Goal: Task Accomplishment & Management: Manage account settings

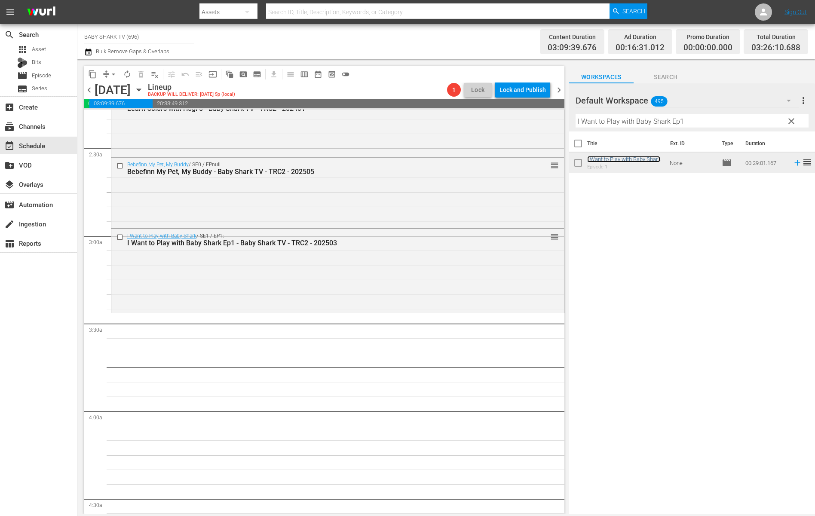
scroll to position [481, 0]
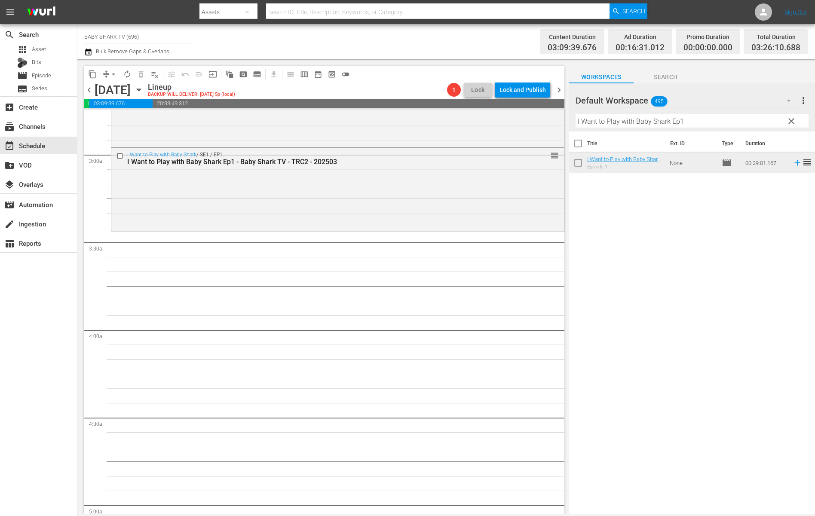
click at [661, 120] on span "clear" at bounding box center [791, 121] width 10 height 10
click at [661, 120] on input "I Want to Play with Baby Shark Ep1" at bounding box center [692, 121] width 233 height 14
click at [661, 121] on input "I Want to Play with Baby Shark Ep1" at bounding box center [692, 121] width 233 height 14
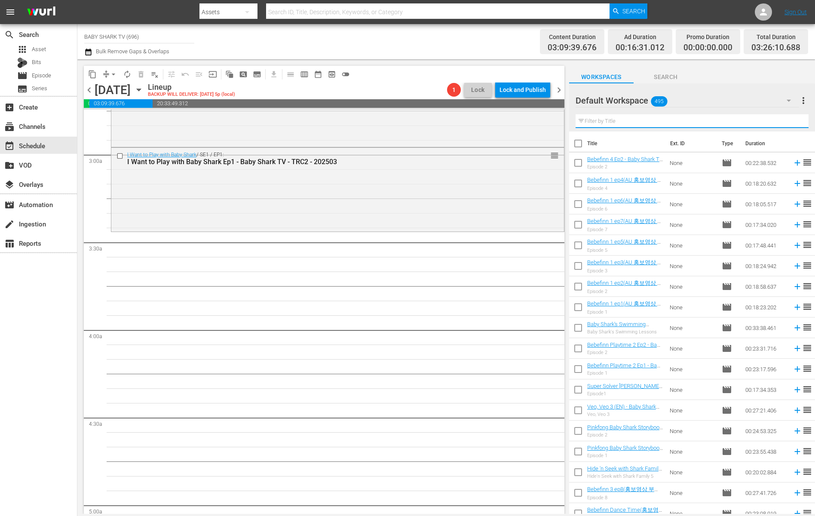
click at [661, 121] on input "text" at bounding box center [692, 121] width 233 height 14
paste input "Pinkfong and Hogi Dance Dance 1"
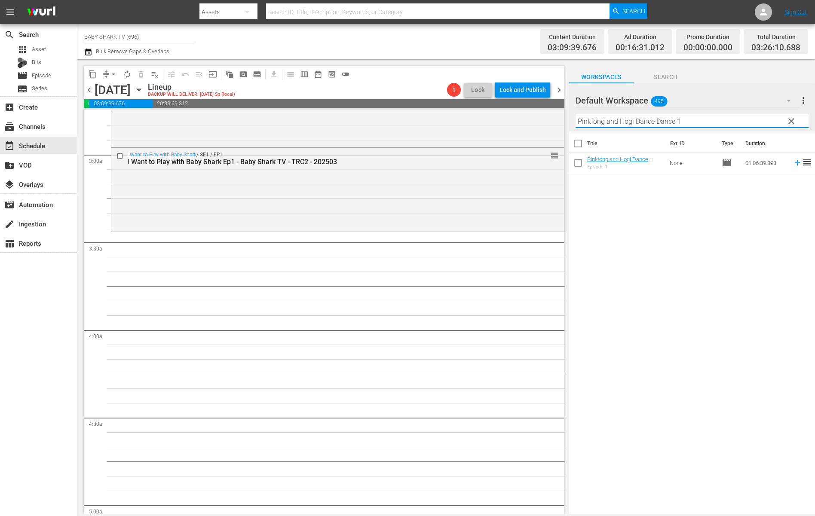
type input "Pinkfong and Hogi Dance Dance 1"
click at [661, 247] on div "Title Ext. ID Type Duration Pinkfong and Hogi Dance Dance 1 - Baby Shark TV - T…" at bounding box center [692, 324] width 246 height 384
click at [661, 123] on span "clear" at bounding box center [791, 121] width 10 height 10
click at [661, 121] on input "Pinkfong and Hogi Dance Dance 1" at bounding box center [692, 121] width 233 height 14
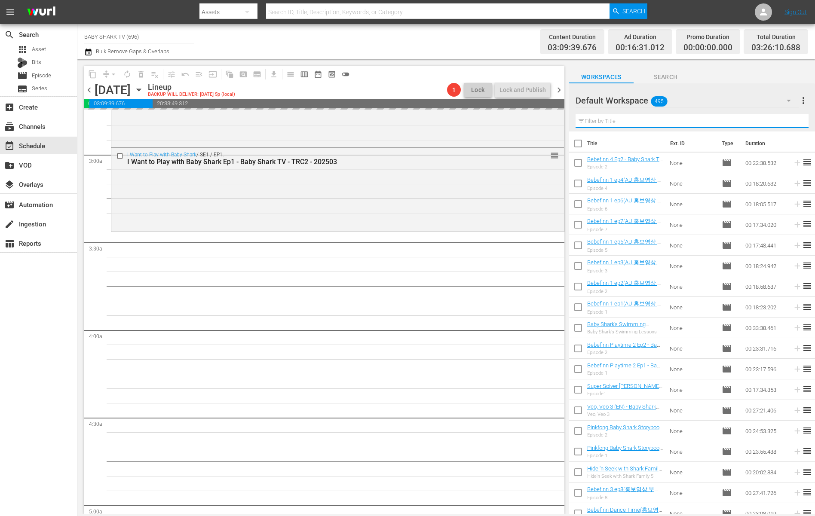
click at [661, 121] on input "text" at bounding box center [692, 121] width 233 height 14
paste input "Pinkfong Chart Show 2 - Ep3"
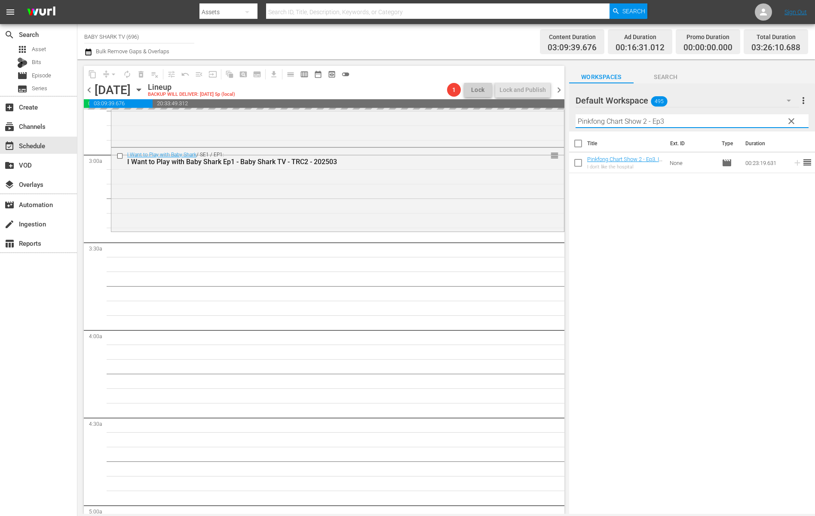
type input "Pinkfong Chart Show 2 - Ep3"
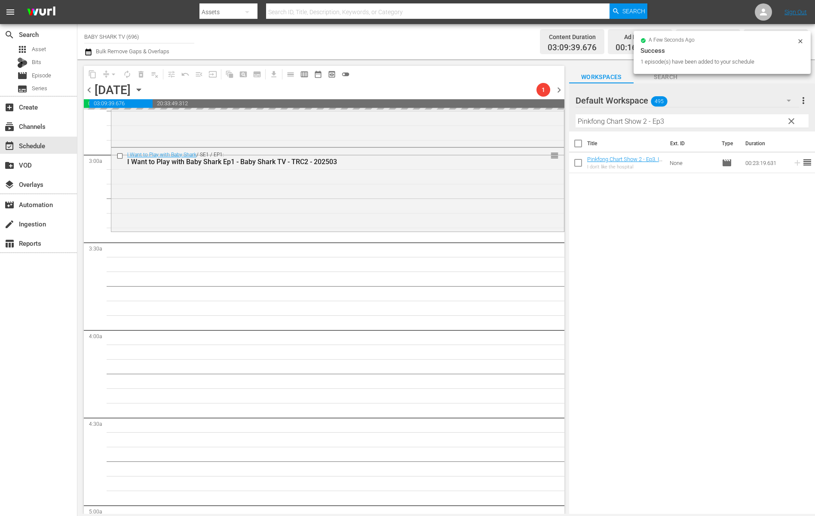
click at [661, 260] on div "Title Ext. ID Type Duration Pinkfong Chart Show 2 - Ep3. I don't like the hospi…" at bounding box center [692, 324] width 246 height 384
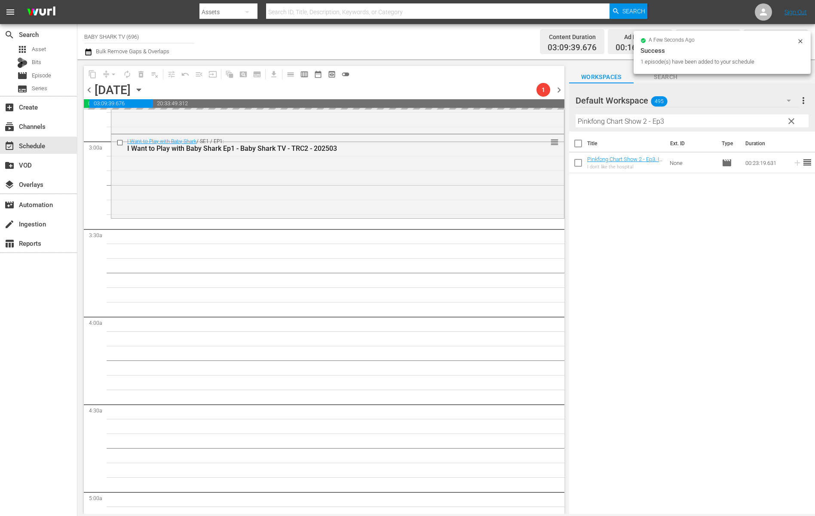
click at [601, 205] on div "Title Ext. ID Type Duration Pinkfong Chart Show 2 - Ep3. I don't like the hospi…" at bounding box center [692, 324] width 246 height 384
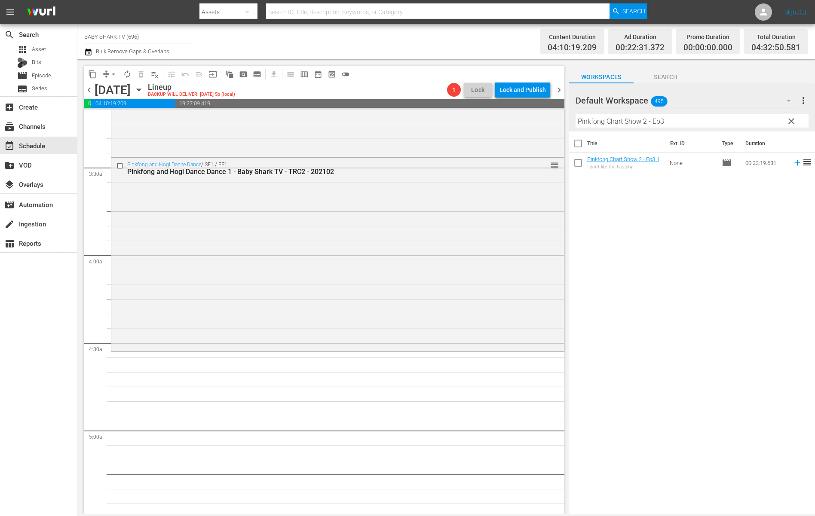
scroll to position [643, 0]
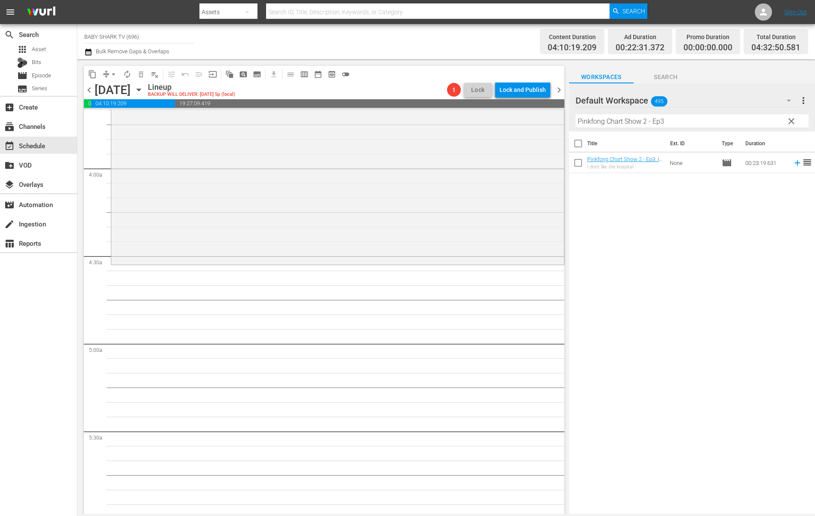
click at [628, 209] on div "Title Ext. ID Type Duration Pinkfong Chart Show 2 - Ep3. I don't like the hospi…" at bounding box center [692, 324] width 246 height 384
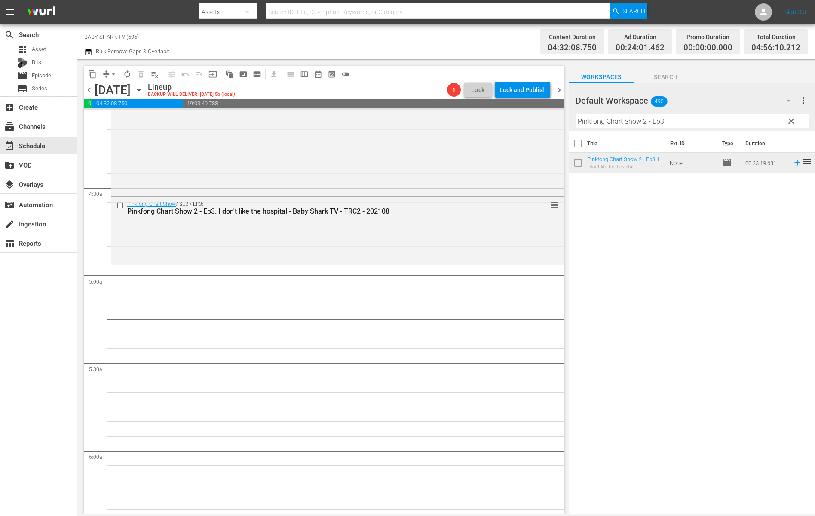
scroll to position [711, 0]
click at [661, 125] on span "clear" at bounding box center [791, 121] width 10 height 10
click at [661, 125] on input "Pinkfong Chart Show 2 - Ep3" at bounding box center [692, 121] width 233 height 14
click at [661, 124] on input "Pinkfong Chart Show 2 - Ep3" at bounding box center [692, 121] width 233 height 14
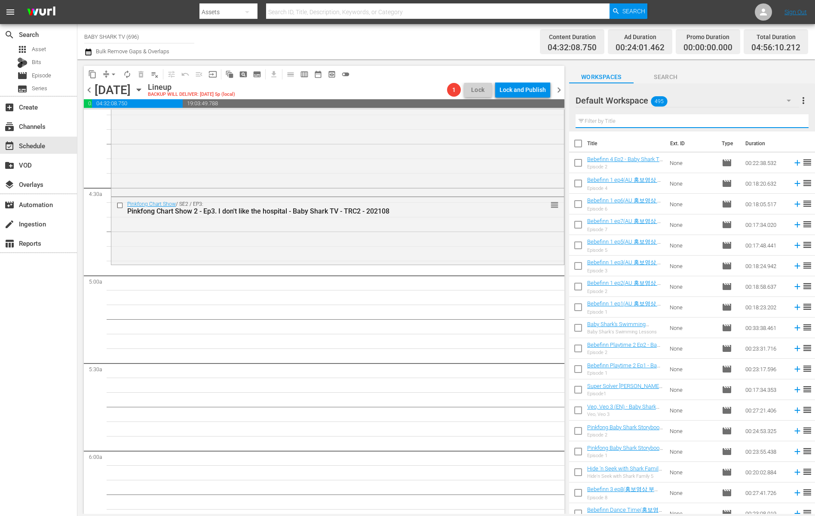
click at [661, 124] on input "text" at bounding box center [692, 121] width 233 height 14
paste input "Johny Johny, Yes Papa Play Ep1"
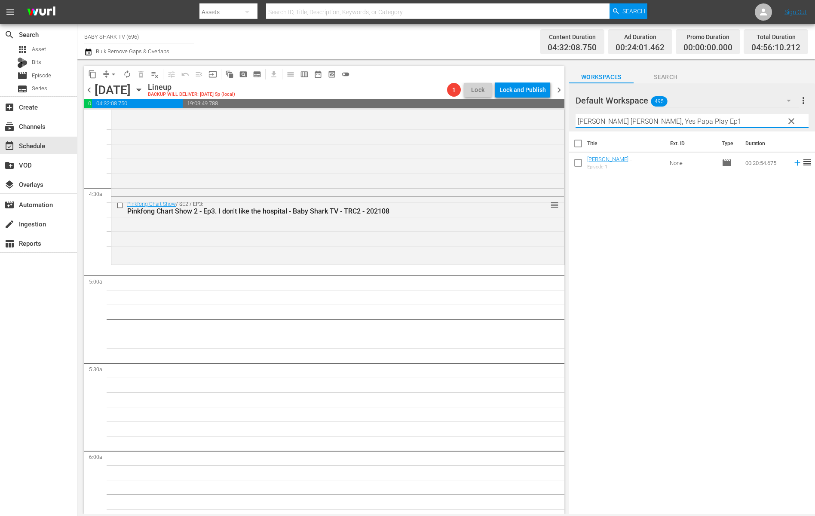
type input "Johny Johny, Yes Papa Play Ep1"
click at [661, 251] on div "Title Ext. ID Type Duration Johny Johny, Yes Papa Play Ep1 - Baby Shark TV - TR…" at bounding box center [692, 324] width 246 height 384
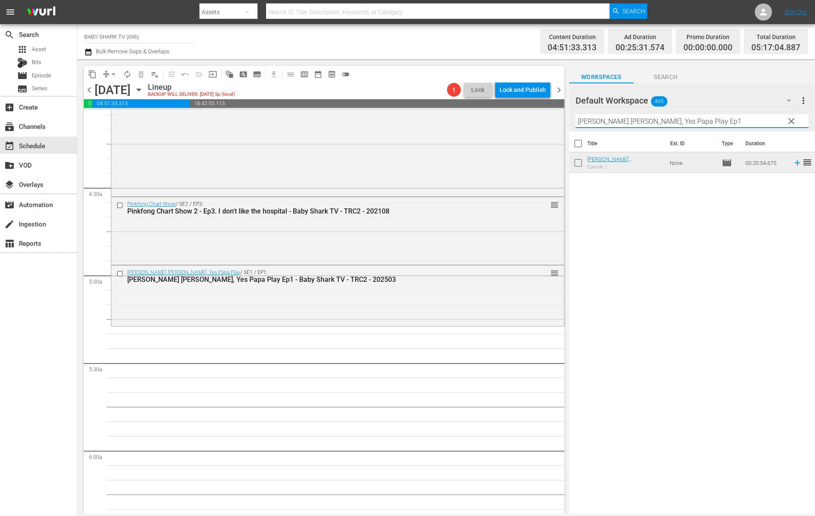
drag, startPoint x: 779, startPoint y: 126, endPoint x: 786, endPoint y: 124, distance: 7.3
click at [661, 126] on input "Johny Johny, Yes Papa Play Ep1" at bounding box center [692, 121] width 233 height 14
click at [661, 124] on span "clear" at bounding box center [791, 121] width 10 height 10
click at [661, 123] on input "Johny Johny, Yes Papa Play Ep1" at bounding box center [692, 121] width 233 height 14
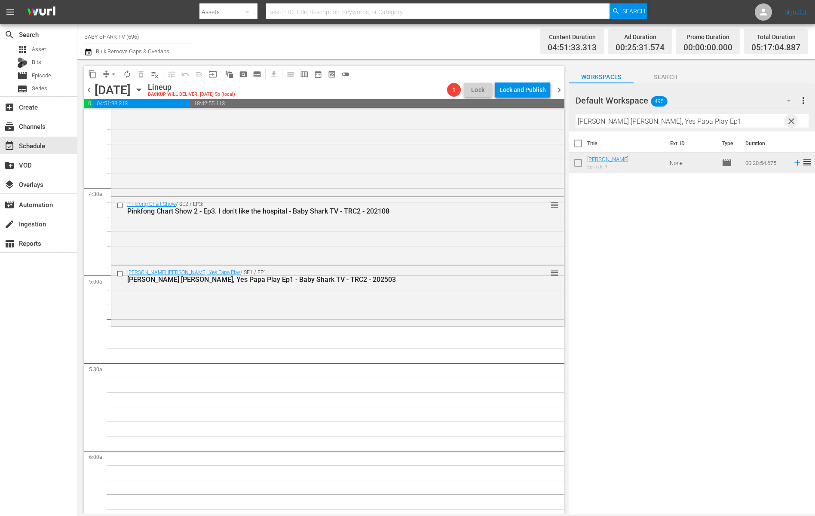
click at [661, 123] on input "Johny Johny, Yes Papa Play Ep1" at bounding box center [692, 121] width 233 height 14
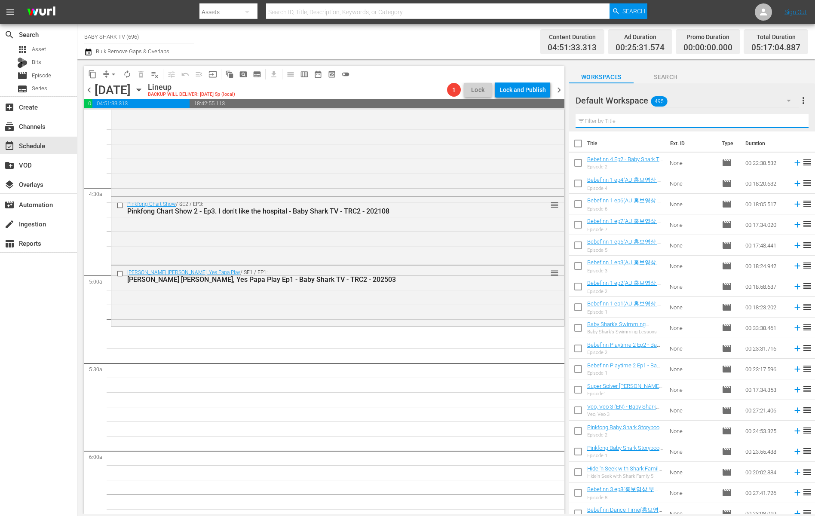
click at [661, 120] on input "text" at bounding box center [692, 121] width 233 height 14
paste input "Hide 'n Seek with Shark Family 5 Ep1"
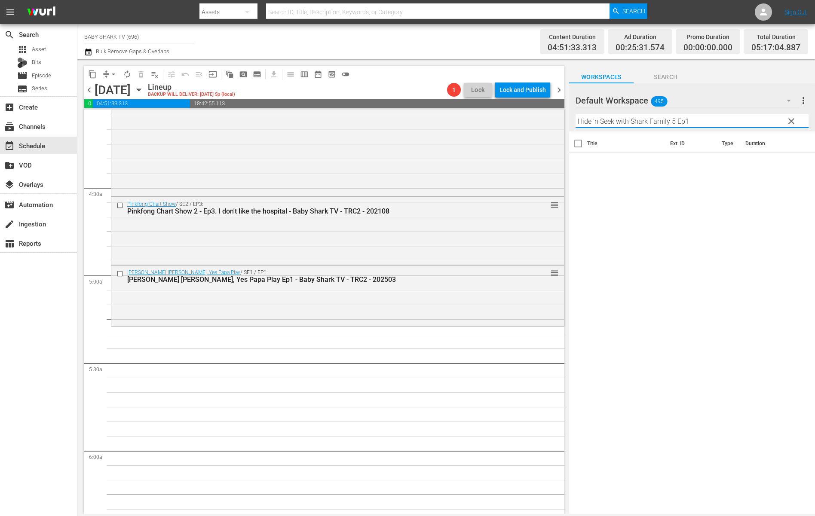
type input "Hide 'n Seek with Shark Family 5 Ep1"
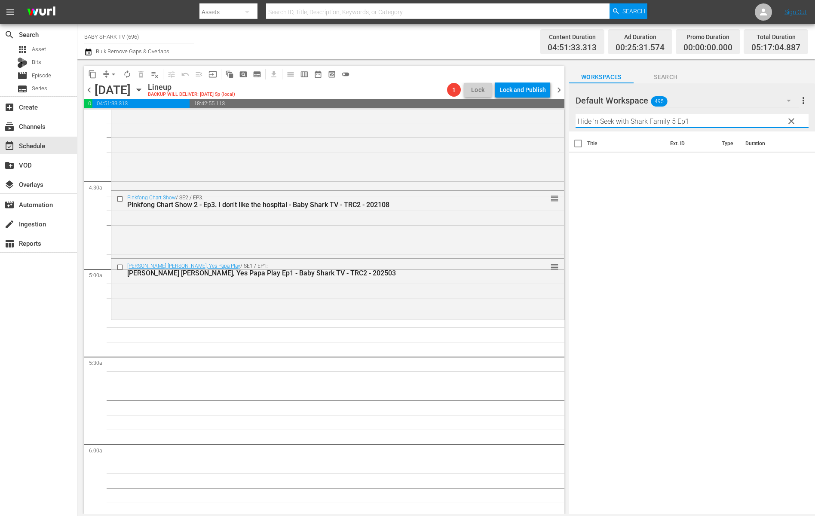
scroll to position [727, 0]
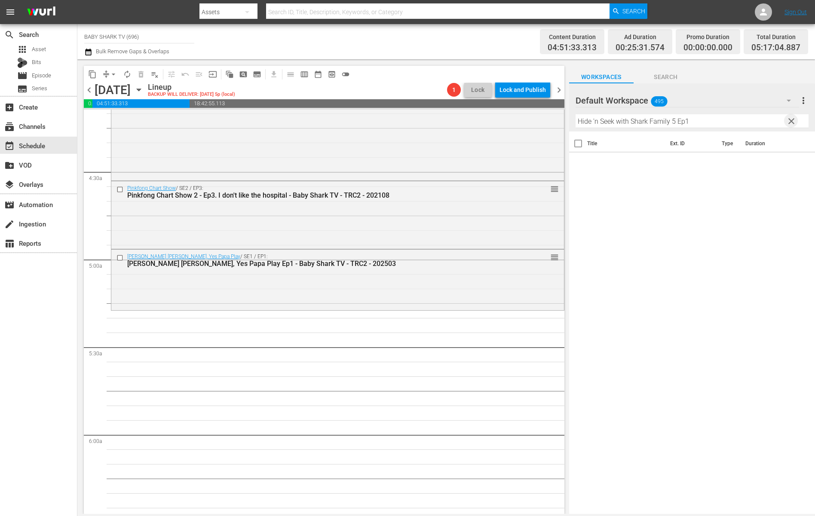
click at [661, 120] on span "clear" at bounding box center [791, 121] width 10 height 10
click at [661, 120] on input "Hide 'n Seek with Shark Family 5 Ep1" at bounding box center [692, 121] width 233 height 14
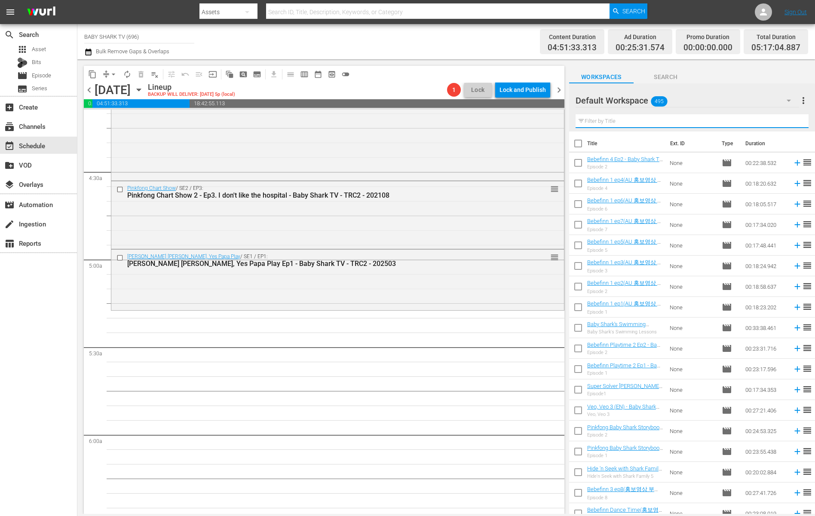
click at [661, 120] on input "text" at bounding box center [692, 121] width 233 height 14
paste input "Pinkfong Baby Shark Storybook Ep1"
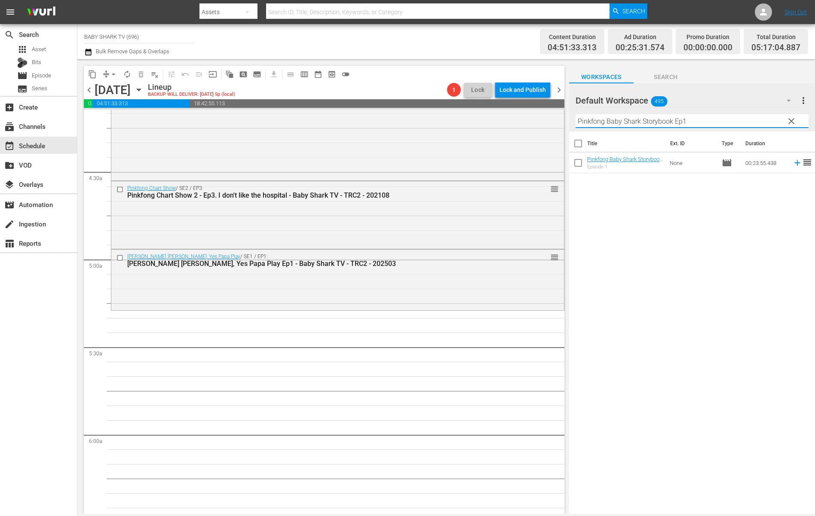
click at [661, 121] on input "Pinkfong Baby Shark Storybook Ep1" at bounding box center [692, 121] width 233 height 14
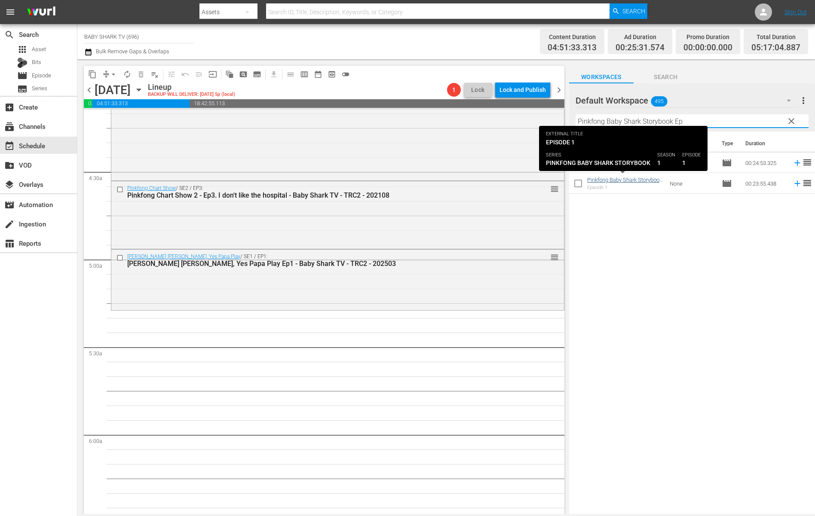
type input "Pinkfong Baby Shark Storybook Ep"
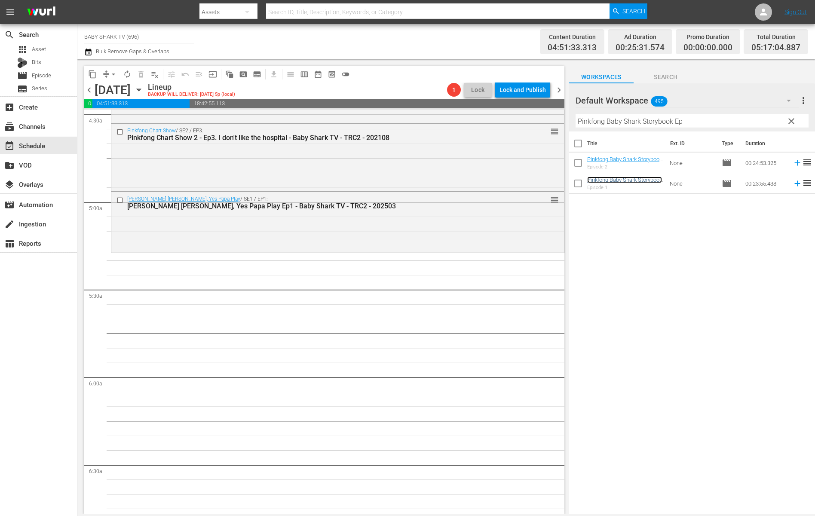
scroll to position [805, 0]
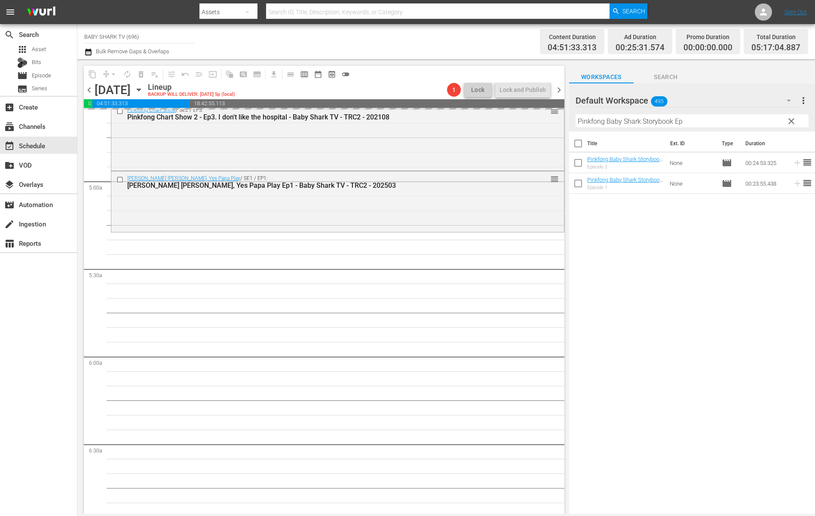
click at [661, 282] on div "Title Ext. ID Type Duration Pinkfong Baby Shark Storybook Ep2 - Baby Shark TV -…" at bounding box center [692, 324] width 246 height 384
click at [637, 242] on div "Title Ext. ID Type Duration Pinkfong Baby Shark Storybook Ep2 - Baby Shark TV -…" at bounding box center [692, 324] width 246 height 384
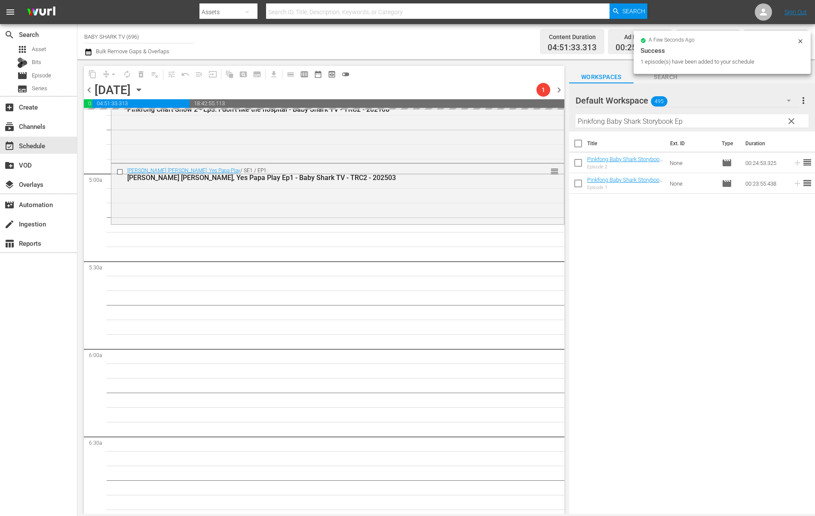
scroll to position [821, 0]
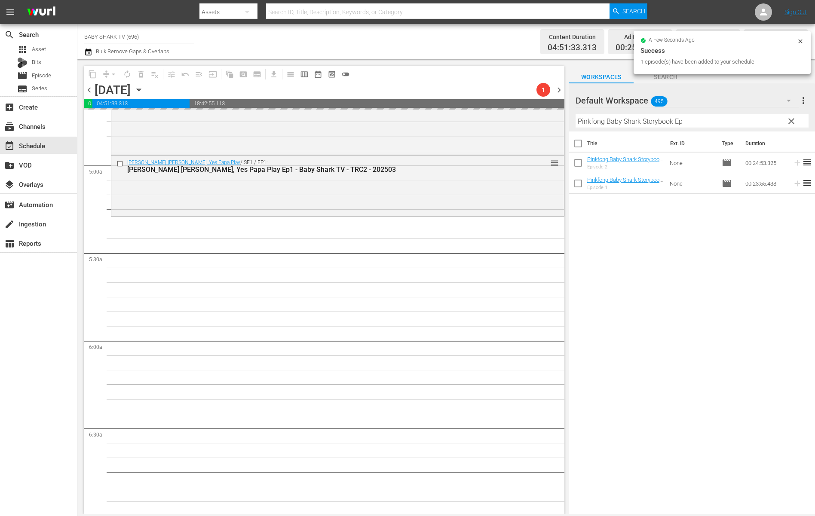
click at [613, 257] on div "Title Ext. ID Type Duration Pinkfong Baby Shark Storybook Ep2 - Baby Shark TV -…" at bounding box center [692, 324] width 246 height 384
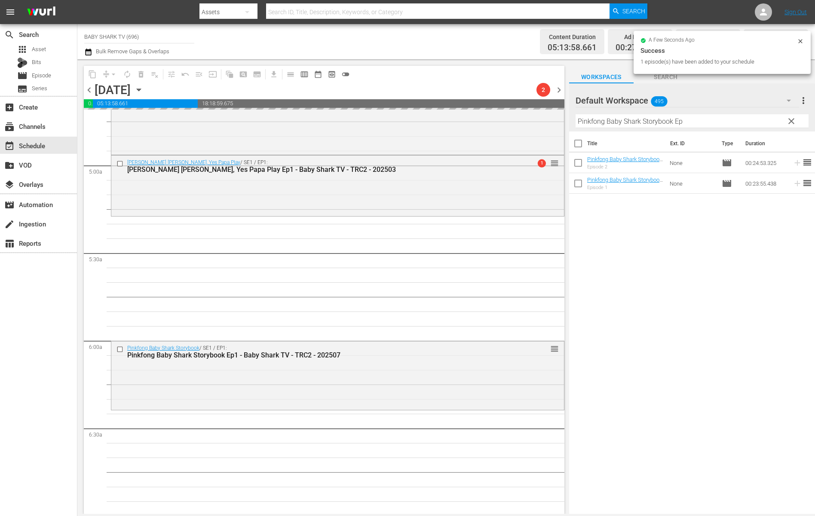
click at [661, 120] on input "Pinkfong Baby Shark Storybook Ep" at bounding box center [692, 121] width 233 height 14
click at [661, 120] on span "clear" at bounding box center [791, 121] width 10 height 10
click at [661, 120] on input "Pinkfong Baby Shark Storybook Ep" at bounding box center [692, 121] width 233 height 14
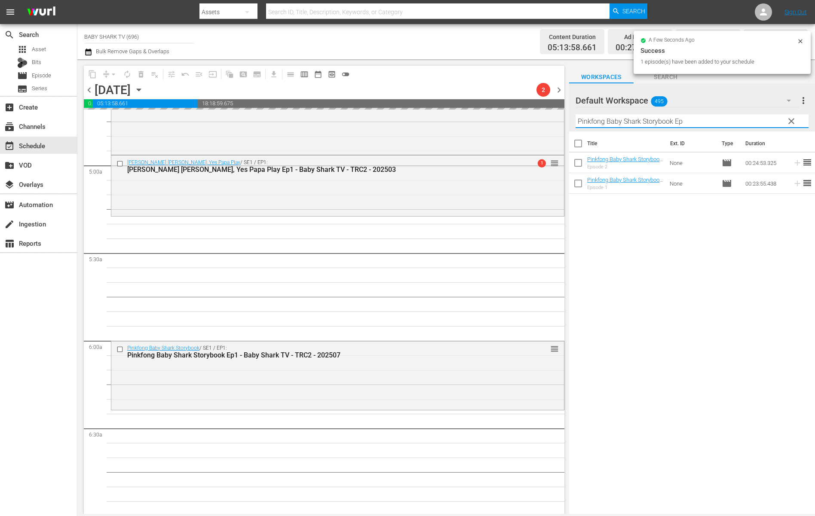
click at [661, 120] on input "Pinkfong Baby Shark Storybook Ep" at bounding box center [692, 121] width 233 height 14
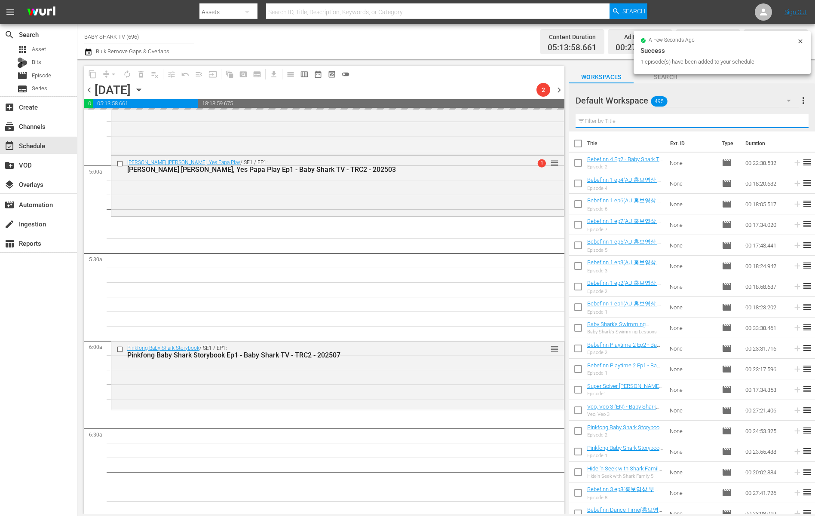
click at [661, 120] on input "text" at bounding box center [692, 121] width 233 height 14
paste input "Hide 'n Seek with Shark Family 5 Ep1"
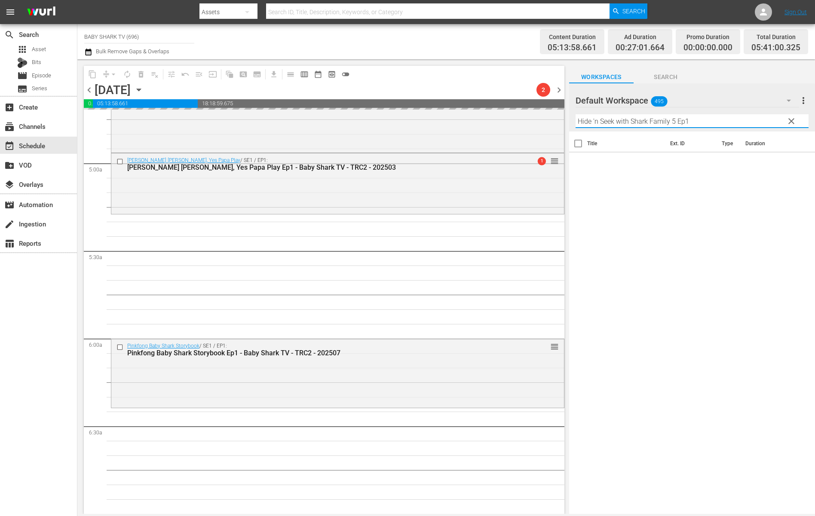
scroll to position [823, 0]
click at [661, 215] on div "Title Ext. ID Type Duration" at bounding box center [692, 324] width 246 height 384
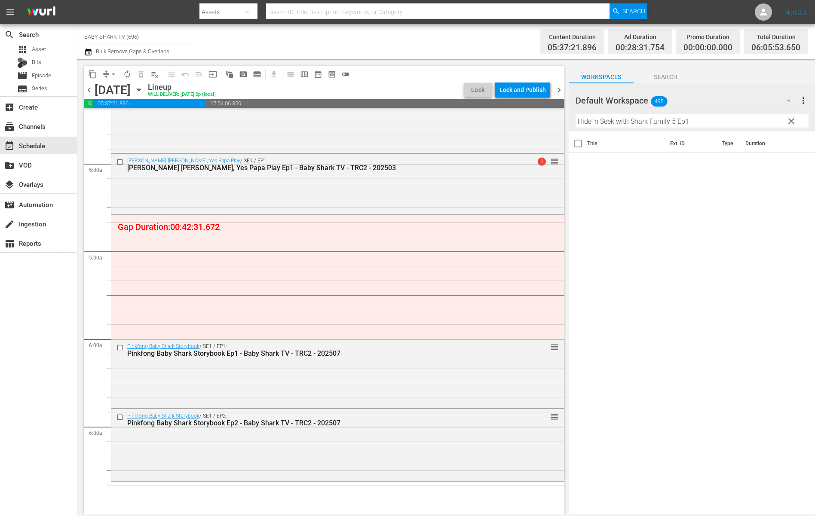
click at [661, 215] on div "Title Ext. ID Type Duration" at bounding box center [692, 324] width 246 height 384
click at [661, 115] on div "Filter by Title Hide 'n Seek with Shark Family 5 Ep1" at bounding box center [692, 121] width 233 height 21
click at [661, 126] on input "Hide 'n Seek with Shark Family 5 Ep1" at bounding box center [692, 121] width 233 height 14
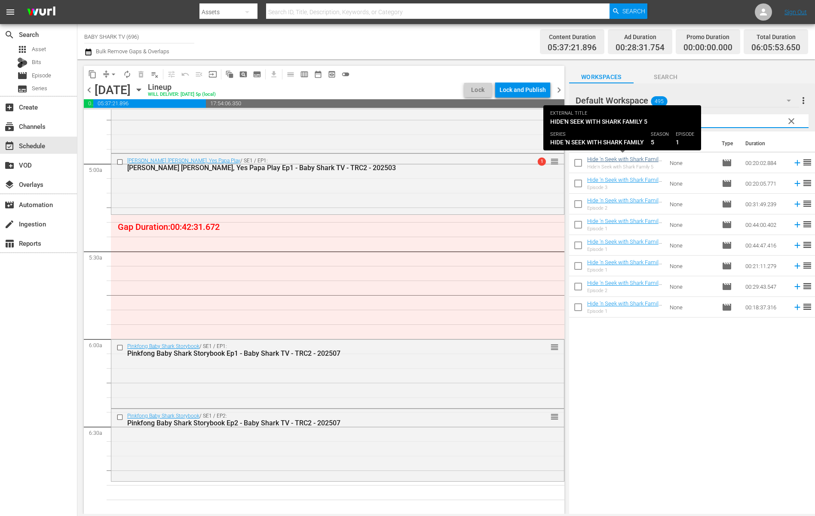
type input "Hide 'n Seek with Shark Family"
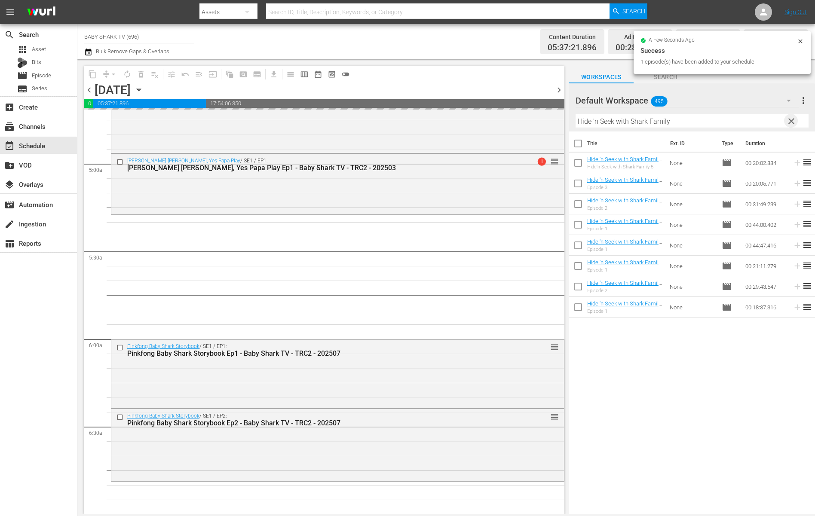
click at [661, 125] on span "clear" at bounding box center [791, 121] width 10 height 10
click at [661, 125] on input "Hide 'n Seek with Shark Family" at bounding box center [692, 121] width 233 height 14
click at [661, 123] on input "Hide 'n Seek with Shark Family" at bounding box center [692, 121] width 233 height 14
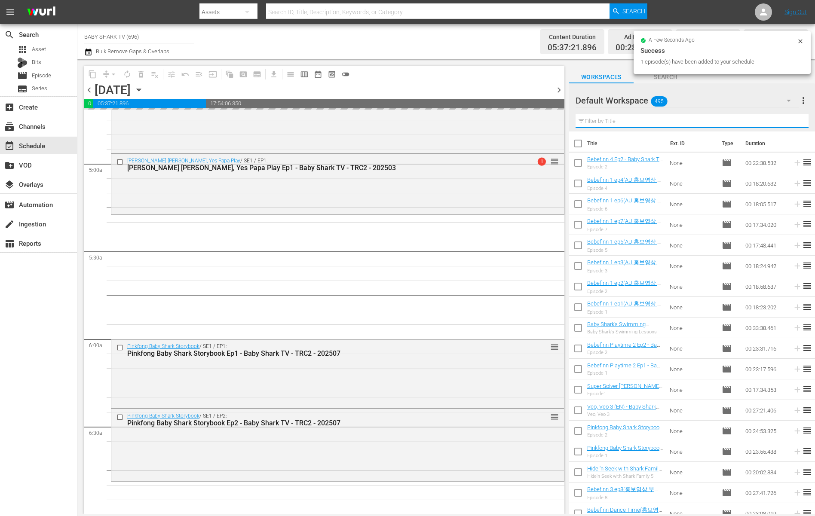
click at [661, 123] on input "text" at bounding box center [692, 121] width 233 height 14
paste input "Veo, Veo 3"
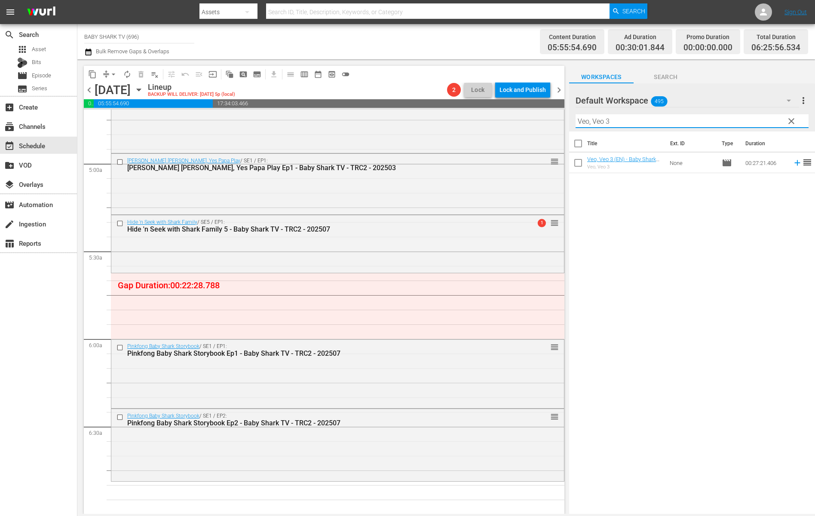
type input "Veo, Veo 3"
click at [661, 202] on div "Title Ext. ID Type Duration Veo, Veo 3 (EN) - Baby Shark TV - TRC2 - 202507 Veo…" at bounding box center [692, 324] width 246 height 384
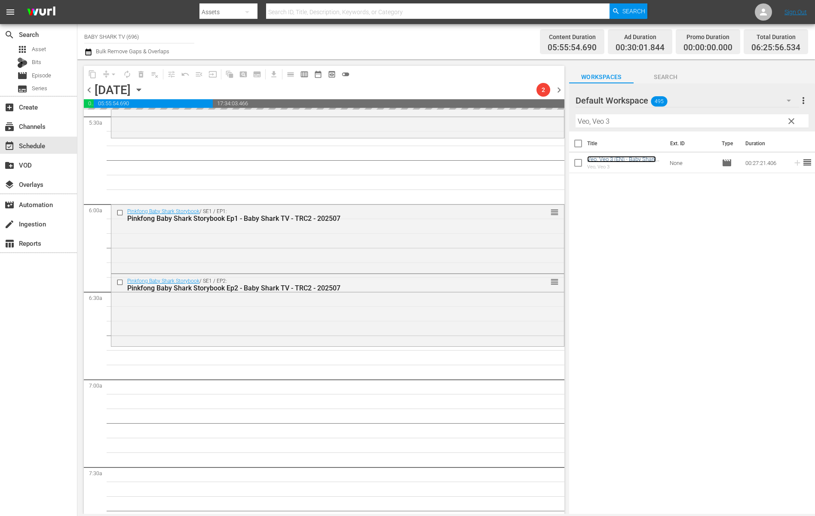
scroll to position [948, 0]
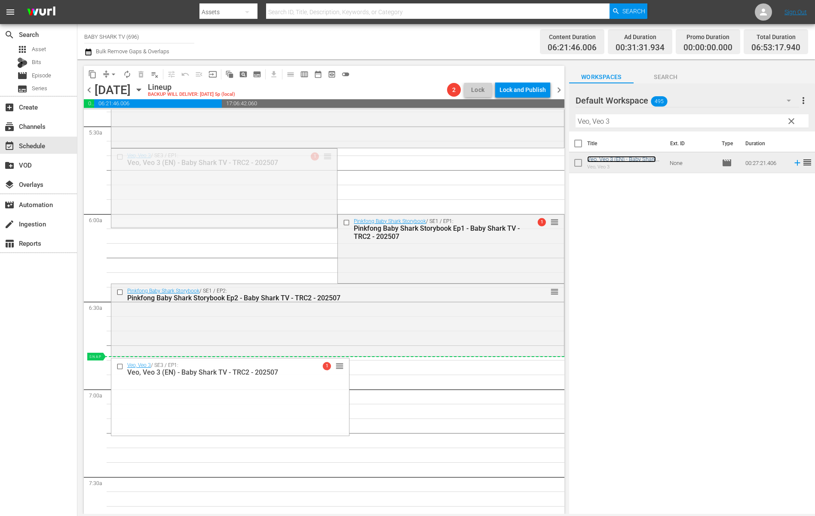
drag, startPoint x: 326, startPoint y: 159, endPoint x: 459, endPoint y: 358, distance: 239.3
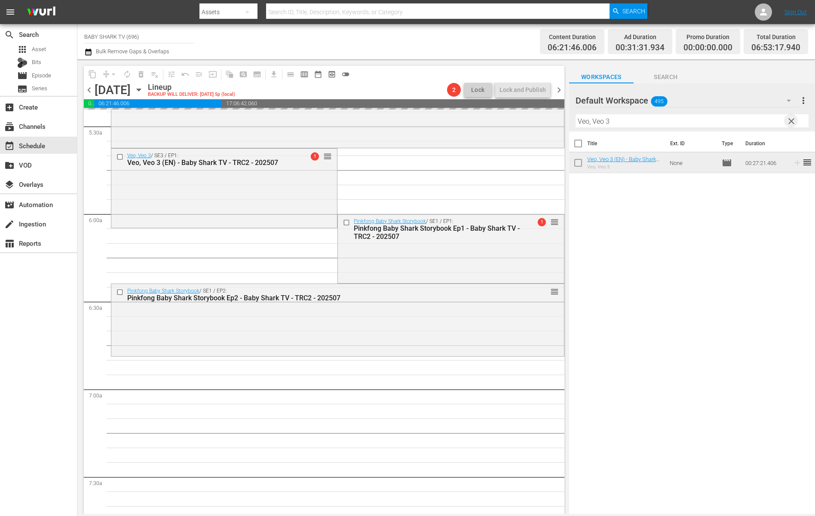
click at [661, 123] on span "clear" at bounding box center [791, 121] width 10 height 10
click at [661, 122] on input "Veo, Veo 3" at bounding box center [692, 121] width 233 height 14
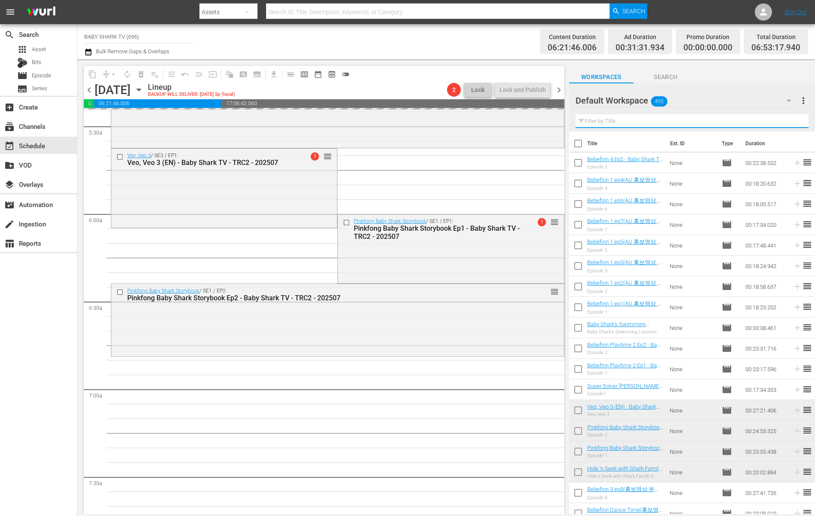
click at [661, 122] on input "text" at bounding box center [692, 121] width 233 height 14
paste input "Super Solver SAMMY 2 Ep1"
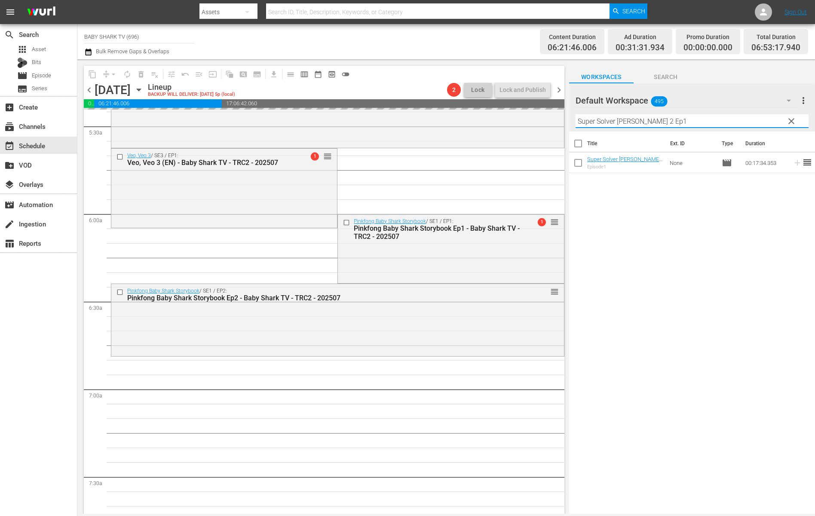
type input "Super Solver SAMMY 2 Ep1"
click at [661, 221] on div "Title Ext. ID Type Duration Super Solver SAMMY 2 Ep1 - Baby Shark TV - TRC2 - 2…" at bounding box center [692, 324] width 246 height 384
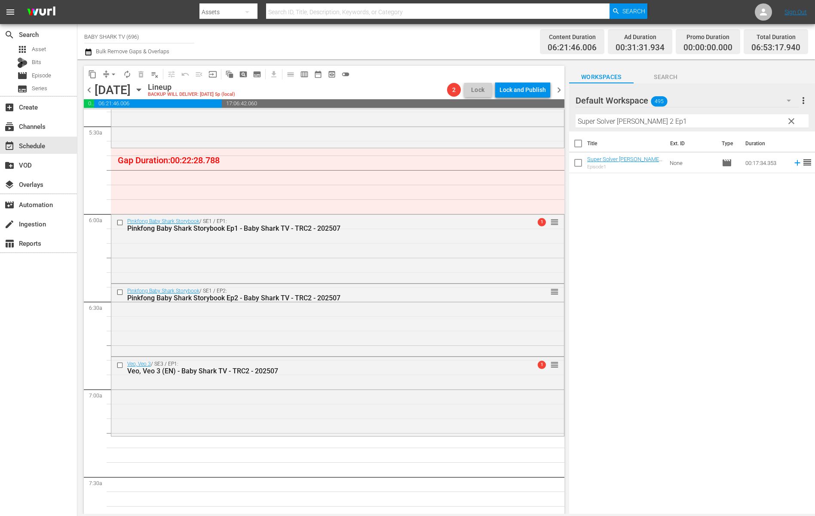
click at [661, 230] on div "Title Ext. ID Type Duration Super Solver SAMMY 2 Ep1 - Baby Shark TV - TRC2 - 2…" at bounding box center [692, 324] width 246 height 384
click at [661, 252] on div "Title Ext. ID Type Duration Super Solver SAMMY 2 Ep1 - Baby Shark TV - TRC2 - 2…" at bounding box center [692, 324] width 246 height 384
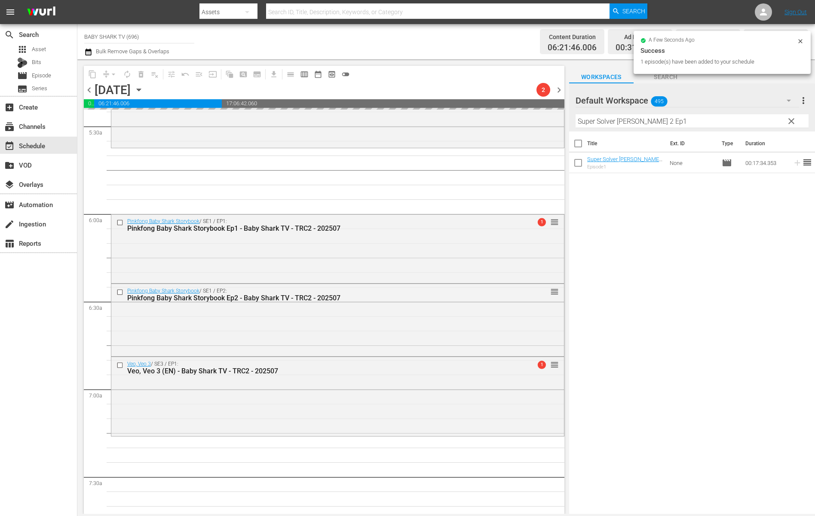
drag, startPoint x: 628, startPoint y: 162, endPoint x: 789, endPoint y: 173, distance: 161.6
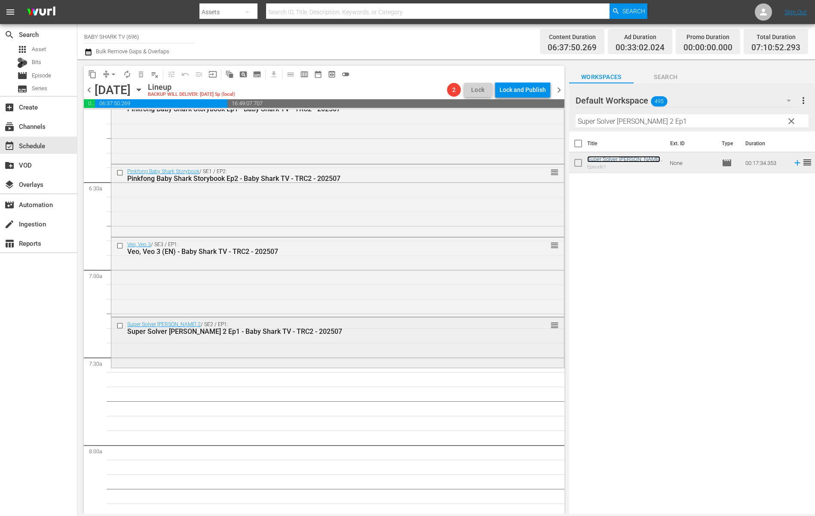
scroll to position [1066, 0]
click at [661, 210] on div "Title Ext. ID Type Duration Super Solver SAMMY 2 Ep1 - Baby Shark TV - TRC2 - 2…" at bounding box center [692, 324] width 246 height 384
drag, startPoint x: 729, startPoint y: 231, endPoint x: 668, endPoint y: 174, distance: 83.6
click at [661, 231] on div "Title Ext. ID Type Duration Super Solver SAMMY 2 Ep1 - Baby Shark TV - TRC2 - 2…" at bounding box center [692, 324] width 246 height 384
click at [661, 125] on span "clear" at bounding box center [791, 121] width 10 height 10
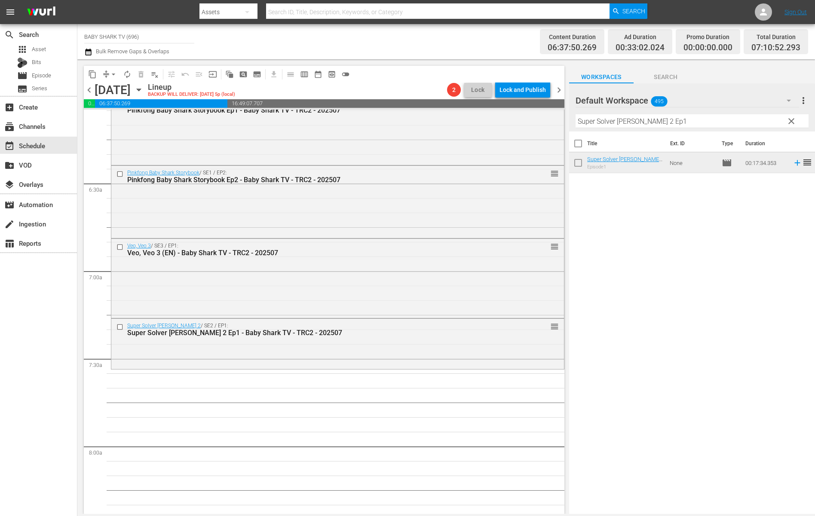
click at [661, 125] on input "Super Solver SAMMY 2 Ep1" at bounding box center [692, 121] width 233 height 14
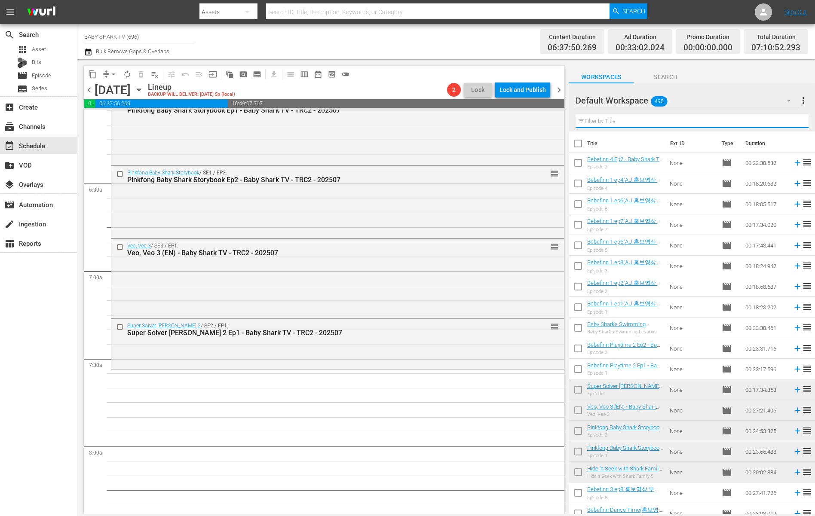
paste input "Bebefinn Playtime 2 Ep1"
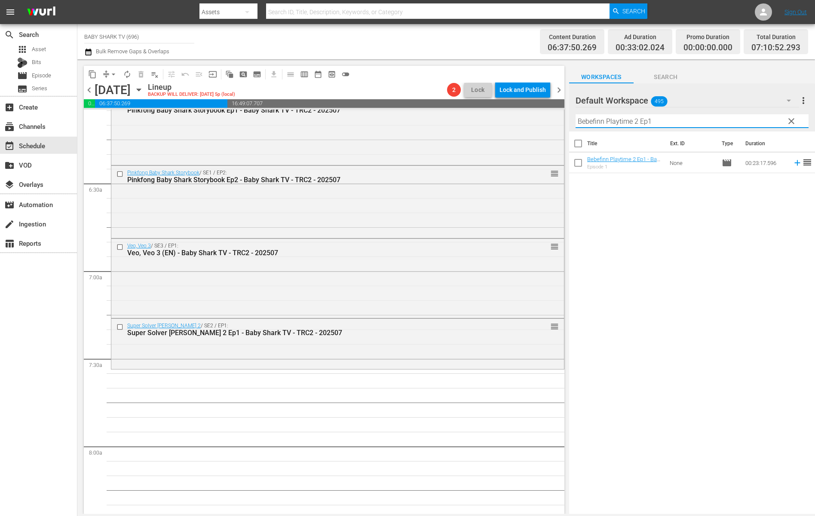
type input "Bebefinn Playtime 2 Ep1"
click at [625, 250] on div "Title Ext. ID Type Duration Bebefinn Playtime 2 Ep1 - Baby Shark TV - TRC2 - 20…" at bounding box center [692, 324] width 246 height 384
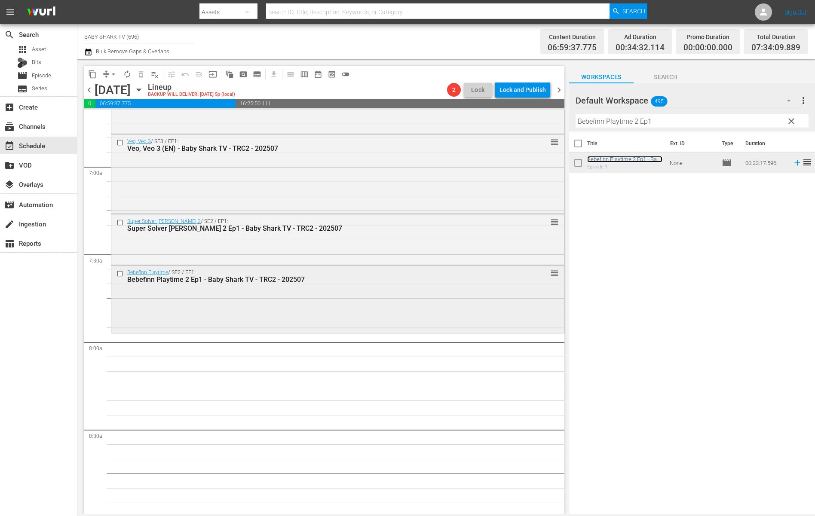
scroll to position [1232, 0]
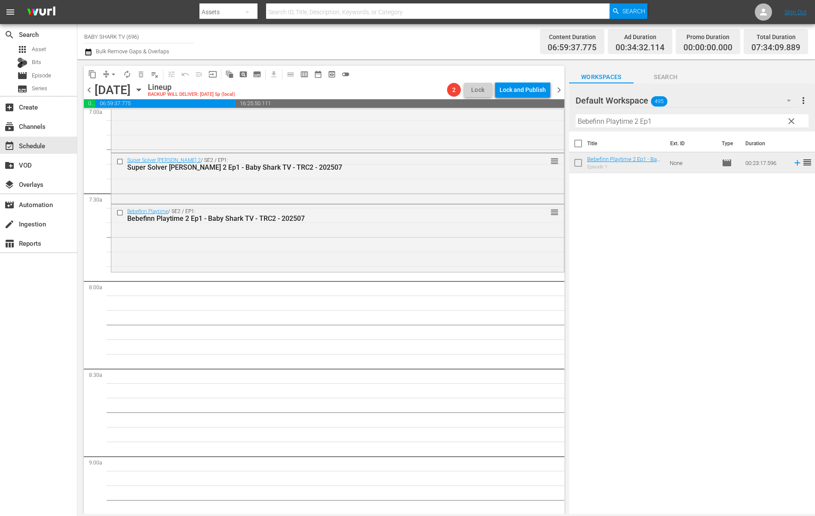
click at [661, 119] on input "Bebefinn Playtime 2 Ep1" at bounding box center [692, 121] width 233 height 14
click at [661, 120] on span "clear" at bounding box center [791, 121] width 10 height 10
click at [661, 120] on input "Bebefinn Playtime 2 Ep1" at bounding box center [692, 121] width 233 height 14
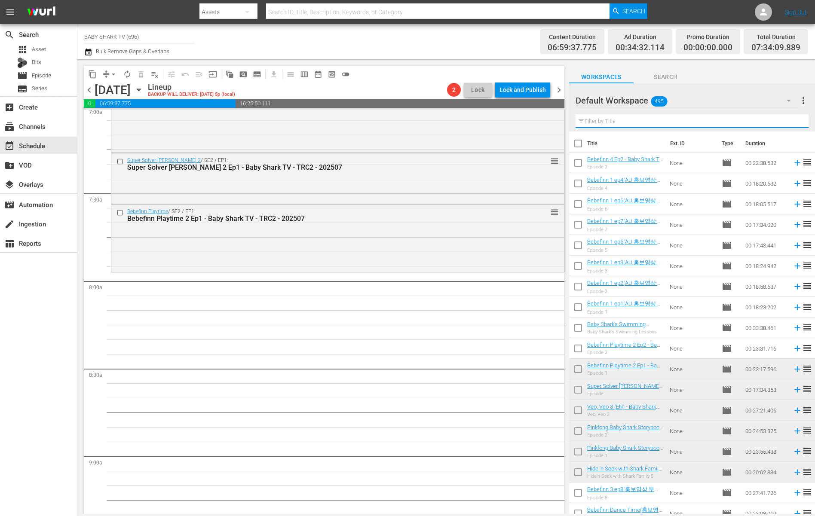
click at [661, 120] on input "text" at bounding box center [692, 121] width 233 height 14
paste input "No No Shark, Yes Yes Shark"
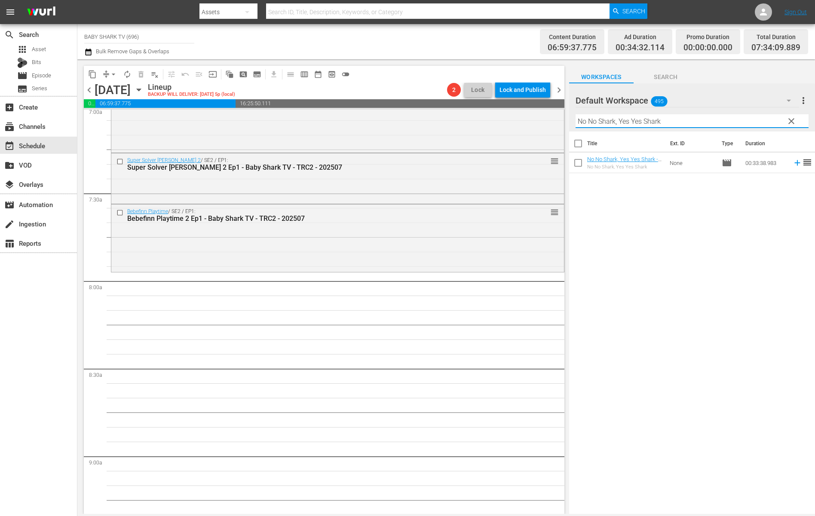
type input "No No Shark, Yes Yes Shark"
drag, startPoint x: 665, startPoint y: 211, endPoint x: 647, endPoint y: 198, distance: 21.8
click at [661, 211] on div "Title Ext. ID Type Duration No No Shark, Yes Yes Shark - Baby Shark TV - TRC2 -…" at bounding box center [692, 324] width 246 height 384
click at [661, 124] on span "clear" at bounding box center [791, 121] width 10 height 10
click at [661, 121] on input "No No Shark, Yes Yes Shark" at bounding box center [692, 121] width 233 height 14
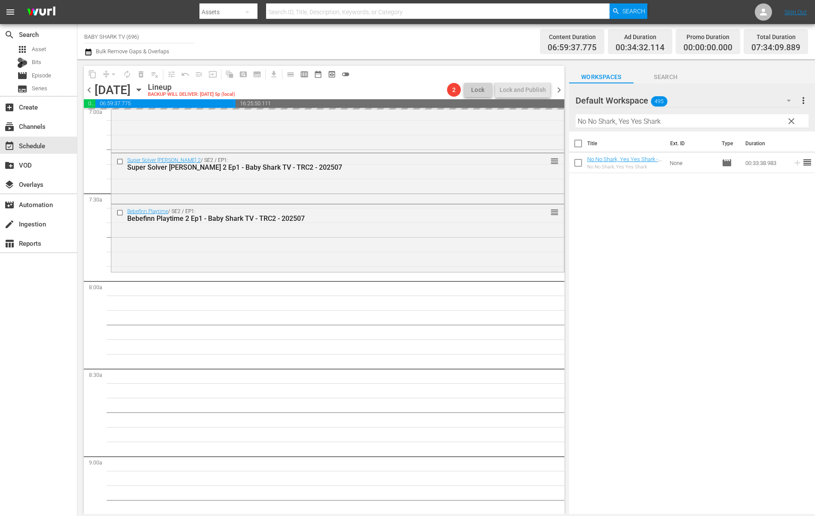
click at [661, 121] on input "No No Shark, Yes Yes Shark" at bounding box center [692, 121] width 233 height 14
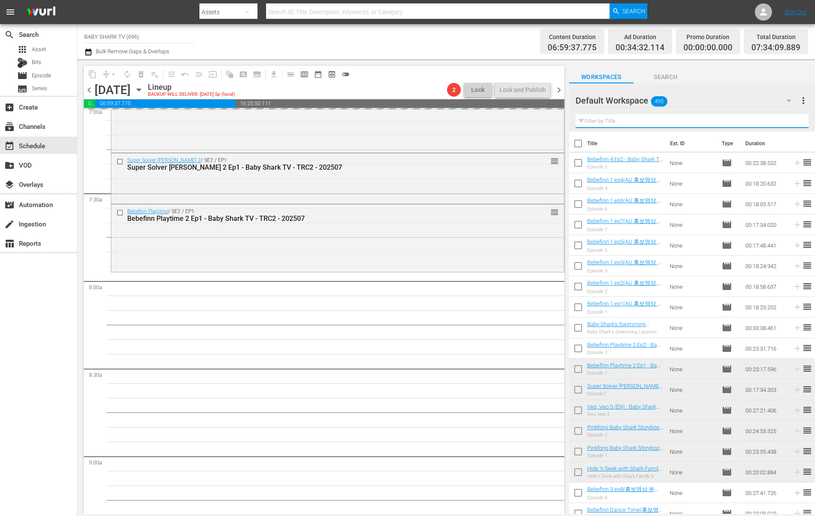
click at [661, 121] on input "text" at bounding box center [692, 121] width 233 height 14
click at [661, 120] on input "text" at bounding box center [692, 121] width 233 height 14
paste input "Thief Baby Shark Stole Our Colors"
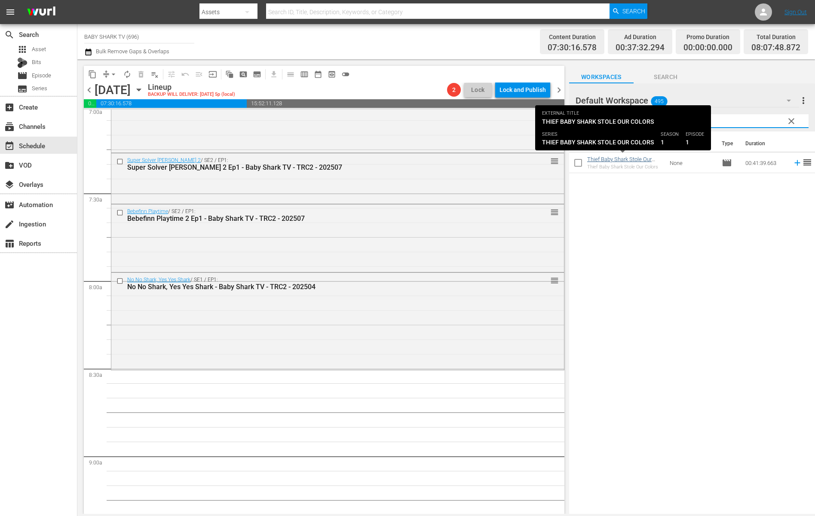
type input "Thief Baby Shark Stole Our Colors"
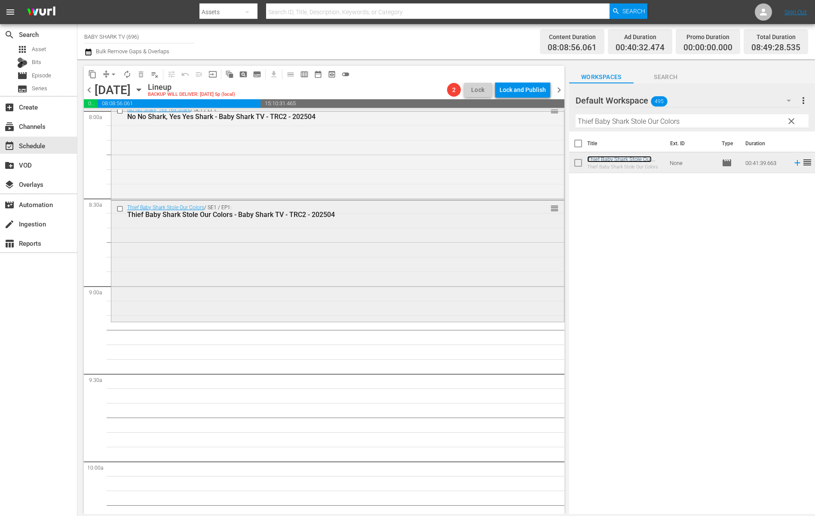
scroll to position [1414, 0]
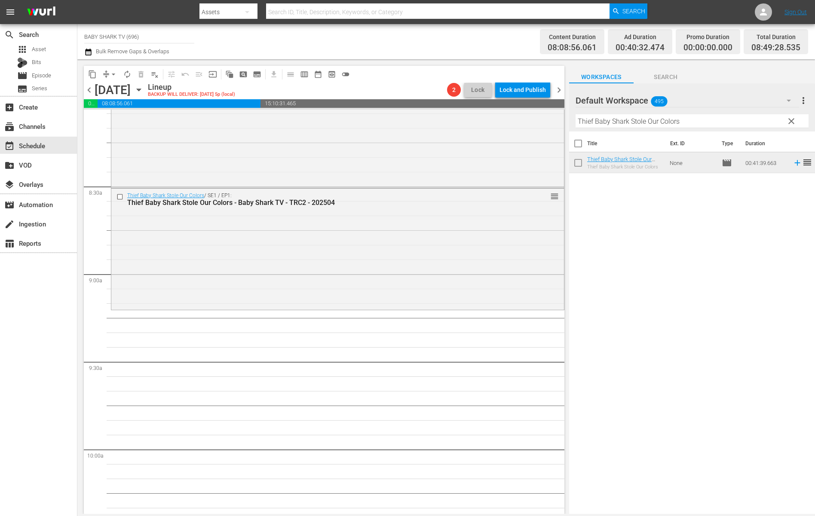
click at [661, 224] on div "Title Ext. ID Type Duration Thief Baby Shark Stole Our Colors - Baby Shark TV -…" at bounding box center [692, 324] width 246 height 384
click at [661, 123] on span "clear" at bounding box center [791, 121] width 10 height 10
click at [661, 123] on input "Thief Baby Shark Stole Our Colors" at bounding box center [692, 121] width 233 height 14
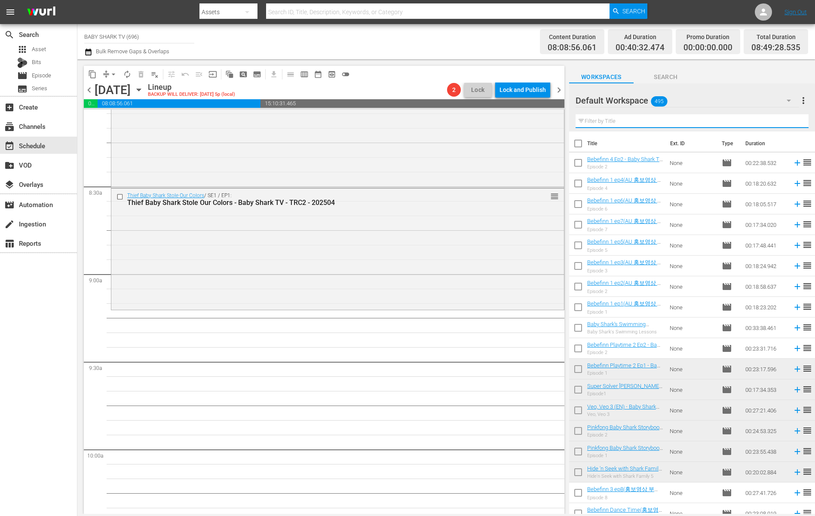
click at [661, 123] on input "text" at bounding box center [692, 121] width 233 height 14
paste input "Pinkfong & Hogi: New Friend Ninimo Ep3"
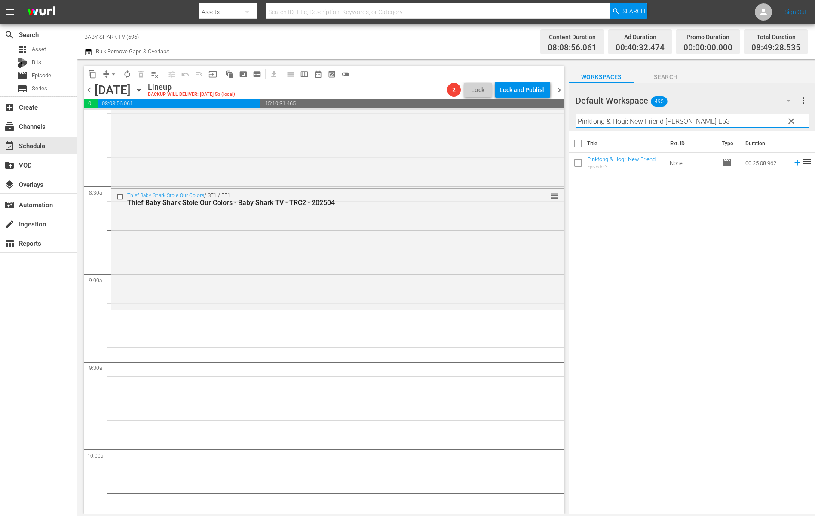
click at [661, 123] on input "Pinkfong & Hogi: New Friend Ninimo Ep3" at bounding box center [692, 121] width 233 height 14
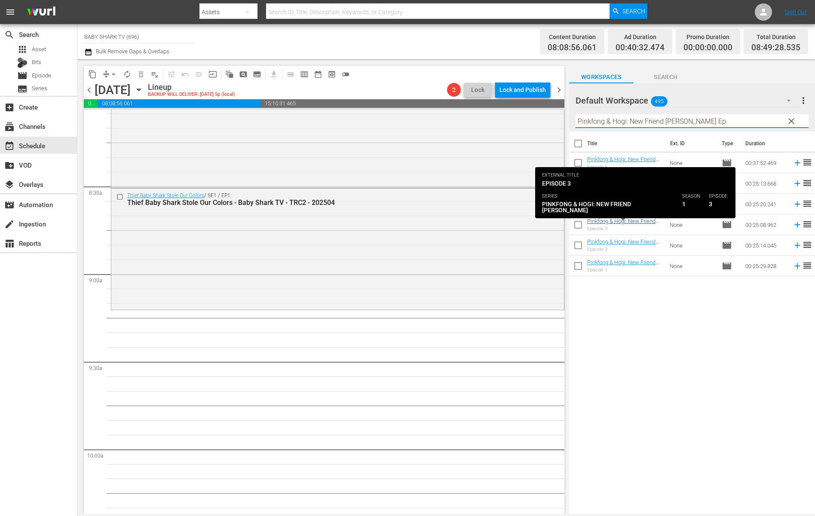
type input "Pinkfong & Hogi: New Friend Ninimo Ep"
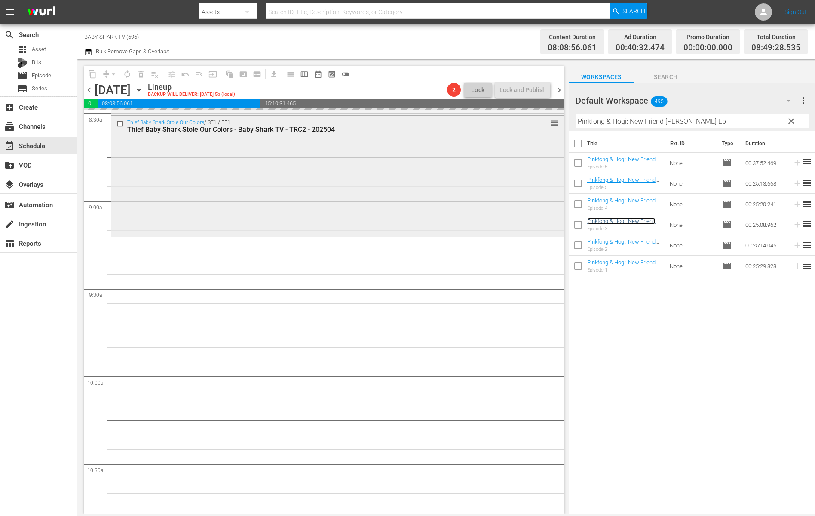
scroll to position [1560, 0]
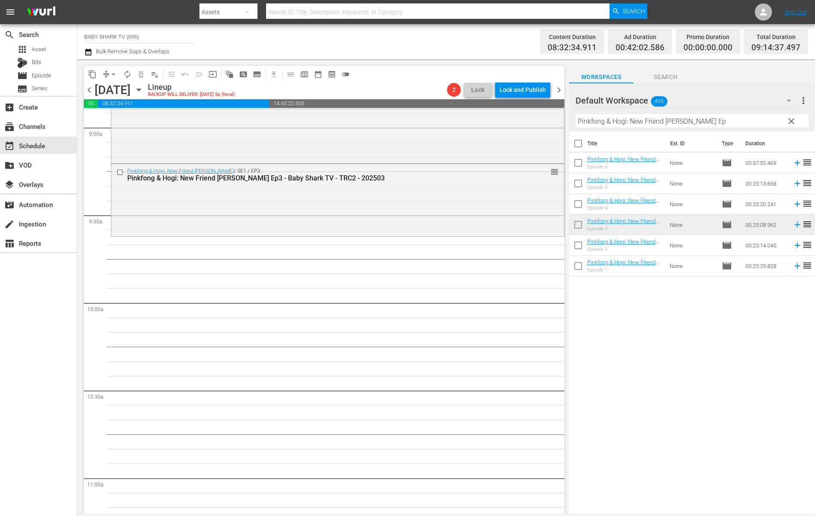
click at [661, 116] on span "clear" at bounding box center [791, 121] width 10 height 10
click at [661, 116] on input "Pinkfong & Hogi: New Friend Ninimo Ep" at bounding box center [692, 121] width 233 height 14
click at [661, 117] on input "Pinkfong & Hogi: New Friend Ninimo Ep" at bounding box center [692, 121] width 233 height 14
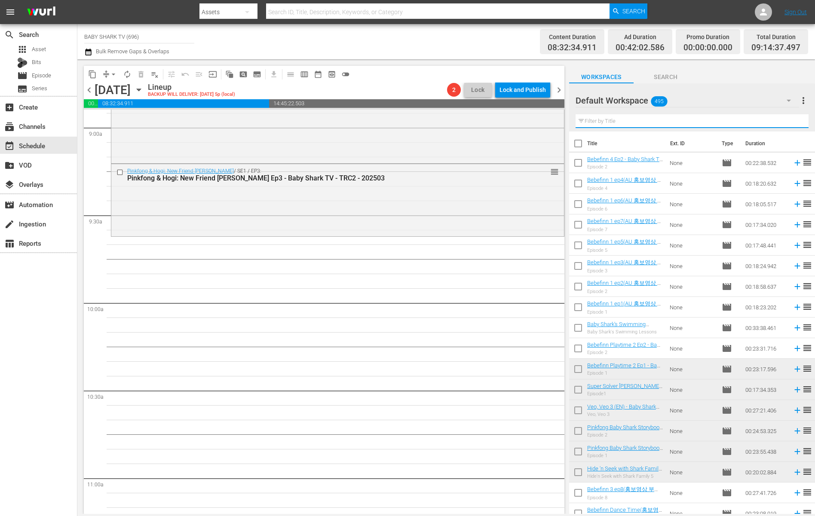
click at [661, 117] on input "text" at bounding box center [692, 121] width 233 height 14
paste input "Pinkfong & Hogi: New Friend Ninimo Ep4"
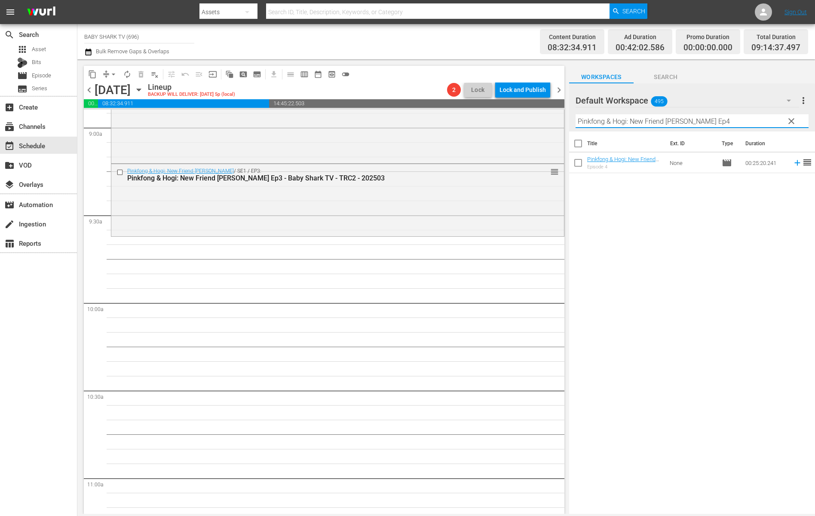
type input "Pinkfong & Hogi: New Friend Ninimo Ep4"
click at [661, 230] on div "Title Ext. ID Type Duration Pinkfong & Hogi: New Friend Ninimo Ep4 - Baby Shark…" at bounding box center [692, 324] width 246 height 384
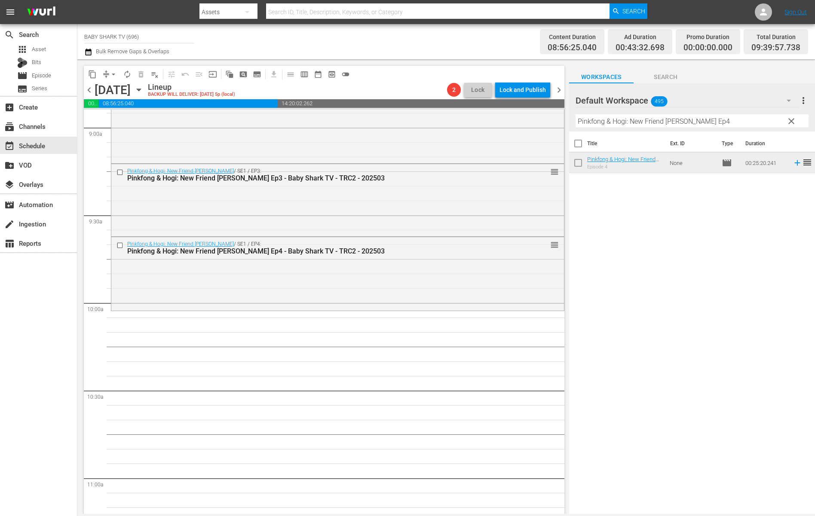
click at [661, 127] on button "clear" at bounding box center [791, 121] width 14 height 14
click at [661, 123] on input "Pinkfong & Hogi: New Friend Ninimo Ep4" at bounding box center [692, 121] width 233 height 14
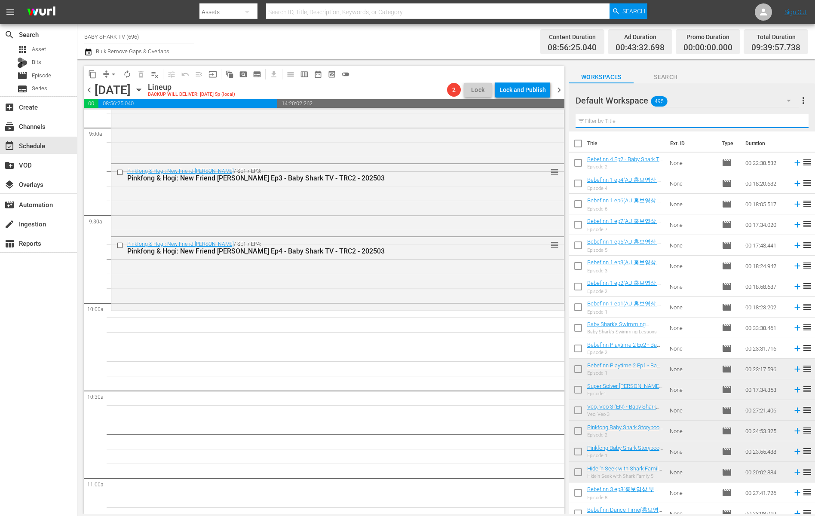
click at [661, 123] on input "text" at bounding box center [692, 121] width 233 height 14
paste input "Baby Baby Yes Papa & Mama"
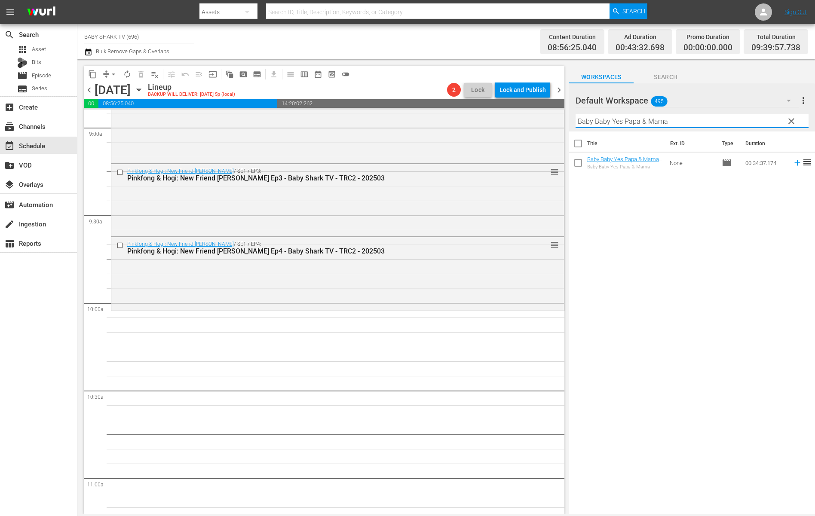
type input "Baby Baby Yes Papa & Mama"
click at [661, 224] on div "Title Ext. ID Type Duration Baby Baby Yes Papa & Mama - Baby Shark TV - TRC2 - …" at bounding box center [692, 324] width 246 height 384
click at [661, 228] on div "Title Ext. ID Type Duration Baby Baby Yes Papa & Mama - Baby Shark TV - TRC2 - …" at bounding box center [692, 324] width 246 height 384
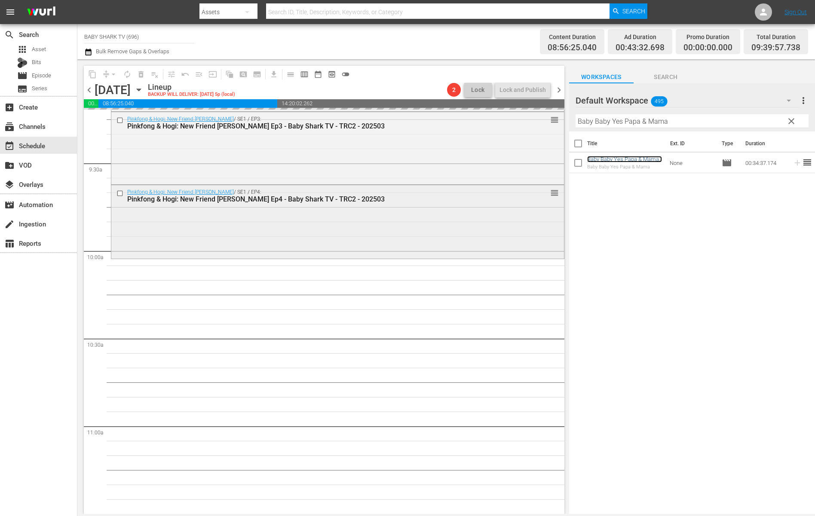
scroll to position [1649, 0]
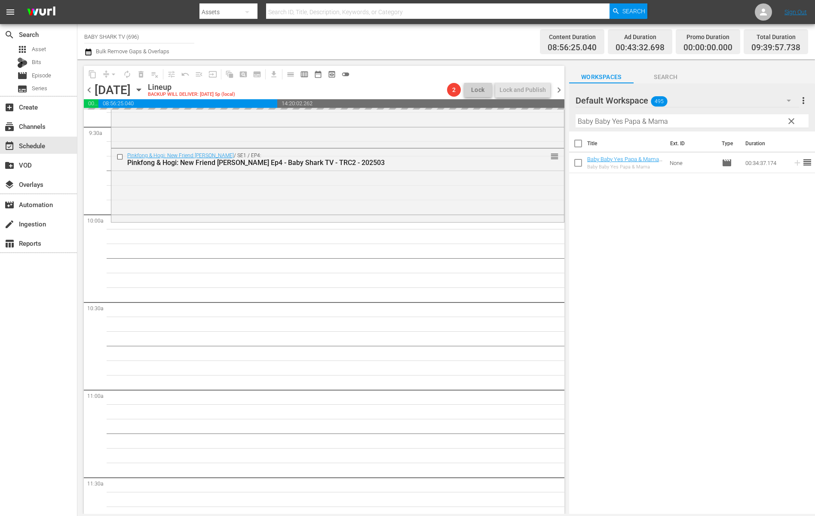
click at [661, 124] on span "clear" at bounding box center [791, 121] width 10 height 10
click at [661, 124] on input "Baby Baby Yes Papa & Mama" at bounding box center [692, 121] width 233 height 14
click at [661, 123] on input "Baby Baby Yes Papa & Mama" at bounding box center [692, 121] width 233 height 14
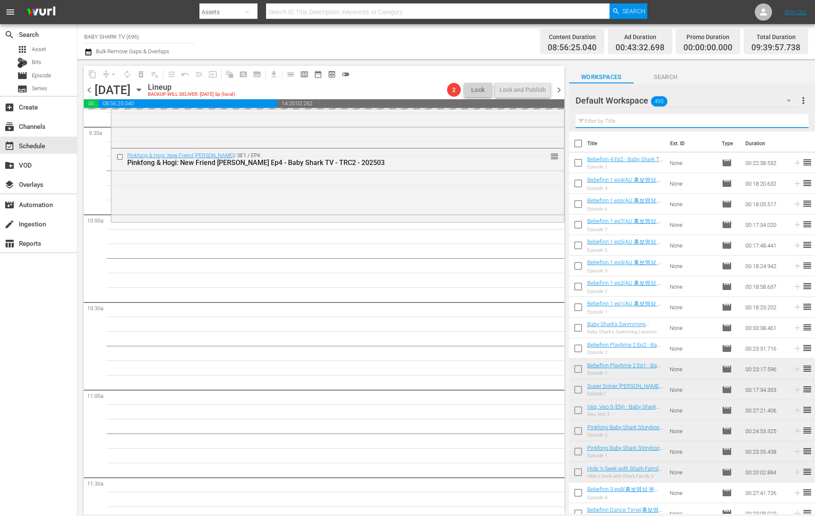
click at [661, 123] on input "text" at bounding box center [692, 121] width 233 height 14
paste input "Pinkfong & Ninimo Songs Ep1"
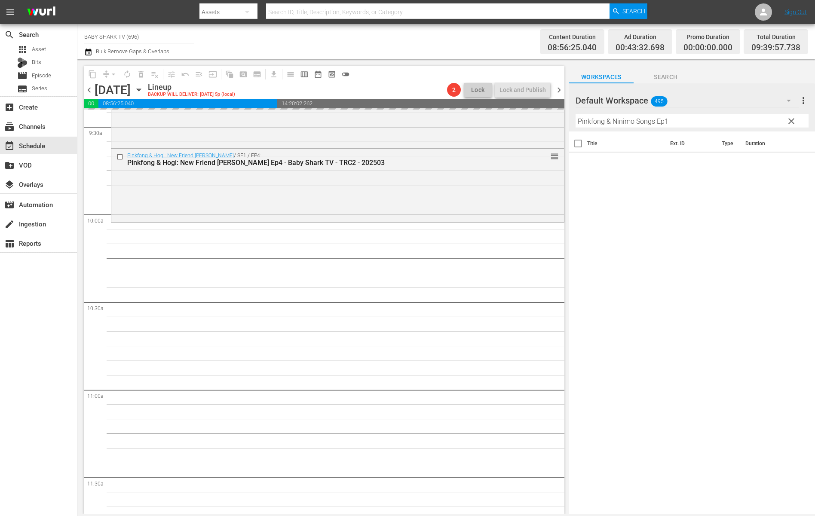
click at [661, 187] on div "Title Ext. ID Type Duration" at bounding box center [692, 324] width 246 height 384
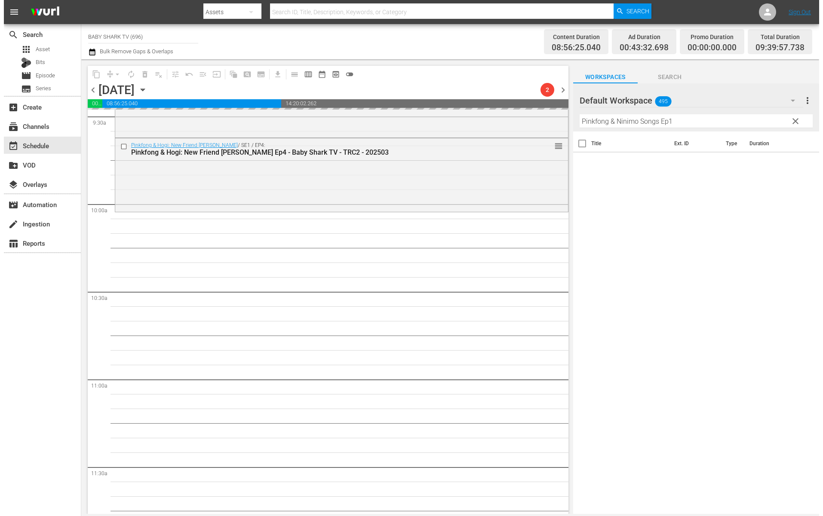
scroll to position [1671, 0]
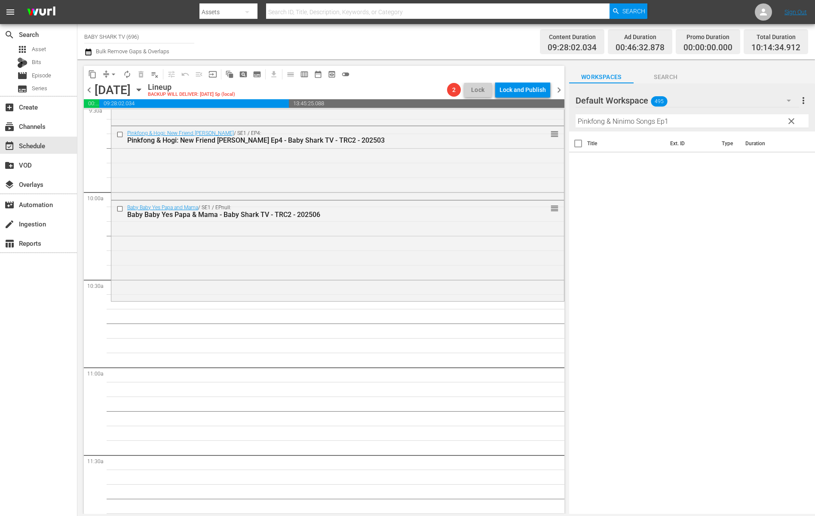
click at [630, 181] on div "Title Ext. ID Type Duration" at bounding box center [692, 324] width 246 height 384
click at [661, 128] on hr at bounding box center [692, 128] width 233 height 0
click at [661, 119] on input "Pinkfong & Ninimo Songs Ep1" at bounding box center [692, 121] width 233 height 14
drag, startPoint x: 613, startPoint y: 118, endPoint x: 565, endPoint y: 118, distance: 47.7
click at [565, 118] on div "content_copy compress arrow_drop_down autorenew_outlined delete_forever_outline…" at bounding box center [446, 286] width 738 height 455
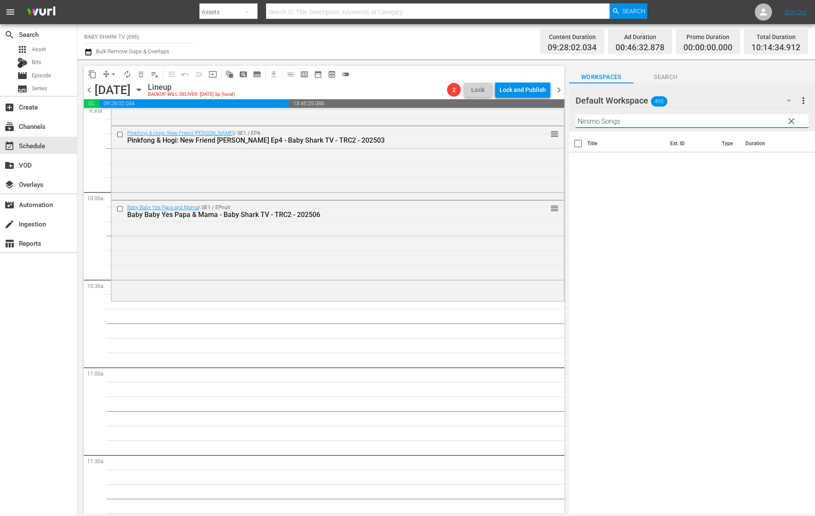
type input "Ninimo Songs"
click at [661, 75] on span "Search" at bounding box center [666, 77] width 64 height 11
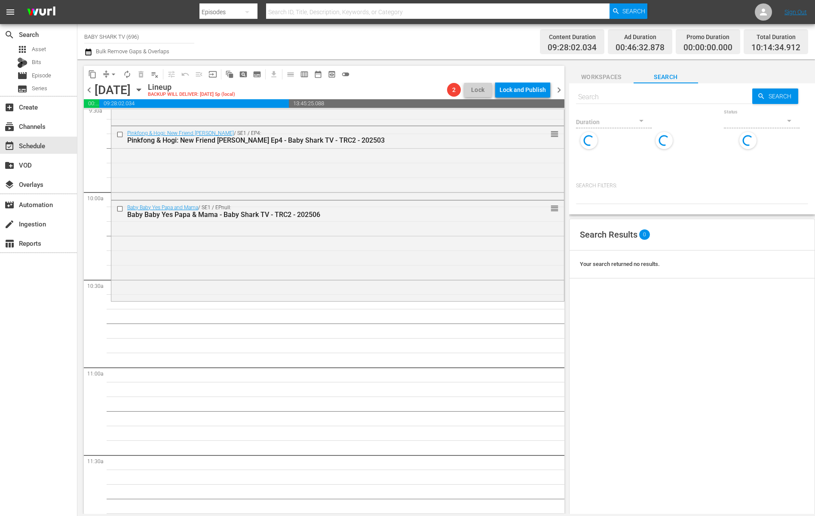
click at [657, 125] on div "Duration Status" at bounding box center [692, 140] width 232 height 66
click at [661, 113] on div "Duration Status" at bounding box center [692, 140] width 232 height 66
click at [661, 107] on div at bounding box center [664, 107] width 176 height 0
click at [661, 101] on input "text" at bounding box center [664, 97] width 176 height 21
paste input "Pinkfong & Ninimo Songs Ep1"
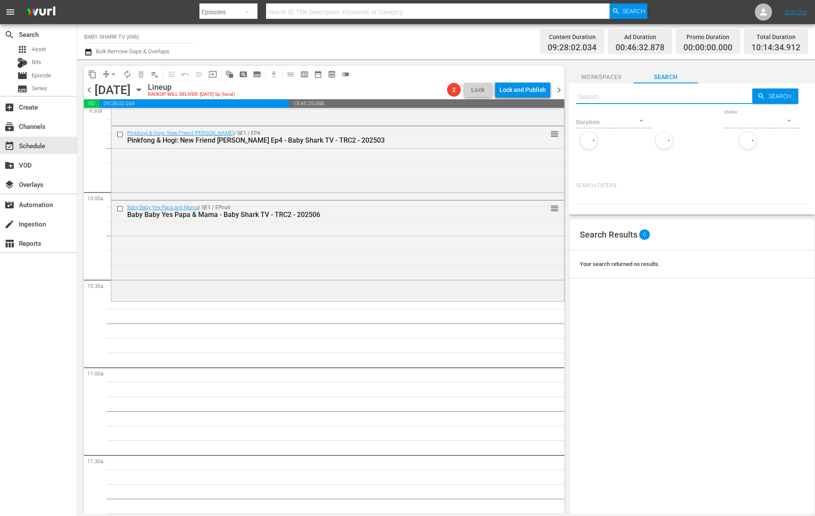
type input "Pinkfong & Ninimo Songs Ep1"
type input "Pinkfong & Ninimo Songs"
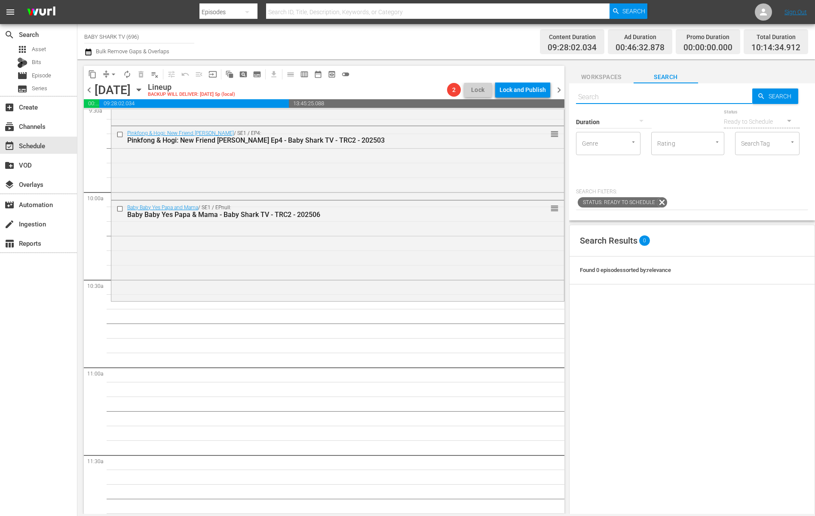
click at [661, 99] on input "text" at bounding box center [664, 97] width 176 height 21
paste input "Pinkfong & Ninimo Songs Ep1"
type input "Pinkfong & Ninimo Songs Ep1"
drag, startPoint x: 668, startPoint y: 99, endPoint x: 585, endPoint y: 89, distance: 83.5
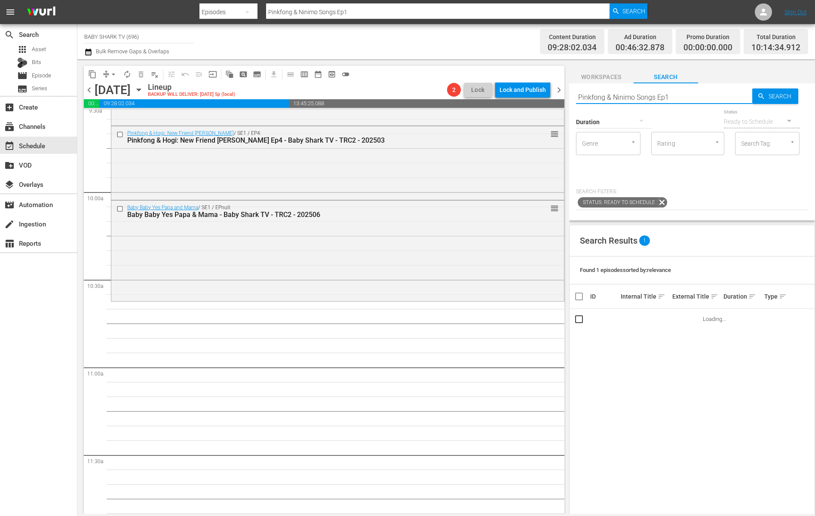
click at [585, 89] on input "Pinkfong & Ninimo Songs Ep1" at bounding box center [664, 97] width 176 height 21
click at [614, 96] on input "Pinkfong & Ninimo Songs Ep1" at bounding box center [664, 97] width 176 height 21
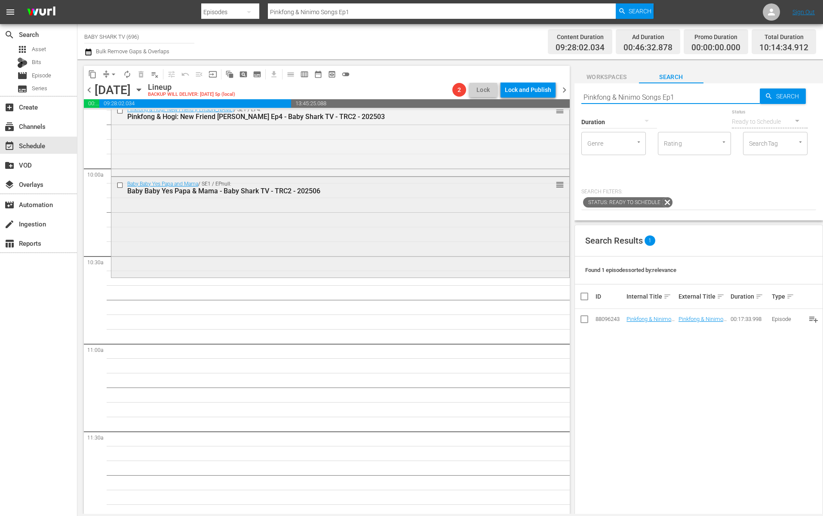
scroll to position [1703, 0]
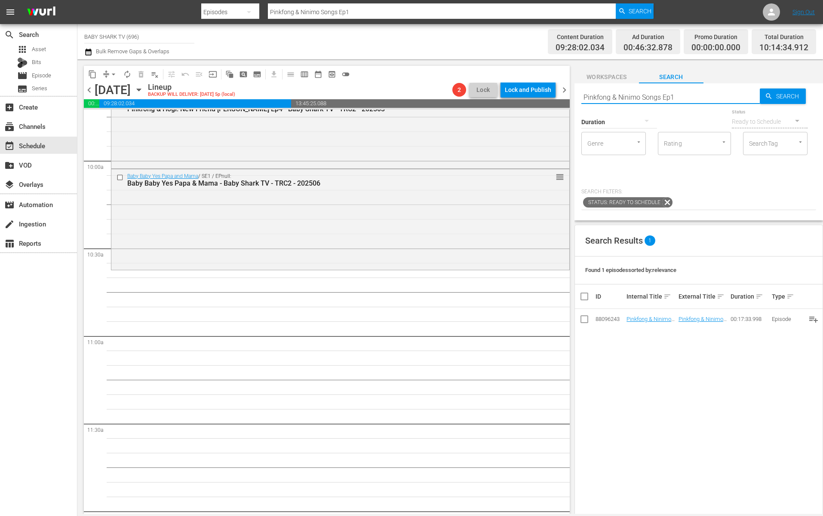
click at [630, 391] on div "Search Results 1 Found 1 episodes sorted by: relevance ID Internal Title sort E…" at bounding box center [698, 440] width 248 height 431
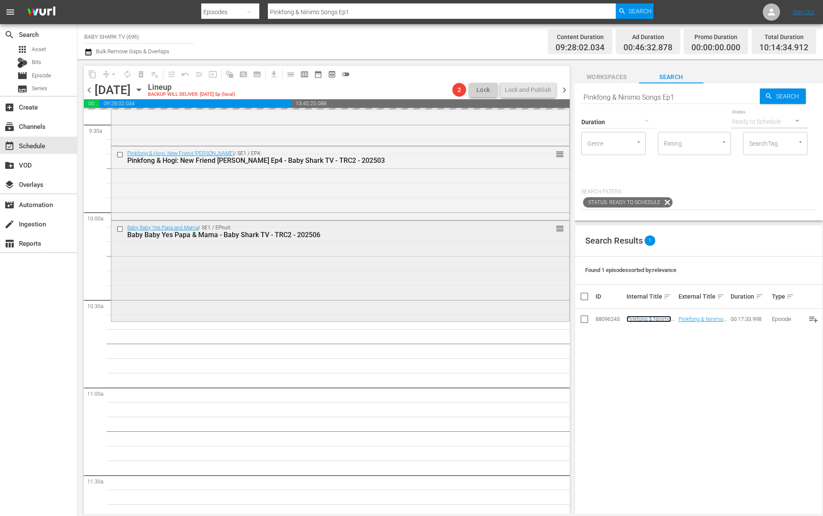
scroll to position [1652, 0]
click at [661, 95] on input "Pinkfong & Ninimo Songs Ep1" at bounding box center [670, 97] width 178 height 21
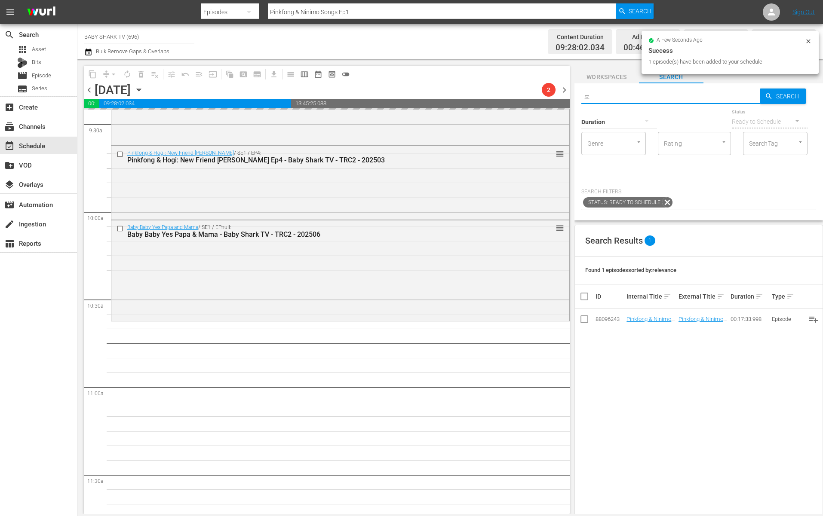
drag, startPoint x: 646, startPoint y: 98, endPoint x: 537, endPoint y: 94, distance: 108.8
click at [537, 94] on div "content_copy compress arrow_drop_down autorenew_outlined delete_forever_outline…" at bounding box center [449, 286] width 745 height 455
paste input "Bebefinn 4 Ep1"
type input "Bebefinn 4"
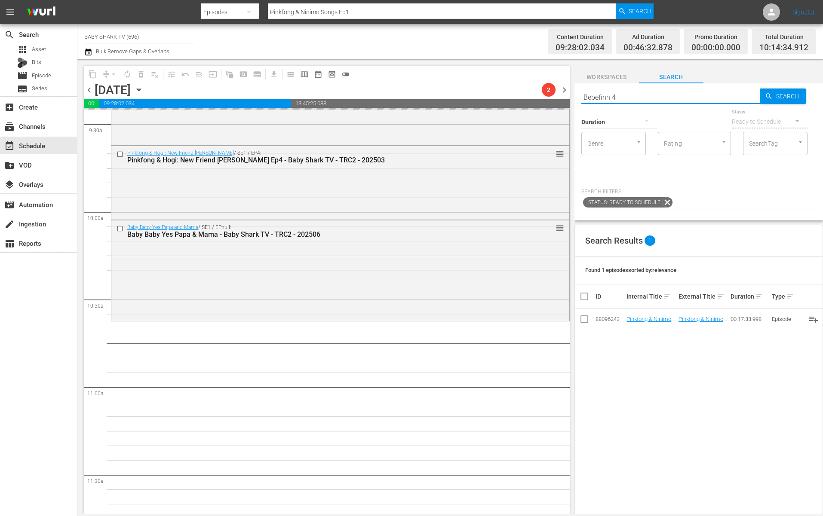
type input "Bebefinn 4"
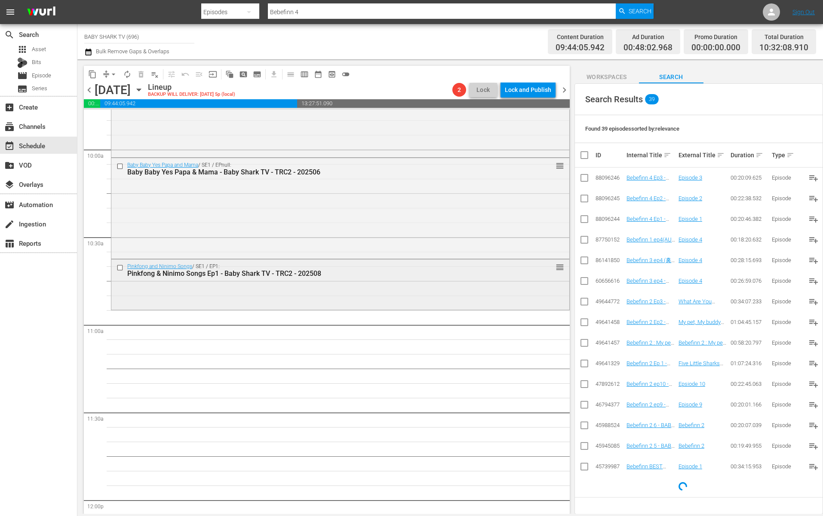
scroll to position [1732, 0]
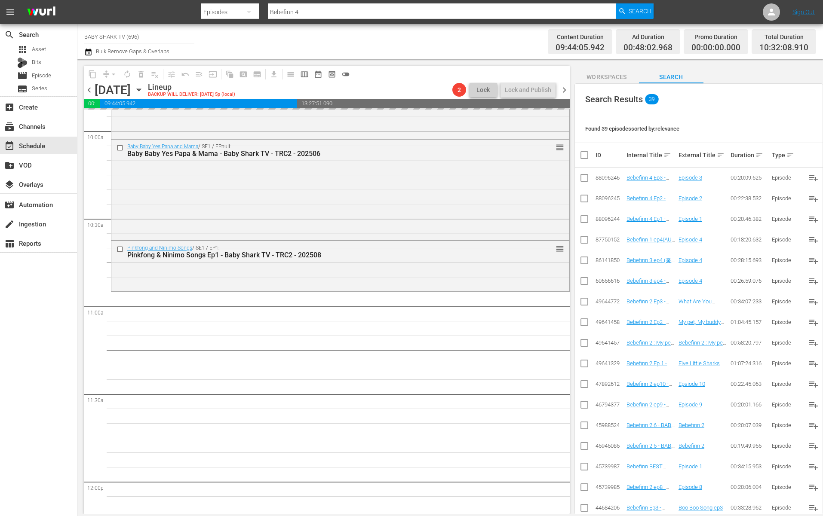
drag, startPoint x: 638, startPoint y: 218, endPoint x: 405, endPoint y: 26, distance: 301.7
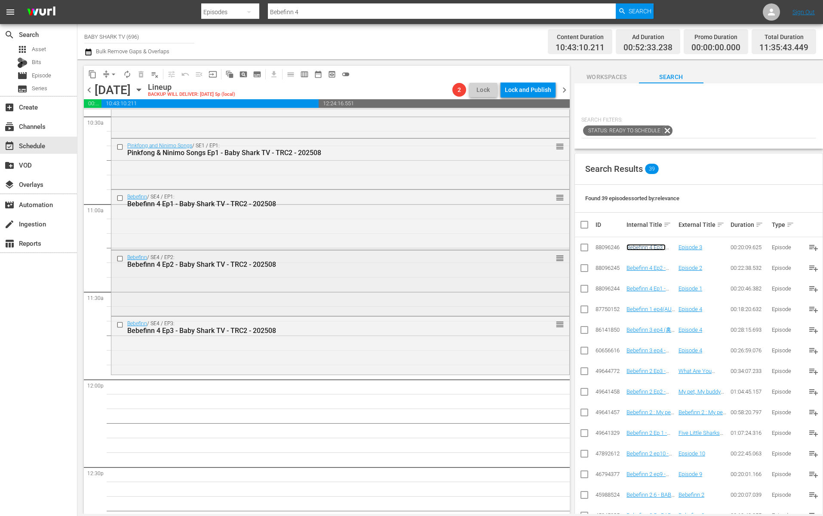
scroll to position [1842, 0]
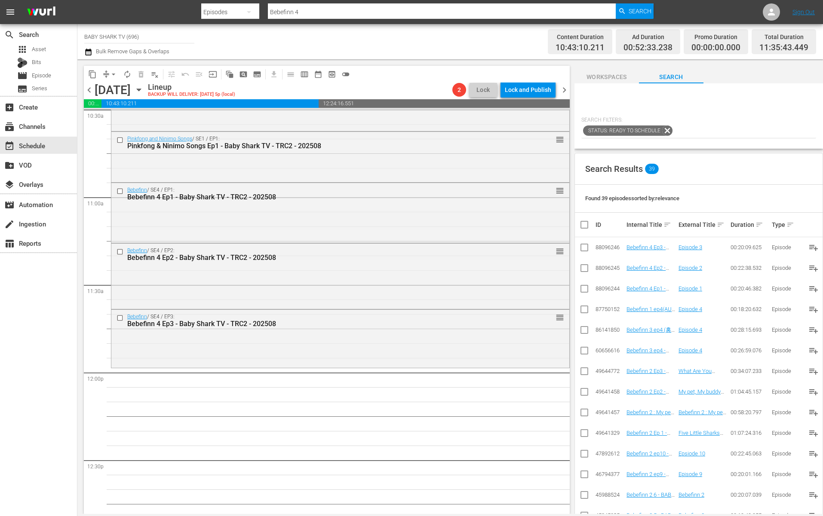
click at [661, 132] on div "Status: Ready to Schedule" at bounding box center [698, 131] width 235 height 15
click at [616, 74] on span "Workspaces" at bounding box center [606, 77] width 64 height 11
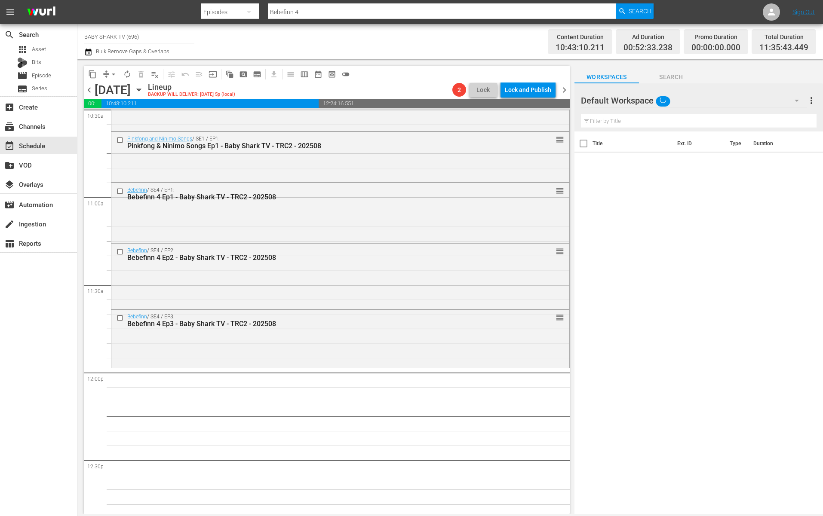
click at [633, 115] on input "text" at bounding box center [699, 121] width 236 height 14
paste input "Let’s Cook with Baby Shark 2 Ep1"
type input "Let’s Cook with Baby Shark"
click at [661, 76] on span "Search" at bounding box center [671, 77] width 64 height 11
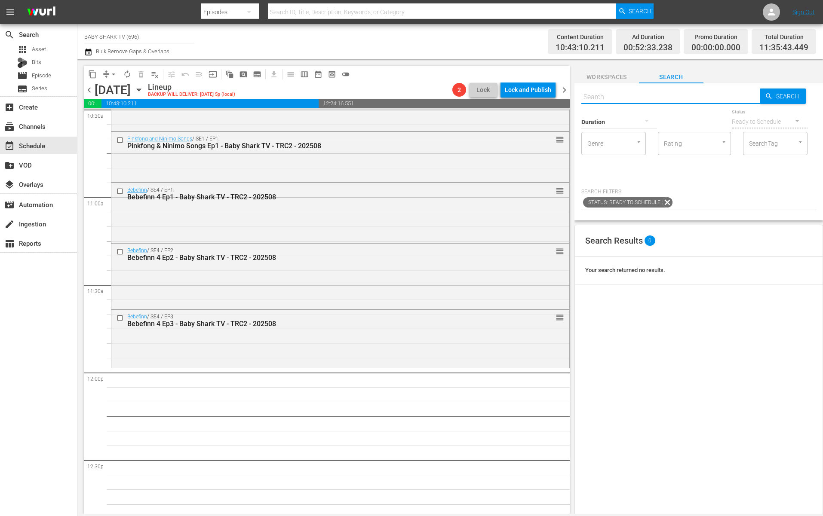
click at [661, 95] on input "text" at bounding box center [670, 97] width 178 height 21
paste input "Let’s Cook with Baby Shark"
type input "Let’s Cook with Baby Shark"
click at [661, 96] on input "Let’s Cook with Baby Shark" at bounding box center [670, 97] width 178 height 21
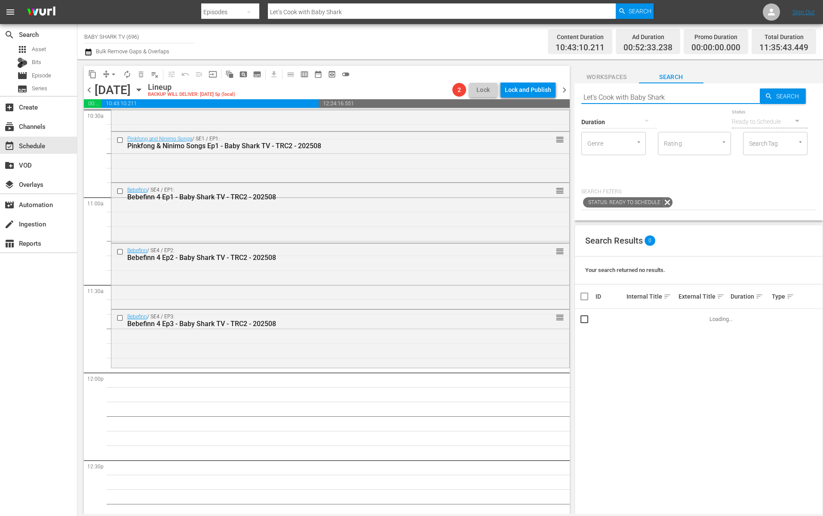
paste input "2 Ep1"
type input "Let’s Cook with Baby Shark 2 Ep1"
click at [636, 355] on div "Search Results 0 Your search returned no results. ID Internal Title sort Extern…" at bounding box center [698, 440] width 248 height 431
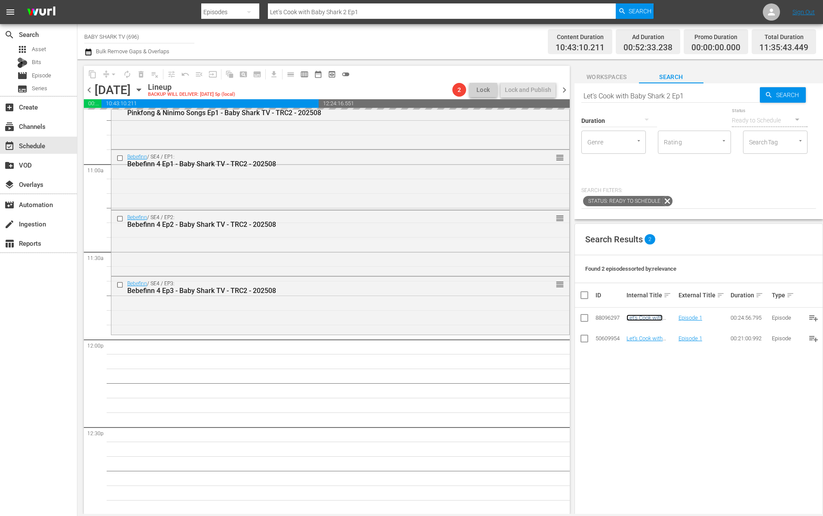
scroll to position [2, 0]
click at [661, 104] on input "Let’s Cook with Baby Shark 2 Ep1" at bounding box center [670, 95] width 178 height 21
click at [661, 100] on input "Let’s Cook with Baby Shark 2 Ep1" at bounding box center [670, 95] width 178 height 21
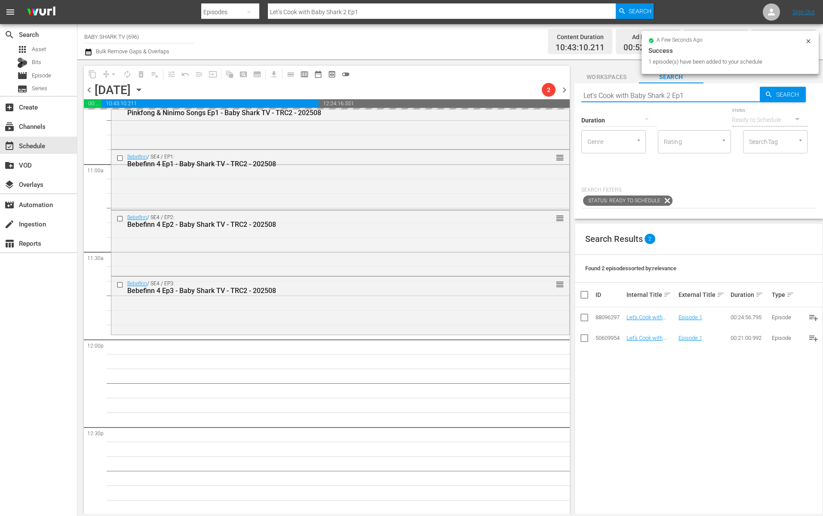
paste input "Save Our Home, Our Earth"
type input "Save Our Home, Our Earth"
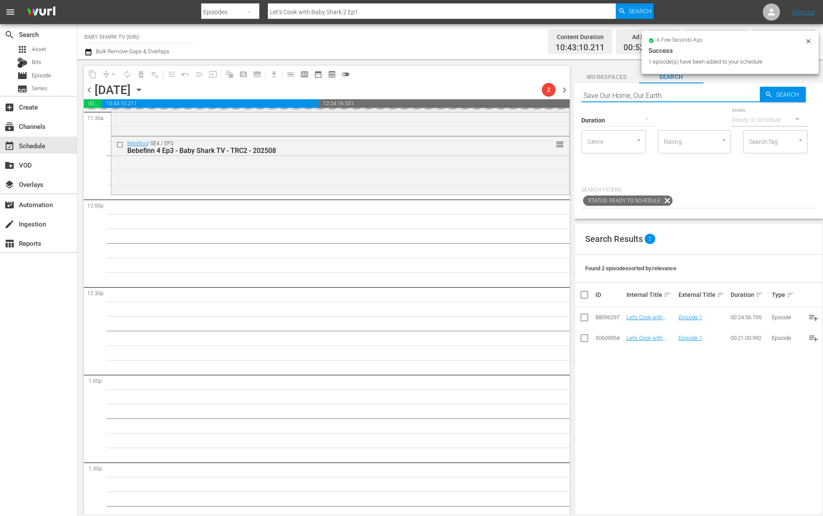
type input "Save Our Home, Our Earth"
click at [661, 186] on div "Duration Status Ready to Schedule Genre Genre Rating Rating SearchTag SearchTag…" at bounding box center [698, 157] width 235 height 103
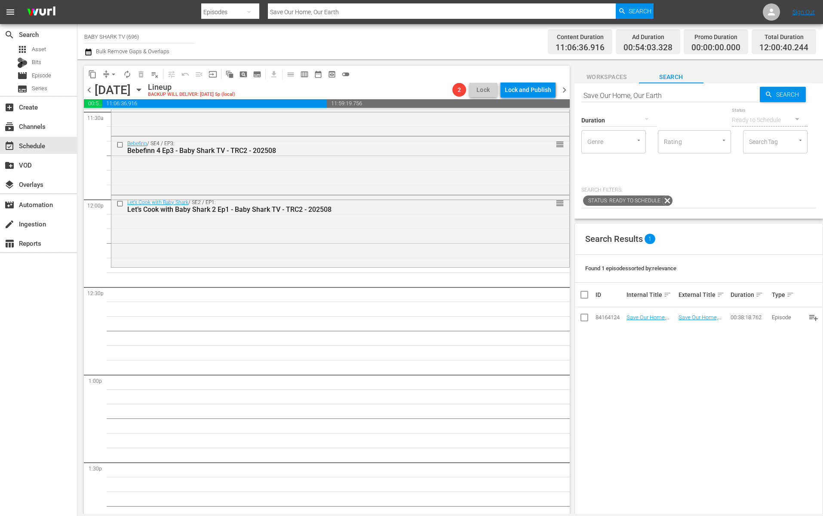
click at [661, 249] on div "Search Results 1" at bounding box center [699, 239] width 248 height 31
click at [656, 363] on div "Search Results 1 Found 1 episodes sorted by: relevance ID Internal Title sort E…" at bounding box center [698, 438] width 248 height 431
click at [612, 349] on div "Search Results 1 Found 1 episodes sorted by: relevance ID Internal Title sort E…" at bounding box center [698, 438] width 248 height 431
click at [661, 102] on input "Save Our Home, Our Earth" at bounding box center [670, 95] width 178 height 21
click at [661, 101] on div "Search Save Our Home, Our Earth" at bounding box center [670, 95] width 178 height 21
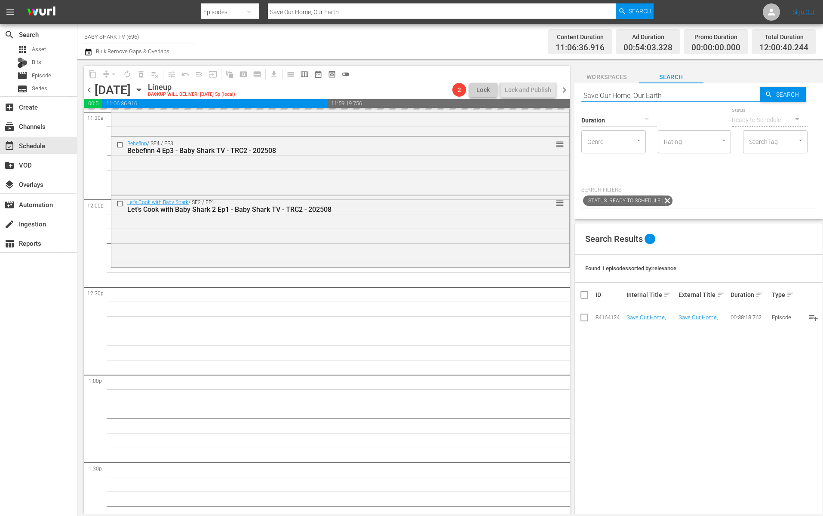
paste input "Pinkfong & Hogi: New Friend Ninimo Ep5"
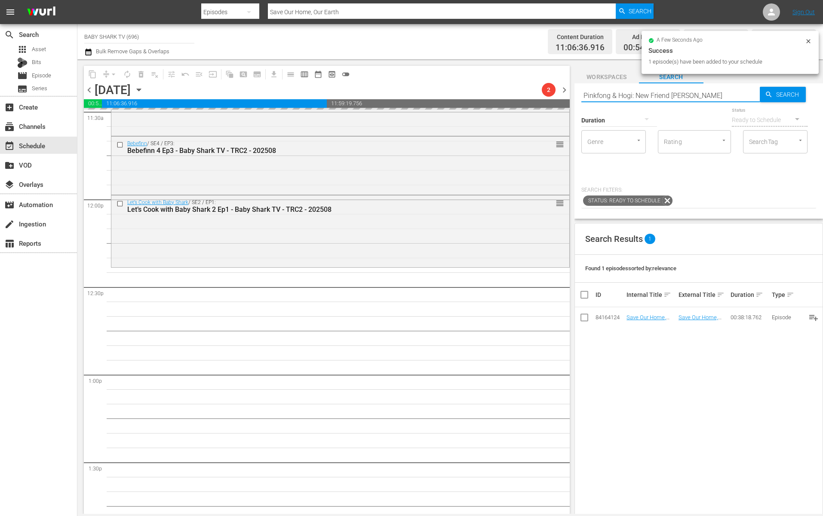
type input "Pinkfong & Hogi: New Friend [PERSON_NAME]"
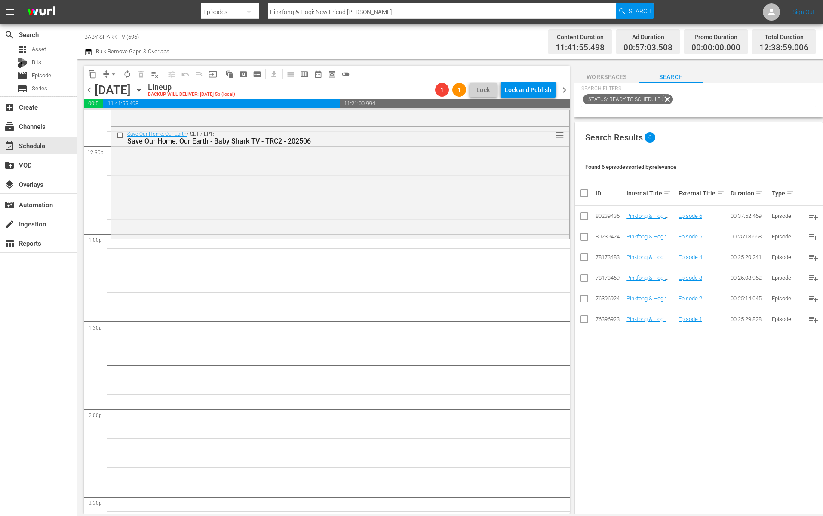
scroll to position [2155, 0]
click at [661, 414] on div "Search Results 6 Found 6 episodes sorted by: relevance ID Internal Title sort E…" at bounding box center [698, 337] width 248 height 431
drag, startPoint x: 645, startPoint y: 237, endPoint x: 781, endPoint y: 0, distance: 273.0
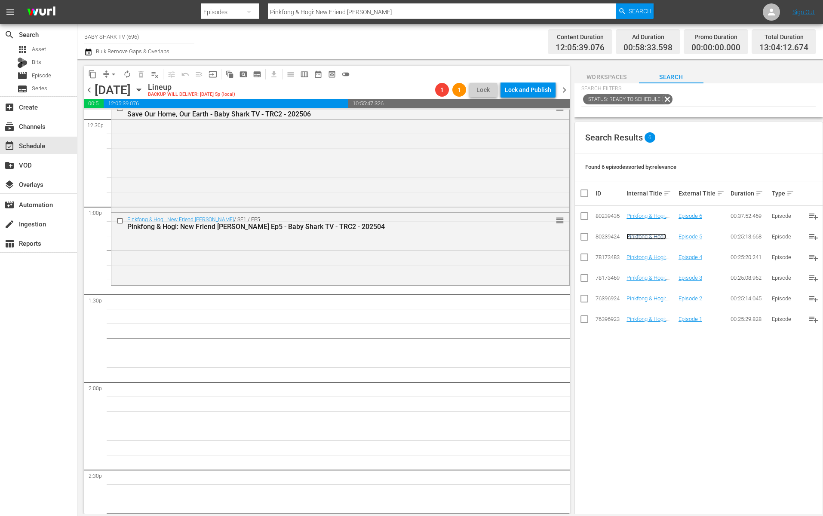
scroll to position [2178, 0]
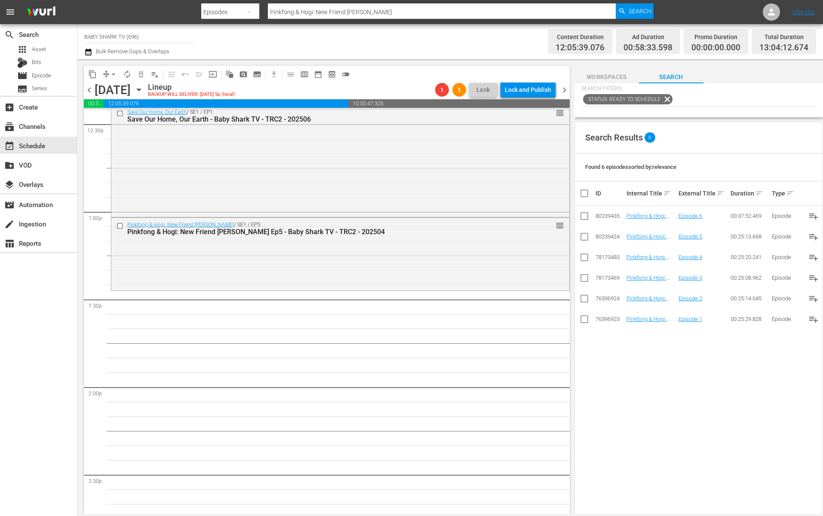
click at [661, 360] on div "Search Results 6 Found 6 episodes sorted by: relevance ID Internal Title sort E…" at bounding box center [698, 337] width 248 height 431
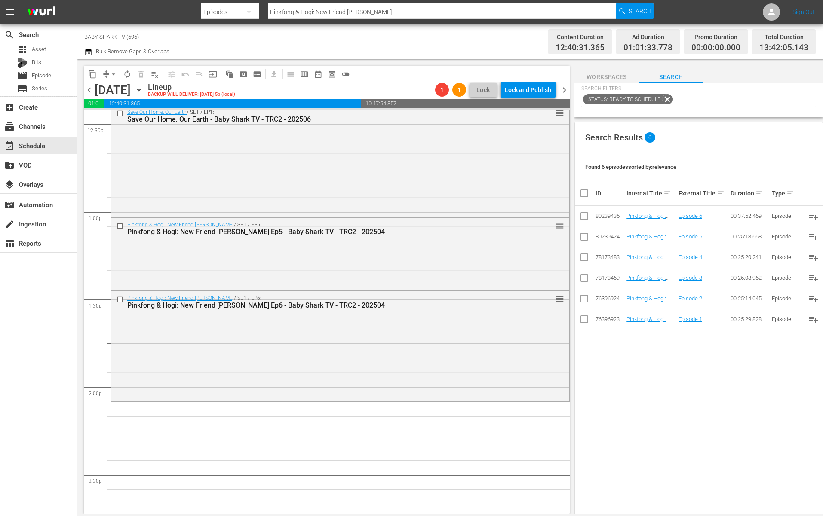
click at [607, 76] on span "Workspaces" at bounding box center [606, 77] width 64 height 11
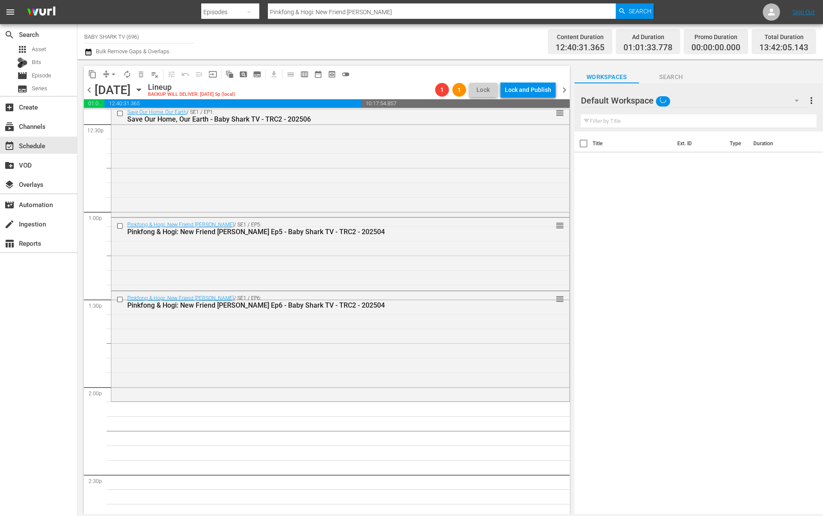
click at [607, 76] on span "Workspaces" at bounding box center [606, 77] width 64 height 11
click at [604, 120] on input "text" at bounding box center [699, 121] width 236 height 14
paste input "Bebefinn Guess the Animals Ep1"
type input "Bebefinn Guess the Animals Ep1"
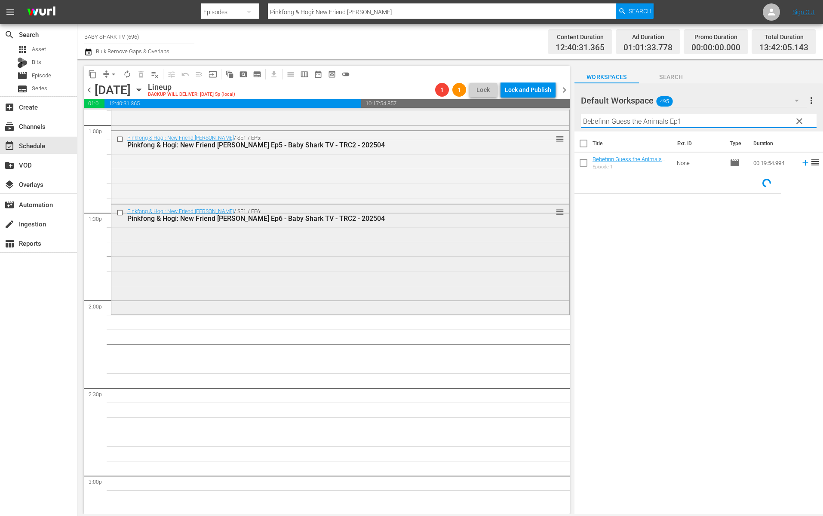
scroll to position [2339, 0]
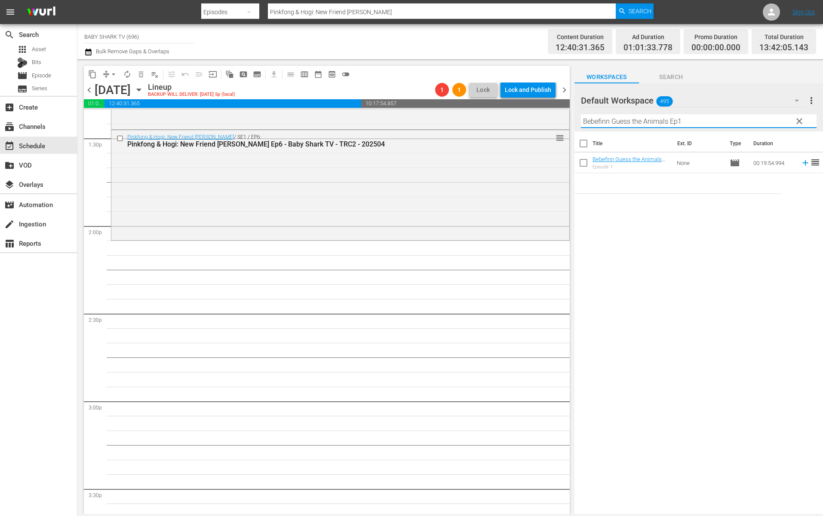
click at [643, 245] on div "Title Ext. ID Type Duration Bebefinn Guess the Animals Ep1 - Baby Shark TV - TR…" at bounding box center [698, 324] width 248 height 384
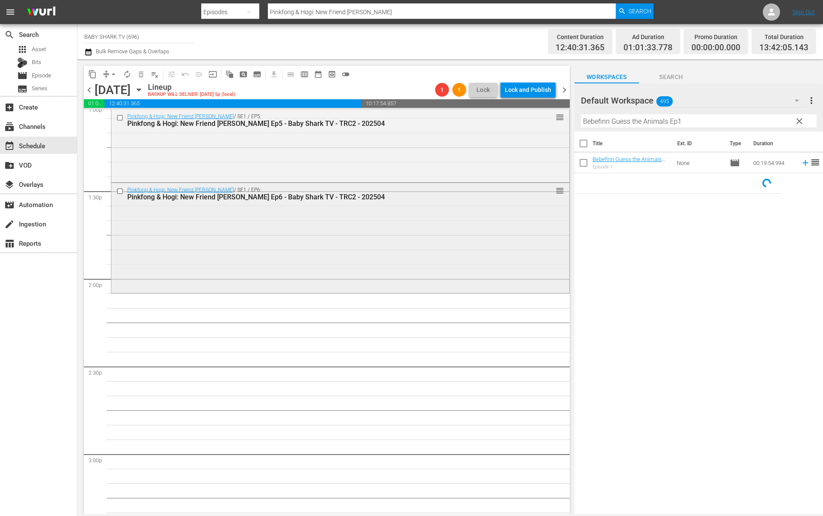
scroll to position [2283, 0]
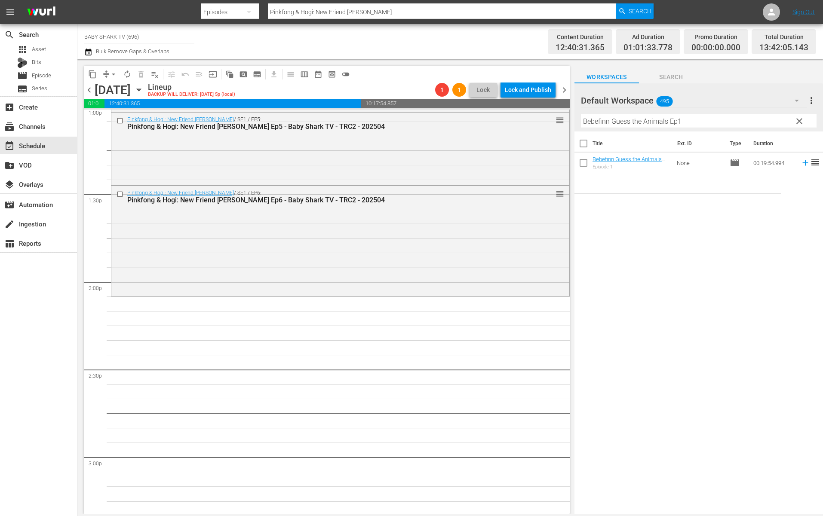
click at [661, 224] on div "Title Ext. ID Type Duration Bebefinn Guess the Animals Ep1 - Baby Shark TV - TR…" at bounding box center [698, 324] width 248 height 384
drag, startPoint x: 628, startPoint y: 162, endPoint x: 745, endPoint y: 6, distance: 195.2
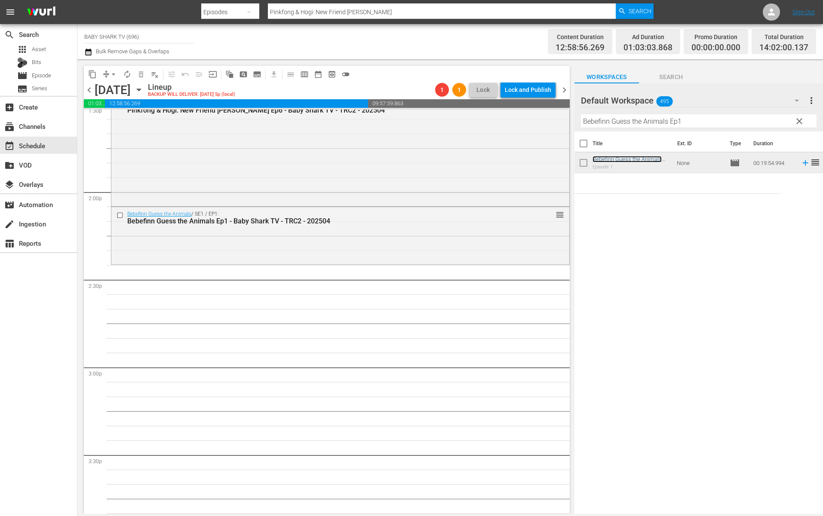
scroll to position [2373, 0]
click at [661, 116] on span "clear" at bounding box center [799, 121] width 10 height 10
click at [661, 116] on input "Bebefinn Guess the Animals Ep1" at bounding box center [699, 121] width 236 height 14
click at [661, 117] on input "Bebefinn Guess the Animals Ep1" at bounding box center [699, 121] width 236 height 14
click at [661, 119] on input "Bebefinn Guess the Animals Ep1" at bounding box center [699, 121] width 236 height 14
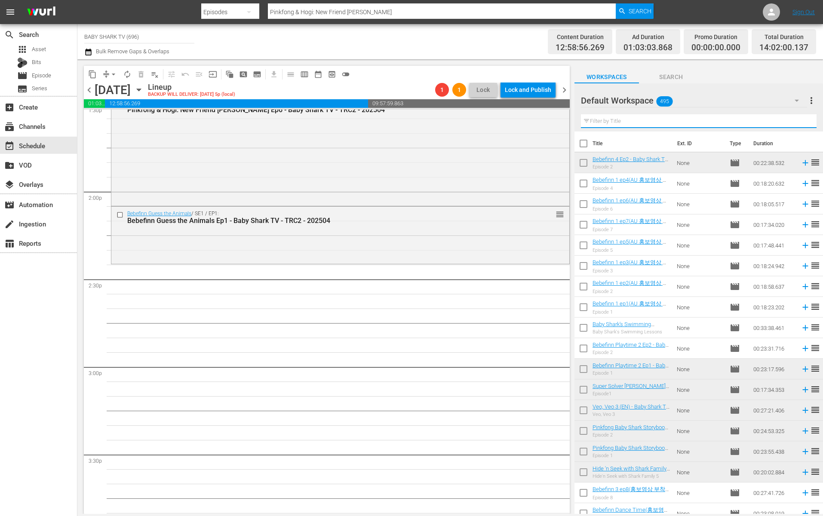
click at [661, 119] on input "text" at bounding box center [699, 121] width 236 height 14
paste input "Bebefinn Animal Yoga"
click at [661, 119] on input "text" at bounding box center [699, 121] width 236 height 14
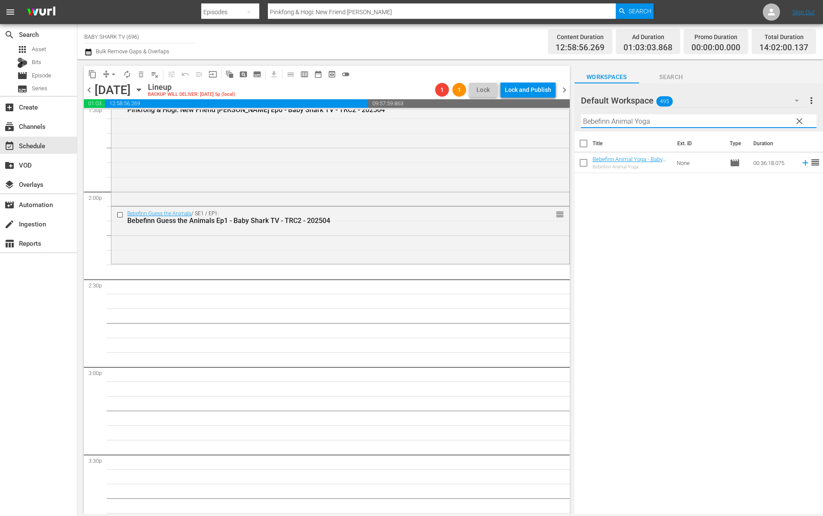
type input "Bebefinn Animal Yoga"
click at [661, 233] on div "Title Ext. ID Type Duration Bebefinn Animal Yoga - Baby Shark TV - TRC2 - 20250…" at bounding box center [698, 324] width 248 height 384
click at [661, 122] on span "clear" at bounding box center [799, 121] width 10 height 10
click at [661, 122] on input "Bebefinn Animal Yoga" at bounding box center [699, 121] width 236 height 14
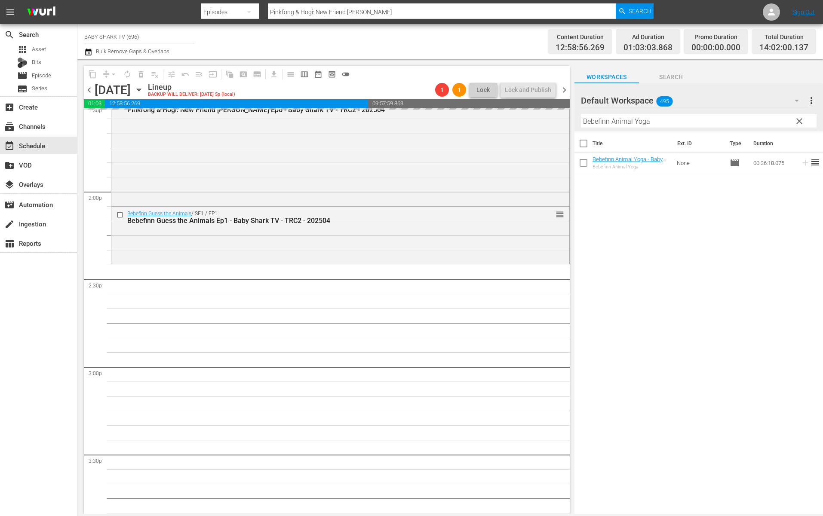
click at [661, 122] on input "Bebefinn Animal Yoga" at bounding box center [699, 121] width 236 height 14
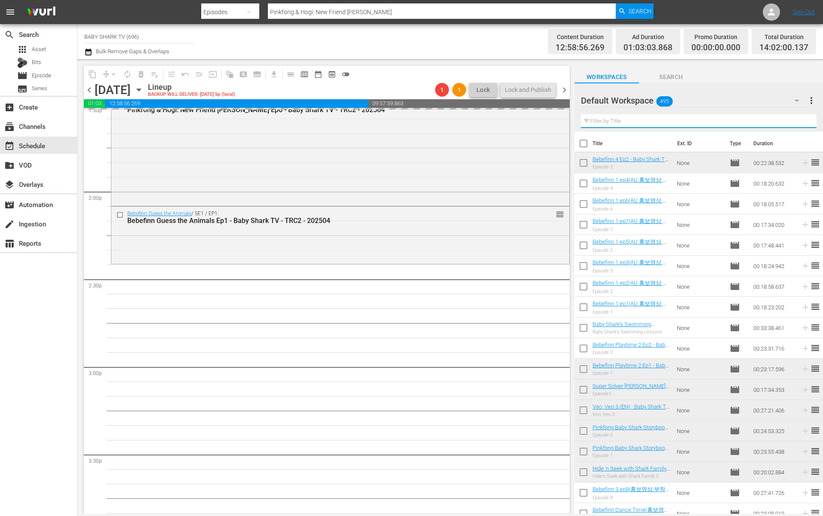
click at [661, 122] on input "text" at bounding box center [699, 121] width 236 height 14
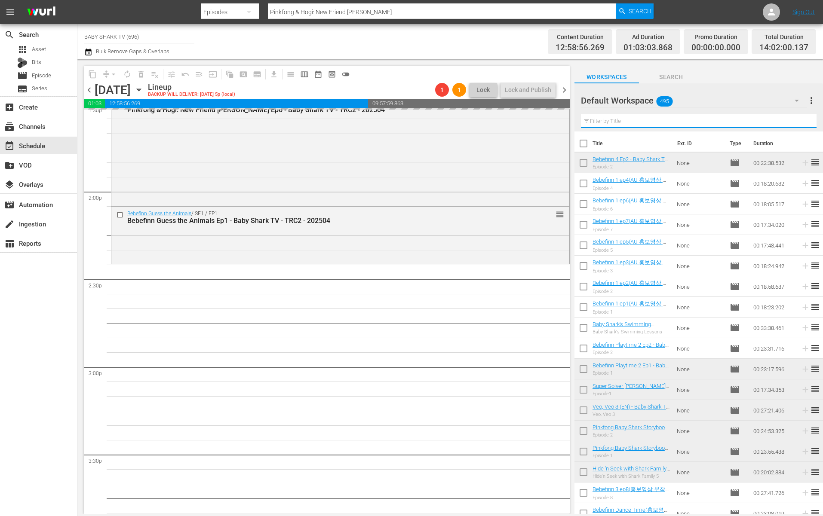
click at [661, 122] on input "text" at bounding box center [699, 121] width 236 height 14
paste input "Welcome to the [GEOGRAPHIC_DATA]"
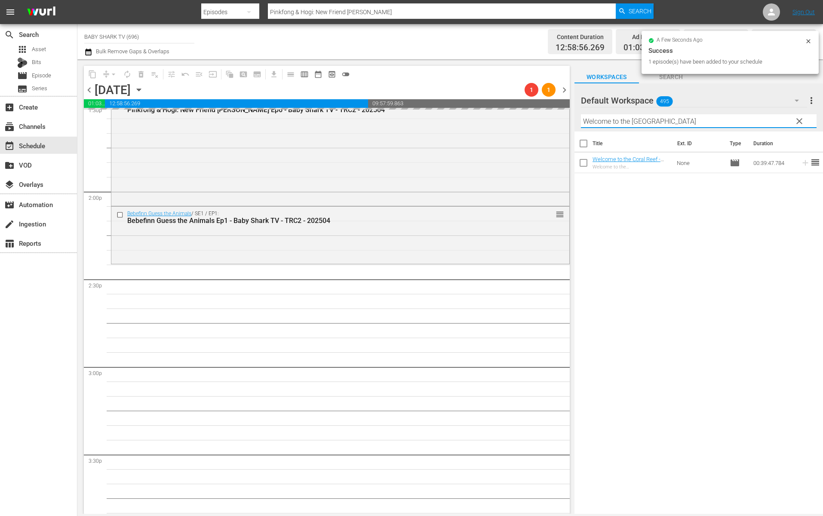
type input "Welcome to the [GEOGRAPHIC_DATA]"
click at [661, 307] on div "Title Ext. ID Type Duration Welcome to the Coral Reef - Baby Shark TV - TRC2 - …" at bounding box center [698, 324] width 248 height 384
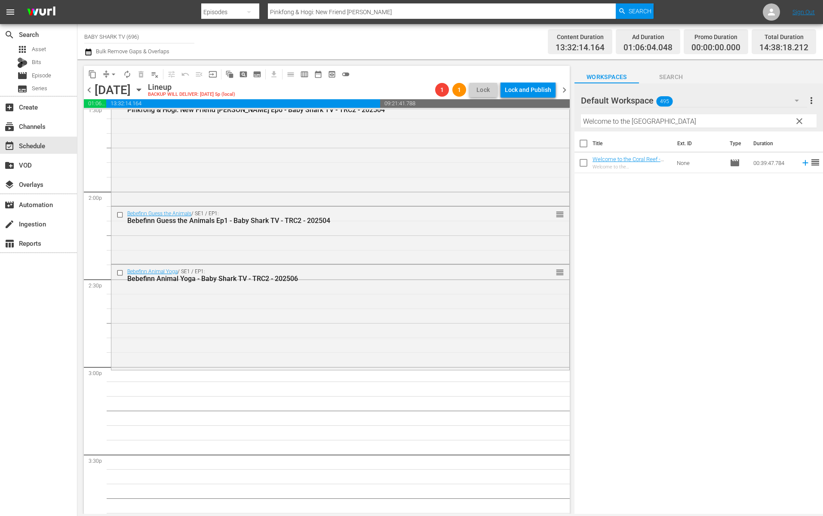
click at [661, 202] on div "Title Ext. ID Type Duration Welcome to the Coral Reef - Baby Shark TV - TRC2 - …" at bounding box center [698, 324] width 248 height 384
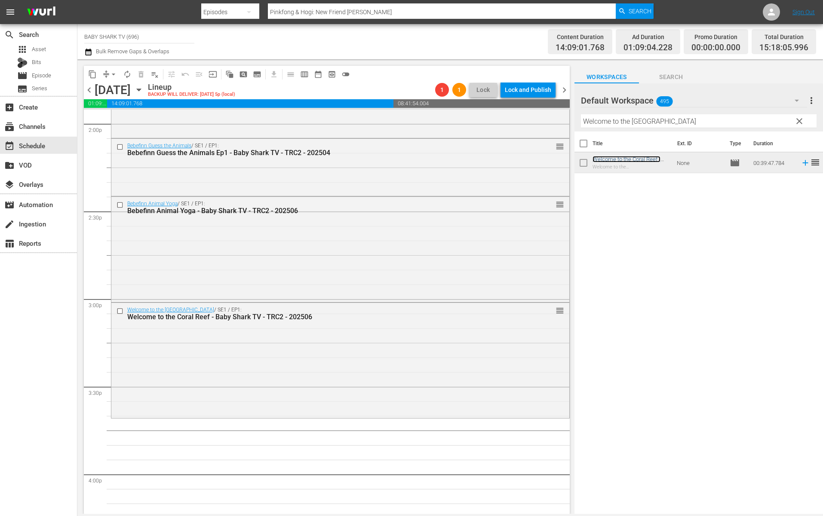
scroll to position [2459, 0]
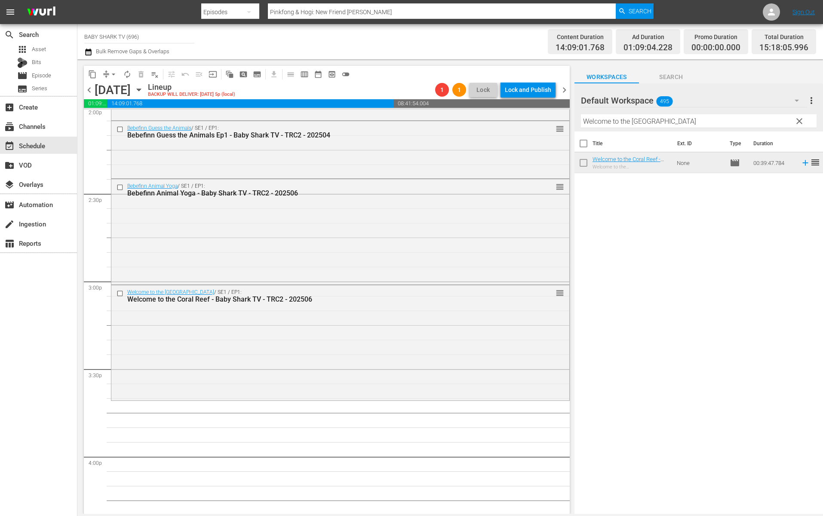
click at [661, 272] on div "Title Ext. ID Type Duration Welcome to the Coral Reef - Baby Shark TV - TRC2 - …" at bounding box center [698, 324] width 248 height 384
drag, startPoint x: 791, startPoint y: 135, endPoint x: 794, endPoint y: 124, distance: 11.2
click at [661, 134] on th "Duration" at bounding box center [774, 144] width 52 height 24
click at [661, 124] on span "clear" at bounding box center [799, 121] width 10 height 10
drag, startPoint x: 794, startPoint y: 124, endPoint x: 783, endPoint y: 124, distance: 11.6
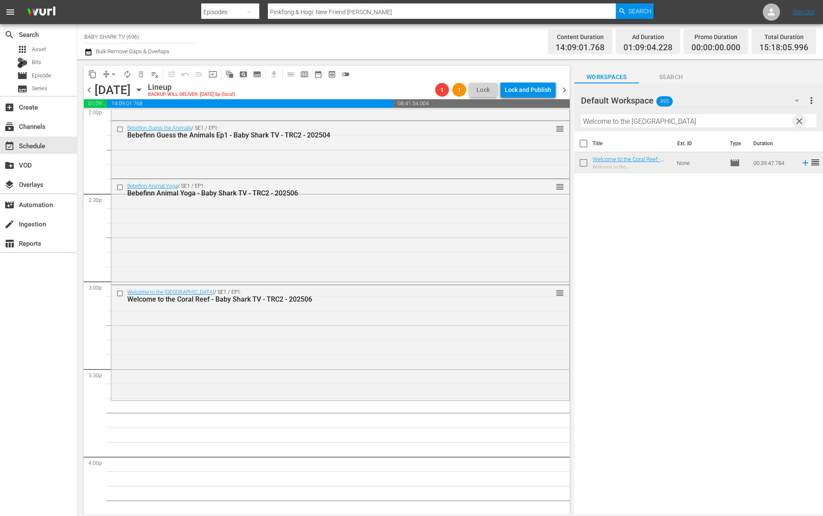
click at [661, 124] on input "Welcome to the [GEOGRAPHIC_DATA]" at bounding box center [699, 121] width 236 height 14
click at [661, 123] on input "Welcome to the [GEOGRAPHIC_DATA]" at bounding box center [699, 121] width 236 height 14
click at [661, 124] on input "Welcome to the [GEOGRAPHIC_DATA]" at bounding box center [699, 121] width 236 height 14
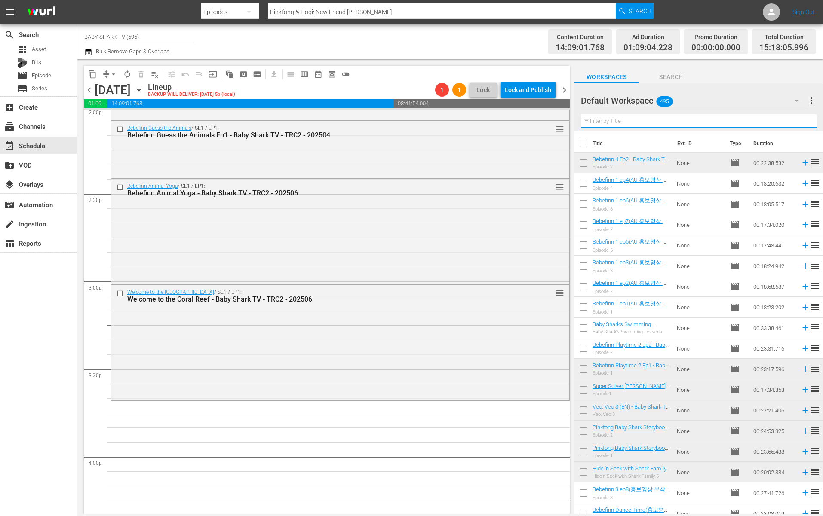
click at [661, 124] on input "text" at bounding box center [699, 121] width 236 height 14
paste input "Bebefinn I Spy Song"
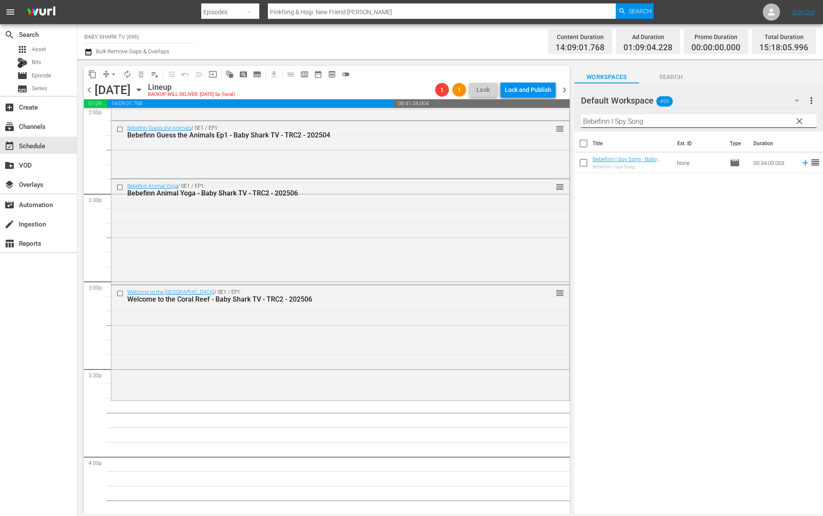
type input "Bebefinn I Spy Song"
click at [659, 384] on div "Title Ext. ID Type Duration Bebefinn I Spy Song - Baby Shark TV - TRC2 - 202506…" at bounding box center [698, 324] width 248 height 384
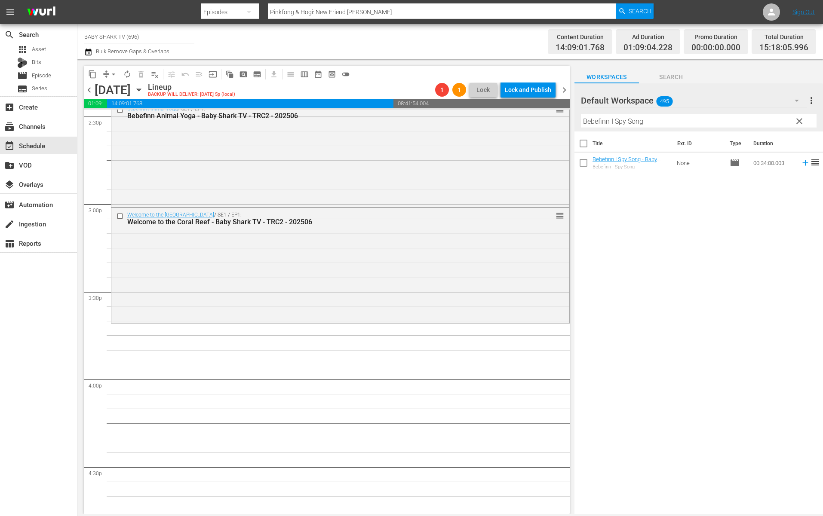
click at [661, 265] on div "Title Ext. ID Type Duration Bebefinn I Spy Song - Baby Shark TV - TRC2 - 202506…" at bounding box center [698, 324] width 248 height 384
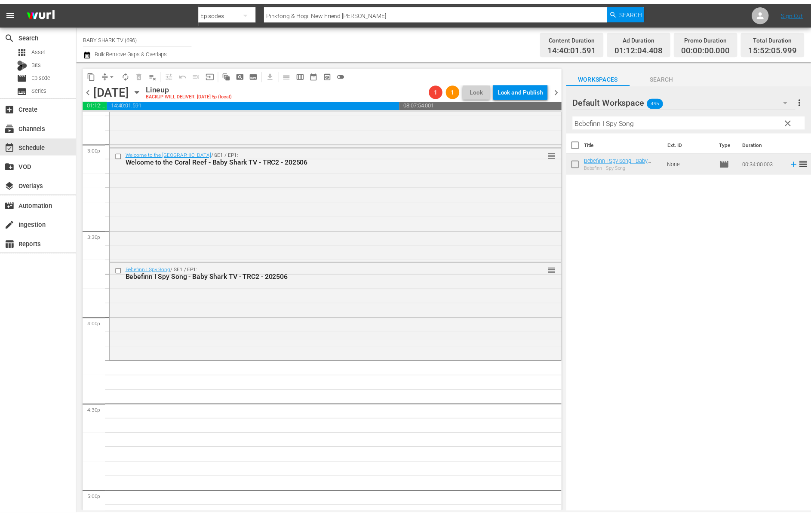
scroll to position [2633, 0]
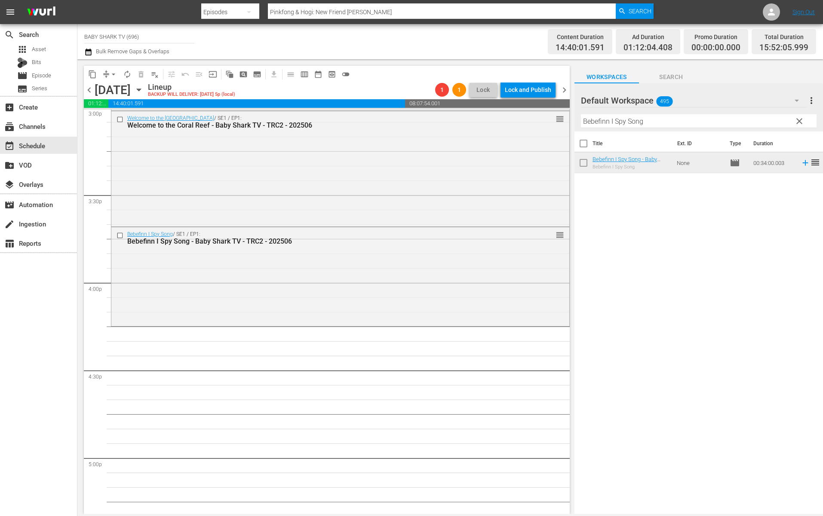
click at [661, 226] on div "Title Ext. ID Type Duration Bebefinn I Spy Song - Baby Shark TV - TRC2 - 202506…" at bounding box center [698, 324] width 248 height 384
click at [661, 126] on span "clear" at bounding box center [799, 121] width 10 height 10
click at [661, 125] on input "Bebefinn I Spy Song" at bounding box center [699, 121] width 236 height 14
click at [661, 123] on input "Bebefinn I Spy Song" at bounding box center [699, 121] width 236 height 14
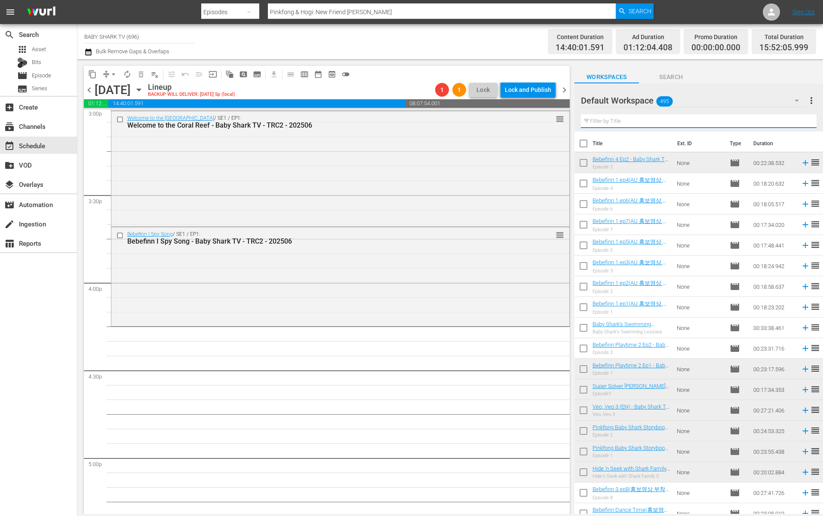
paste input "Baby Shark Fire & Rescue Play Ep2"
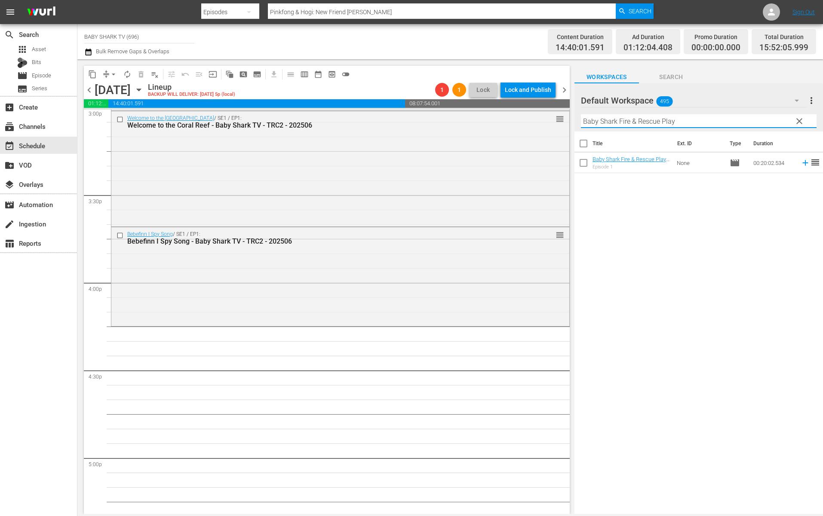
type input "Baby Shark Fire & Rescue Play"
click at [659, 76] on span "Search" at bounding box center [671, 77] width 64 height 11
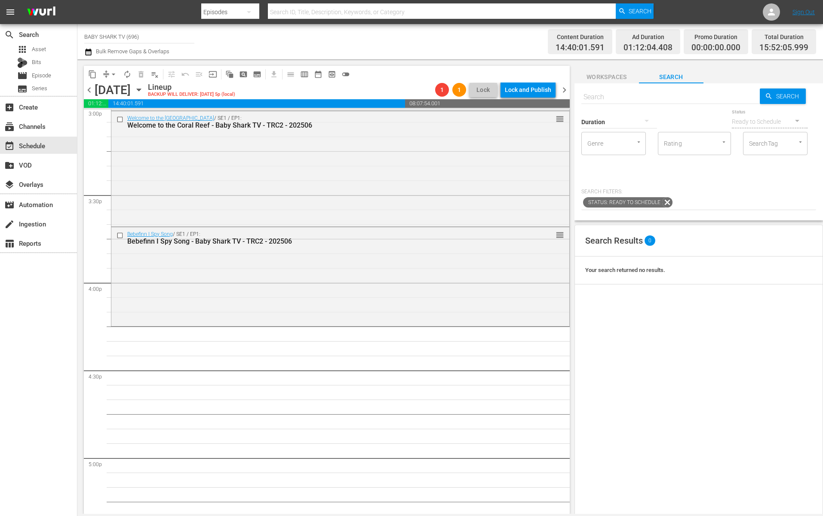
click at [661, 104] on input "text" at bounding box center [670, 97] width 178 height 21
click at [661, 102] on input "text" at bounding box center [670, 97] width 178 height 21
paste input "Baby Shark Fire & Rescue Play Ep2"
type input "Baby Shark Fire & Rescue Play Ep2"
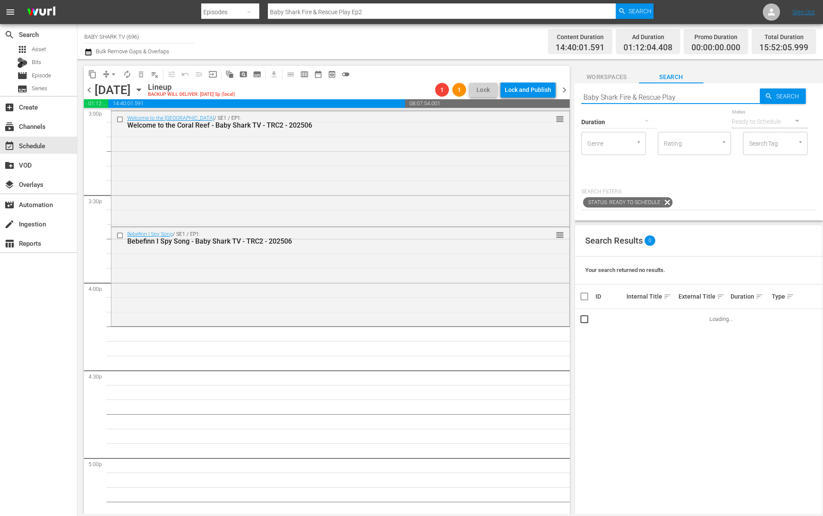
type input "Baby Shark Fire & Rescue Play"
click at [661, 91] on input "Baby Shark Fire & Rescue Play" at bounding box center [670, 97] width 178 height 21
click at [661, 90] on span "Search" at bounding box center [788, 96] width 33 height 15
click at [661, 99] on input "Baby Shark Fire & Rescue Play" at bounding box center [670, 97] width 178 height 21
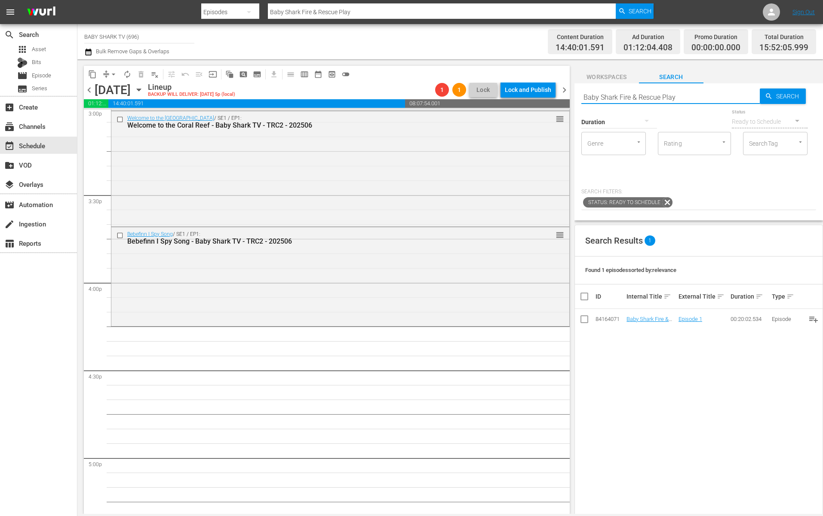
click at [661, 96] on input "Baby Shark Fire & Rescue Play" at bounding box center [670, 97] width 178 height 21
paste input "Halloween Fun 2 Ep1"
type input "Baby Shark Halloween Fun 2 Ep1"
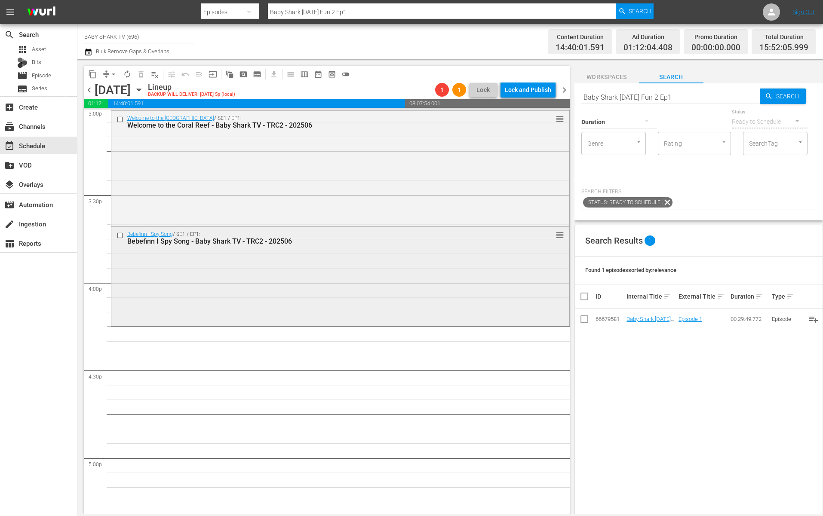
click at [302, 247] on div "Bebefinn I Spy Song / SE1 / EP1: Bebefinn I Spy Song - Baby Shark TV - TRC2 - 2…" at bounding box center [340, 237] width 458 height 21
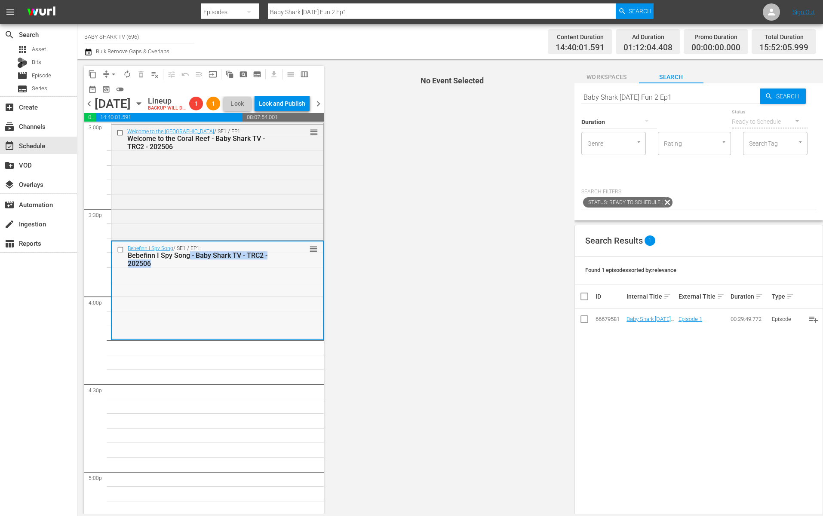
drag, startPoint x: 181, startPoint y: 282, endPoint x: 189, endPoint y: 269, distance: 15.0
click at [189, 269] on div "Bebefinn I Spy Song / SE1 / EP1: Bebefinn I Spy Song - Baby Shark TV - TRC2 - 2…" at bounding box center [217, 256] width 211 height 29
copy div "- Baby Shark TV - TRC2 - 202506"
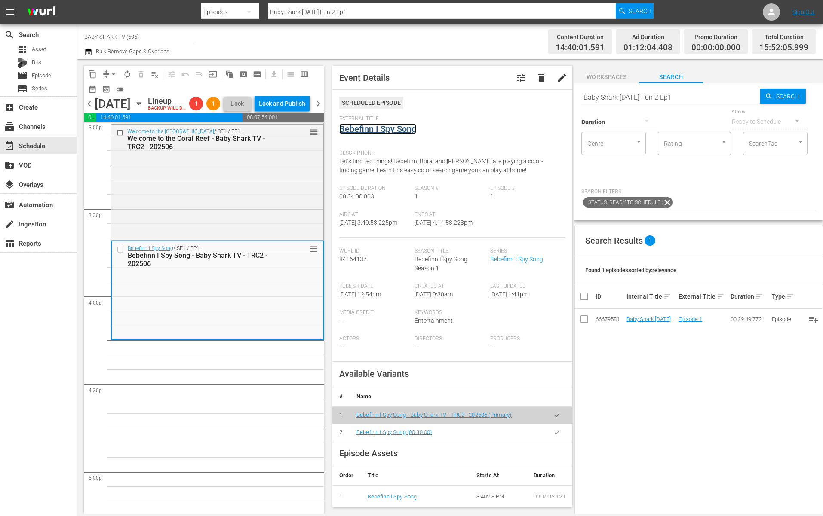
click at [380, 129] on link "Bebefinn I Spy Song" at bounding box center [377, 129] width 77 height 10
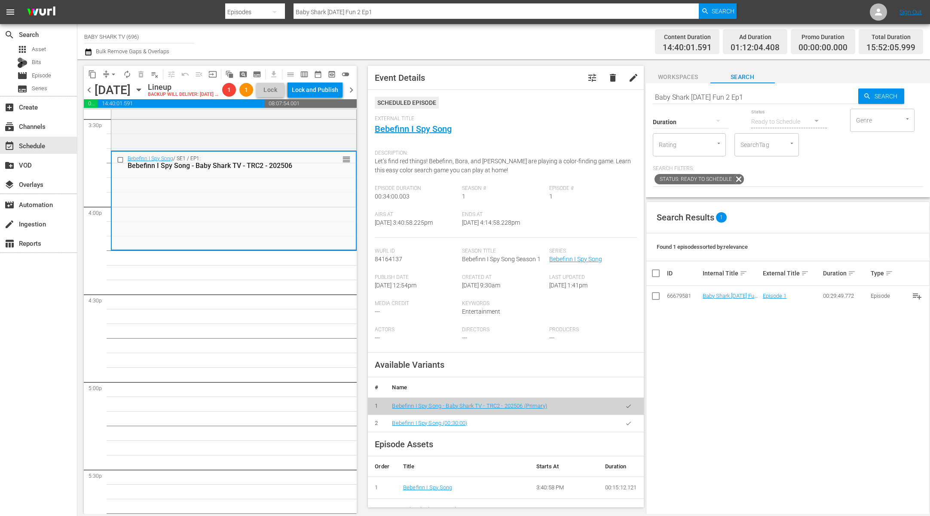
scroll to position [2707, 0]
drag, startPoint x: 768, startPoint y: 113, endPoint x: 777, endPoint y: 103, distance: 14.0
click at [661, 113] on div "Ready to Schedule" at bounding box center [789, 122] width 76 height 24
click at [661, 90] on input "Baby Shark Halloween Fun 2 Ep1" at bounding box center [755, 97] width 205 height 21
click at [661, 92] on input "Baby Shark Halloween Fun 2 Ep1" at bounding box center [755, 97] width 205 height 21
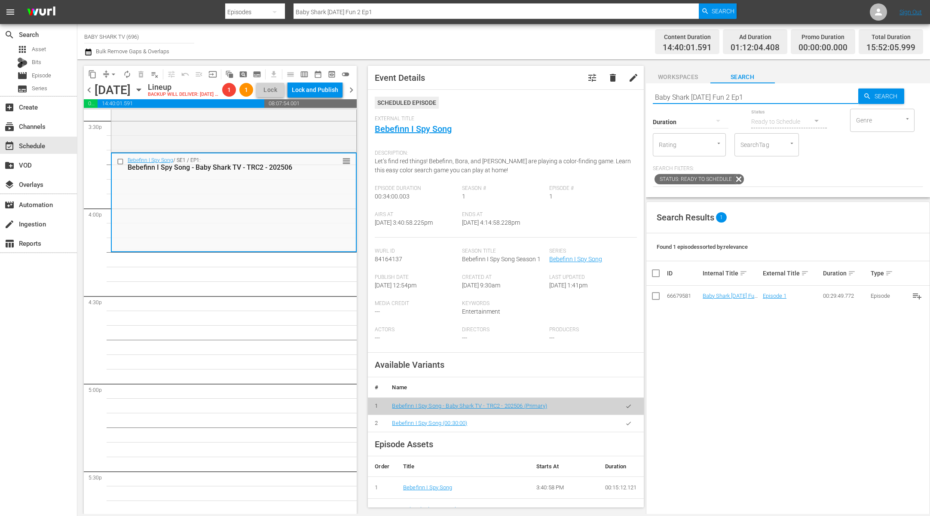
paste input "Fire & Rescue Play Ep2"
type input "Baby Shark Fire & Rescue Play Ep2"
click at [661, 90] on span "Search" at bounding box center [887, 96] width 33 height 15
type input "Baby Shark Fire & Rescue Play Ep2"
click at [661, 346] on div "Search Results 1 Found 1 episodes sorted by: relevance ID Internal Title sort E…" at bounding box center [788, 417] width 284 height 431
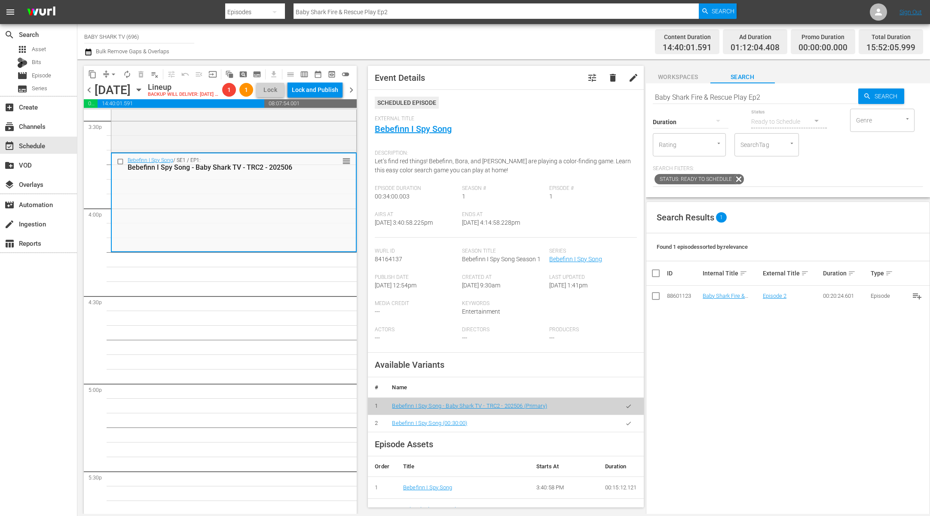
drag, startPoint x: 737, startPoint y: 331, endPoint x: 740, endPoint y: 328, distance: 4.6
click at [661, 331] on div "Search Results 1 Found 1 episodes sorted by: relevance ID Internal Title sort E…" at bounding box center [788, 417] width 284 height 431
click at [661, 100] on input "Baby Shark Fire & Rescue Play Ep2" at bounding box center [755, 97] width 205 height 21
paste input "Halloween Fun 2 Ep1"
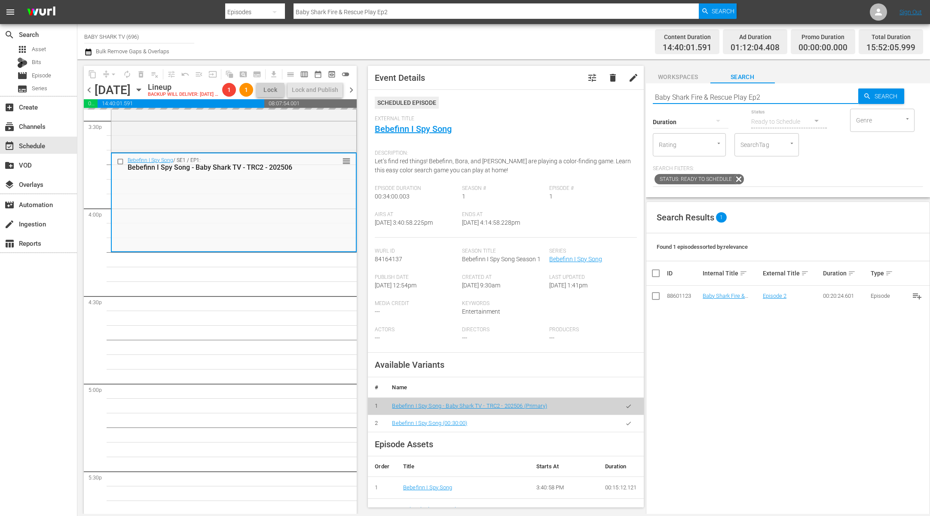
type input "Baby Shark Halloween Fun 2 Ep1"
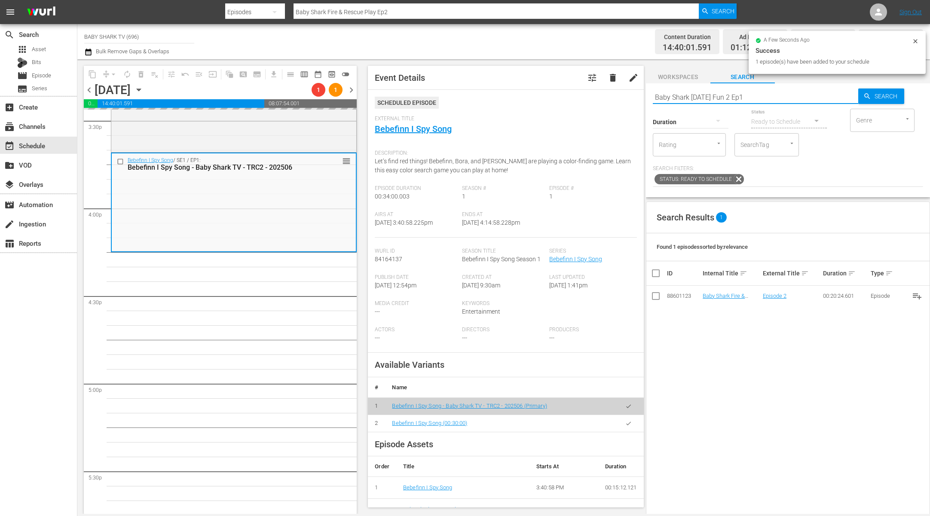
type input "Baby Shark Halloween Fun 2 Ep1"
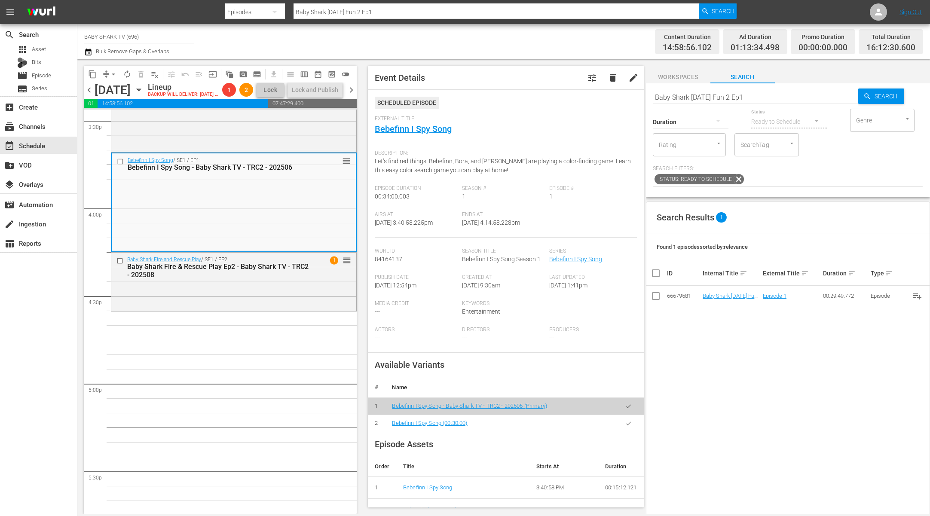
click at [661, 389] on div "Search Results 1 Found 1 episodes sorted by: relevance ID Internal Title sort E…" at bounding box center [788, 417] width 284 height 431
drag, startPoint x: 739, startPoint y: 294, endPoint x: 200, endPoint y: 1, distance: 613.2
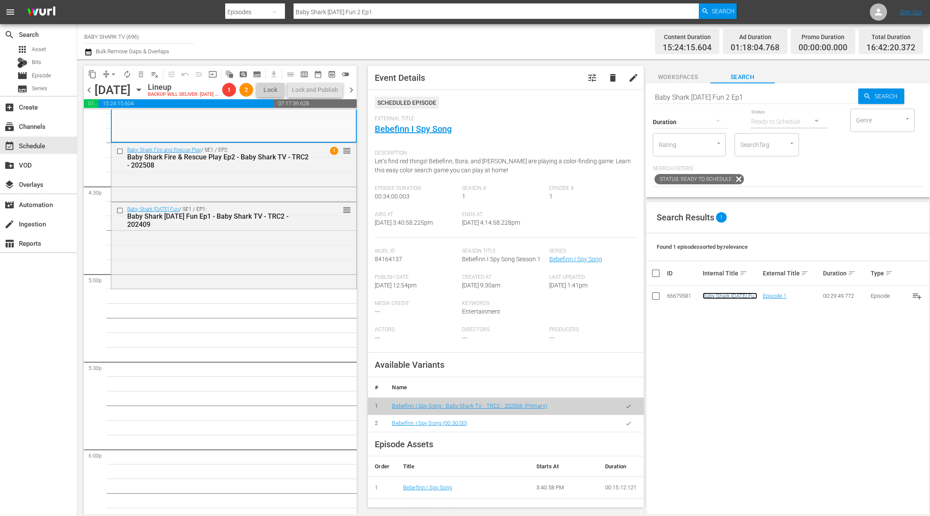
scroll to position [2854, 0]
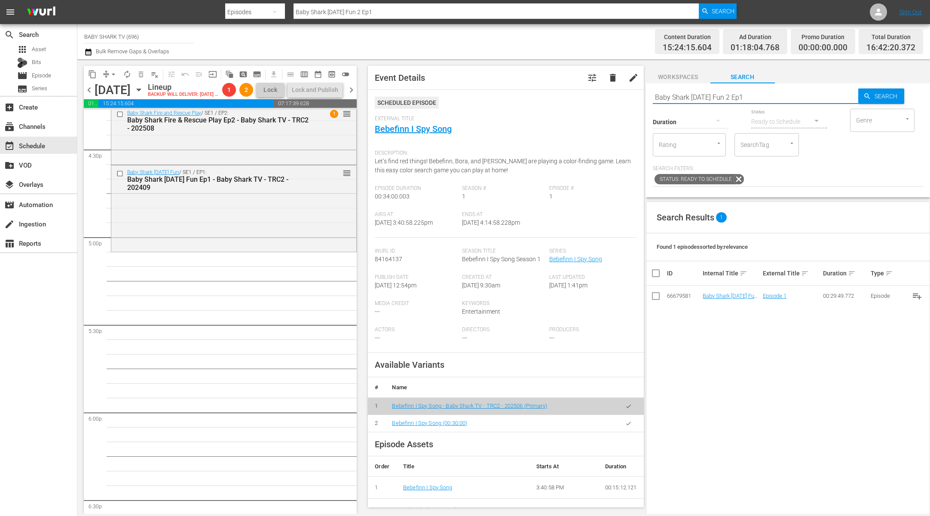
click at [661, 97] on input "Baby Shark Halloween Fun 2 Ep1" at bounding box center [755, 97] width 205 height 21
type input "Baby Shark Halloween Fun 2"
click at [661, 355] on div "Search Results 1 Found 1 episodes sorted by: relevance ID Internal Title sort E…" at bounding box center [788, 417] width 284 height 431
type input "Baby Shark Halloween Fun 2"
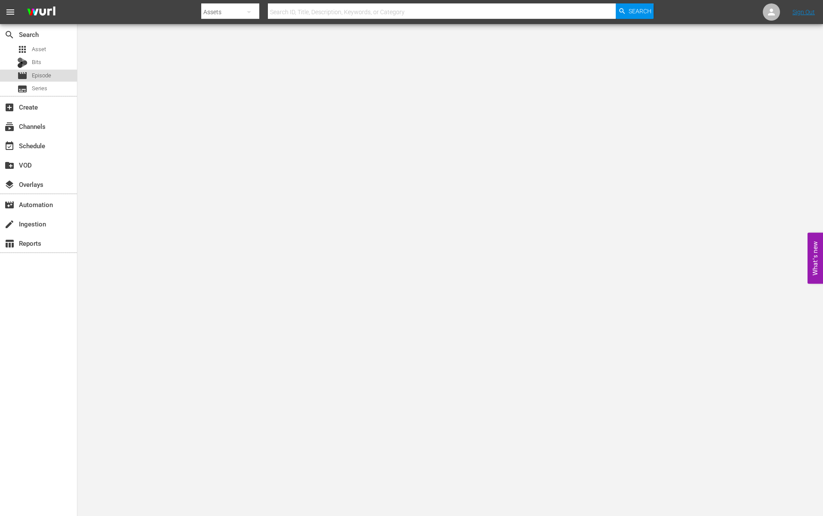
click at [58, 78] on div "movie Episode" at bounding box center [38, 76] width 77 height 12
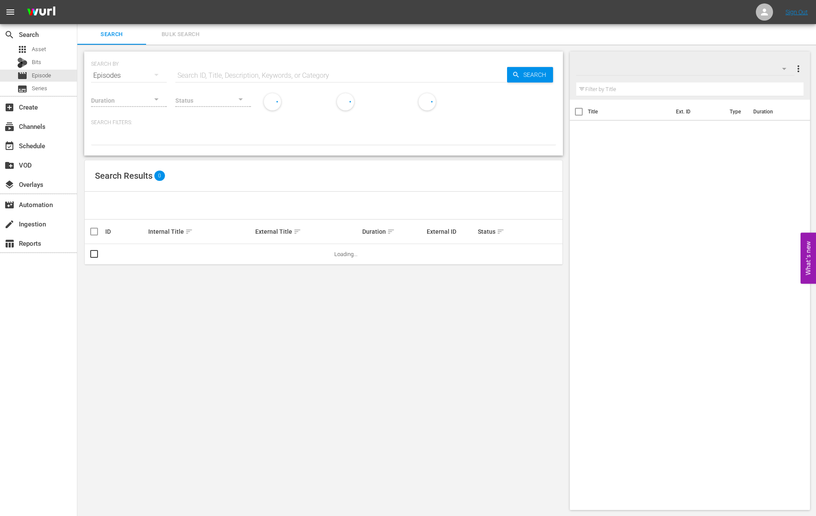
click at [207, 60] on div "SEARCH BY Search By Episodes Search ID, Title, Description, Keywords, or Catego…" at bounding box center [323, 70] width 465 height 31
click at [207, 68] on input "text" at bounding box center [341, 75] width 332 height 21
paste input "Baby Shark Halloween Fun 2 Ep1"
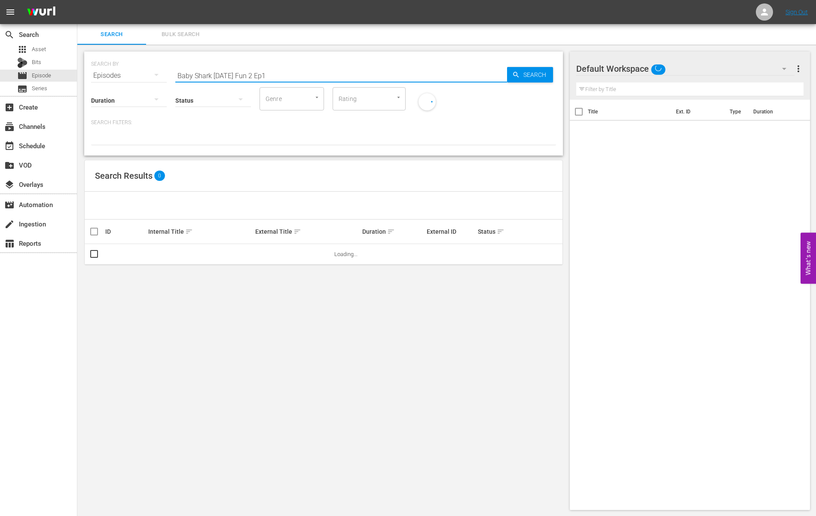
drag, startPoint x: 329, startPoint y: 75, endPoint x: 123, endPoint y: 67, distance: 206.9
click at [123, 67] on div "SEARCH BY Search By Episodes Search ID, Title, Description, Keywords, or Catego…" at bounding box center [323, 70] width 465 height 31
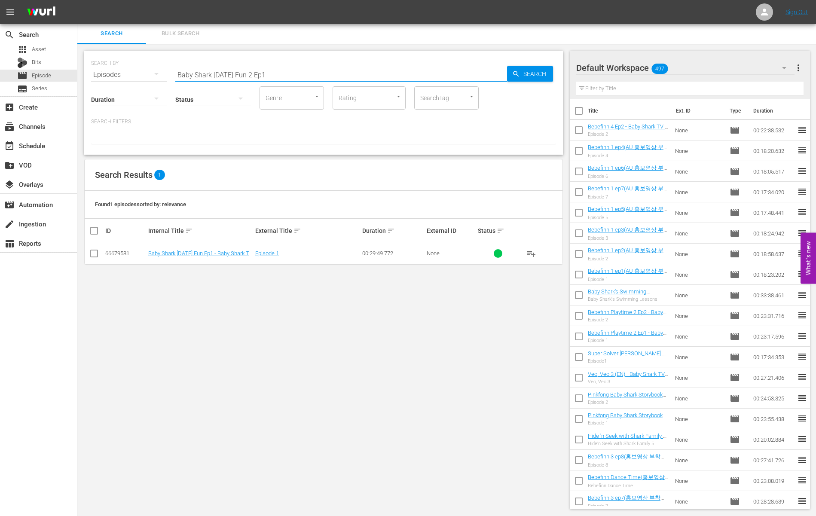
click at [294, 73] on input "Baby Shark Halloween Fun 2 Ep1" at bounding box center [341, 74] width 332 height 21
drag, startPoint x: 325, startPoint y: 73, endPoint x: 86, endPoint y: 2, distance: 249.0
click at [84, 51] on div "SEARCH BY Search By Episodes Search ID, Title, Description, Keywords, or Catego…" at bounding box center [323, 280] width 493 height 472
click at [311, 60] on div "SEARCH BY Search By Episodes Search ID, Title, Description, Keywords, or Catego…" at bounding box center [323, 69] width 465 height 31
click at [304, 64] on input "Baby Shark [DATE] Fun 2 Ep1" at bounding box center [341, 74] width 332 height 21
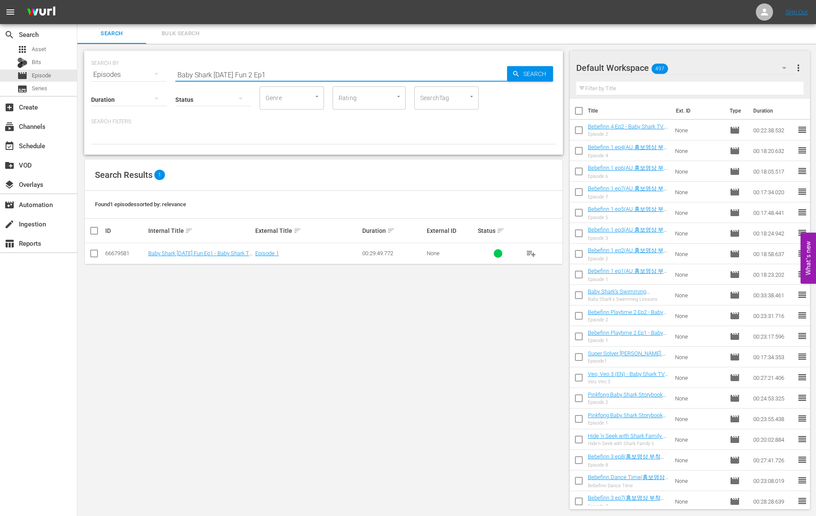
click at [298, 68] on input "Baby Shark [DATE] Fun 2 Ep1" at bounding box center [341, 74] width 332 height 21
paste input "- Baby Shark TV - TRC2 - 202506"
click at [178, 72] on input "- Baby Shark TV - TRC2 - 202507" at bounding box center [341, 74] width 332 height 21
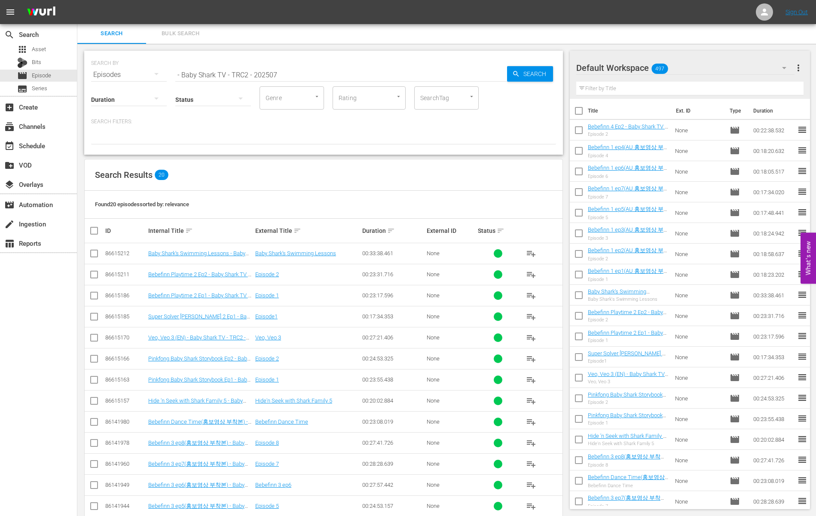
click at [289, 128] on div "Search Filters:" at bounding box center [323, 131] width 465 height 26
click at [355, 72] on input "- Baby Shark TV - TRC2 - 202507" at bounding box center [341, 74] width 332 height 21
type input "- Baby Shark TV - TRC2 - 202508"
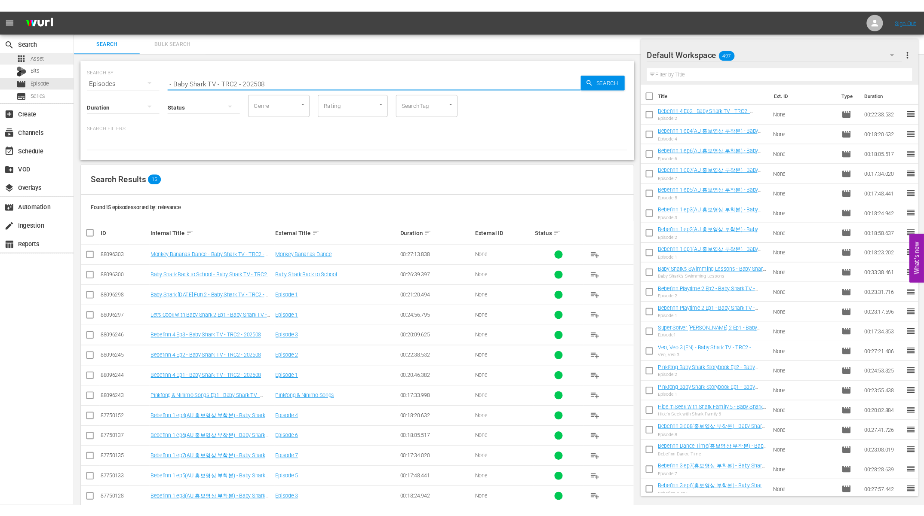
scroll to position [0, 0]
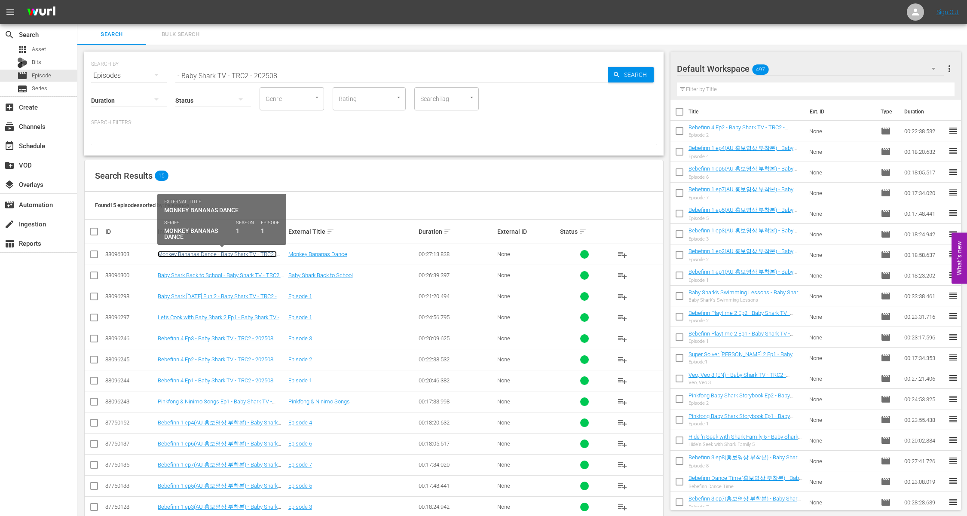
click at [236, 256] on link "Monkey Bananas Dance - Baby Shark TV - TRC2 - 202508" at bounding box center [217, 257] width 119 height 13
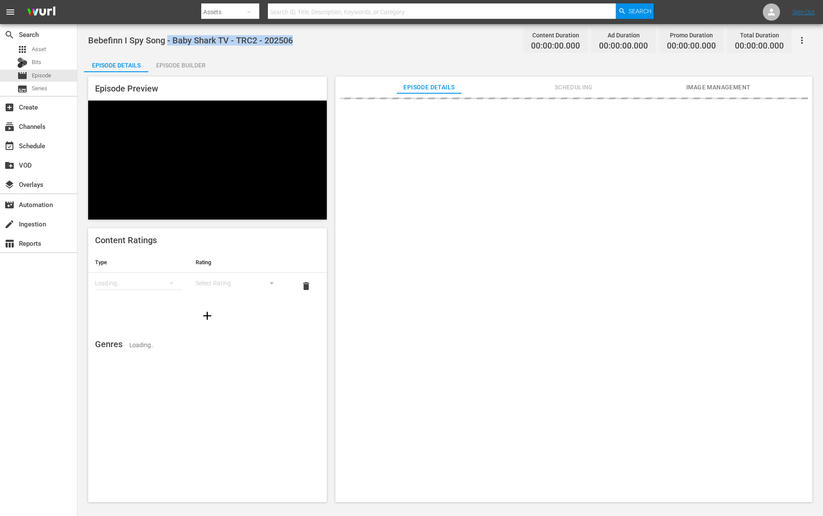
drag, startPoint x: 339, startPoint y: 42, endPoint x: 166, endPoint y: 40, distance: 172.4
click at [166, 40] on div "Bebefinn I Spy Song - Baby Shark TV - TRC2 - 202506 Content Duration 00:00:00.0…" at bounding box center [450, 40] width 724 height 19
copy span "- Baby Shark TV - TRC2 - 202506"
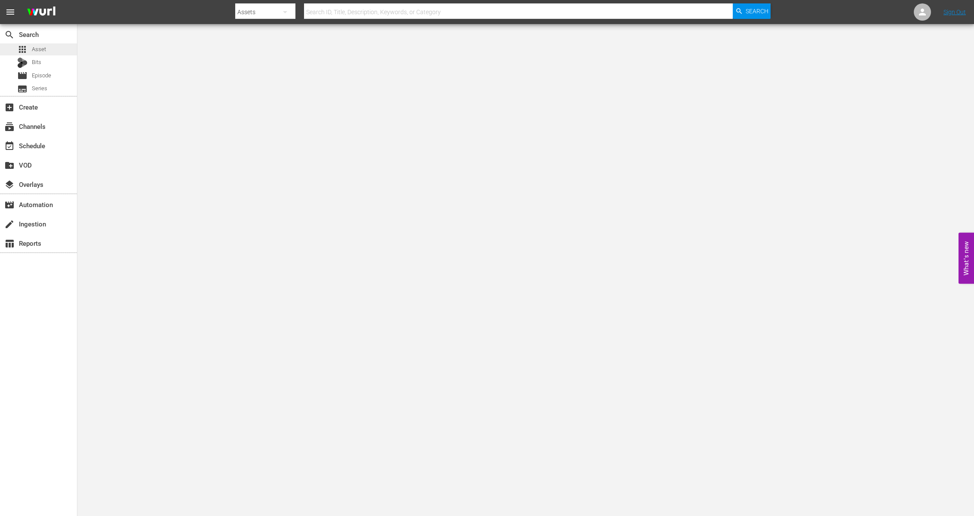
click at [42, 46] on span "Asset" at bounding box center [39, 49] width 14 height 9
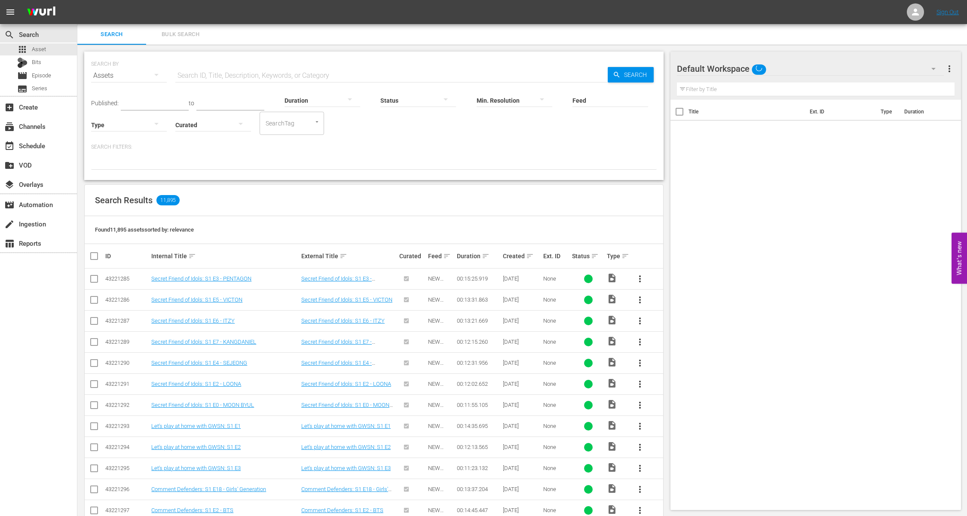
click at [756, 91] on input "text" at bounding box center [816, 90] width 278 height 14
paste input "Baby Shark Fire & Rescue Play Ep2"
type input "Baby Shark Fire & Rescue Play Ep2"
click at [285, 80] on div "Duration" at bounding box center [323, 95] width 76 height 31
click at [281, 76] on input "text" at bounding box center [391, 75] width 432 height 21
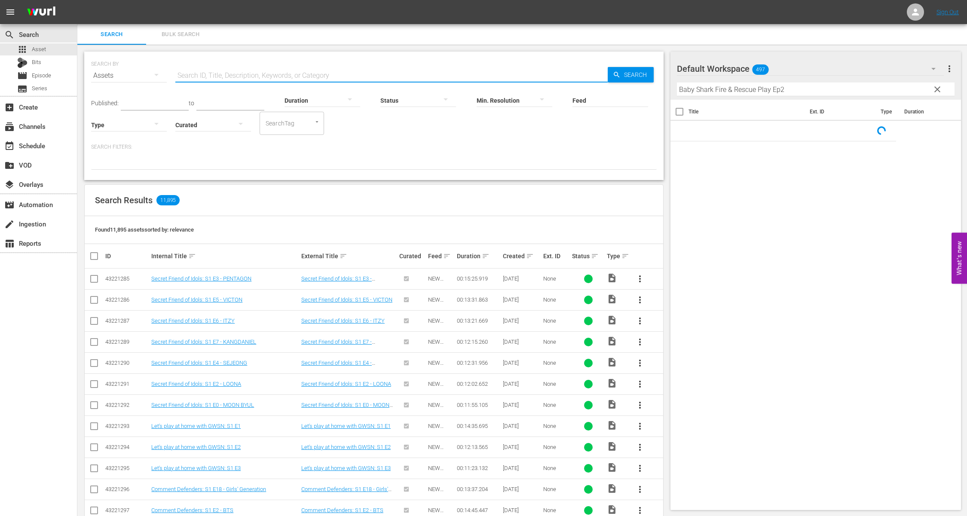
paste input "Baby Shark Fire & Rescue Play Ep2"
type input "Baby Shark Fire & Rescue Play Ep2"
click at [787, 85] on input "Baby Shark Fire & Rescue Play Ep2" at bounding box center [816, 90] width 278 height 14
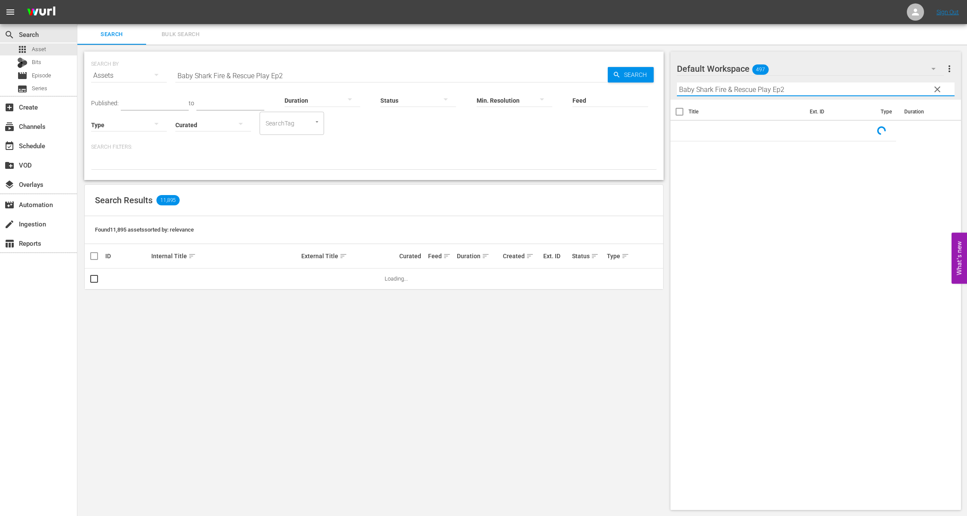
click at [787, 85] on input "Baby Shark Fire & Rescue Play Ep2" at bounding box center [816, 90] width 278 height 14
click at [322, 70] on input "Baby Shark Fire & Rescue Play Ep2" at bounding box center [391, 75] width 432 height 21
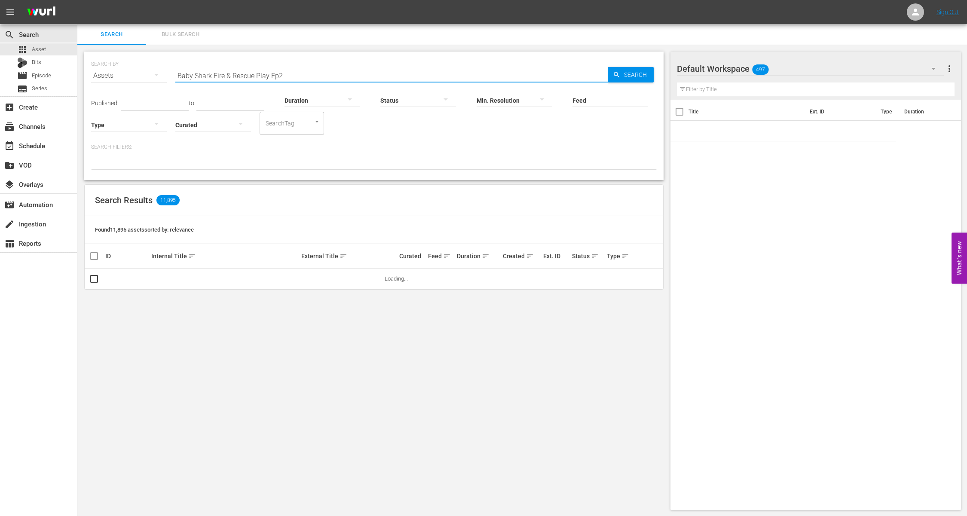
click at [316, 56] on div "SEARCH BY Search By Assets Search ID, Title, Description, Keywords, or Category…" at bounding box center [374, 70] width 566 height 31
click at [311, 81] on div "Duration" at bounding box center [323, 95] width 76 height 31
click at [315, 78] on input "Baby Shark Fire & Rescue Play Ep2" at bounding box center [391, 75] width 432 height 21
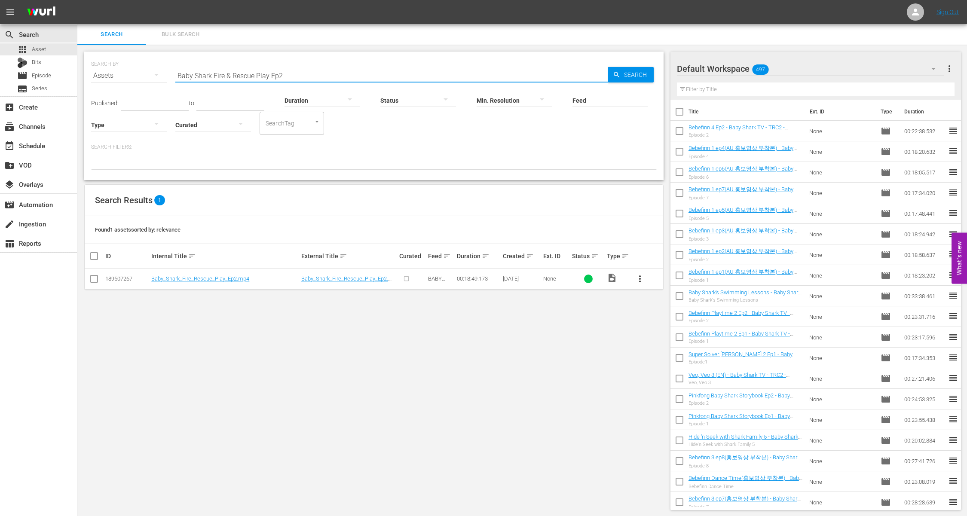
click at [640, 278] on span "more_vert" at bounding box center [640, 279] width 10 height 10
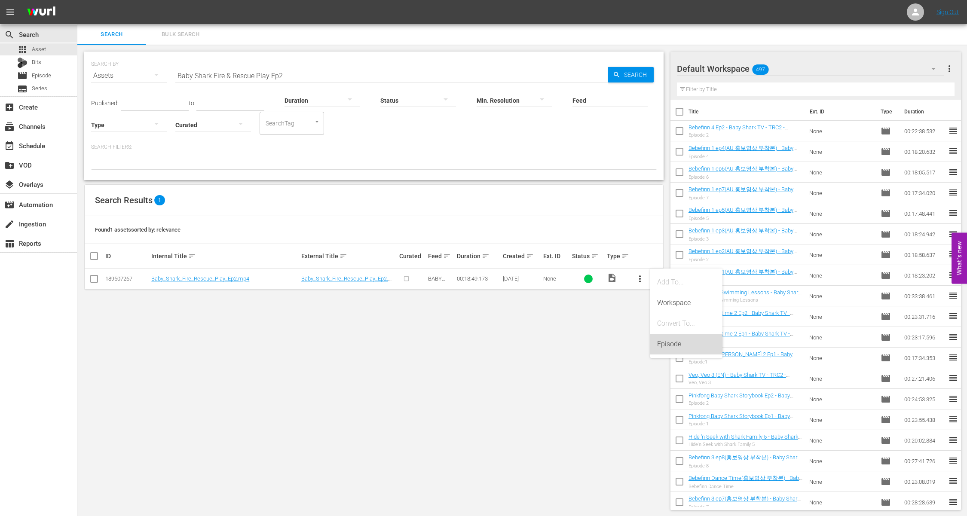
click at [668, 336] on div "Episode" at bounding box center [686, 344] width 58 height 21
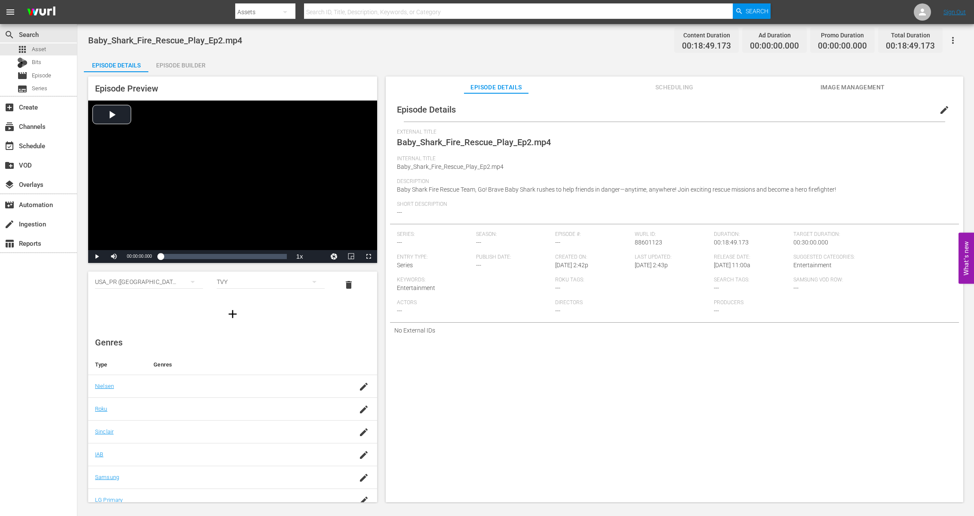
scroll to position [77, 0]
click at [258, 383] on td at bounding box center [246, 377] width 199 height 23
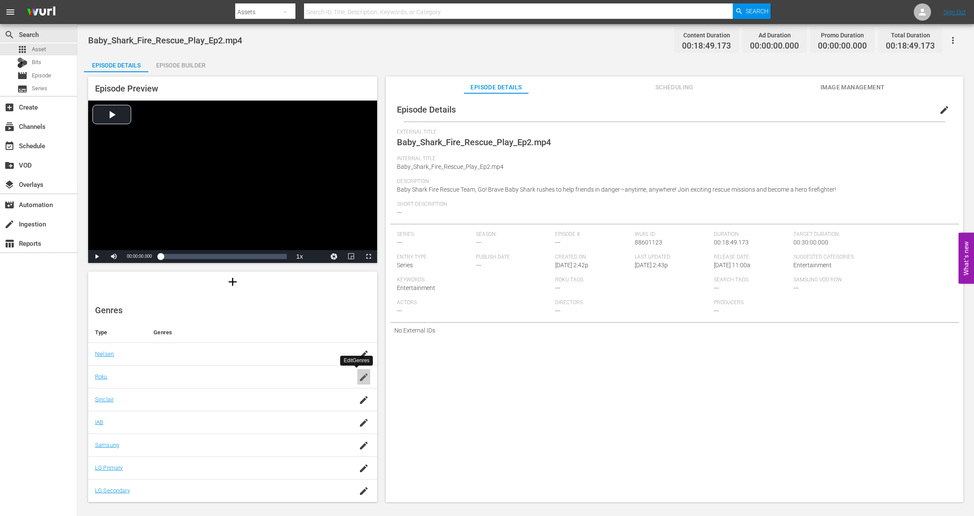
click at [360, 377] on icon "button" at bounding box center [364, 378] width 8 height 8
type input "children"
click at [300, 379] on input "children" at bounding box center [243, 381] width 181 height 21
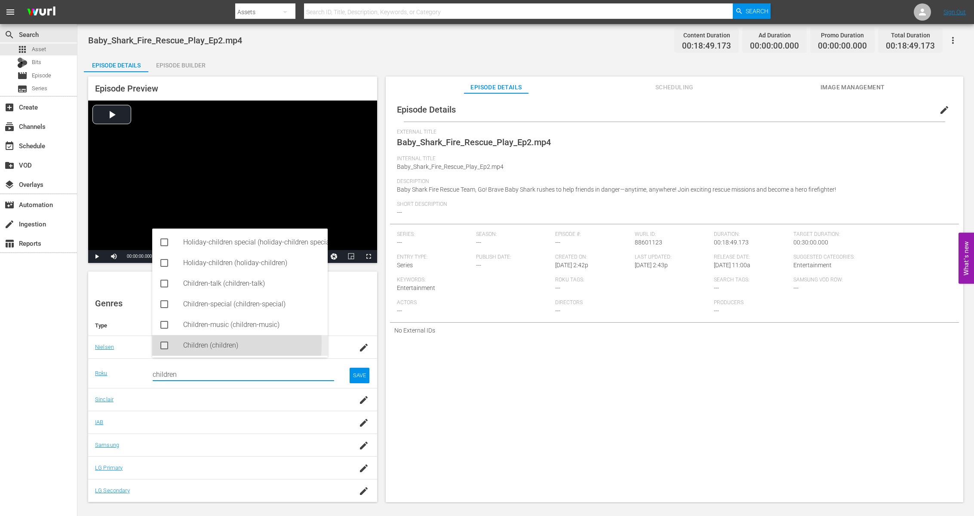
click at [183, 344] on div "Children (children)" at bounding box center [252, 345] width 138 height 21
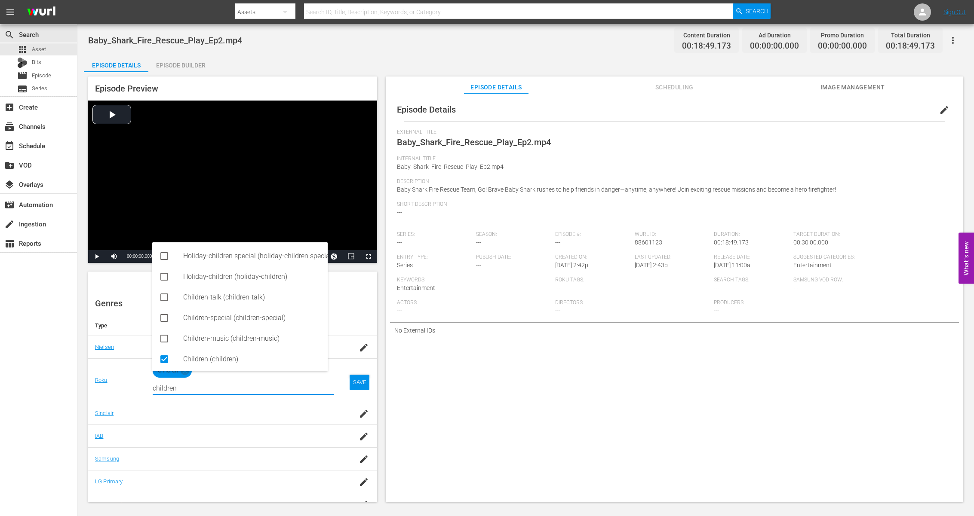
click at [341, 350] on td at bounding box center [359, 347] width 36 height 23
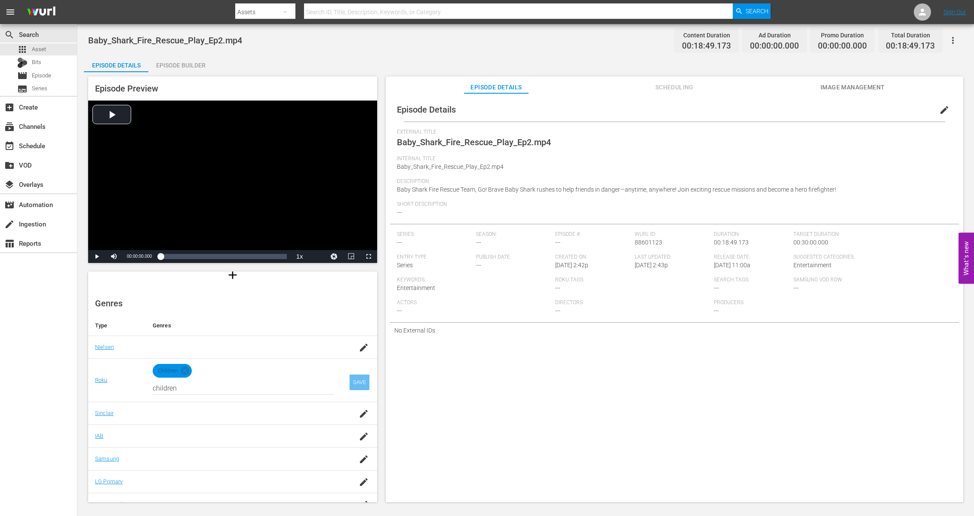
click at [350, 376] on div "SAVE" at bounding box center [359, 382] width 20 height 15
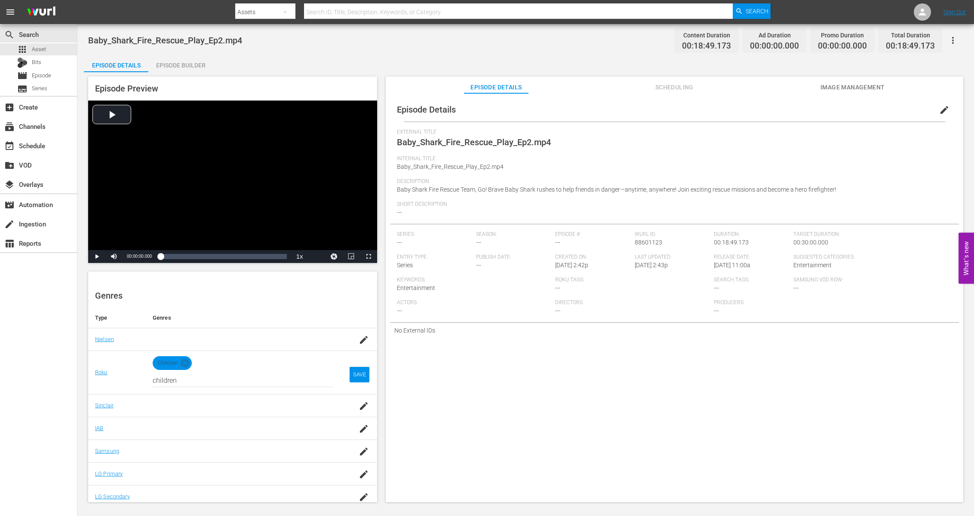
scroll to position [98, 0]
click at [355, 365] on div "SAVE" at bounding box center [359, 368] width 20 height 15
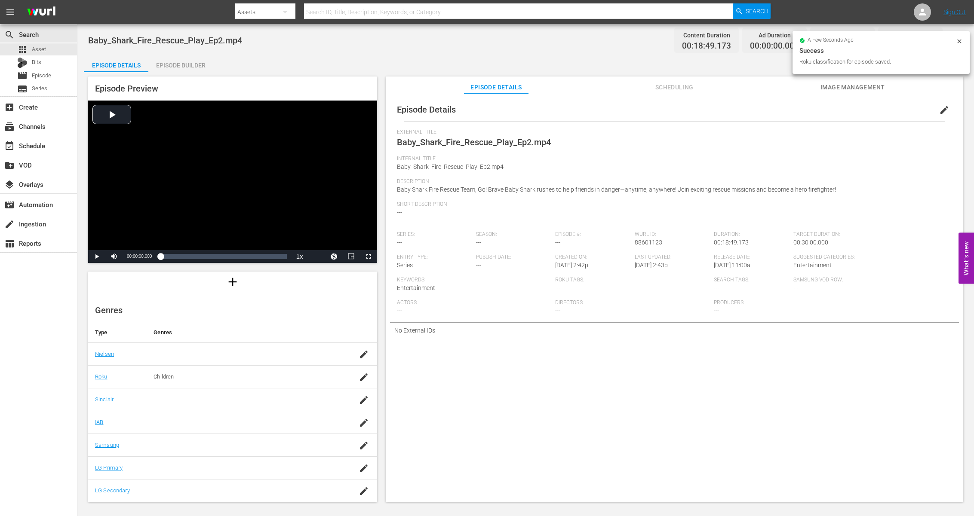
click at [220, 448] on div at bounding box center [246, 445] width 186 height 8
click at [359, 448] on icon "button" at bounding box center [364, 446] width 10 height 10
type input "ㅏ"
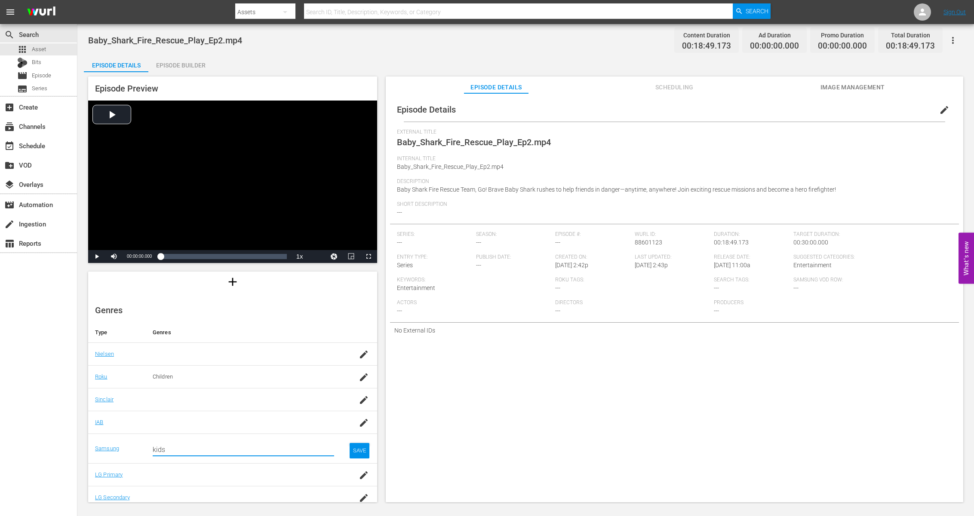
type input "kids"
click at [201, 468] on div "Kids (G1015)" at bounding box center [252, 473] width 138 height 21
click at [310, 448] on div "Kids" at bounding box center [243, 445] width 181 height 15
click at [352, 458] on div "SAVE" at bounding box center [359, 457] width 20 height 15
click at [672, 381] on div "Episode Details edit External Title Baby_Shark_Fire_Rescue_Play_Ep2.mp4 Interna…" at bounding box center [674, 301] width 577 height 417
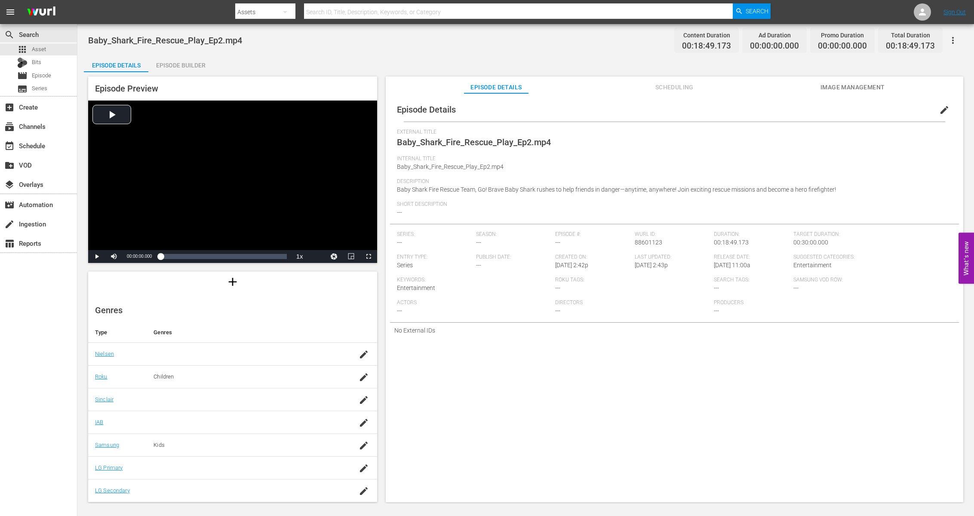
click at [934, 105] on button "edit" at bounding box center [944, 110] width 21 height 21
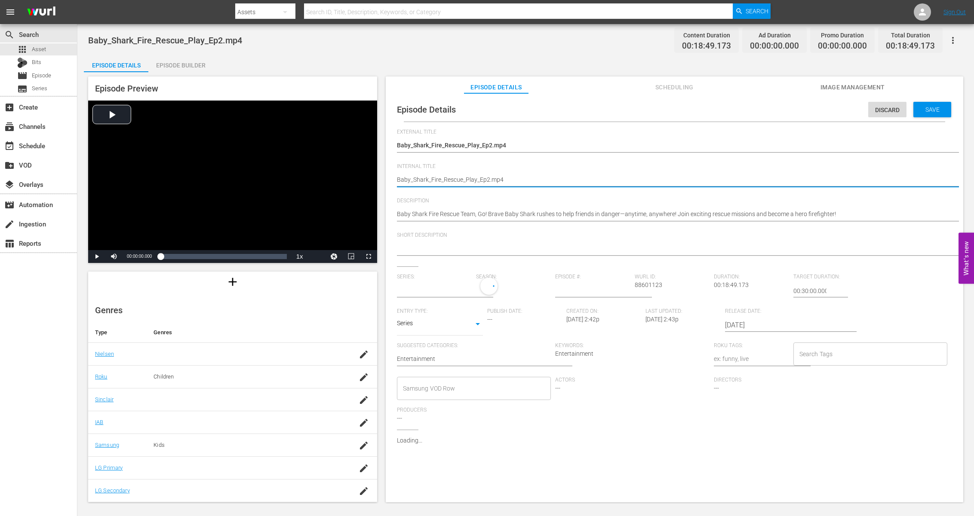
drag, startPoint x: 488, startPoint y: 180, endPoint x: 611, endPoint y: 182, distance: 123.4
type textarea "Baby_Shark_Fire_Rescue_Play_Ep2"
paste textarea "- Baby Shark TV - TRC2 - 202508"
type textarea "Baby_Shark_Fire_Rescue_Play_Ep2 - Baby Shark TV - TRC2 - 202508"
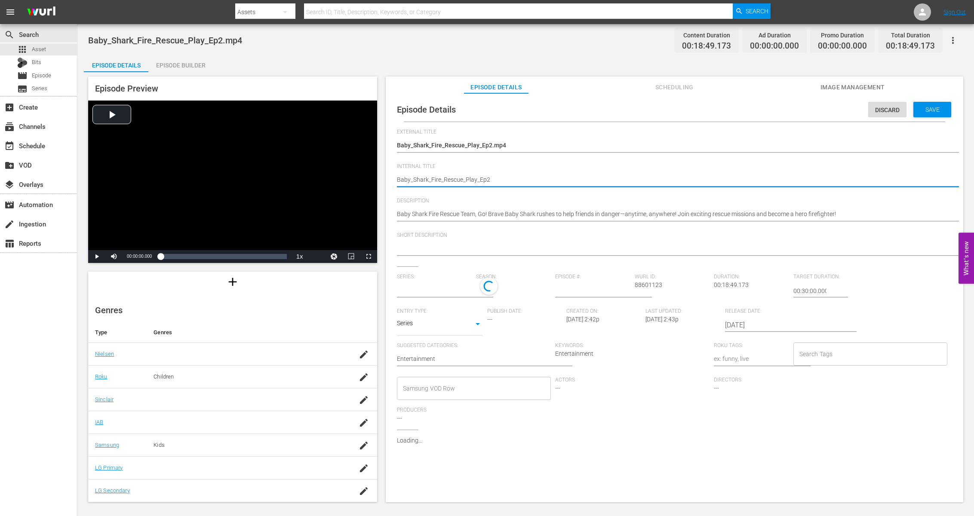
type textarea "Baby_Shark_Fire_Rescue_Play_Ep2 - Baby Shark TV - TRC2 - 202508"
type input "No Series"
type textarea "Baby_Shark_Fire_Rescue_Play_Ep2 - Baby Shark TV - TRC2 - 202508"
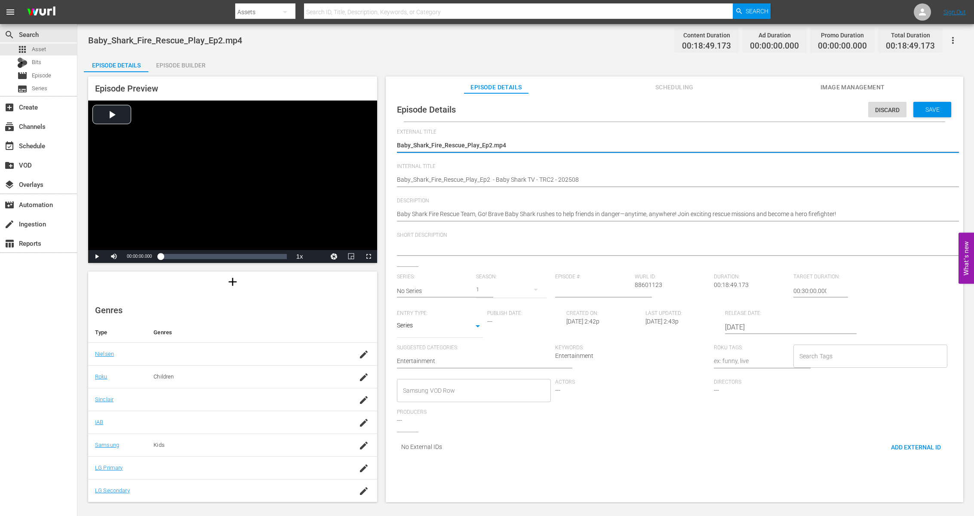
drag, startPoint x: 527, startPoint y: 146, endPoint x: 398, endPoint y: 141, distance: 129.1
type textarea "E"
type textarea "Ep"
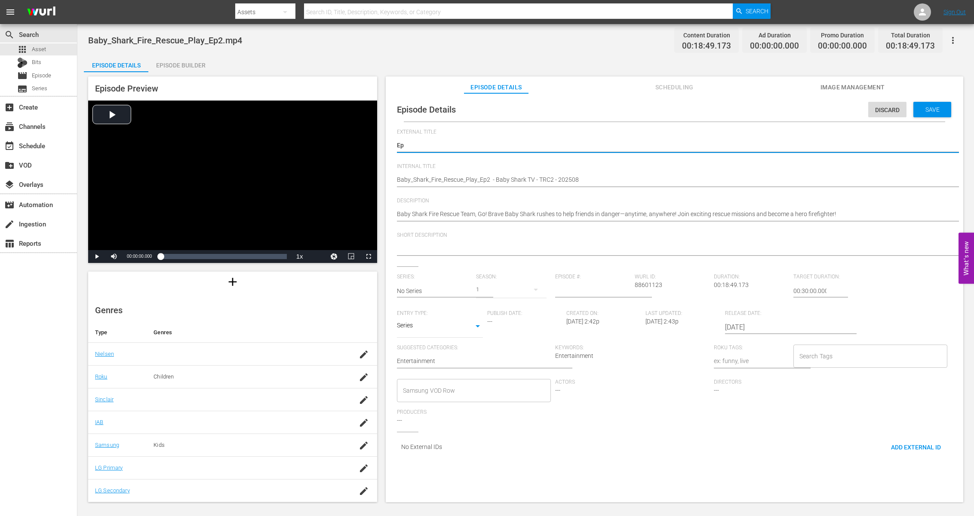
type textarea "Epi"
type textarea "Epis"
type textarea "Episd"
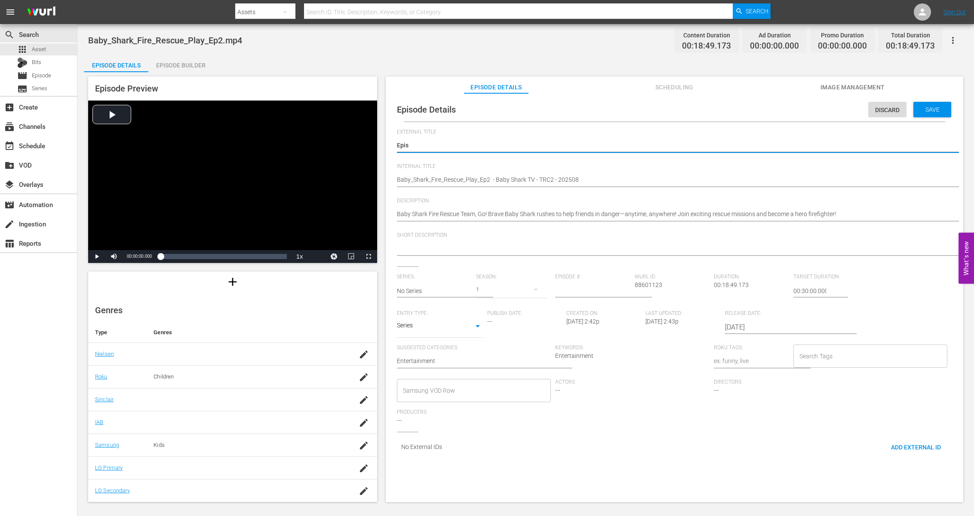
type textarea "Episd"
type textarea "Episdo"
type textarea "Episdoe"
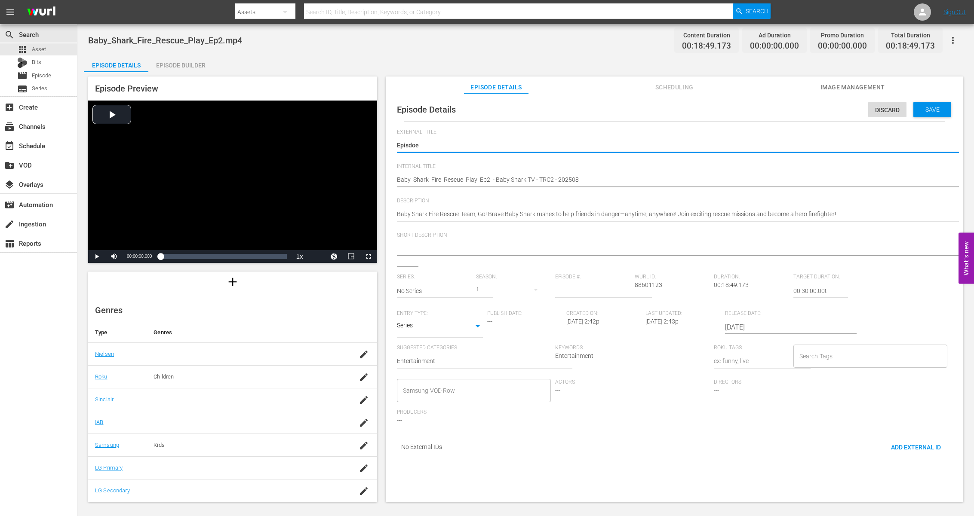
type textarea "Episdoe"
type textarea "Episdo"
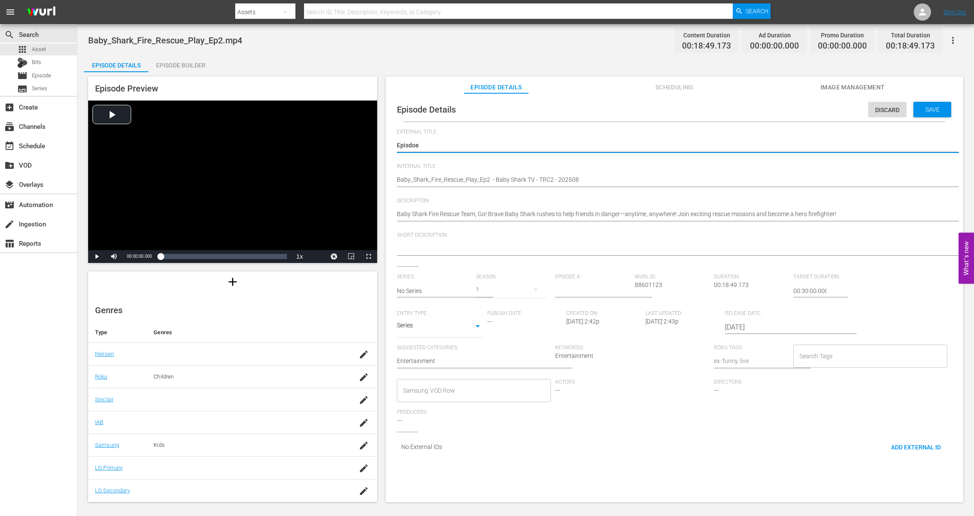
type textarea "Episdo"
type textarea "Episd"
type textarea "Epis"
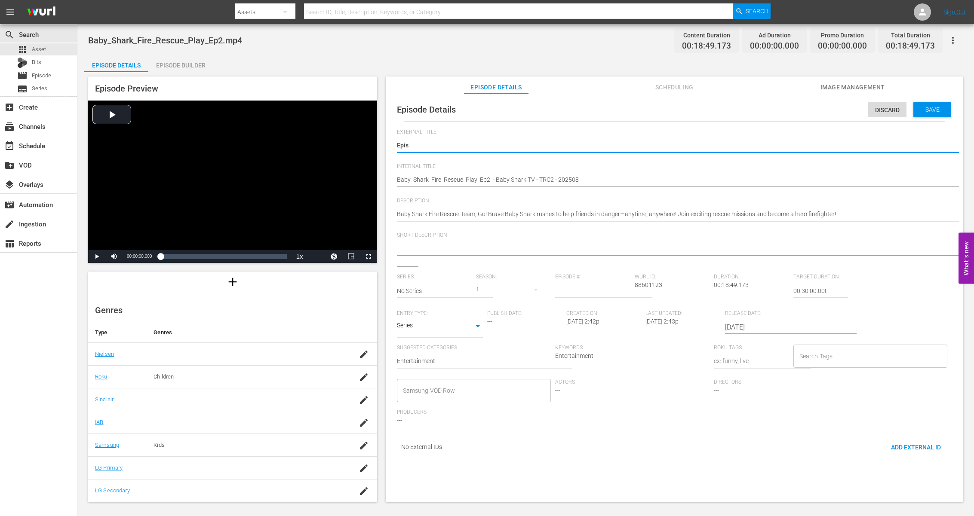
type textarea "Episo"
type textarea "Episod"
type textarea "Episode"
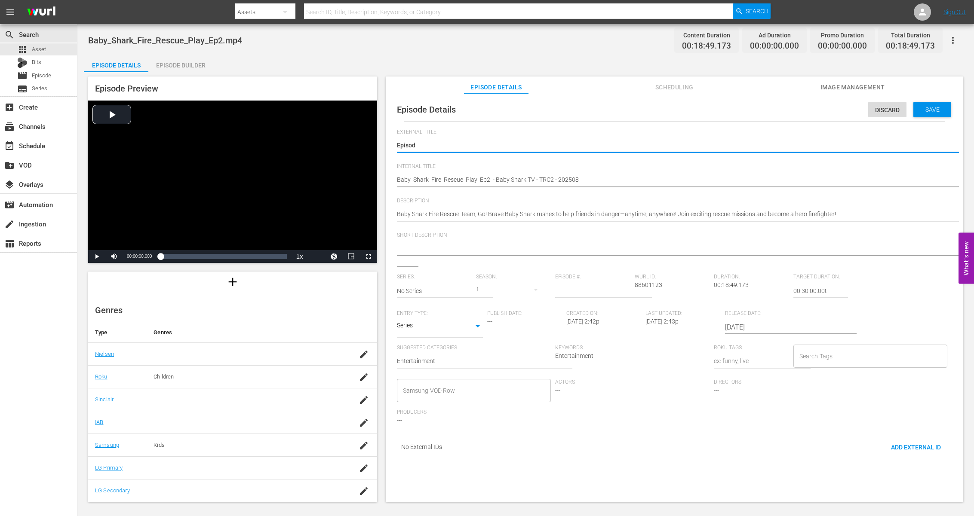
type textarea "Episode"
type textarea "Episode 2"
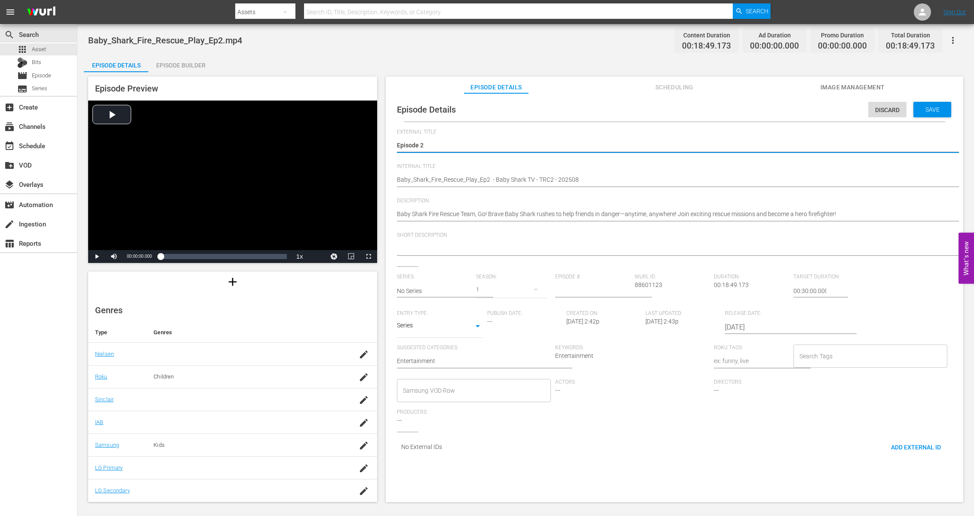
type textarea "Episode 2"
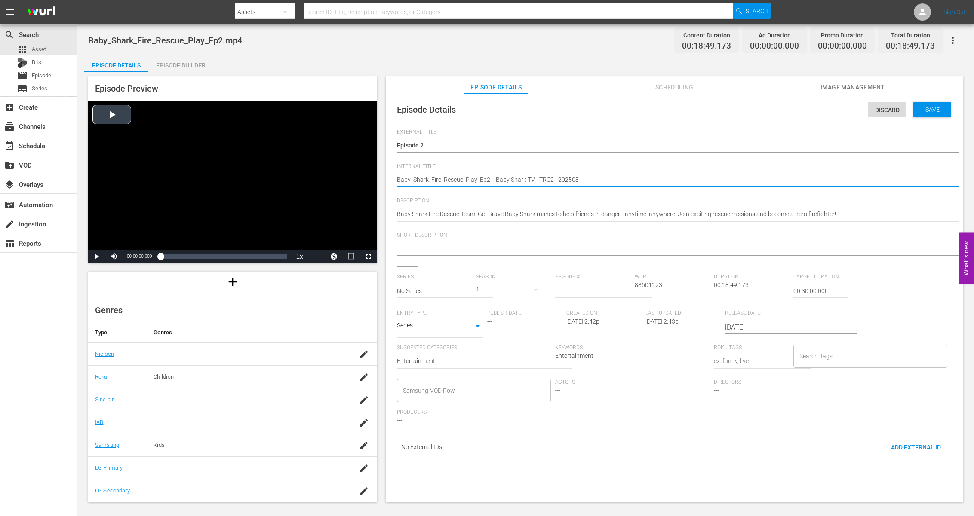
drag, startPoint x: 487, startPoint y: 178, endPoint x: 363, endPoint y: 174, distance: 124.3
paste textarea "Shark Fire & Rescue Play"
type textarea "Baby Shark Fire & Rescue Play Ep2 - Baby Shark TV - TRC2 - 202508"
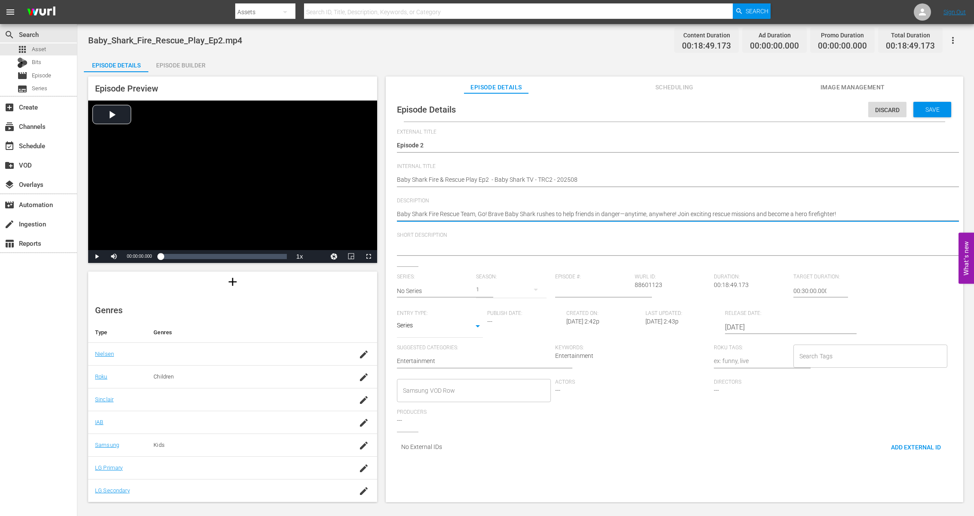
click at [494, 253] on textarea at bounding box center [672, 249] width 551 height 10
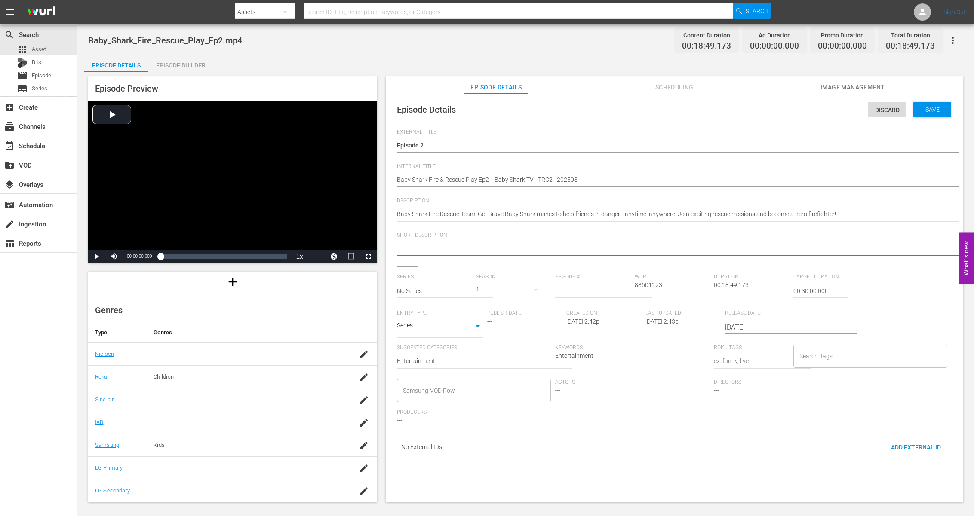
paste textarea "Baby Shark Fire Rescue Team, Go! Brave Baby Shark rushes to help friends in dan…"
type textarea "Baby Shark Fire Rescue Team, Go! Brave Baby Shark rushes to help friends in dan…"
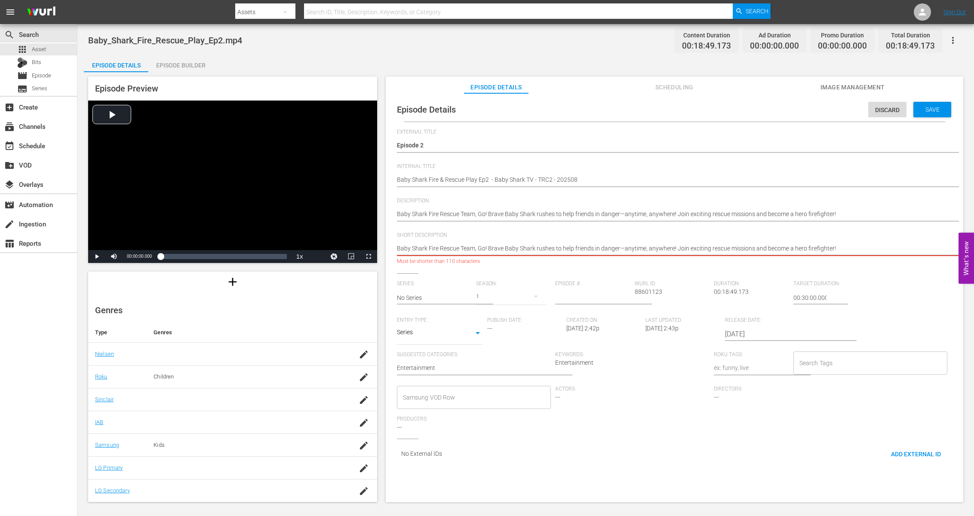
drag, startPoint x: 676, startPoint y: 250, endPoint x: 788, endPoint y: 276, distance: 115.3
click at [788, 276] on div "External Title Baby_Shark_Fire_Rescue_Play_Ep2.mp4 Baby_Shark_Fire_Rescue_Play_…" at bounding box center [674, 299] width 555 height 340
type textarea "Baby Shark Fire Rescue Team, Go! Brave Baby Shark rushes to help friends in dan…"
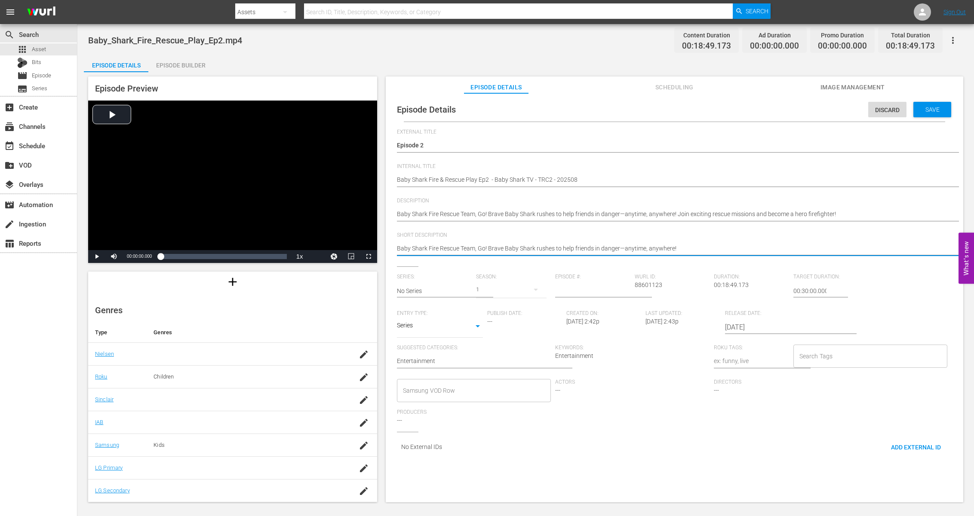
type textarea "Baby Shark Fire Rescue Team, Go! Brave Baby Shark rushes to help friends in dan…"
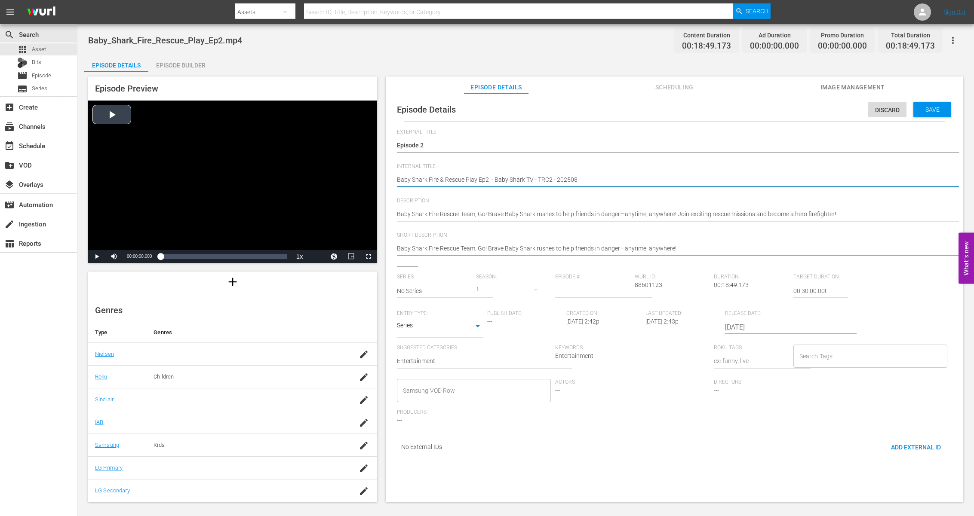
drag, startPoint x: 476, startPoint y: 178, endPoint x: 370, endPoint y: 178, distance: 106.2
click at [429, 292] on input "text" at bounding box center [434, 291] width 75 height 21
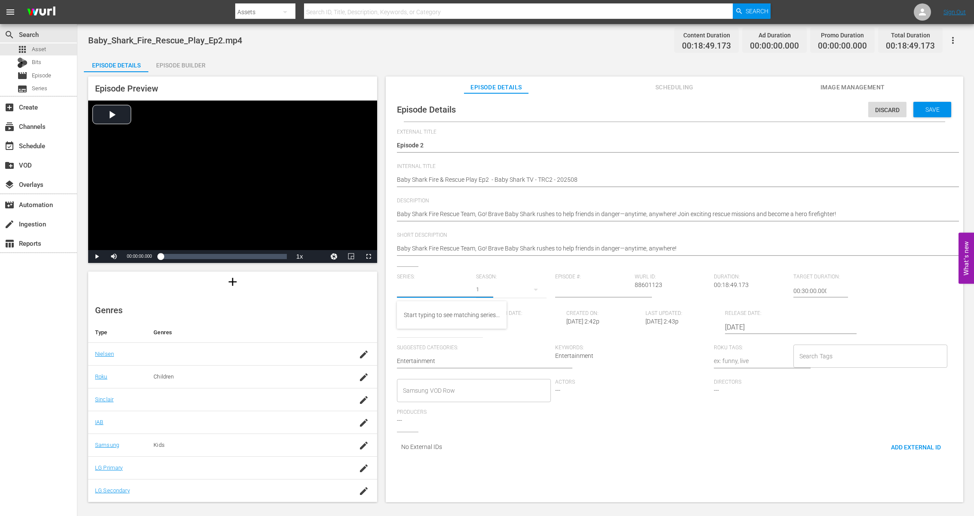
paste input "Baby Shark Fire & Rescue Play"
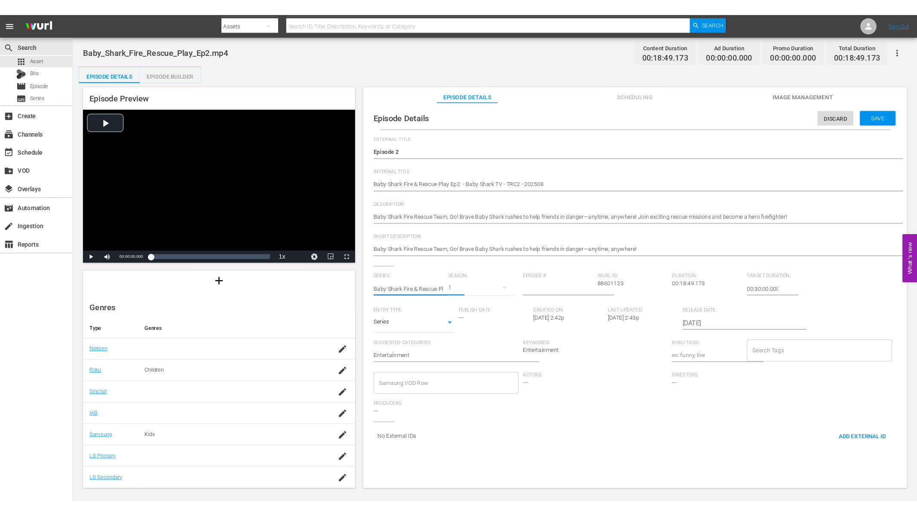
scroll to position [0, 0]
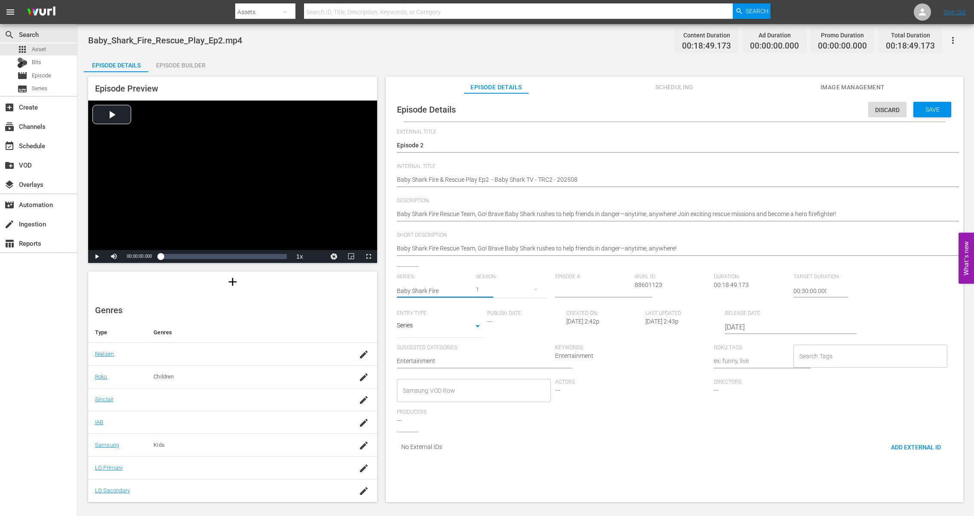
type input "Baby Shark Fire"
click at [438, 314] on div "Baby Shark Fire and Rescue Play" at bounding box center [447, 315] width 87 height 21
type input "Baby Shark Fire and Rescue Play"
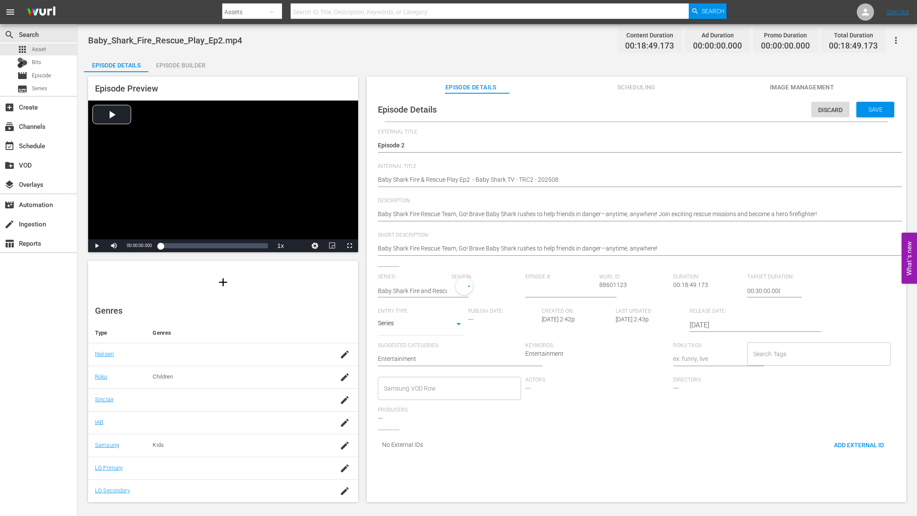
scroll to position [66, 0]
click at [545, 293] on input "number" at bounding box center [560, 291] width 70 height 21
type input "2"
click at [604, 379] on div "Series: Baby Shark Fire and Rescue Play Season: 1 Episode #: 2 Wurl ID: 8860112…" at bounding box center [636, 353] width 517 height 158
click at [600, 375] on div "Keywords: Entertainment" at bounding box center [599, 362] width 148 height 34
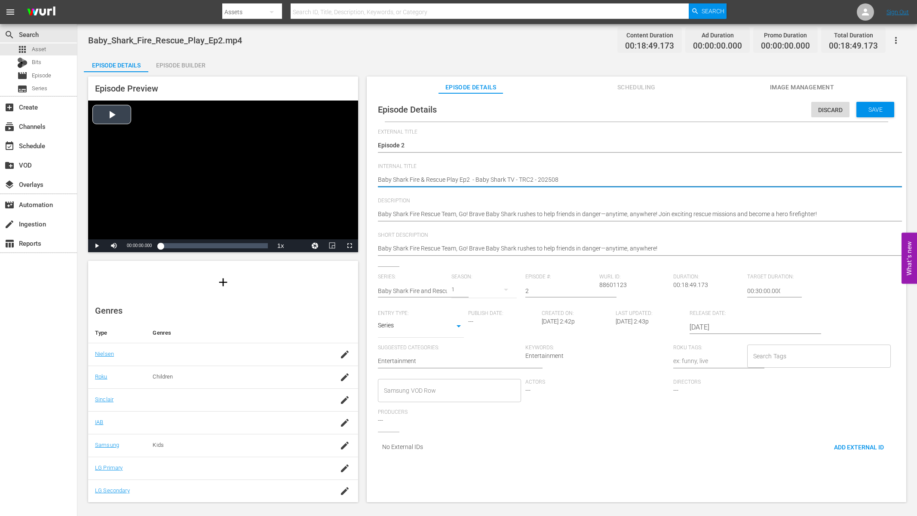
drag, startPoint x: 457, startPoint y: 179, endPoint x: 356, endPoint y: 169, distance: 101.5
click at [356, 169] on div "Episode Preview Video Player is loading. Play Video Play Mute Current Time 00:0…" at bounding box center [497, 290] width 827 height 437
click at [702, 327] on input "2025-08-12" at bounding box center [744, 327] width 110 height 21
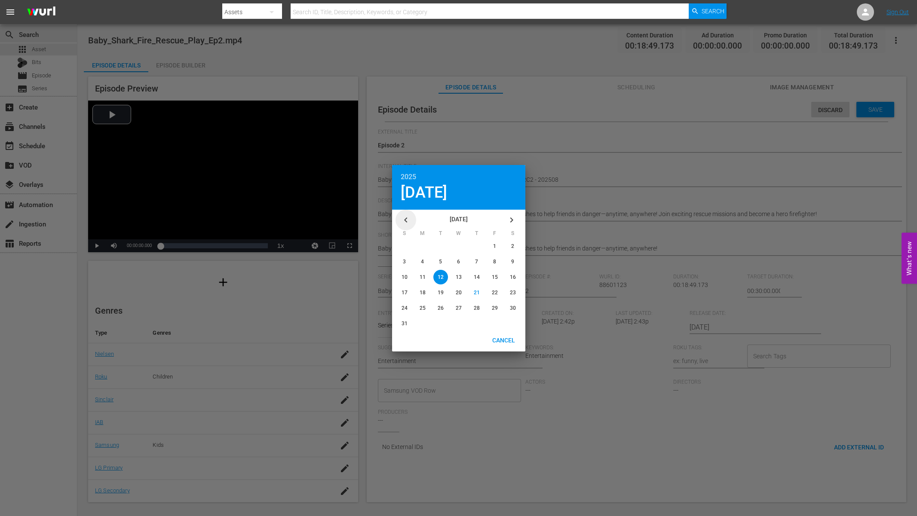
click at [406, 219] on icon "button" at bounding box center [406, 220] width 10 height 10
click at [496, 291] on span "27" at bounding box center [495, 293] width 6 height 6
type input "2025-06-27"
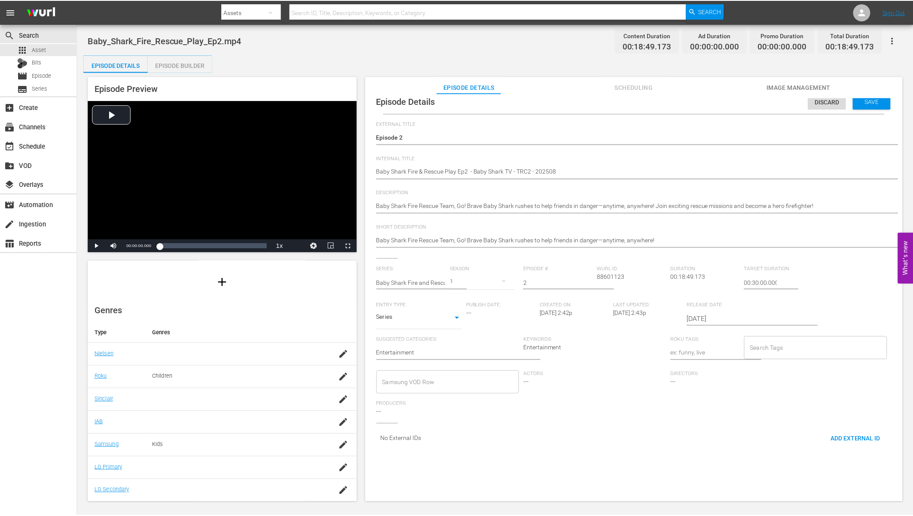
scroll to position [0, 0]
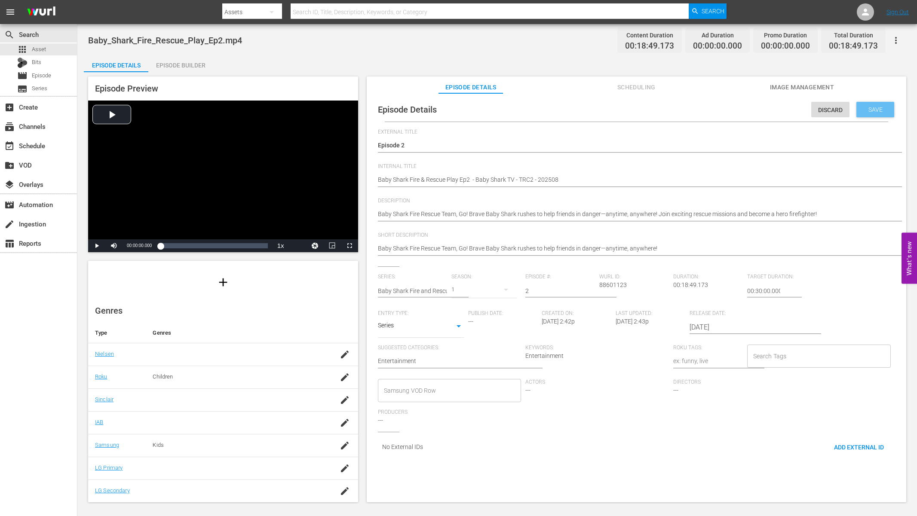
click at [879, 103] on div "Save" at bounding box center [875, 109] width 38 height 15
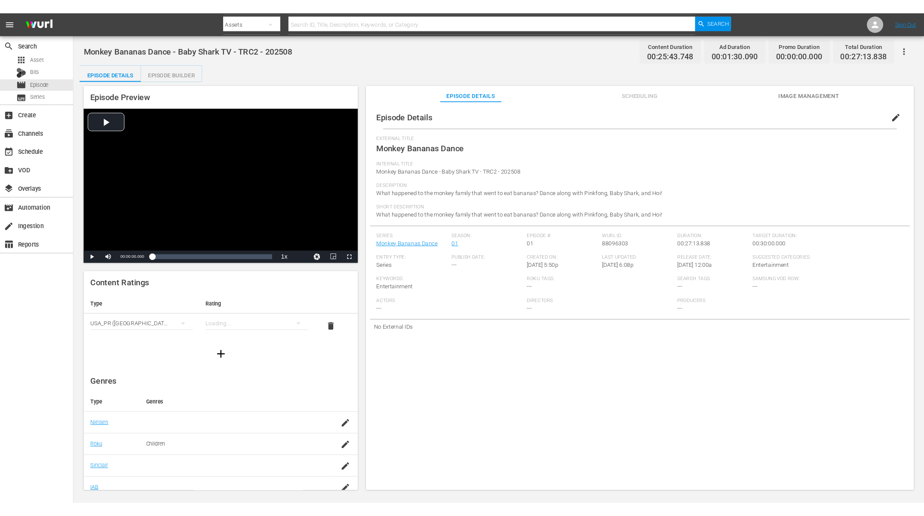
scroll to position [77, 0]
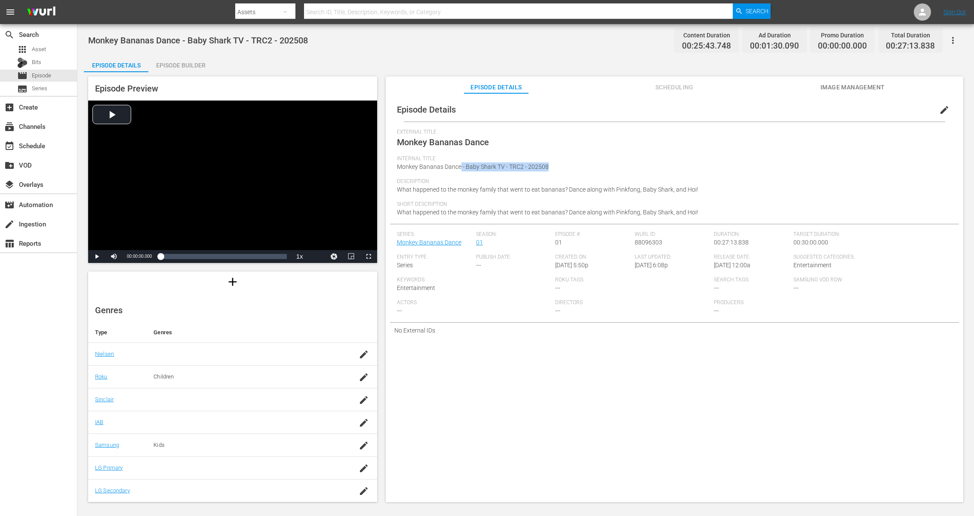
drag, startPoint x: 579, startPoint y: 171, endPoint x: 460, endPoint y: 166, distance: 119.2
click at [460, 166] on div "Internal Title Monkey Bananas Dance - Baby Shark TV - TRC2 - 202508" at bounding box center [674, 167] width 555 height 23
copy span "- Baby Shark TV - TRC2 - 202508"
click at [32, 90] on span "Series" at bounding box center [39, 88] width 15 height 9
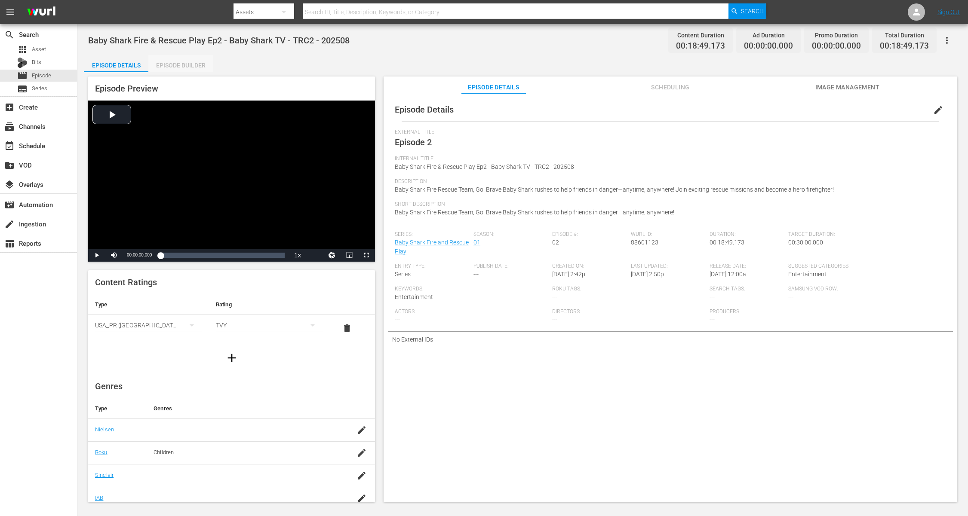
click at [190, 62] on div "Episode Builder" at bounding box center [180, 65] width 64 height 21
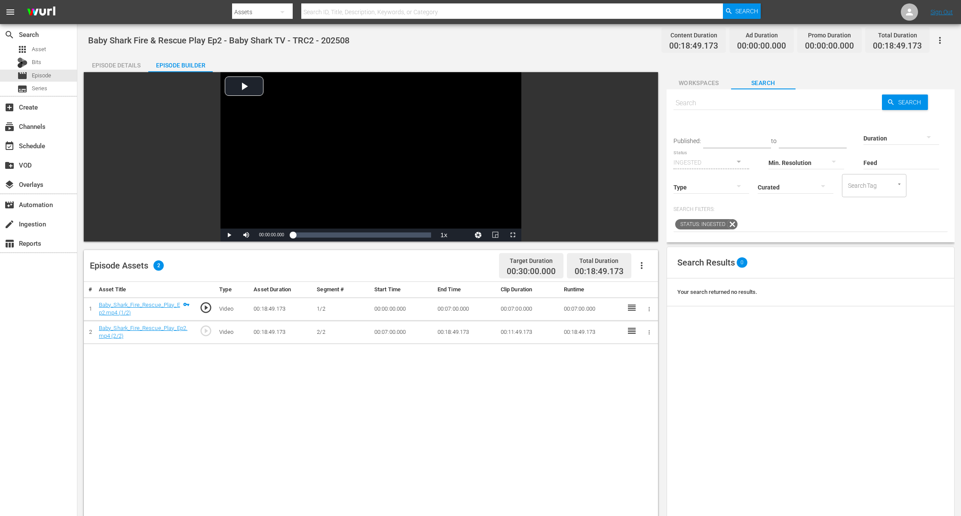
click at [723, 101] on input "text" at bounding box center [778, 103] width 208 height 21
click at [713, 80] on span "Workspaces" at bounding box center [699, 83] width 64 height 11
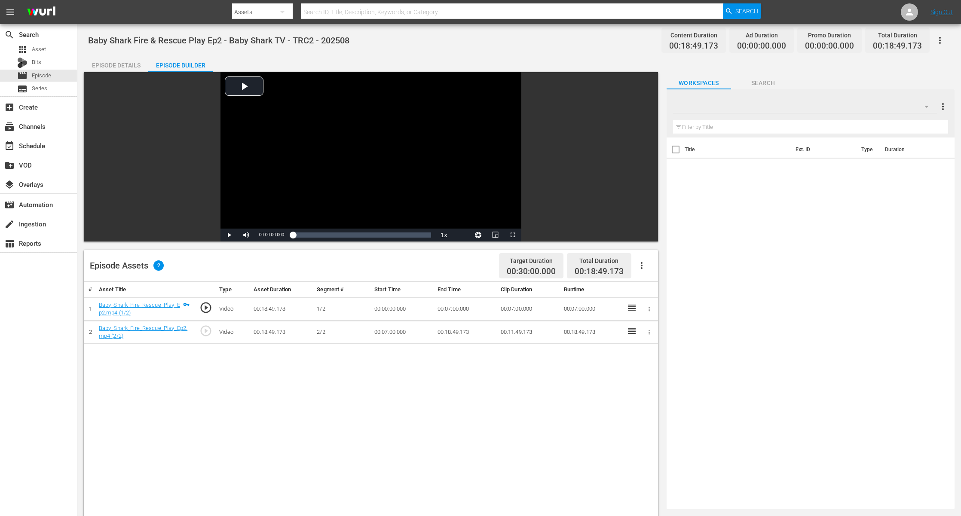
click at [723, 252] on div "Title Ext. ID Type Duration" at bounding box center [811, 322] width 288 height 368
click at [723, 205] on div "Title Ext. ID Type Duration" at bounding box center [811, 322] width 288 height 368
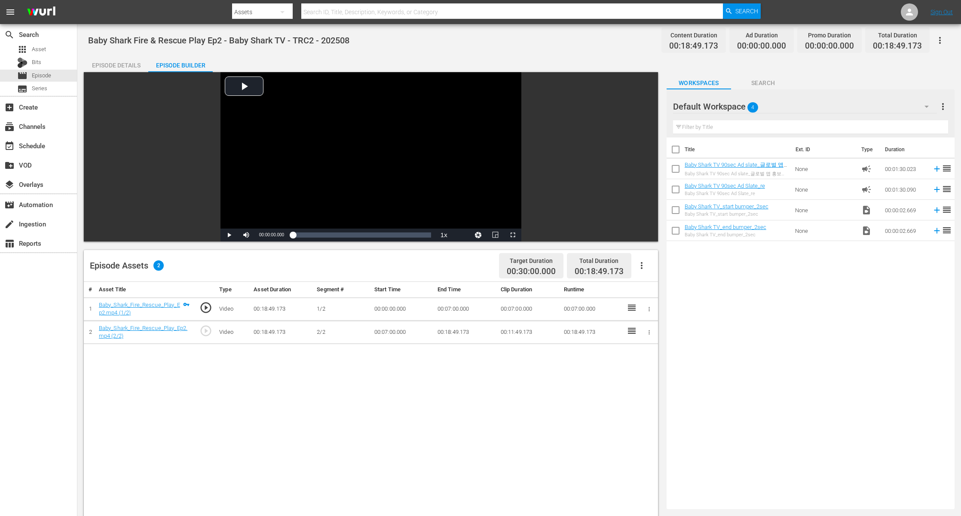
click at [723, 211] on div "Baby Shark Fire & Rescue Play Ep2 - Baby Shark TV - TRC2 - 202508 Content Durat…" at bounding box center [519, 382] width 884 height 716
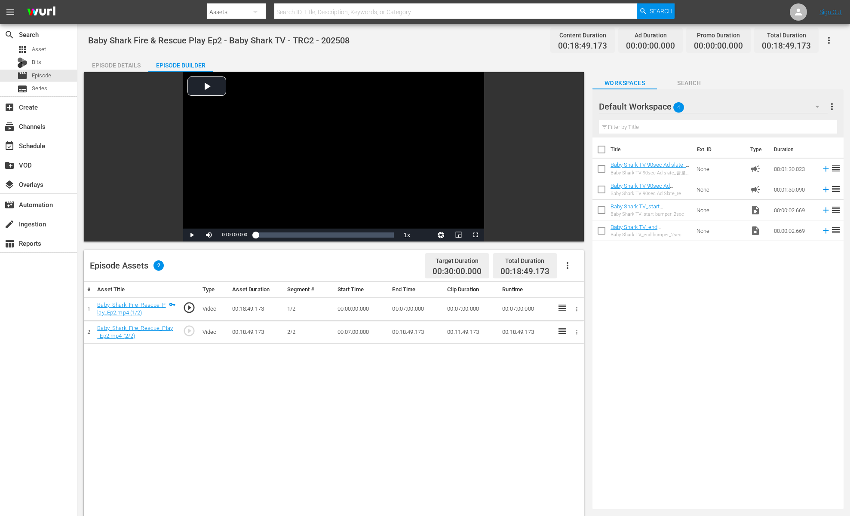
click at [723, 310] on div "Title Ext. ID Type Duration Baby Shark TV 90sec Ad slate_글로벌 앱 홍보영상 피자만들기 ([DAT…" at bounding box center [717, 322] width 251 height 368
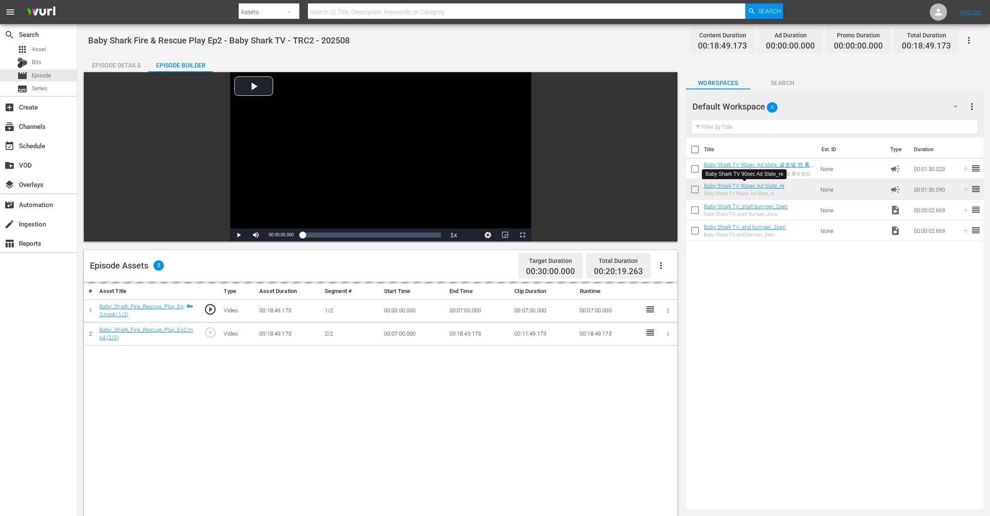
click at [723, 300] on div "Title Ext. ID Type Duration Baby Shark TV 90sec Ad slate_글로벌 앱 홍보영상 피자만들기 (25.0…" at bounding box center [834, 322] width 297 height 368
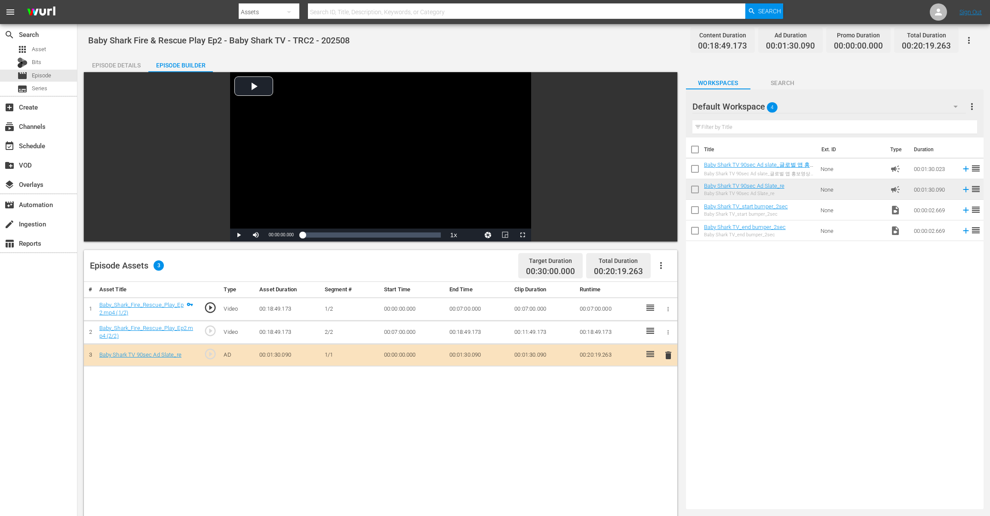
click at [723, 305] on div "Title Ext. ID Type Duration Baby Shark TV 90sec Ad slate_글로벌 앱 홍보영상 피자만들기 (25.0…" at bounding box center [834, 322] width 297 height 368
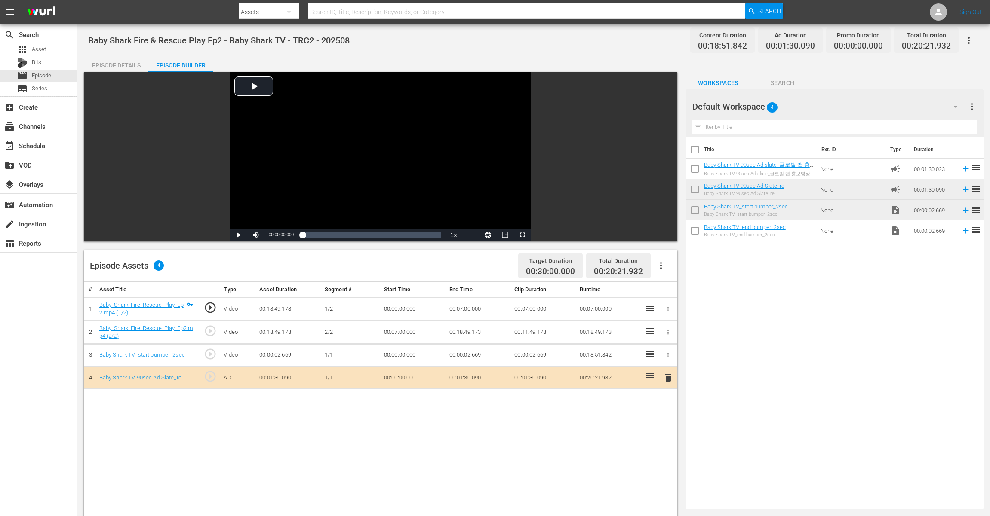
click at [723, 284] on div "Title Ext. ID Type Duration Baby Shark TV 90sec Ad slate_글로벌 앱 홍보영상 피자만들기 (25.0…" at bounding box center [834, 322] width 297 height 368
click at [723, 293] on div "Title Ext. ID Type Duration Baby Shark TV 90sec Ad slate_글로벌 앱 홍보영상 피자만들기 (25.0…" at bounding box center [834, 322] width 297 height 368
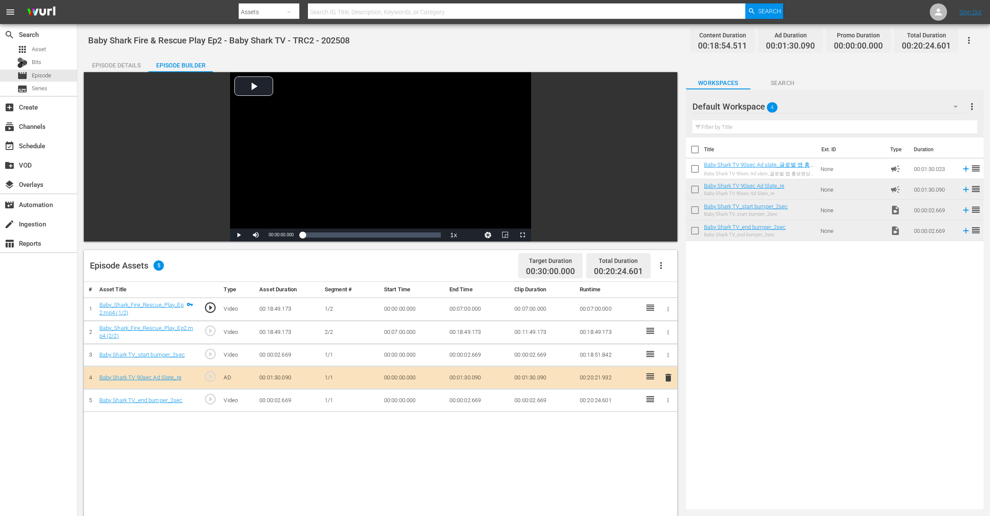
click at [107, 63] on div "Episode Details" at bounding box center [116, 65] width 64 height 21
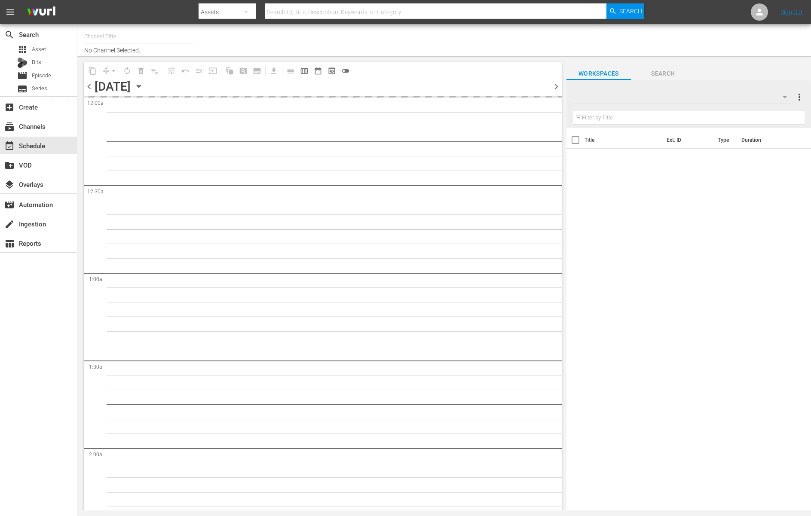
type input "BABY SHARK TV (696)"
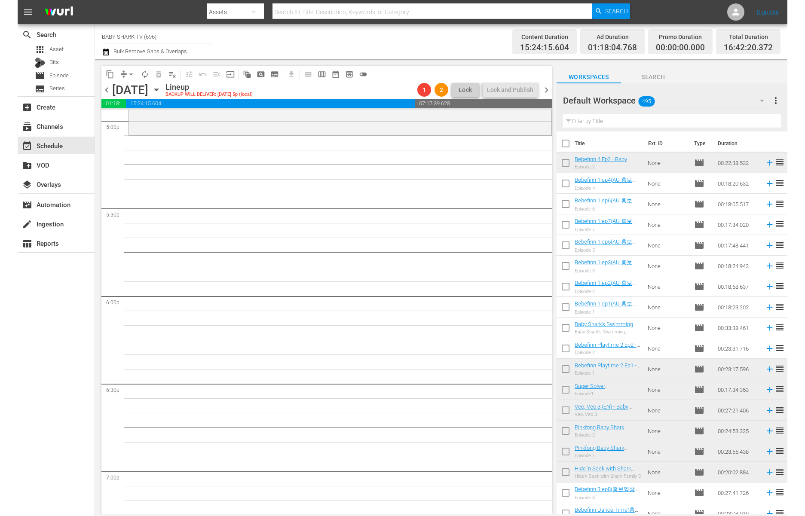
scroll to position [2831, 0]
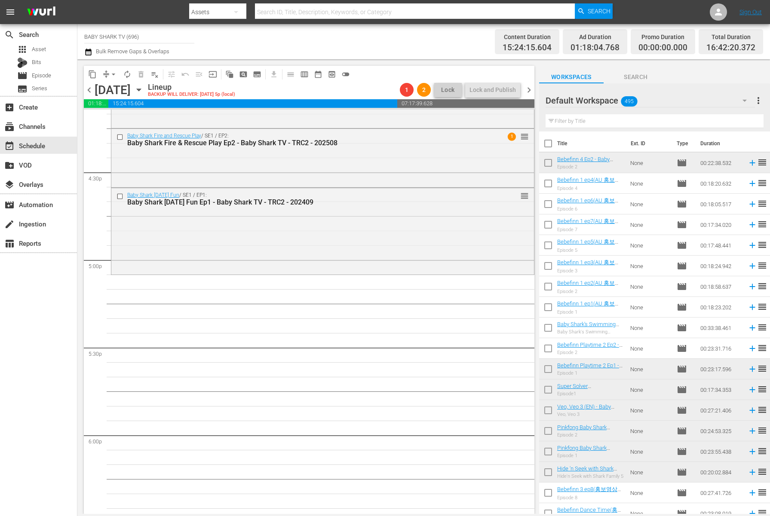
click at [666, 123] on input "text" at bounding box center [654, 121] width 218 height 14
paste input "Baby Shark Back to School"
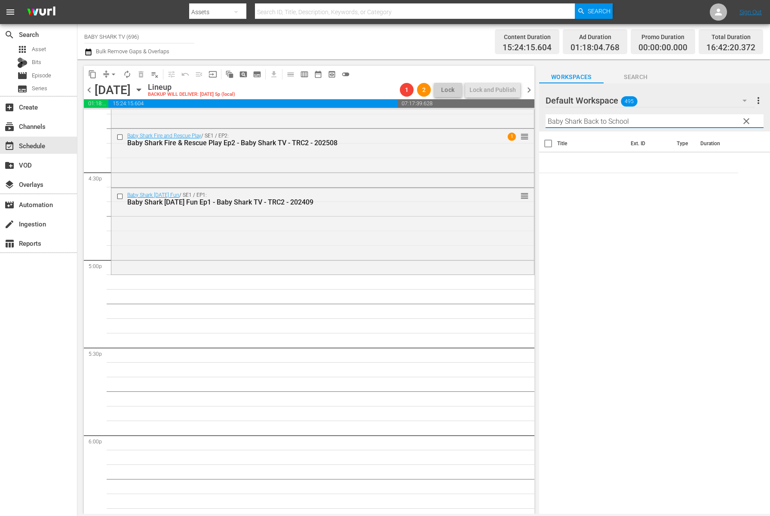
click at [667, 120] on input "Baby Shark Back to School" at bounding box center [654, 121] width 218 height 14
type input "Baby Shark Back to School"
click at [592, 190] on div "Title Ext. ID Type Duration" at bounding box center [654, 324] width 231 height 384
click at [629, 130] on div "Filter by Title Baby Shark Back to School" at bounding box center [654, 121] width 218 height 21
click at [631, 127] on div "Filter by Title Baby Shark Back to School" at bounding box center [654, 121] width 218 height 21
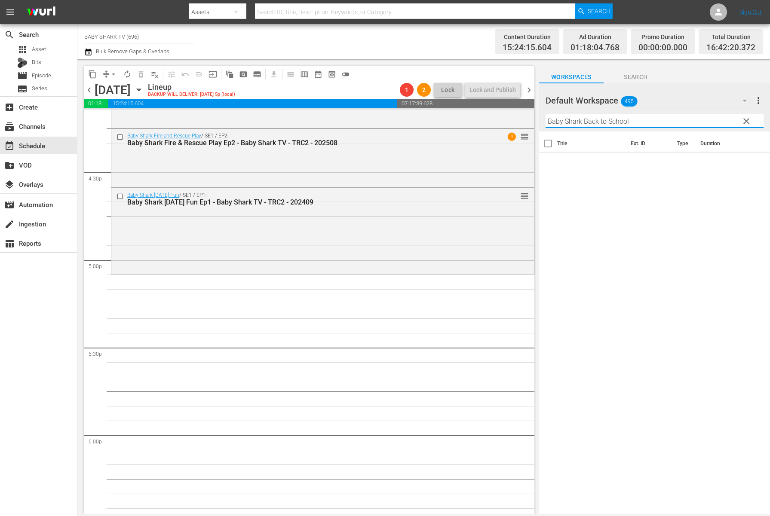
click at [639, 122] on input "Baby Shark Back to School" at bounding box center [654, 121] width 218 height 14
click at [633, 81] on span "Search" at bounding box center [636, 77] width 64 height 11
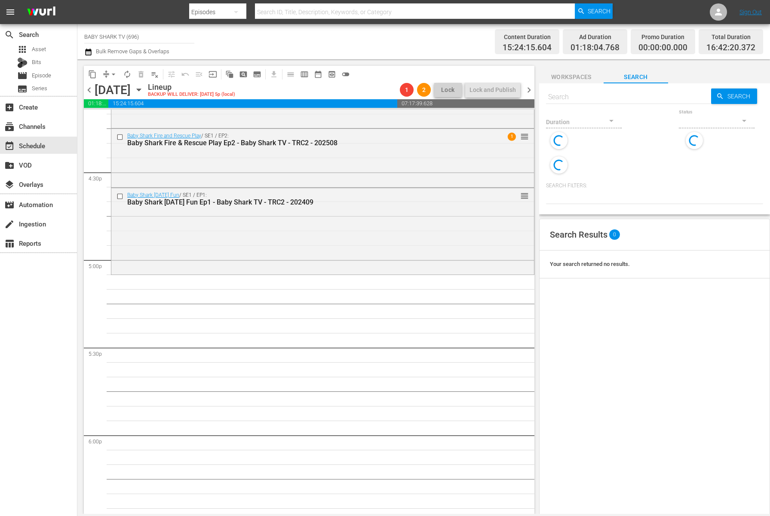
click at [614, 100] on input "text" at bounding box center [628, 97] width 165 height 21
paste input "Baby Shark Back to School"
type input "Baby Shark Back to School"
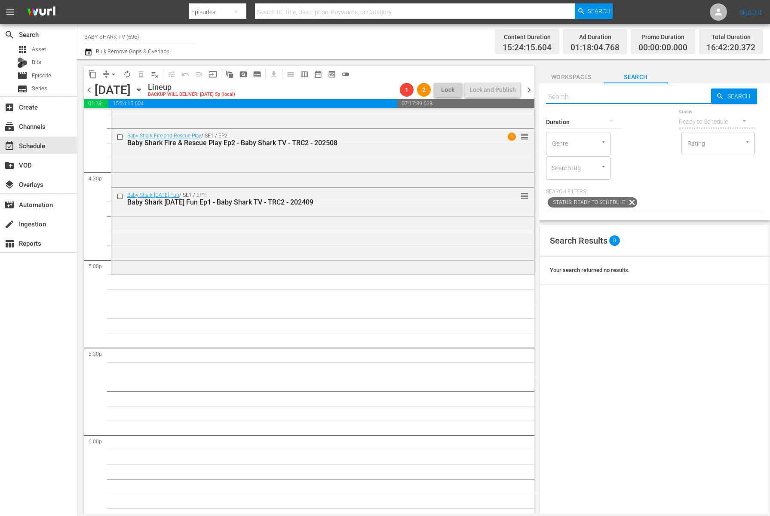
click at [644, 106] on input "text" at bounding box center [628, 97] width 165 height 21
paste input "Baby Shark Back to School"
type input "Baby Shark Back to School"
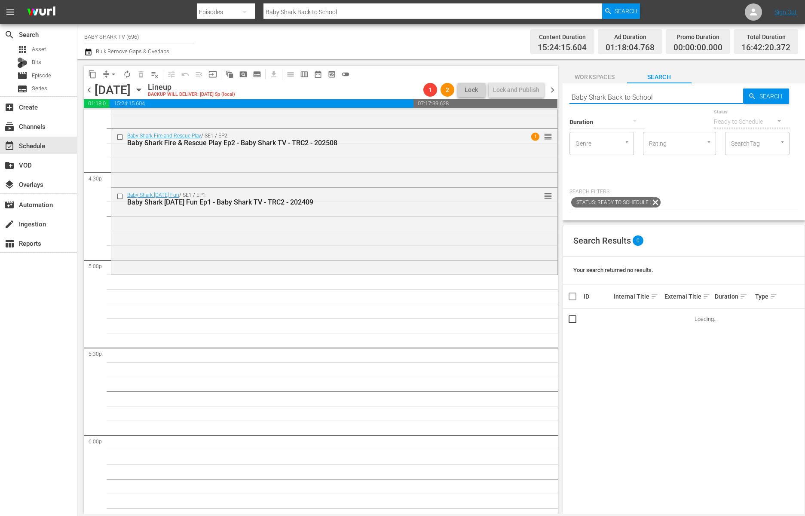
drag, startPoint x: 705, startPoint y: 314, endPoint x: 689, endPoint y: 331, distance: 23.4
click at [704, 315] on td "Loading..." at bounding box center [748, 319] width 111 height 21
click at [671, 354] on div "Search Results 0 Your search returned no results. ID Internal Title sort Extern…" at bounding box center [684, 440] width 242 height 431
click at [715, 260] on div "Your search returned no results." at bounding box center [684, 271] width 242 height 28
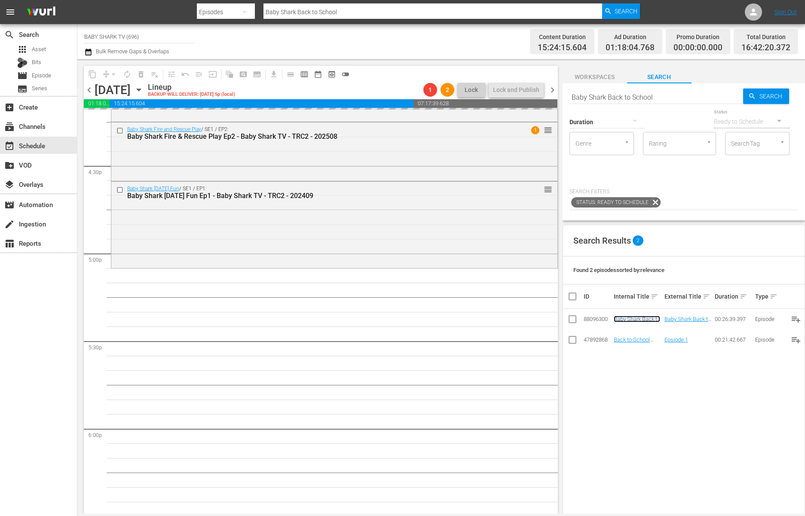
scroll to position [2902, 0]
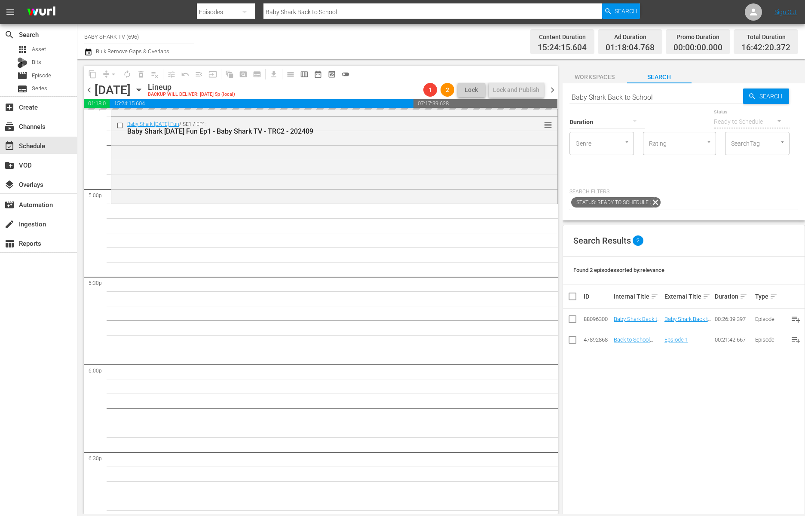
click at [640, 95] on input "Baby Shark Back to School" at bounding box center [657, 97] width 174 height 21
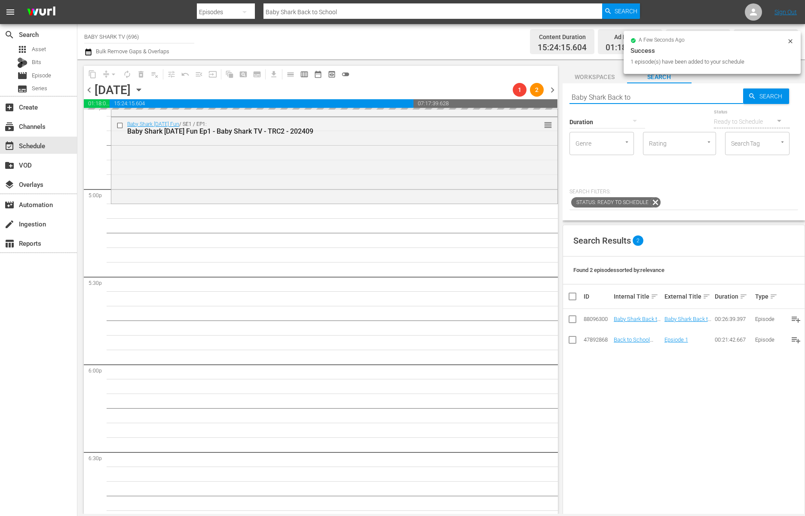
type input "Baby Shark Back to ㄴ"
type input "Baby Shark Back to ㄴ ㄴ"
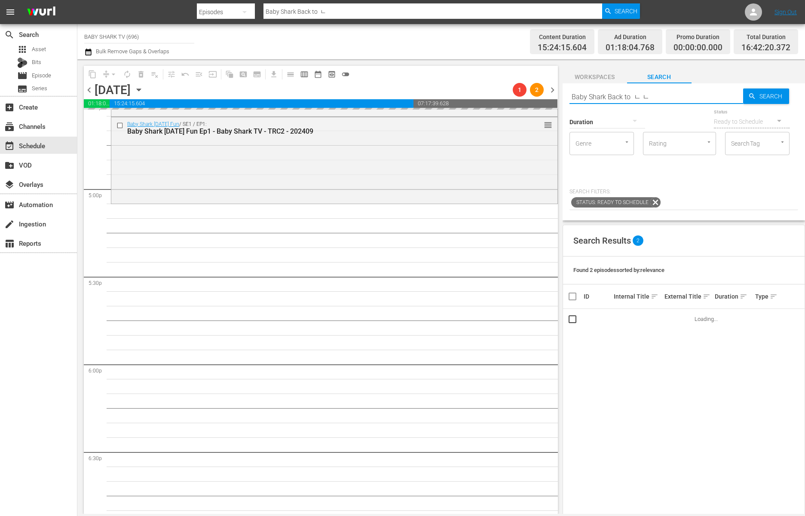
type input "Baby Shark Back to ㄴ ㄴ"
click at [578, 114] on div at bounding box center [608, 122] width 76 height 24
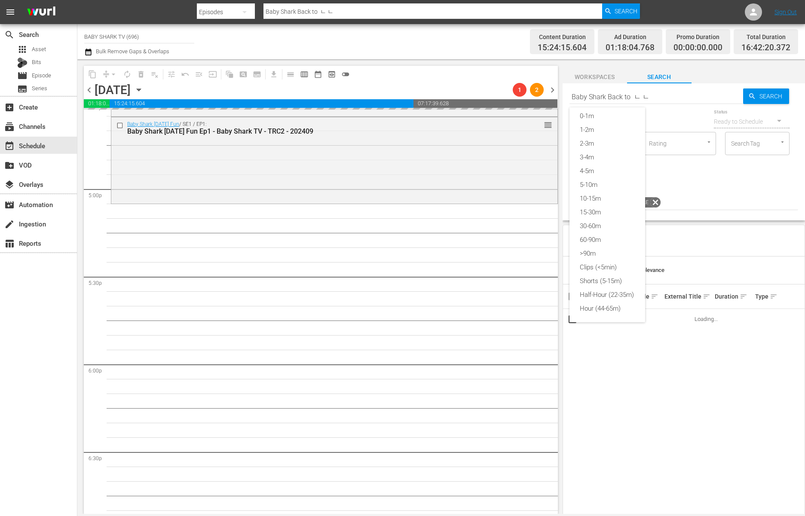
click at [654, 94] on div "0-1m 1-2m 2-3m 3-4m 4-5m 5-10m 10-15m 15-30m 30-60m 60-90m >90m Clips (<5min) S…" at bounding box center [402, 258] width 805 height 516
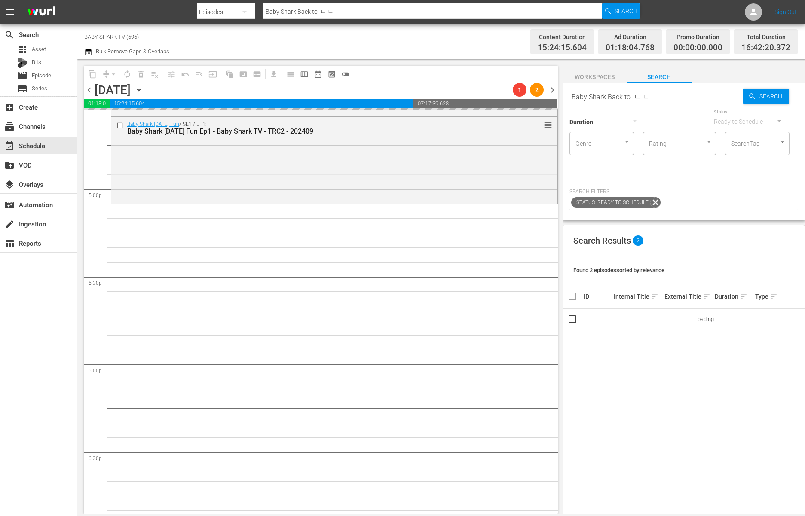
scroll to position [7, 0]
click at [671, 95] on div "0-1m 1-2m 2-3m 3-4m 4-5m 5-10m 10-15m 15-30m 30-60m 60-90m >90m Clips (<5min) S…" at bounding box center [402, 258] width 805 height 516
click at [645, 95] on input "Baby Shark Back to ㄴ ㄴ" at bounding box center [657, 97] width 174 height 21
drag, startPoint x: 649, startPoint y: 95, endPoint x: 552, endPoint y: 95, distance: 97.1
click at [552, 95] on div "content_copy compress arrow_drop_down autorenew_outlined delete_forever_outline…" at bounding box center [441, 286] width 728 height 455
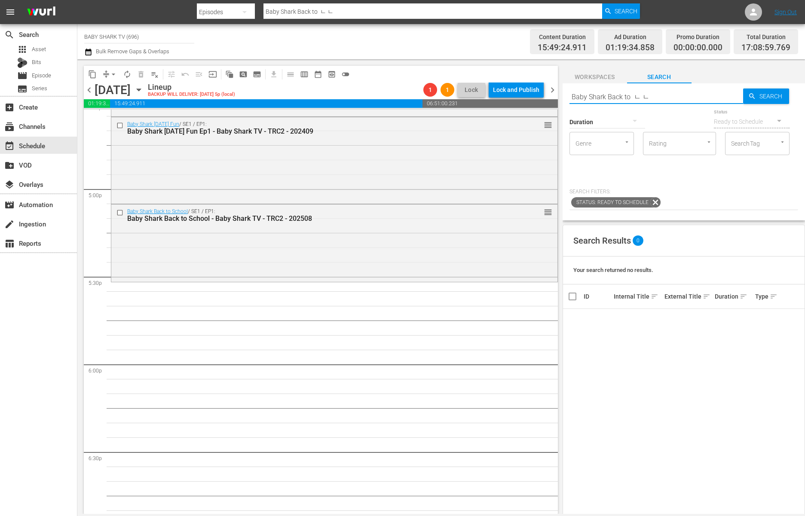
click at [670, 99] on input "Baby Shark Back to ㄴ ㄴ" at bounding box center [657, 97] width 174 height 21
paste input "Monkey Bananas Dance"
type input "Monkey Bananas Dance"
click at [678, 179] on div "Duration Status Ready to Schedule Genre Genre Rating Rating SearchTag SearchTag" at bounding box center [684, 143] width 229 height 72
type input "Monkey Bananas Dance"
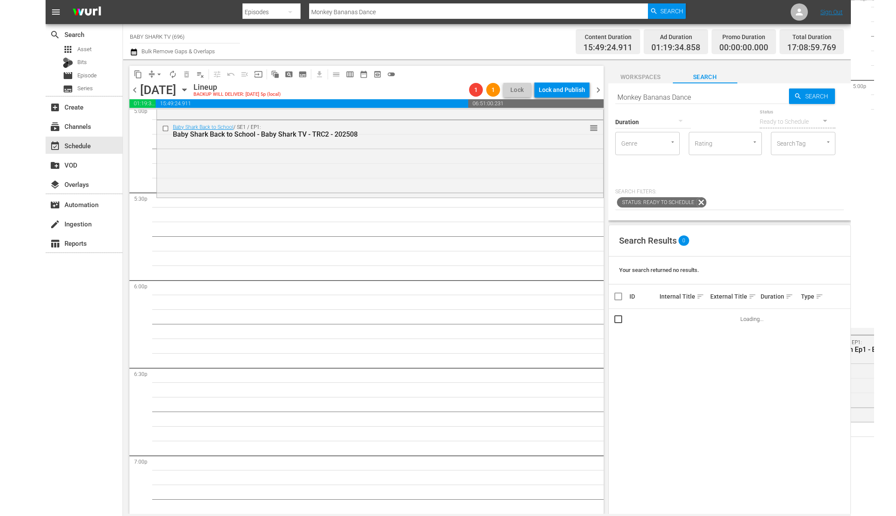
scroll to position [2986, 0]
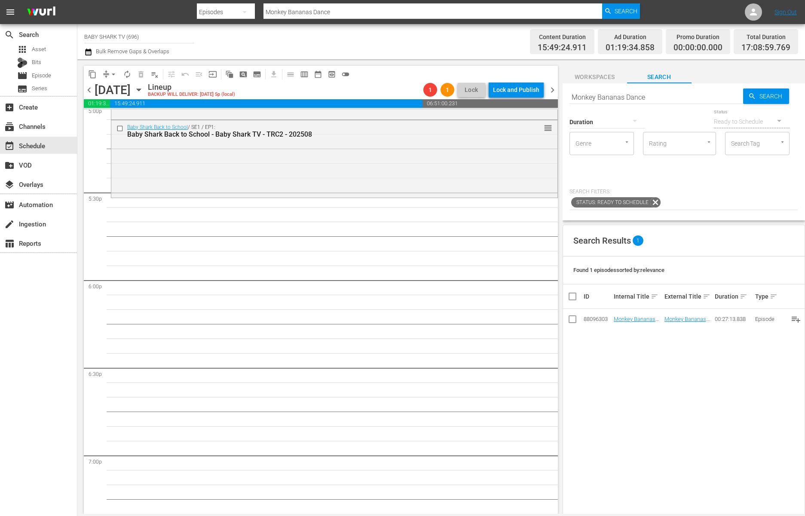
click at [659, 337] on div "Search Results 1 Found 1 episodes sorted by: relevance ID Internal Title sort E…" at bounding box center [684, 440] width 242 height 431
click at [691, 91] on input "Monkey Bananas Dance" at bounding box center [657, 97] width 174 height 21
click at [678, 95] on input "Monkey Bananas Dance" at bounding box center [657, 97] width 174 height 21
paste input "Bebefinn Playtime 2 Ep1"
type input "Bebefinn Playtime 2 Ep"
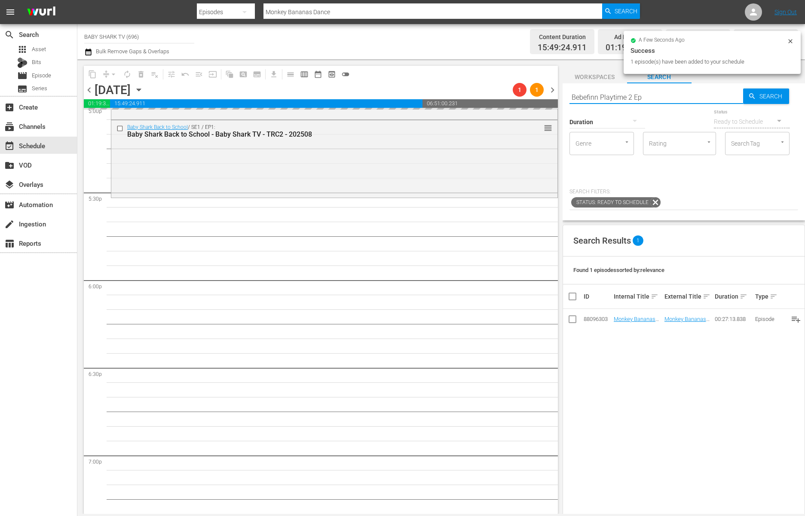
type input "Bebefinn Playtime 2 Ep"
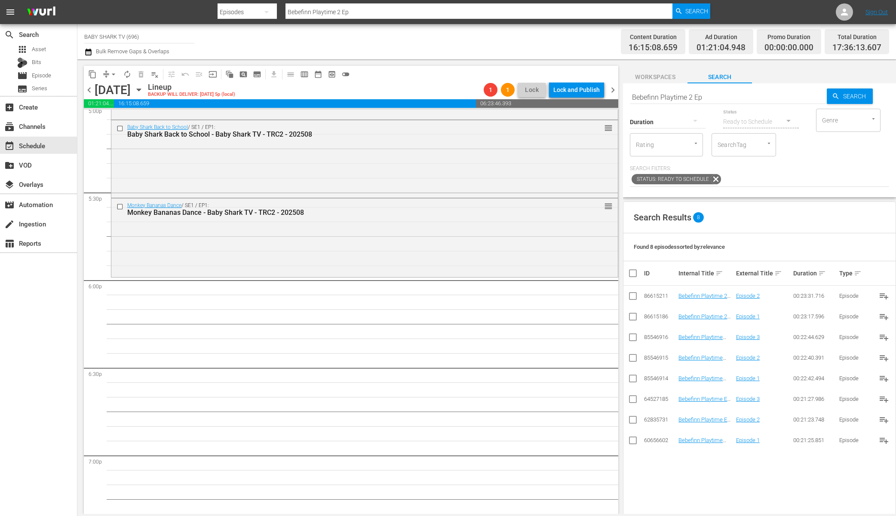
click at [770, 205] on div "Search Results 8" at bounding box center [759, 217] width 272 height 31
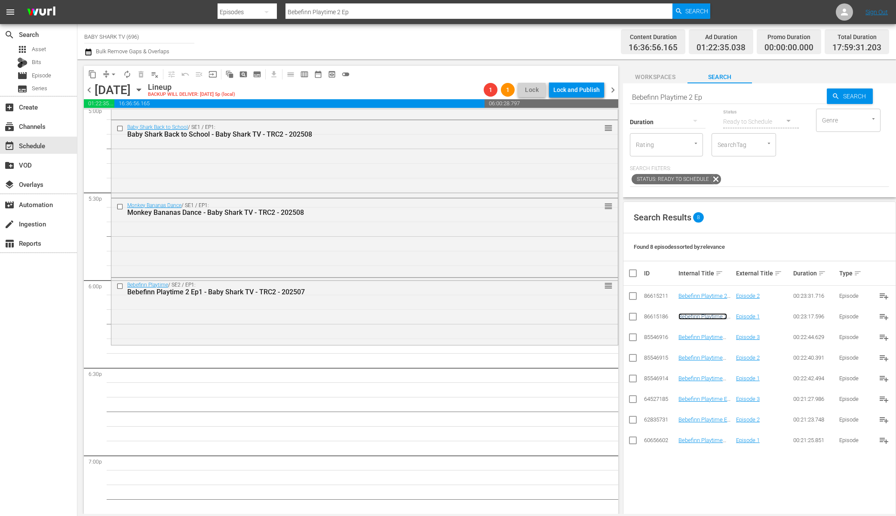
scroll to position [3005, 0]
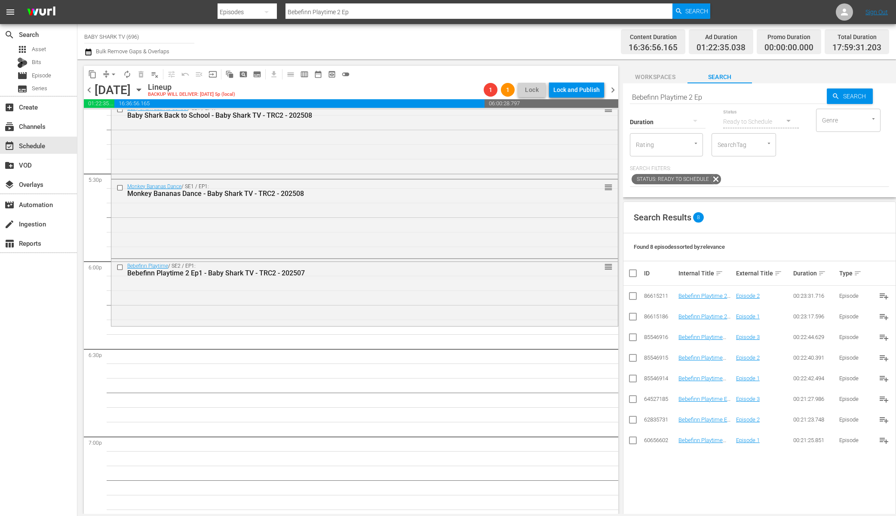
click at [766, 194] on div "Search Bebefinn Playtime 2 Ep Search Duration Status Ready to Schedule Genre Ge…" at bounding box center [759, 140] width 273 height 114
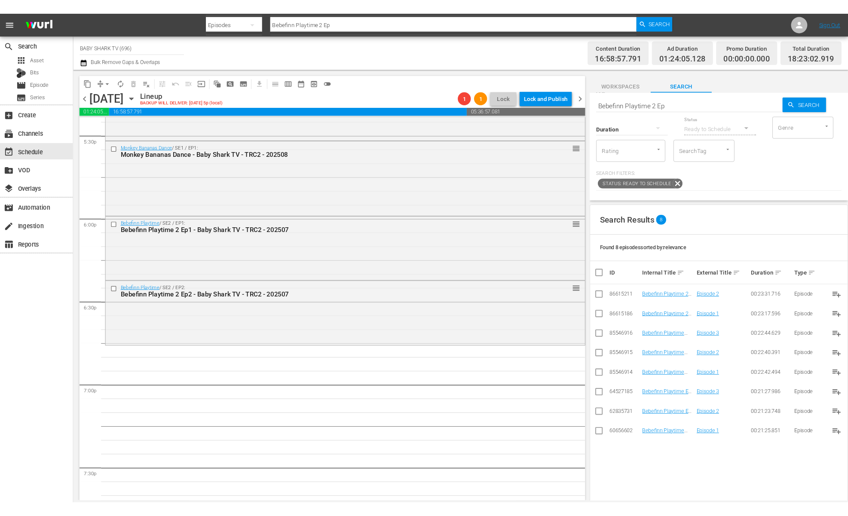
scroll to position [3060, 0]
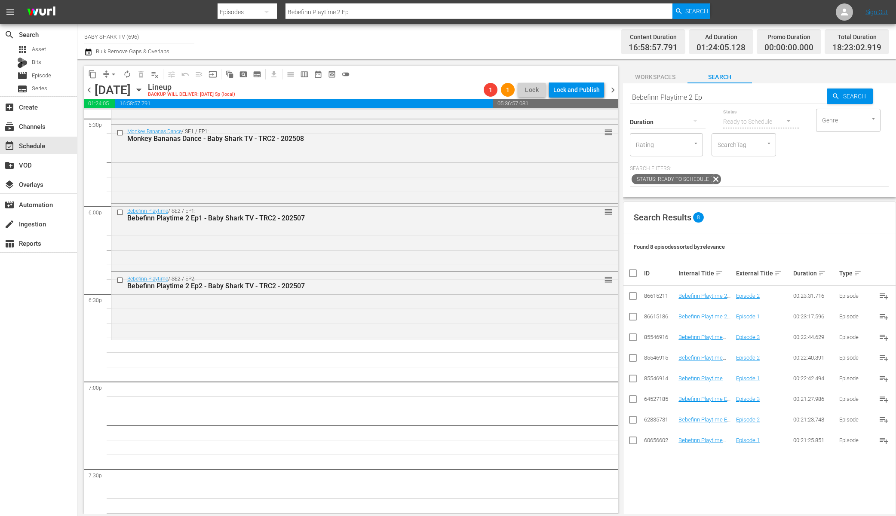
click at [756, 94] on input "Bebefinn Playtime 2 Ep" at bounding box center [728, 97] width 197 height 21
paste input "aby Shark's Swimming Lessons"
type input "Baby Shark's Swimming Lessons"
click at [811, 167] on p "Search Filters:" at bounding box center [759, 168] width 259 height 7
type input "Baby Shark's Swimming Lessons"
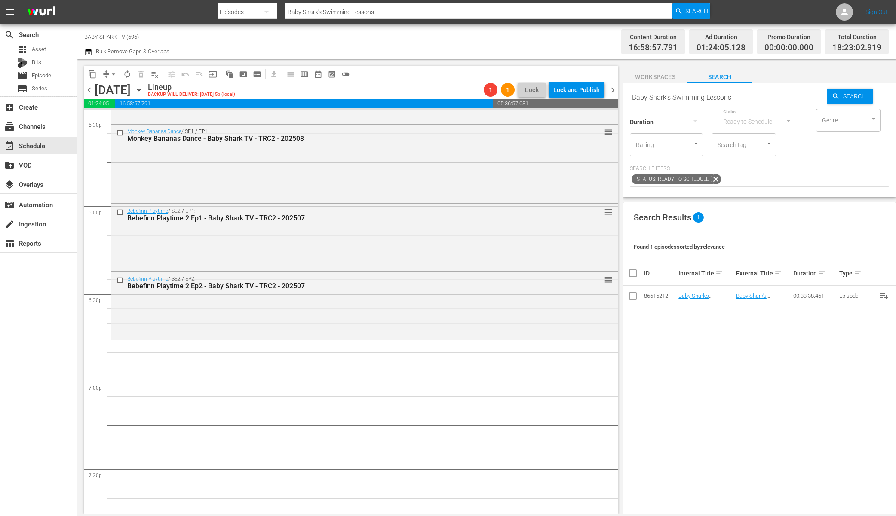
click at [717, 333] on div "Search Results 1 Found 1 episodes sorted by: relevance ID Internal Title sort E…" at bounding box center [759, 417] width 273 height 431
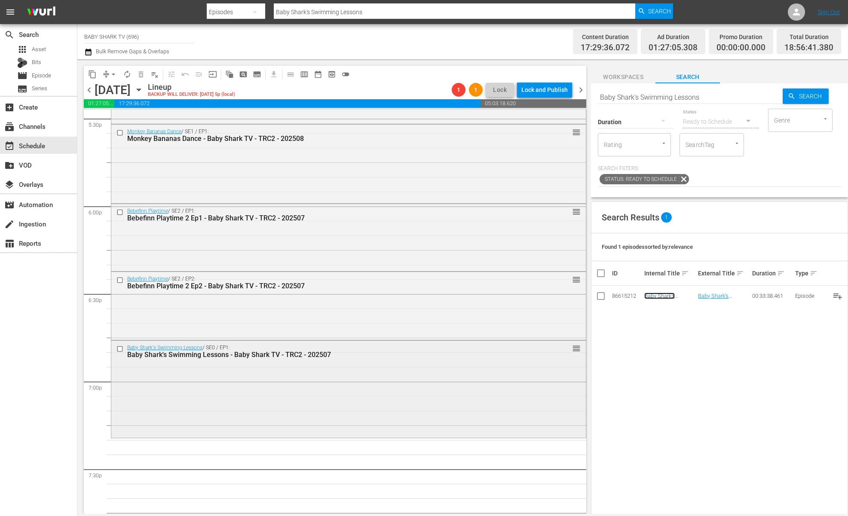
scroll to position [3173, 0]
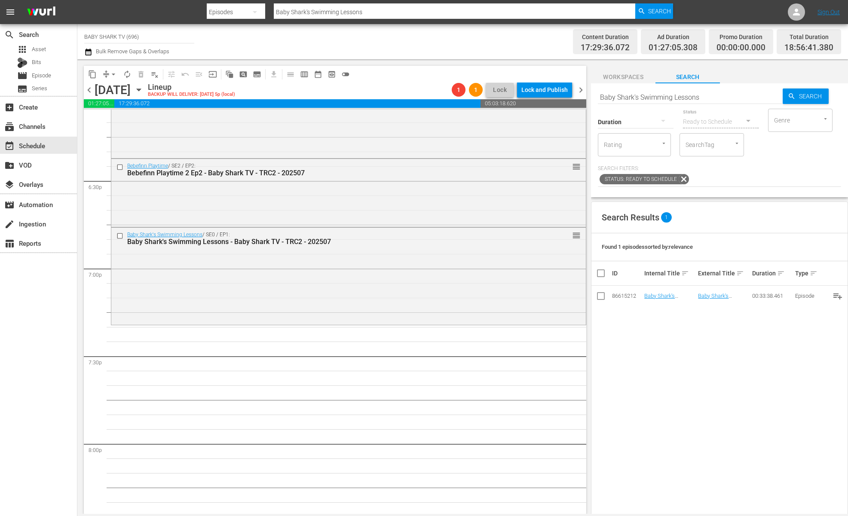
click at [684, 371] on div "Search Results 1 Found 1 episodes sorted by: relevance ID Internal Title sort E…" at bounding box center [719, 417] width 257 height 431
click at [703, 95] on input "Baby Shark's Swimming Lessons" at bounding box center [690, 97] width 185 height 21
paste input "ebefinn My Pet, My Buddy"
type input "Bebefinn My Pet, My Buddy"
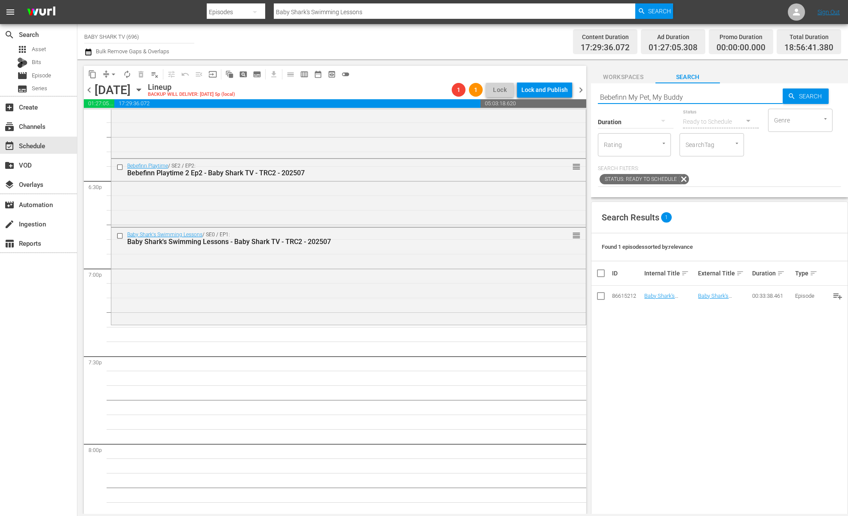
type input "Bebefinn My Pet, My Buddy"
click at [749, 197] on div "Search Bebefinn My Pet, My Buddy Search Duration Status Ready to Schedule Genre…" at bounding box center [719, 140] width 257 height 114
click at [713, 481] on div "Search Results 3 Found 3 episodes sorted by: relevance ID Internal Title sort E…" at bounding box center [719, 417] width 257 height 431
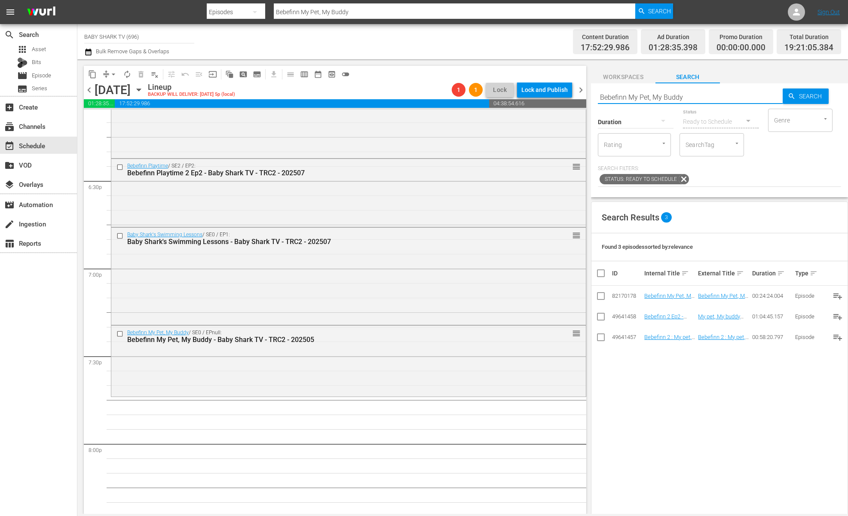
click at [728, 102] on input "Bebefinn My Pet, My Buddy" at bounding box center [690, 97] width 185 height 21
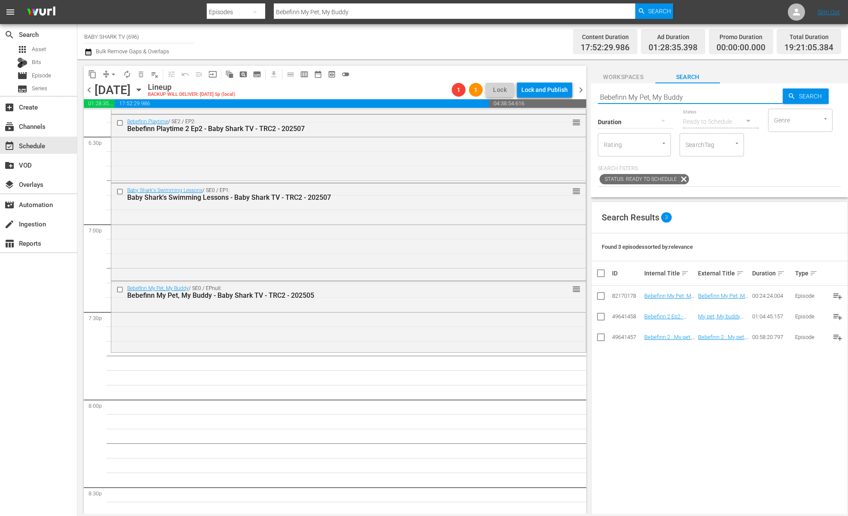
scroll to position [3252, 0]
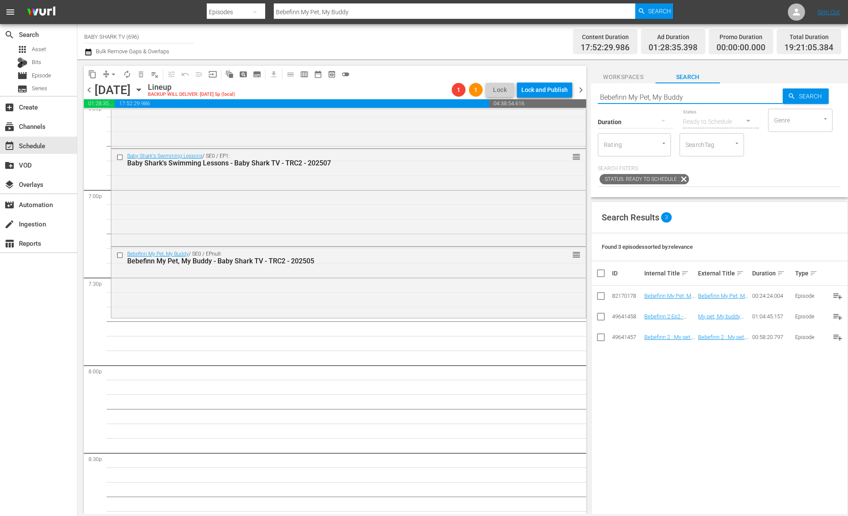
click at [679, 185] on div "Duration Status Ready to Schedule Genre Genre Rating Rating SearchTag SearchTag…" at bounding box center [719, 147] width 243 height 80
click at [729, 98] on input "Bebefinn My Pet, My Buddy" at bounding box center [690, 97] width 185 height 21
type input "ㅍㅊ"
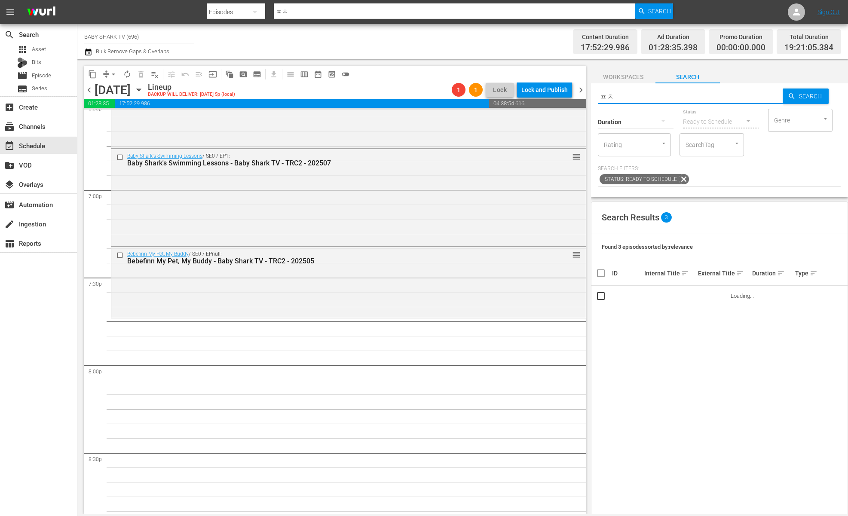
click at [714, 98] on input "ㅍㅊ" at bounding box center [690, 97] width 185 height 21
type input "ㅍㅊㅁ"
click at [714, 98] on input "ㅍㅊㅁ" at bounding box center [690, 97] width 185 height 21
type input "ㅍㅊㅁ"
paste input "Bebefinn Go Away, Rain!"
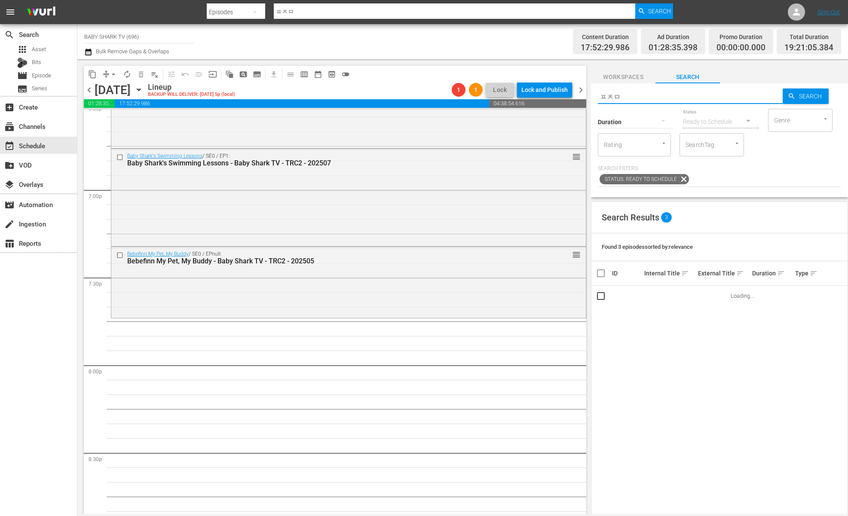
type input "Bebefinn Go Away, Rain!"
click at [707, 353] on div "Search Results 1 Found 1 episodes sorted by: relevance ID Internal Title sort E…" at bounding box center [719, 417] width 257 height 431
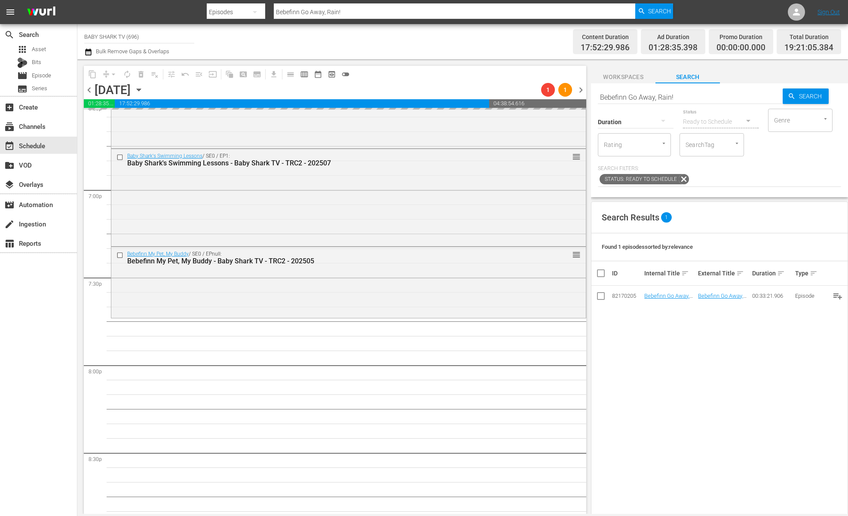
click at [718, 93] on input "Bebefinn Go Away, Rain!" at bounding box center [690, 97] width 185 height 21
paste input "Play with Baby Shark"
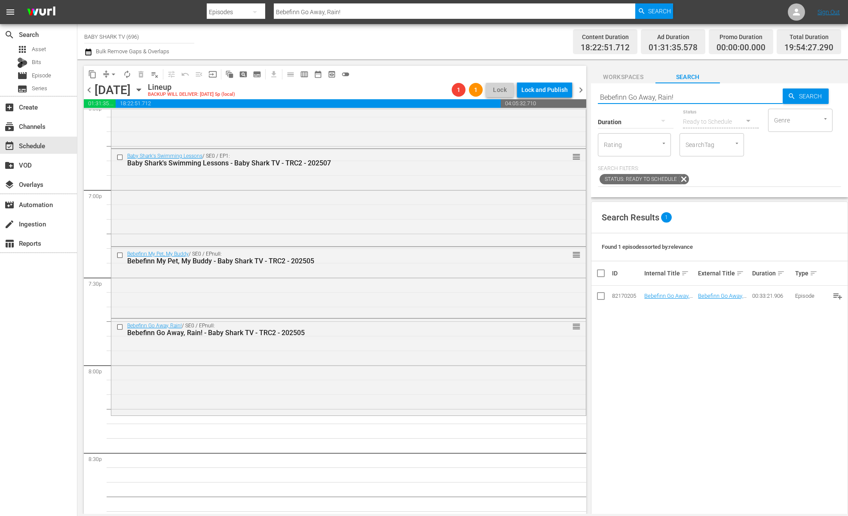
type input "Bebefinn Play with Baby Shark"
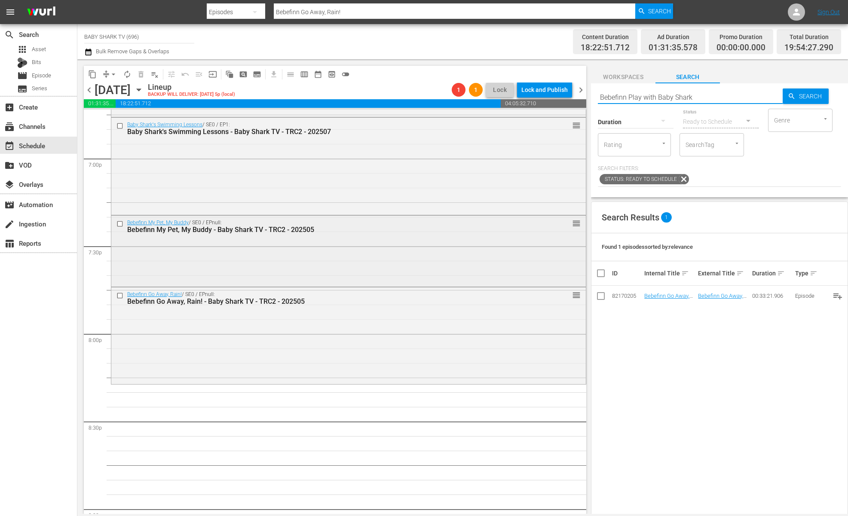
type input "Bebefinn Play with Baby Shark"
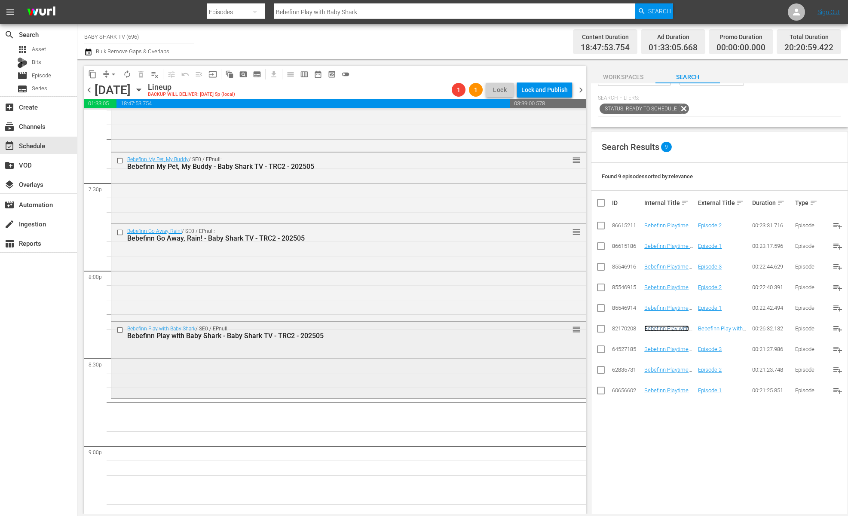
scroll to position [3397, 0]
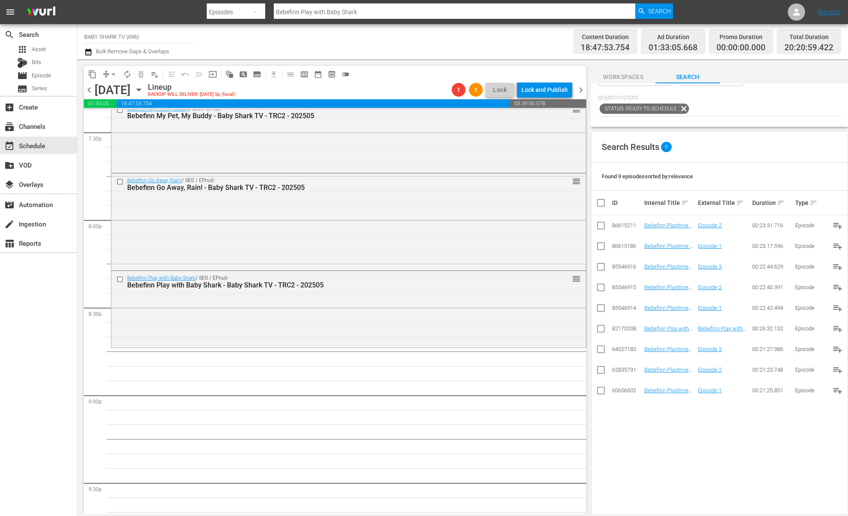
click at [769, 155] on div "Search Results 9" at bounding box center [719, 147] width 256 height 31
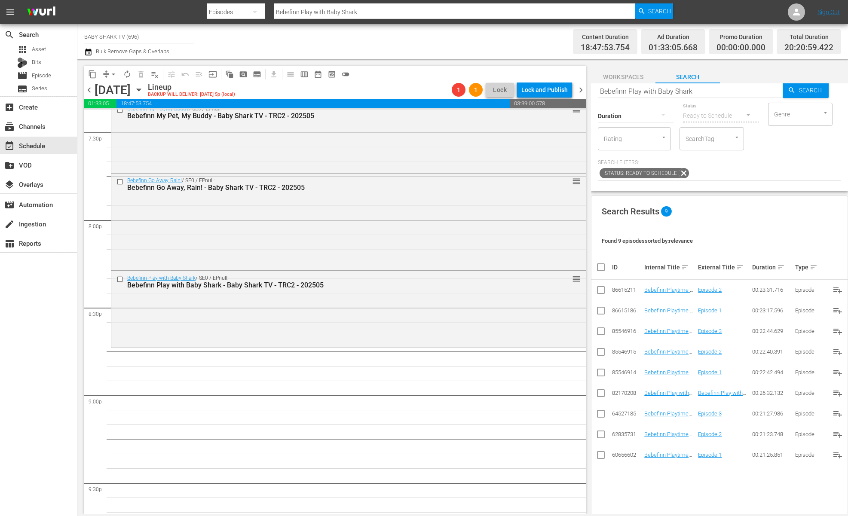
scroll to position [0, 0]
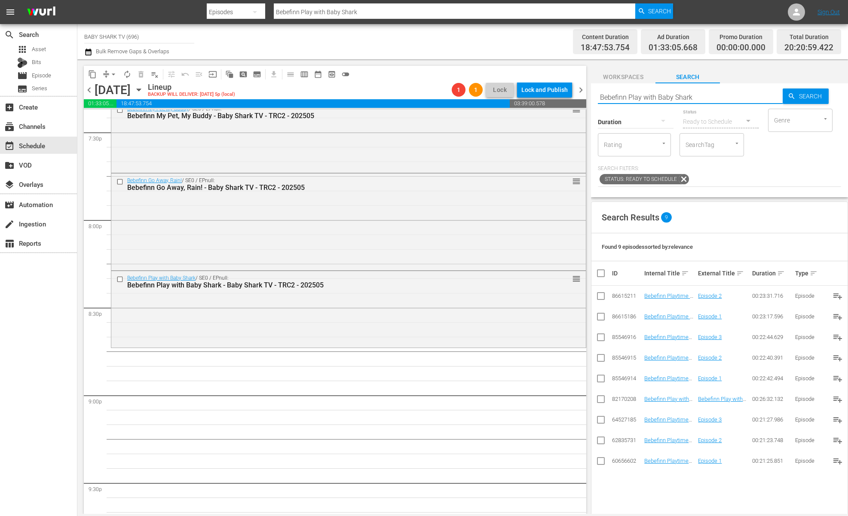
click at [702, 96] on input "Bebefinn Play with Baby Shark" at bounding box center [690, 97] width 185 height 21
paste input "Color Bus Songs"
type input "Bebefinn Color Bus Songs"
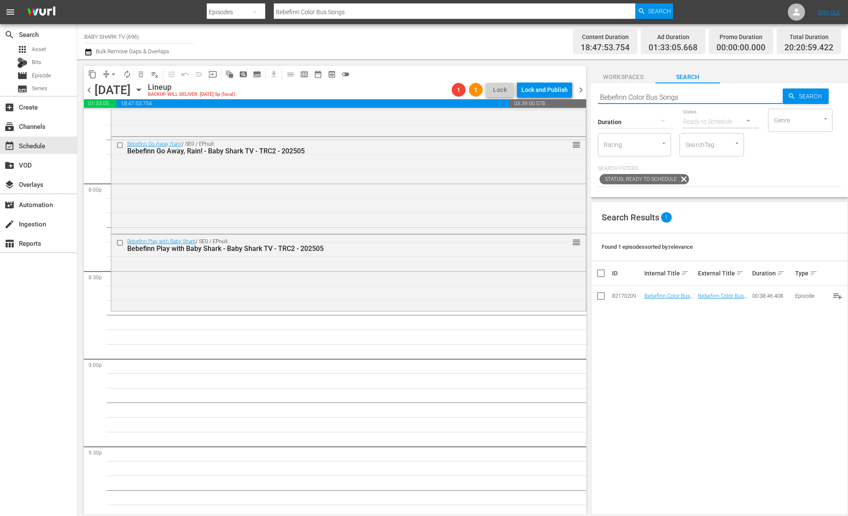
scroll to position [3451, 0]
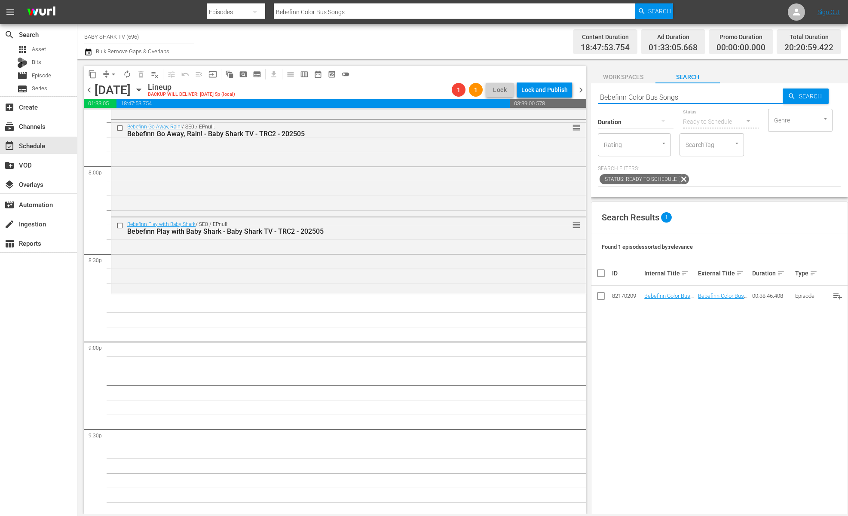
click at [686, 390] on div "Search Results 1 Found 1 episodes sorted by: relevance ID Internal Title sort E…" at bounding box center [719, 417] width 257 height 431
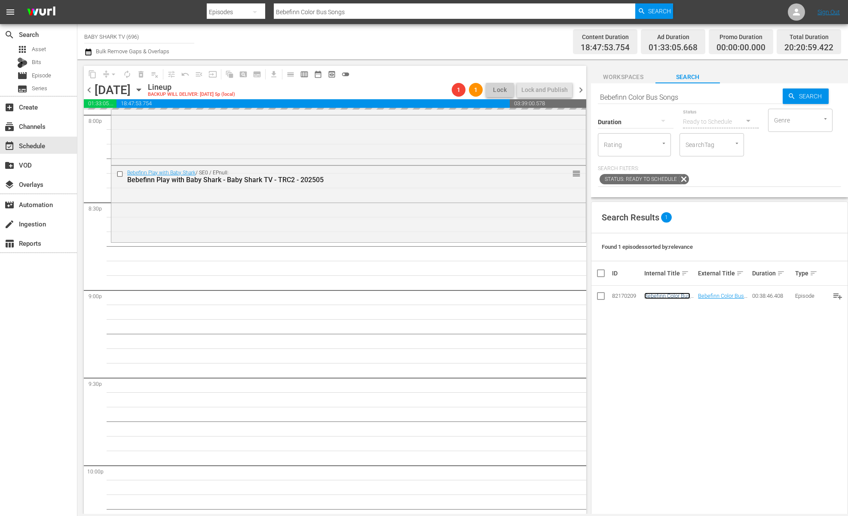
scroll to position [3525, 0]
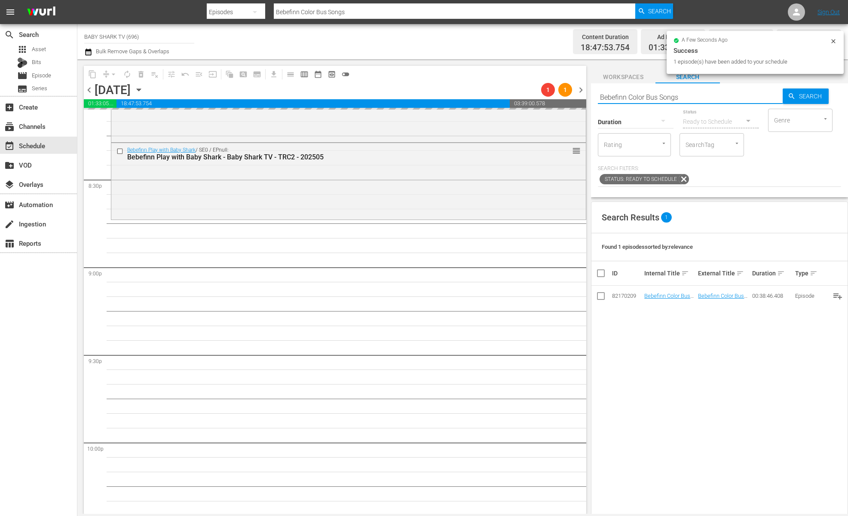
click at [705, 100] on input "Bebefinn Color Bus Songs" at bounding box center [690, 97] width 185 height 21
click at [706, 99] on input "Bebefinn Color Bus Songs" at bounding box center [690, 97] width 185 height 21
paste input "Pinkfong I Love My School"
type input "Pinkfong I Love My School"
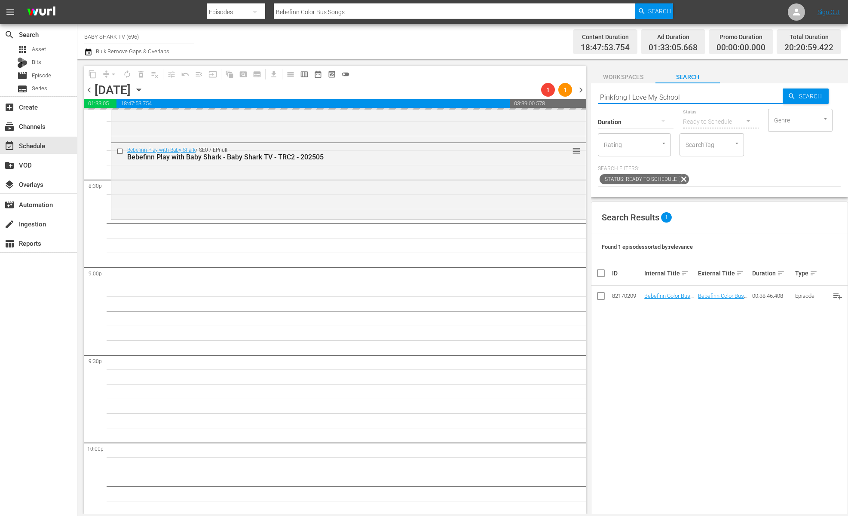
click at [706, 99] on input "Pinkfong I Love My School" at bounding box center [690, 97] width 185 height 21
type input "Pinkfong I Love My School"
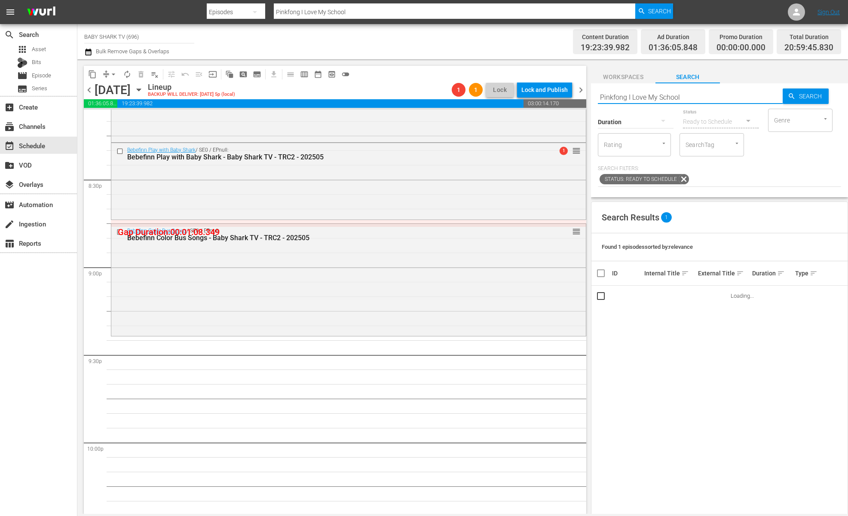
click at [755, 187] on div "Status: Ready to Schedule" at bounding box center [719, 179] width 243 height 15
click at [740, 340] on div "Search Results 1 Found 1 episodes sorted by: relevance ID Internal Title sort E…" at bounding box center [719, 417] width 257 height 431
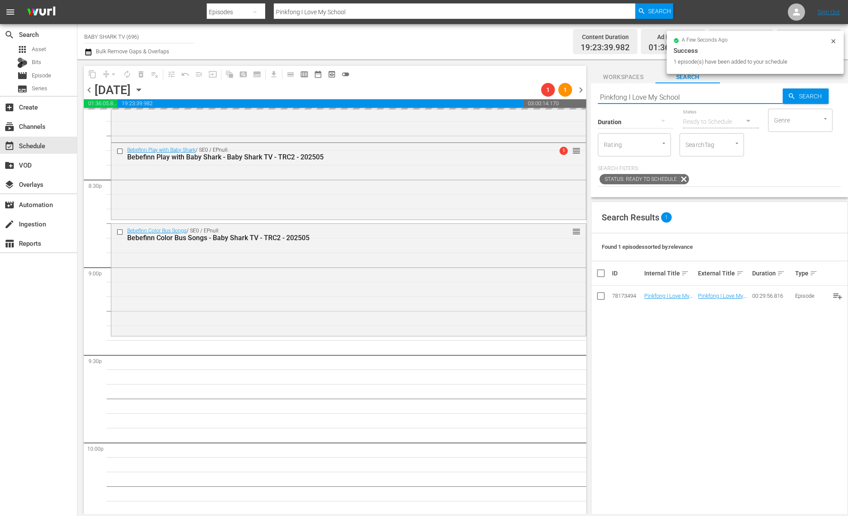
click at [746, 102] on input "Pinkfong I Love My School" at bounding box center [690, 97] width 185 height 21
click at [746, 101] on input "Pinkfong I Love My School" at bounding box center [690, 97] width 185 height 21
paste input "I Want to Play with Baby Shark Ep1"
type input "I Want to Play with Baby Shark Ep1"
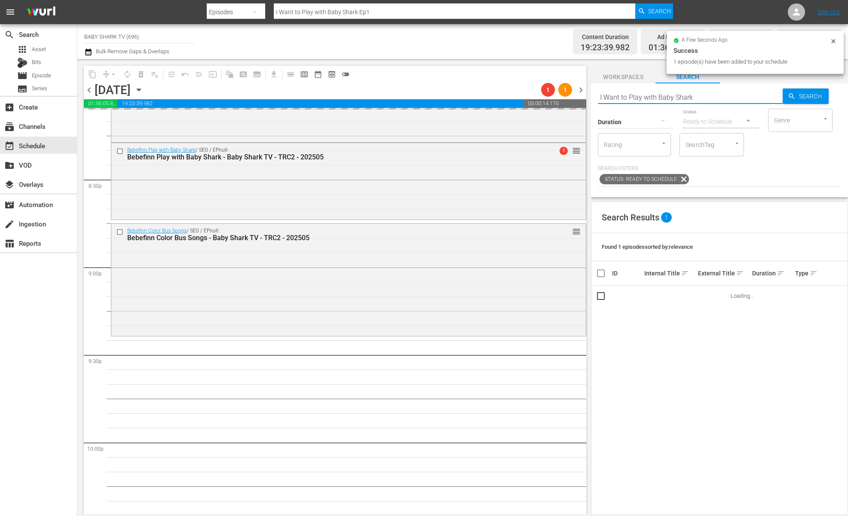
type input "I Want to Play with Baby Shark"
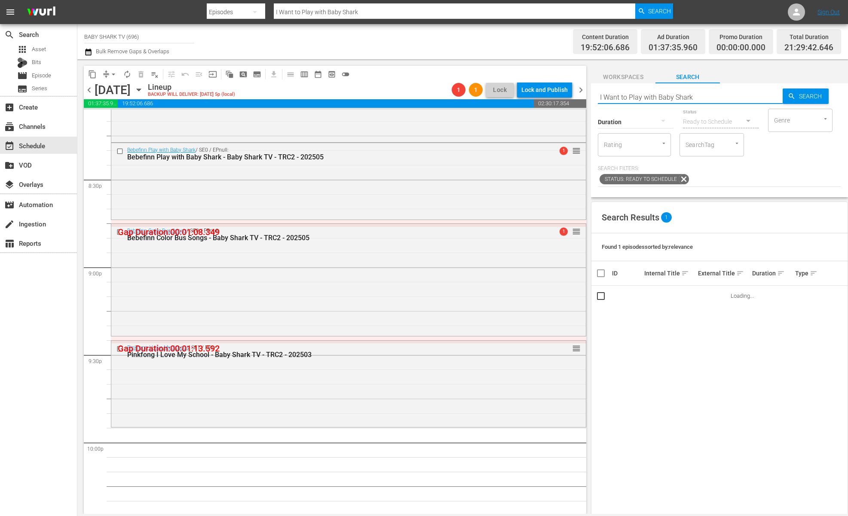
type input "I Want to Play with Baby Shark"
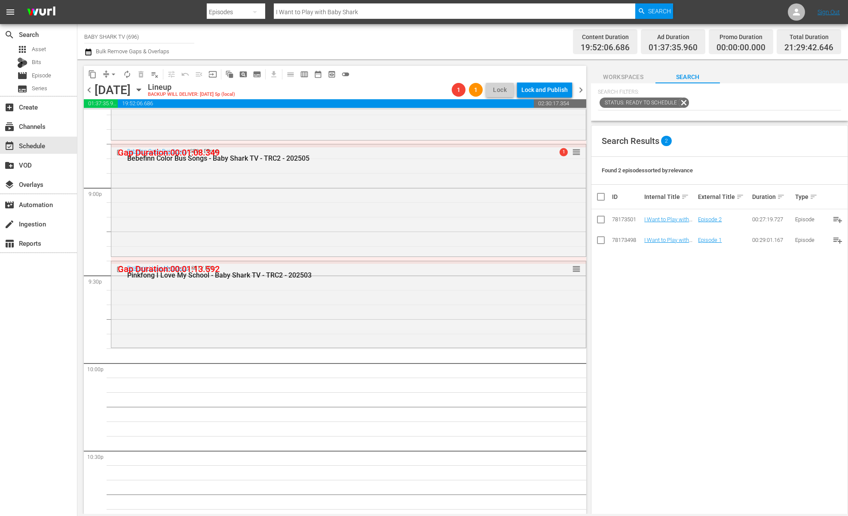
scroll to position [3613, 0]
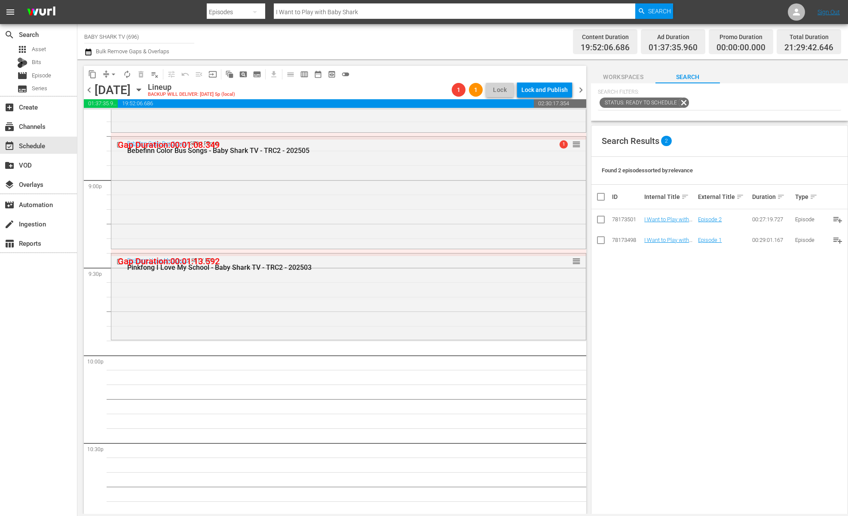
drag, startPoint x: 598, startPoint y: 328, endPoint x: 599, endPoint y: 323, distance: 4.4
click at [598, 328] on div "Search Results 2 Found 2 episodes sorted by: relevance ID Internal Title sort E…" at bounding box center [719, 340] width 257 height 431
click at [673, 294] on div "Search Results 2 Found 2 episodes sorted by: relevance ID Internal Title sort E…" at bounding box center [719, 340] width 257 height 431
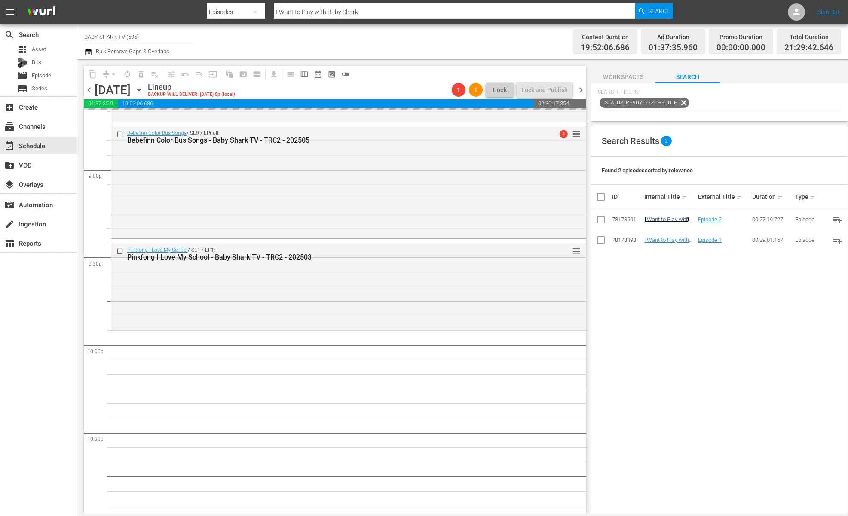
scroll to position [3628, 0]
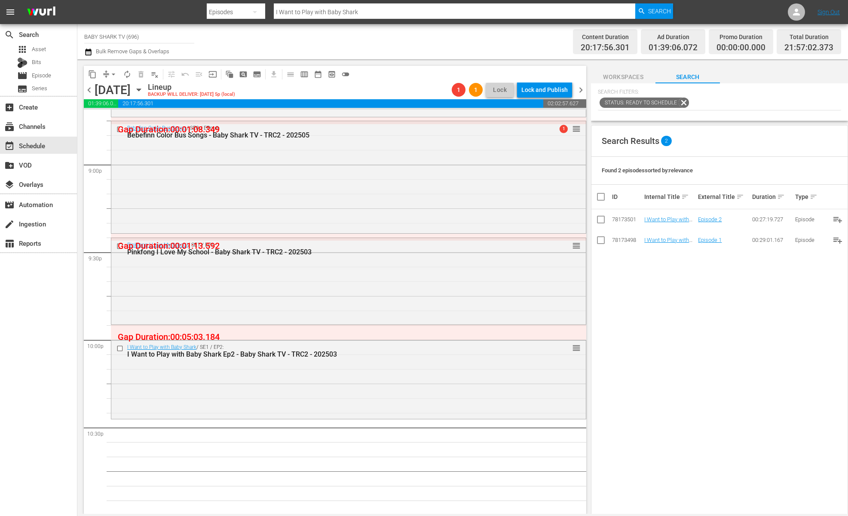
click at [667, 311] on div "Search Results 2 Found 2 episodes sorted by: relevance ID Internal Title sort E…" at bounding box center [719, 340] width 257 height 431
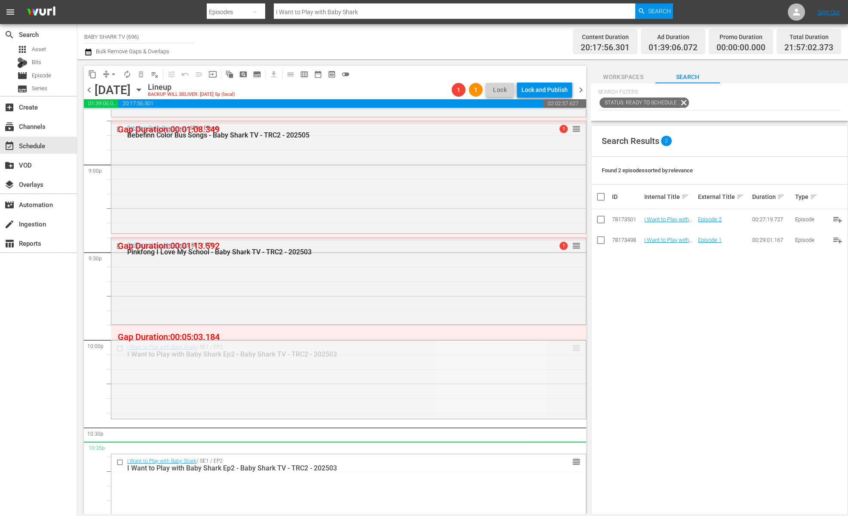
drag, startPoint x: 567, startPoint y: 346, endPoint x: 675, endPoint y: 335, distance: 108.9
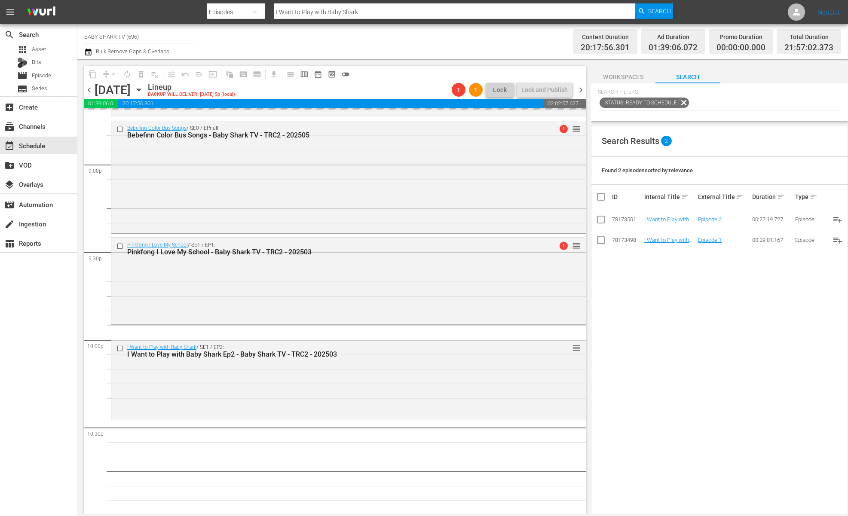
click at [675, 335] on div "Search Results 2 Found 2 episodes sorted by: relevance ID Internal Title sort E…" at bounding box center [719, 340] width 257 height 431
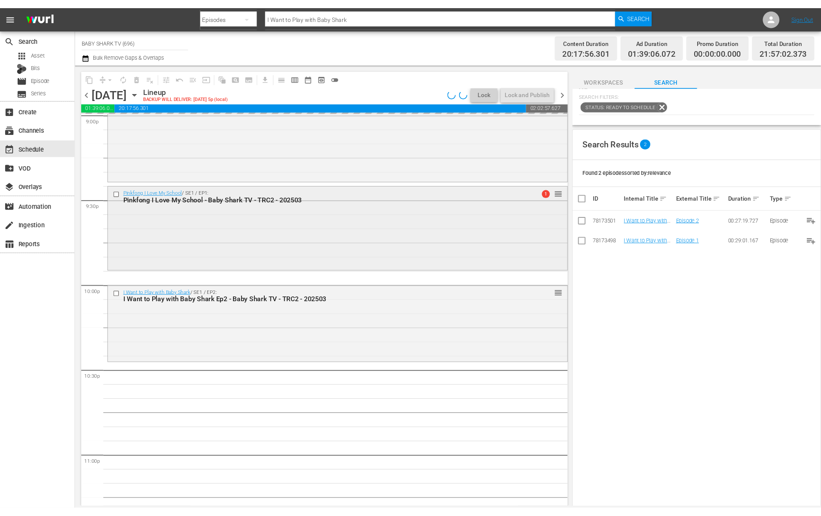
scroll to position [3804, 0]
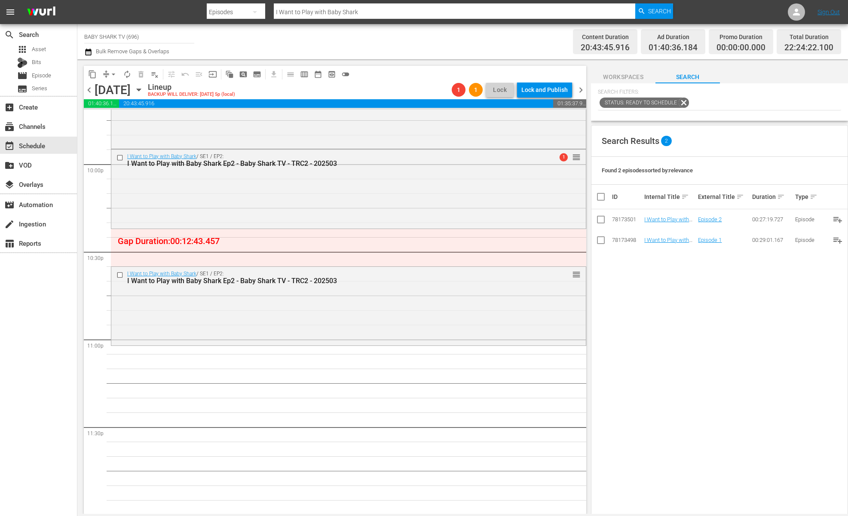
click at [754, 96] on p "Search Filters:" at bounding box center [719, 92] width 243 height 7
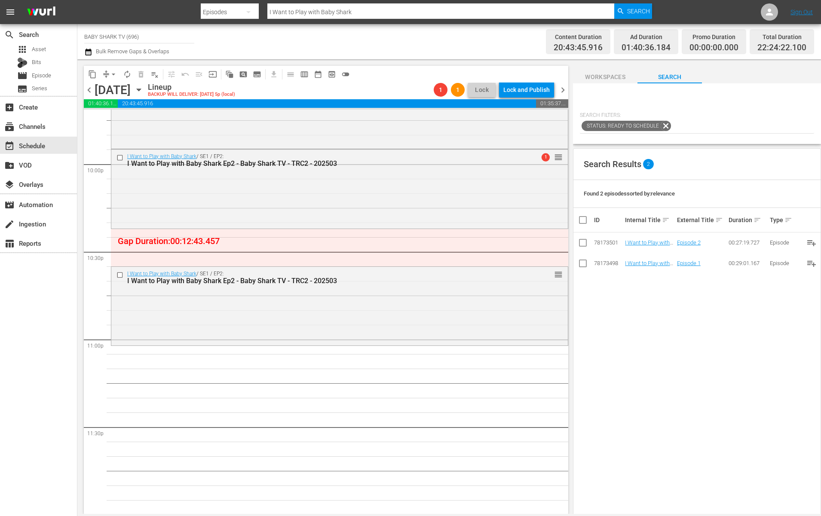
click at [711, 343] on div "Search Results 2 Found 2 episodes sorted by: relevance ID Internal Title sort E…" at bounding box center [697, 363] width 248 height 431
click at [703, 325] on div "Search Results 2 Found 2 episodes sorted by: relevance ID Internal Title sort E…" at bounding box center [697, 363] width 248 height 431
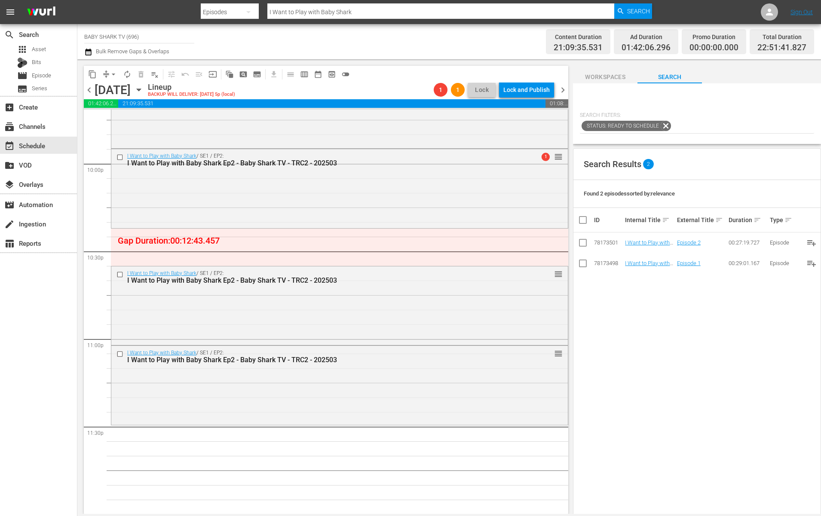
click at [738, 326] on div "Search Results 2 Found 2 episodes sorted by: relevance ID Internal Title sort E…" at bounding box center [697, 363] width 248 height 431
click at [685, 89] on div "Duration Status Ready to Schedule Genre Genre Rating Rating SearchTag SearchTag" at bounding box center [697, 67] width 234 height 72
click at [751, 113] on p "Search Filters:" at bounding box center [697, 115] width 234 height 7
click at [600, 77] on span "Workspaces" at bounding box center [605, 77] width 64 height 11
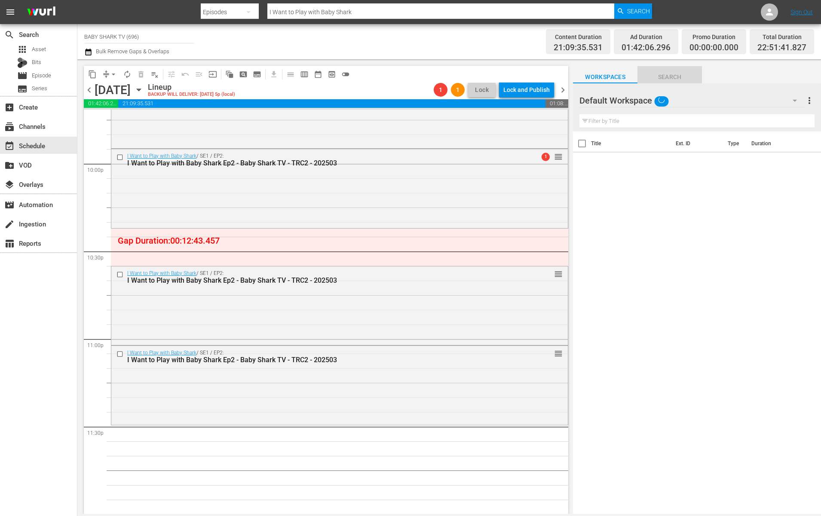
click at [681, 80] on span "Search" at bounding box center [669, 77] width 64 height 11
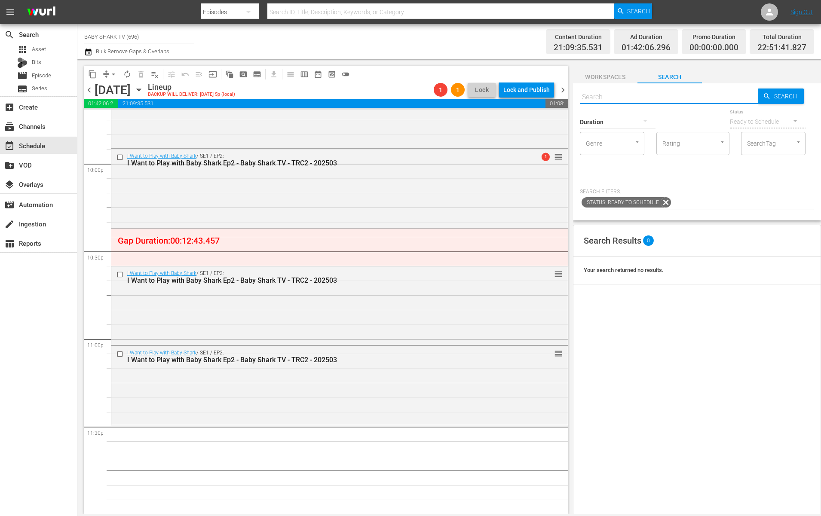
drag, startPoint x: 686, startPoint y: 87, endPoint x: 683, endPoint y: 94, distance: 7.2
click at [683, 93] on input "text" at bounding box center [669, 97] width 178 height 21
paste input "Best Dinosaur Songs"
type input "Best Dinosaur Songs"
click at [716, 162] on div "Duration Status Ready to Schedule Genre Genre Rating Rating SearchTag SearchTag" at bounding box center [697, 143] width 234 height 72
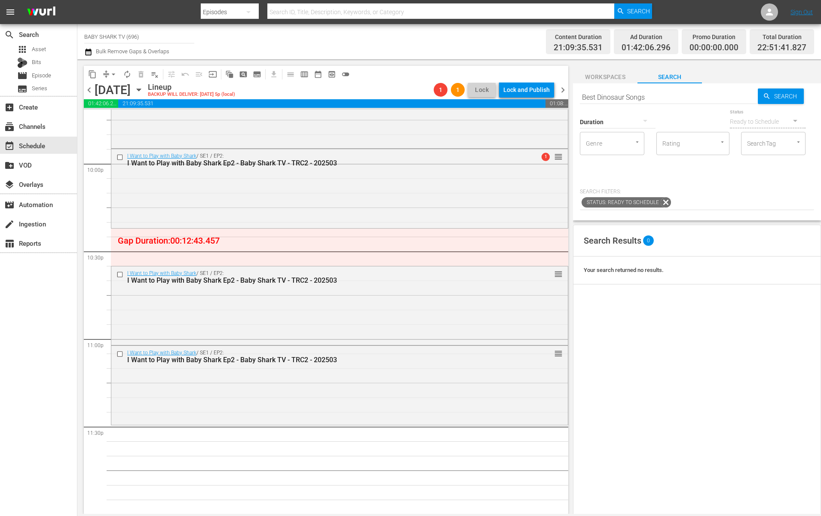
type input "Best Dinosaur Songs"
click at [615, 362] on div "Search Results 1 Found 1 episodes sorted by: relevance ID Internal Title sort E…" at bounding box center [697, 440] width 248 height 431
click at [662, 96] on input "Best Dinosaur Songs" at bounding box center [669, 97] width 178 height 21
paste input "Dance Adventure ep3"
type input "Dance Adventure ep3"
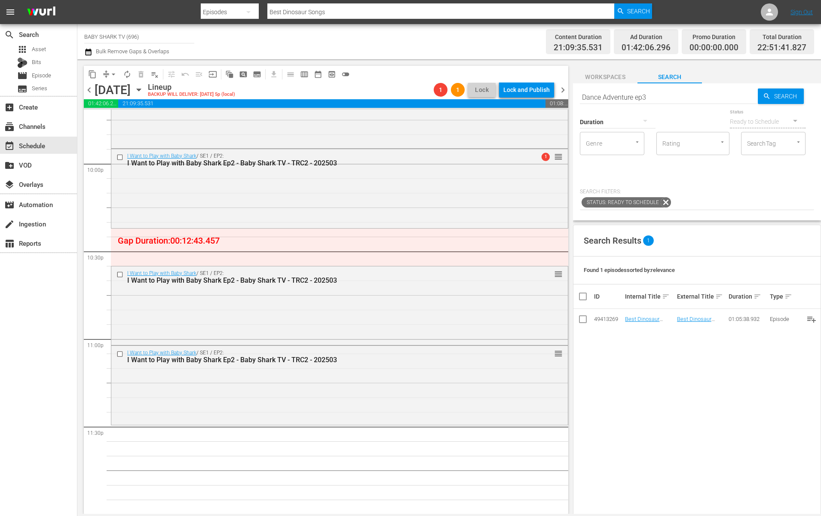
type input "Dance Adventure ep3"
click at [714, 99] on input "Dance Adventure ep3" at bounding box center [669, 97] width 178 height 21
click at [784, 98] on span "Search" at bounding box center [787, 96] width 33 height 15
click at [707, 99] on input "Dance Adventure ep3" at bounding box center [669, 97] width 178 height 21
type input "Dance Adventure"
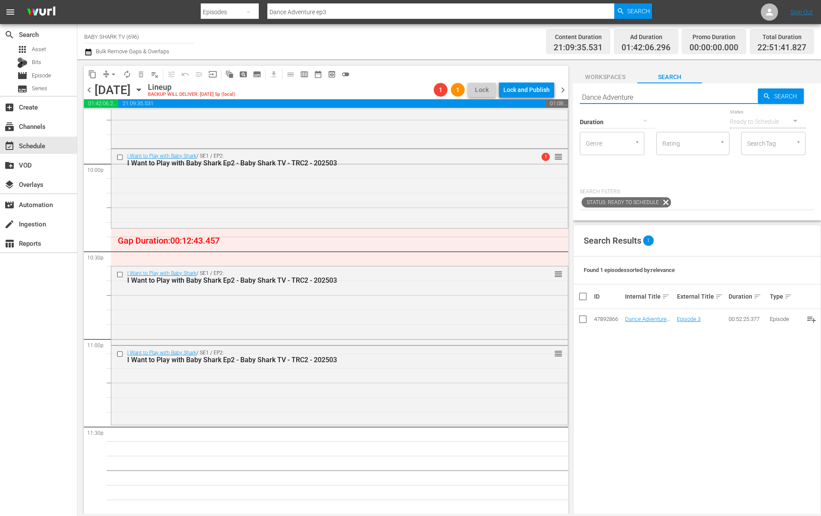
type input "Dance Adventure"
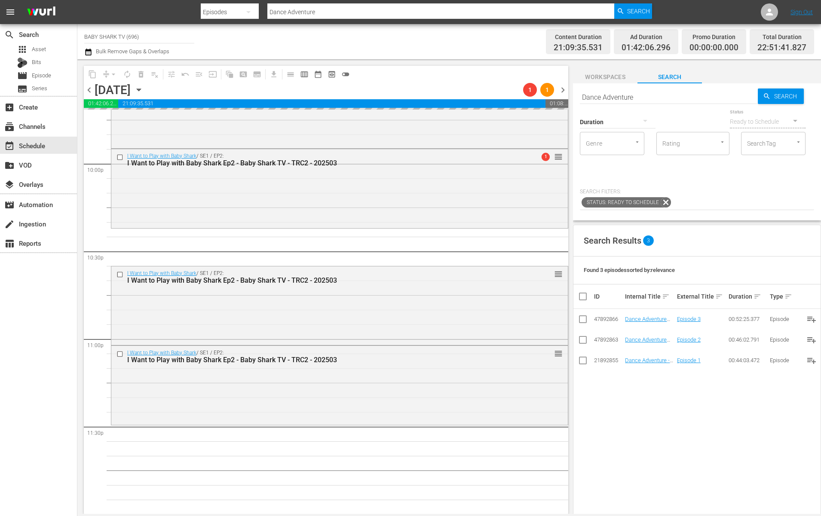
drag, startPoint x: 640, startPoint y: 318, endPoint x: 174, endPoint y: 514, distance: 505.5
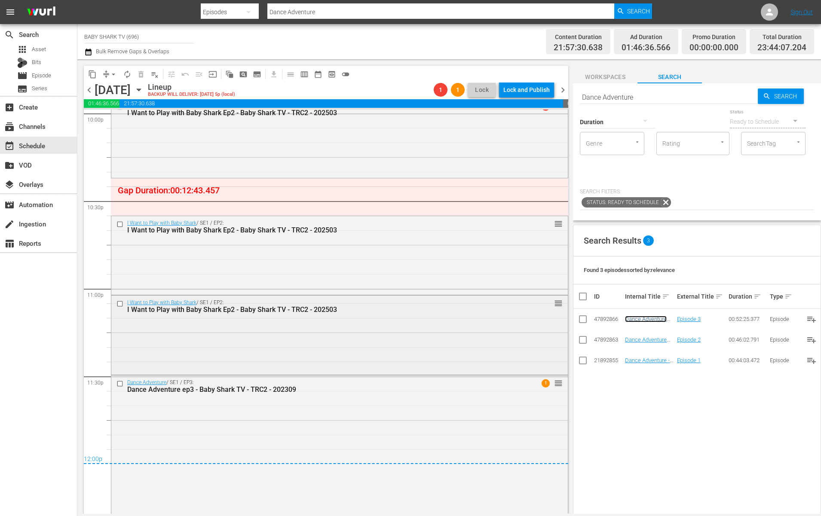
scroll to position [3869, 0]
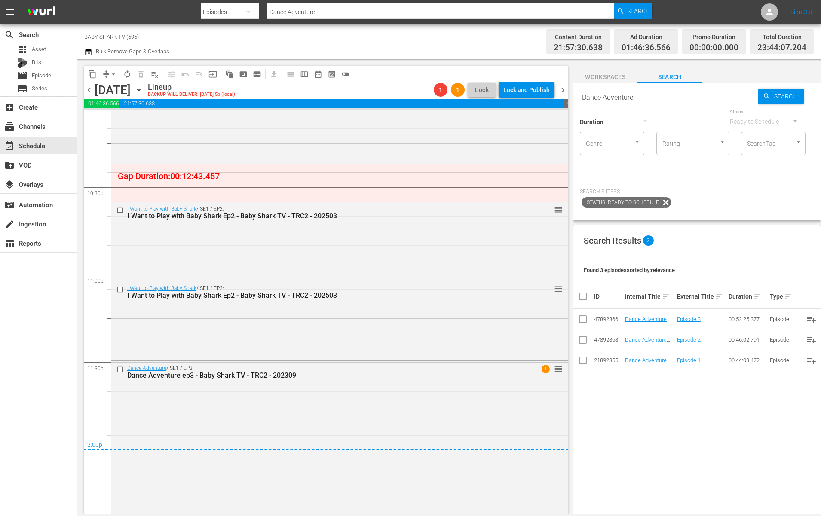
click at [712, 100] on input "Dance Adventure" at bounding box center [669, 97] width 178 height 21
click at [711, 98] on input "Dance Adventure" at bounding box center [669, 97] width 178 height 21
paste input "Pinkfong World Songs"
type input "Pinkfong World Songs"
click at [707, 166] on div "Duration Status Ready to Schedule Genre Genre Rating Rating SearchTag SearchTag" at bounding box center [697, 143] width 234 height 72
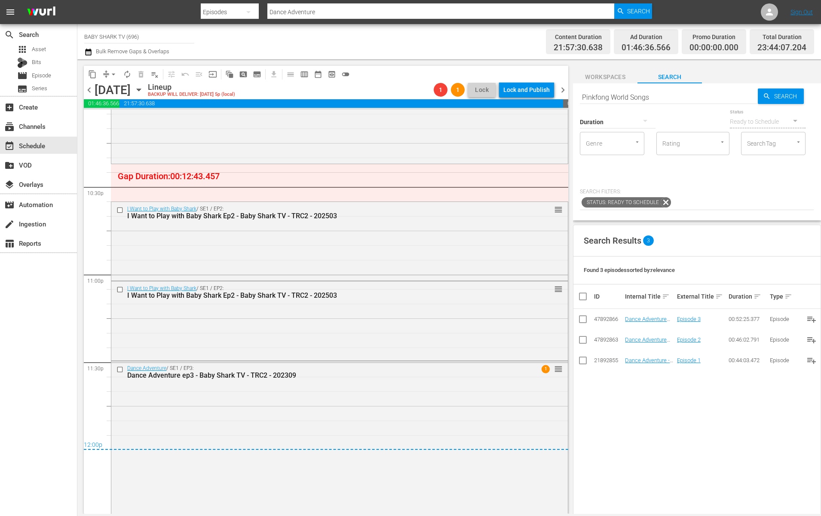
type input "Pinkfong World Songs"
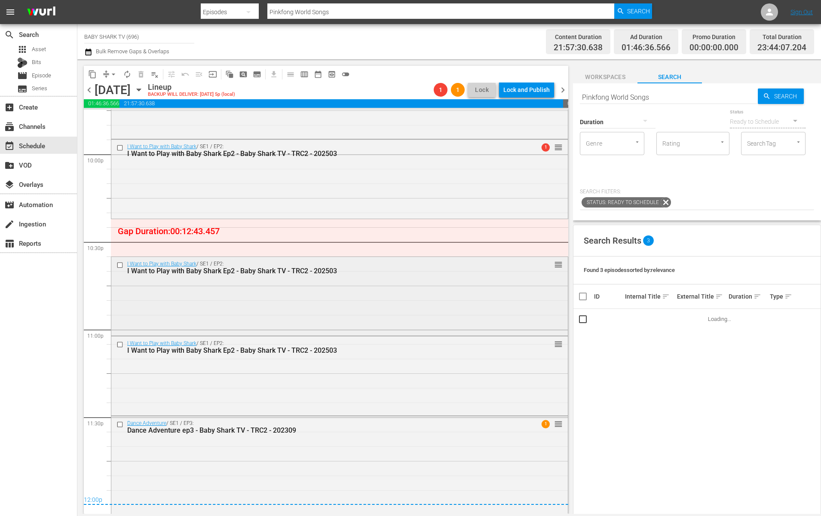
scroll to position [3792, 0]
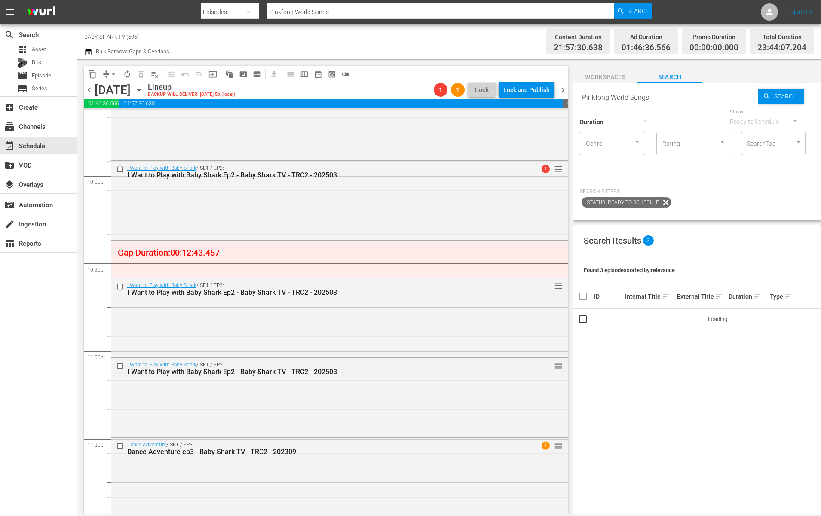
click at [708, 196] on div "Status: Ready to Schedule" at bounding box center [697, 203] width 234 height 15
click at [654, 331] on div "Search Results 1 Found 1 episodes sorted by: relevance ID Internal Title sort E…" at bounding box center [697, 440] width 248 height 431
click at [672, 103] on input "Pinkfong World Songs" at bounding box center [669, 97] width 178 height 21
click at [678, 99] on input "Pinkfong World Songs" at bounding box center [669, 97] width 178 height 21
paste input "and Hogi Dance Dance 3"
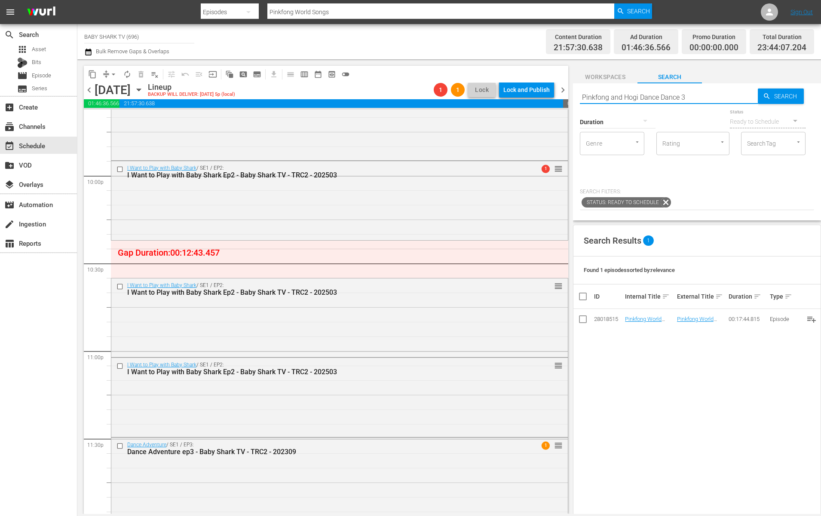
type input "Pinkfong and Hogi Dance Dance 3"
click at [712, 149] on div "Duration Status Ready to Schedule Genre Genre Rating Rating SearchTag SearchTag" at bounding box center [697, 143] width 234 height 72
type input "Pinkfong and Hogi Dance Dance 3"
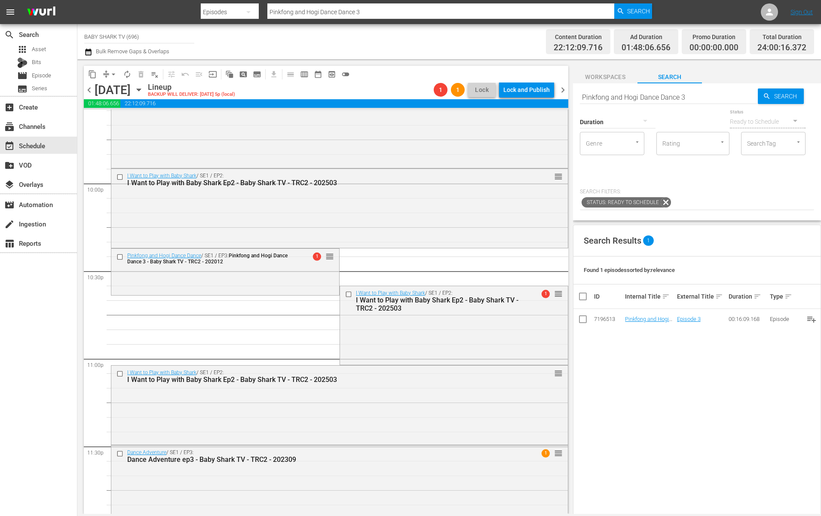
scroll to position [3784, 0]
click at [504, 314] on div "I Want to Play with Baby Shark / SE1 / EP2: I Want to Play with Baby Shark Ep2 …" at bounding box center [454, 300] width 228 height 29
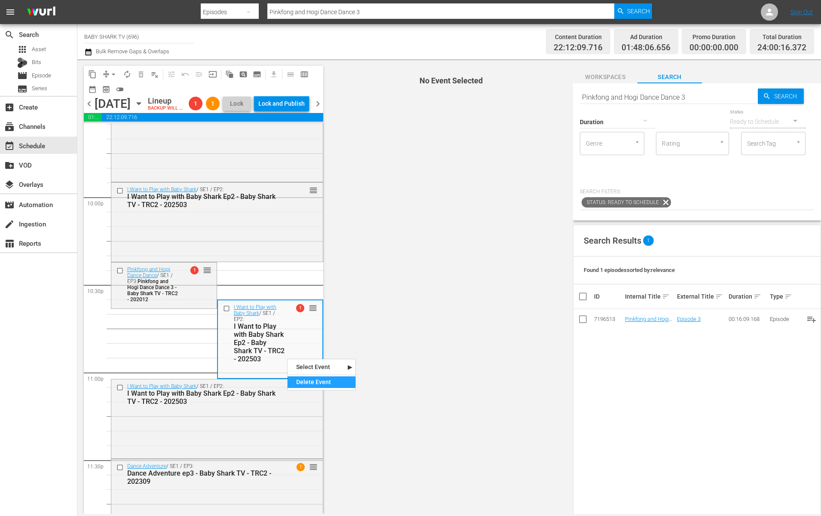
click at [301, 384] on div "Delete Event" at bounding box center [322, 383] width 68 height 12
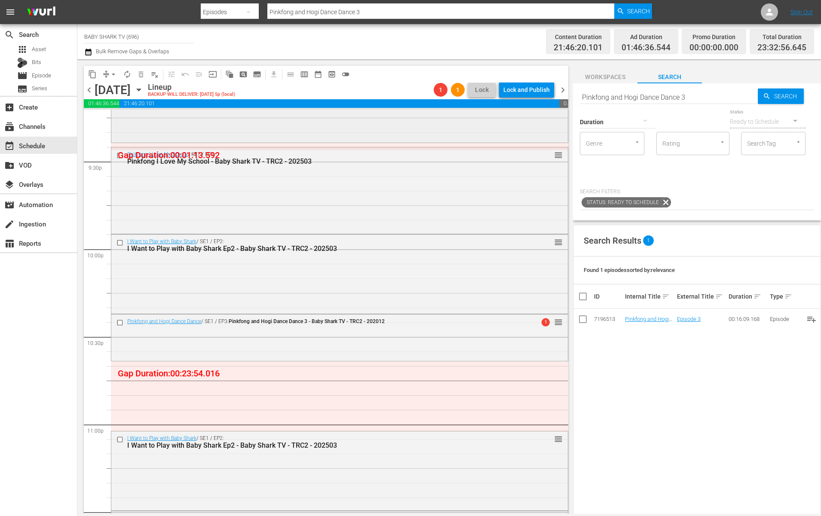
scroll to position [3869, 0]
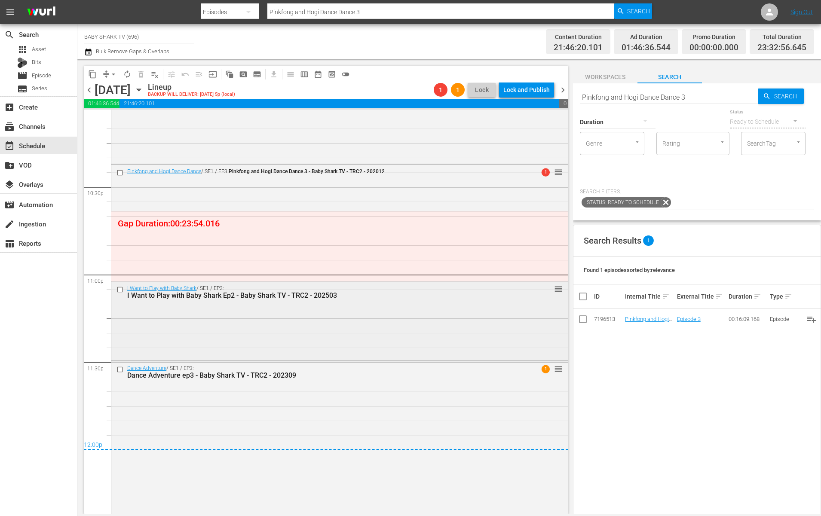
click at [350, 307] on div "I Want to Play with Baby Shark / SE1 / EP2: I Want to Play with Baby Shark Ep2 …" at bounding box center [339, 320] width 457 height 77
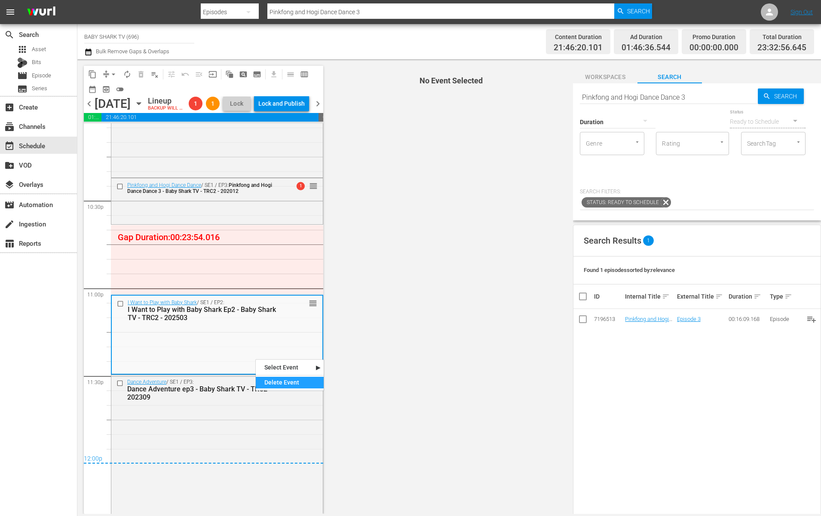
click at [284, 380] on div "Delete Event" at bounding box center [290, 383] width 68 height 12
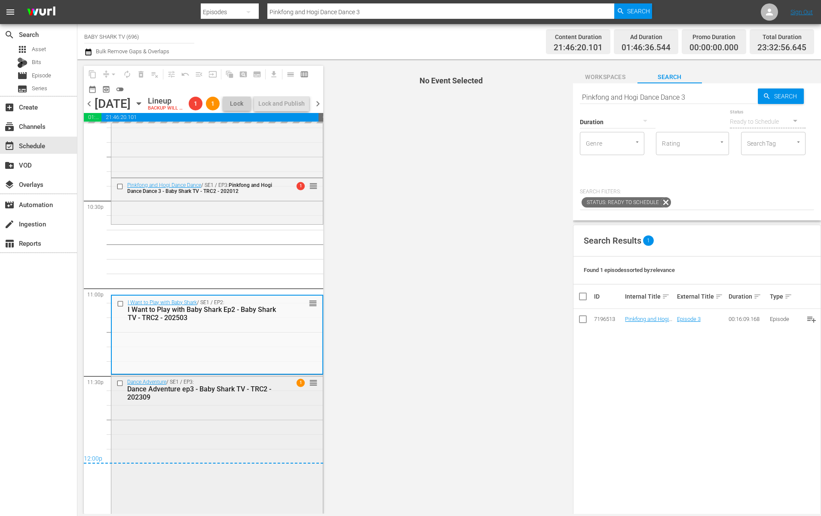
click at [246, 424] on div "Dance Adventure / SE1 / EP3: Dance Adventure ep3 - Baby Shark TV - TRC2 - 20230…" at bounding box center [216, 450] width 211 height 150
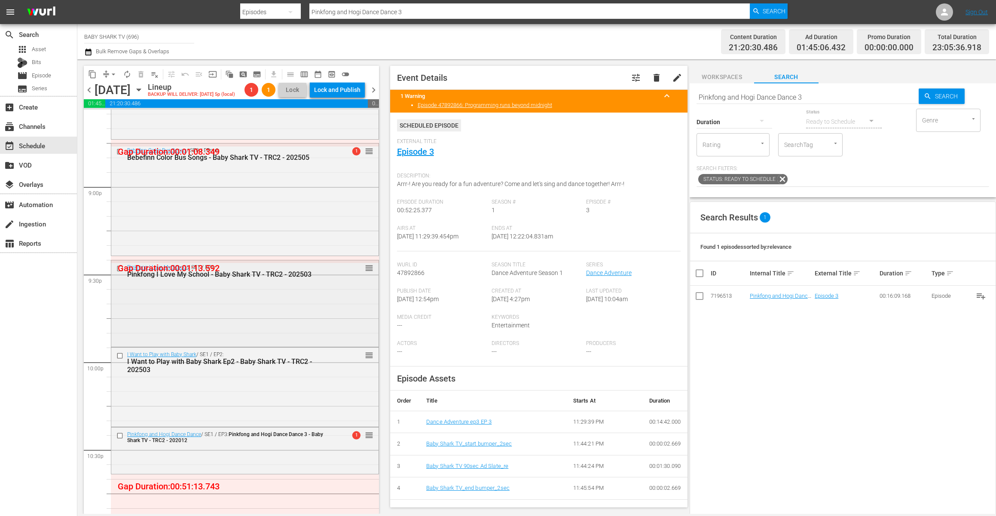
scroll to position [3597, 0]
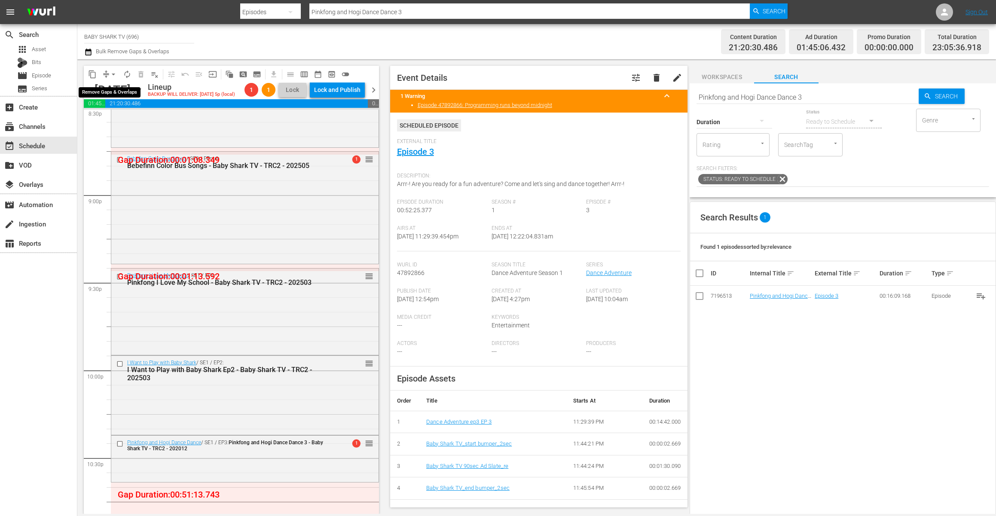
click at [106, 73] on span "compress" at bounding box center [106, 74] width 9 height 9
click at [116, 74] on span "arrow_drop_down" at bounding box center [113, 74] width 9 height 9
click at [127, 95] on li "Align to Midnight" at bounding box center [114, 92] width 90 height 14
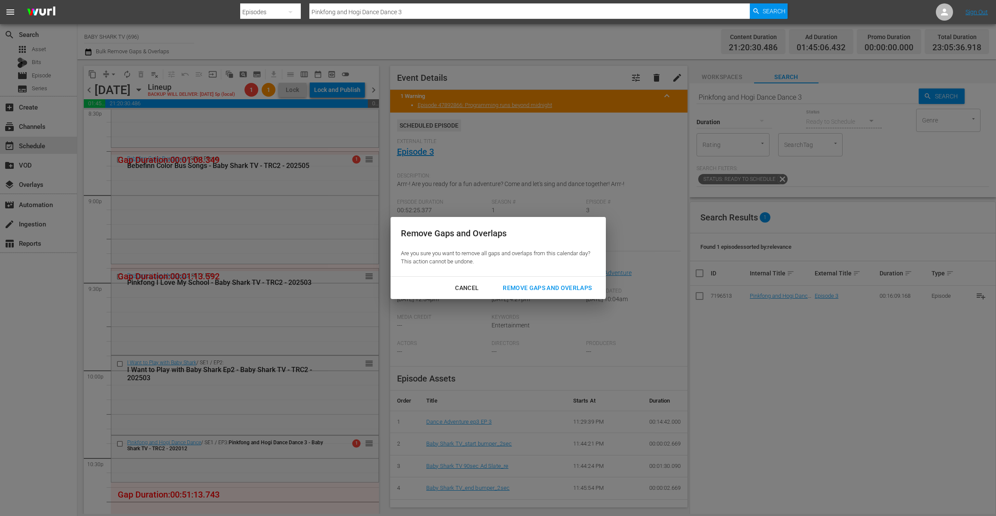
click at [526, 288] on div "Remove Gaps and Overlaps" at bounding box center [547, 288] width 103 height 11
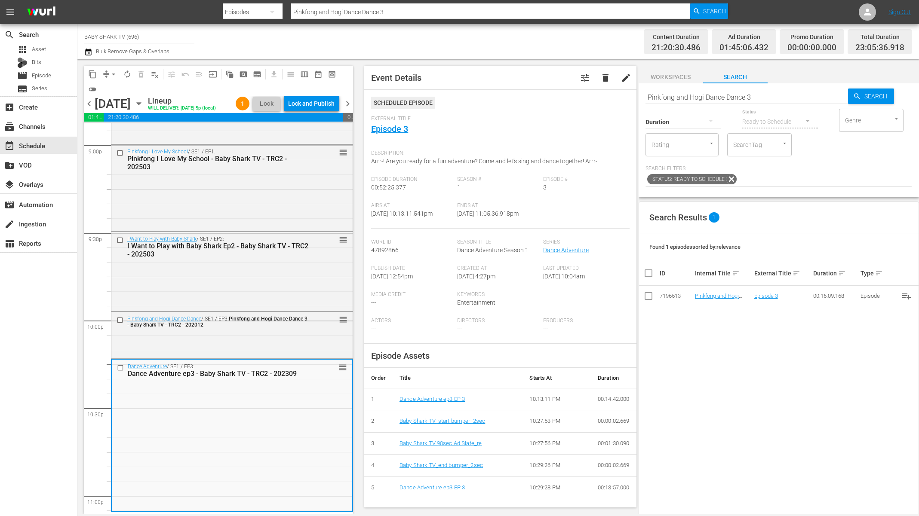
scroll to position [3661, 0]
click at [746, 98] on input "Pinkfong and Hogi Dance Dance 3" at bounding box center [746, 97] width 202 height 21
paste input "I Want to Play with Baby Shark Ep1"
type input "I Want to Play with Baby Shark"
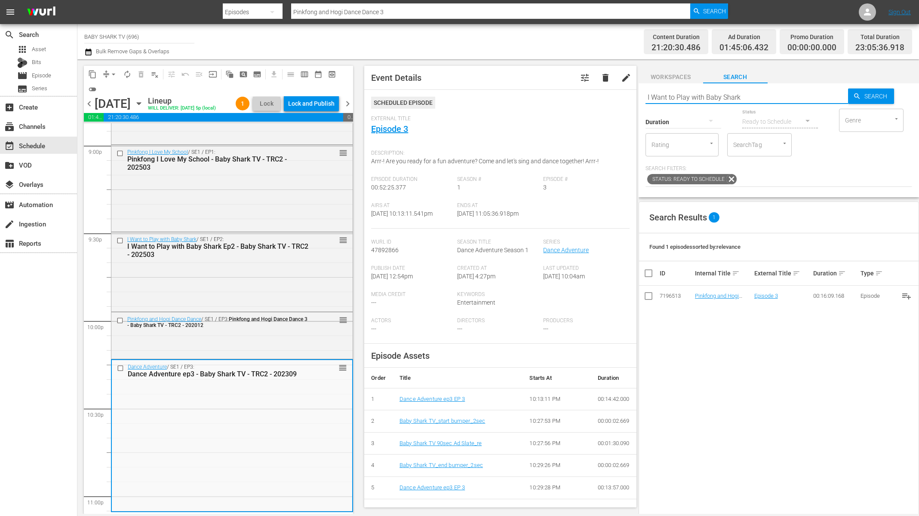
type input "I Want to Play with Baby Shark"
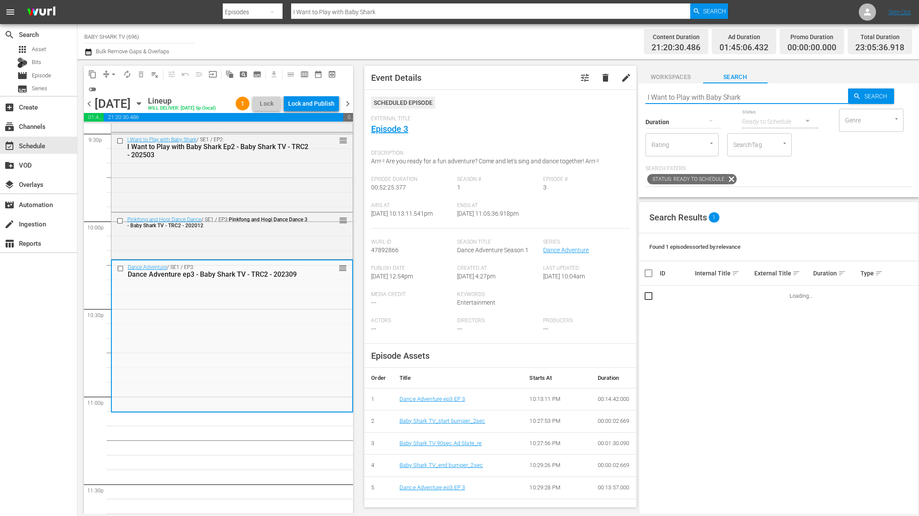
scroll to position [3818, 0]
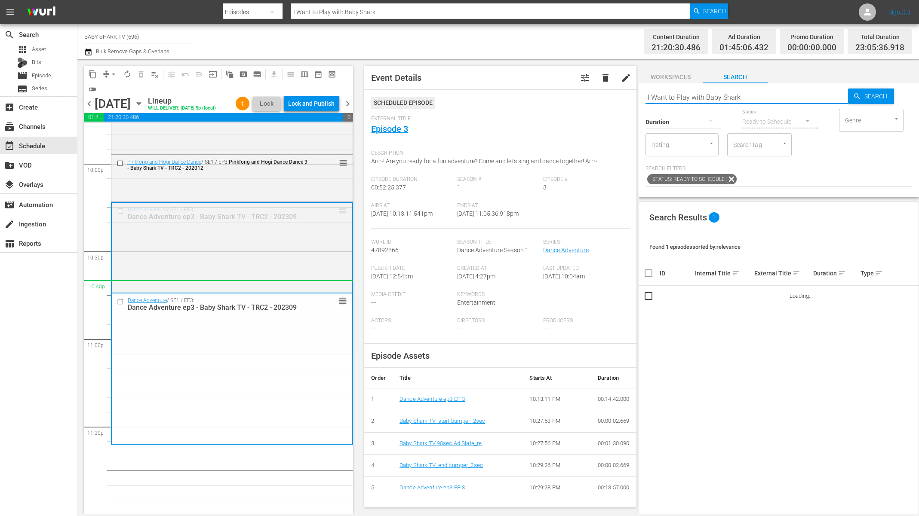
drag, startPoint x: 338, startPoint y: 210, endPoint x: 343, endPoint y: 292, distance: 82.7
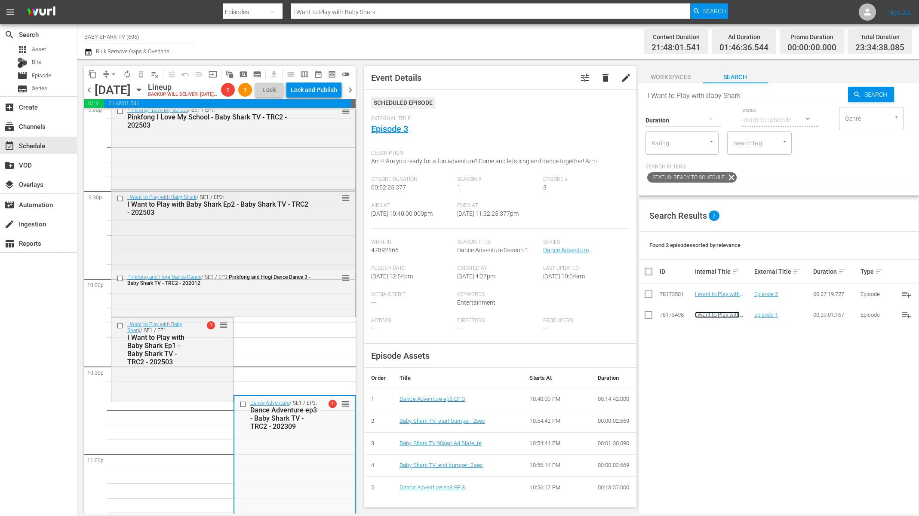
scroll to position [3658, 0]
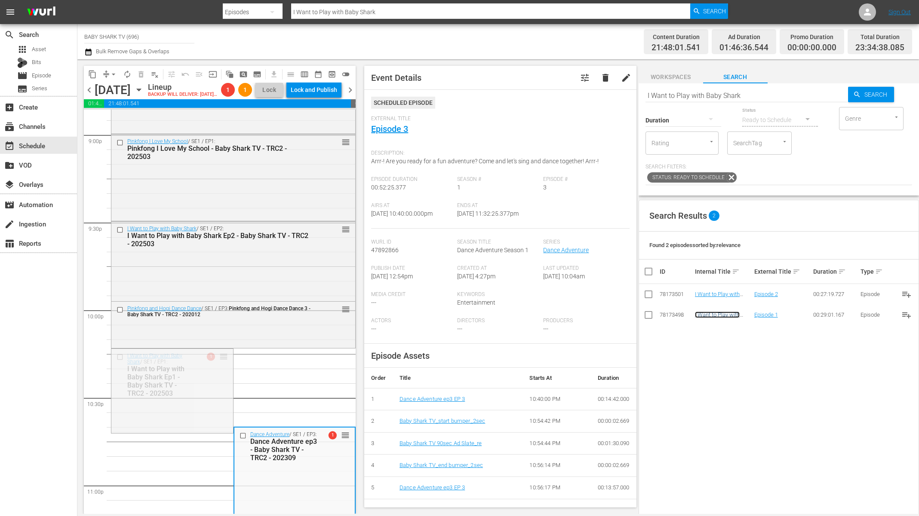
drag, startPoint x: 217, startPoint y: 370, endPoint x: 223, endPoint y: 238, distance: 132.1
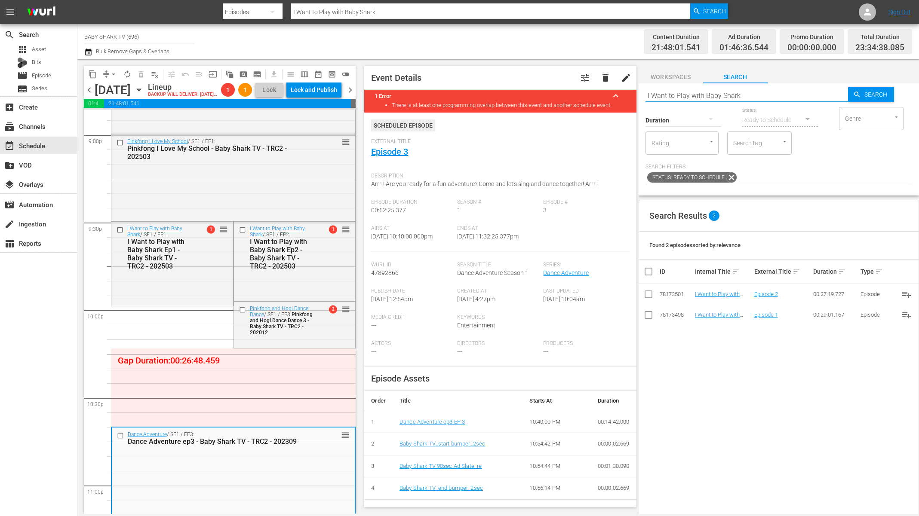
click at [764, 93] on input "I Want to Play with Baby Shark" at bounding box center [746, 95] width 202 height 21
paste input "Baby Shark Toy Car Project ep2"
type input "Baby Shark Toy Car Project ep2"
click at [811, 98] on span "Search" at bounding box center [877, 94] width 33 height 15
type input "Baby Shark Toy Car Project ep2"
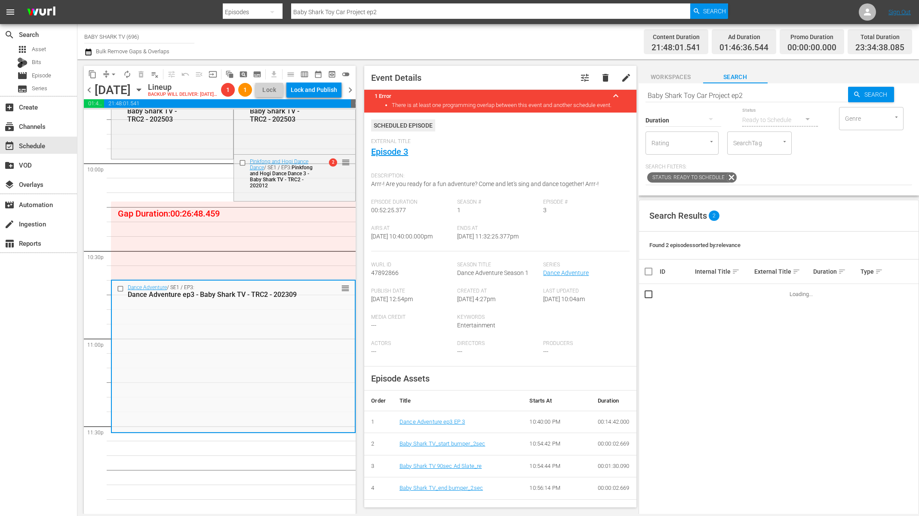
scroll to position [118, 0]
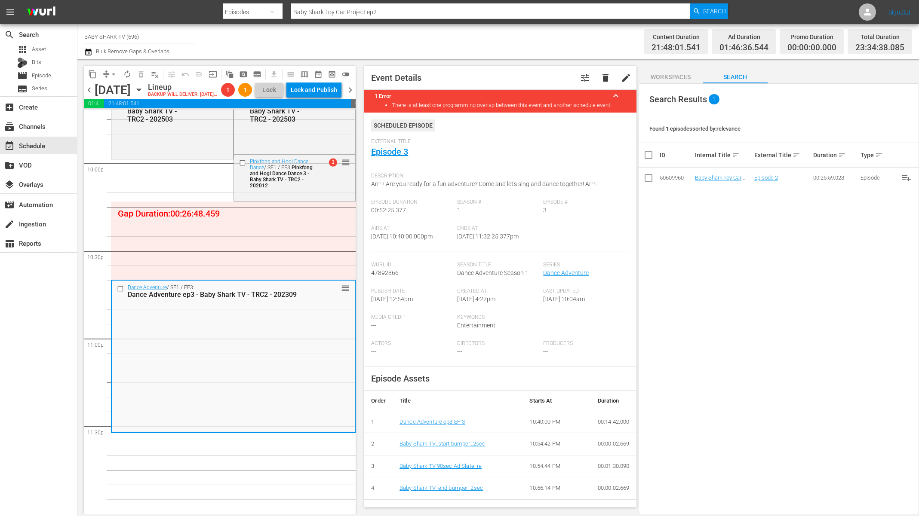
click at [710, 205] on div "Search Results 1 Found 1 episodes sorted by: relevance ID Internal Title sort E…" at bounding box center [778, 298] width 280 height 431
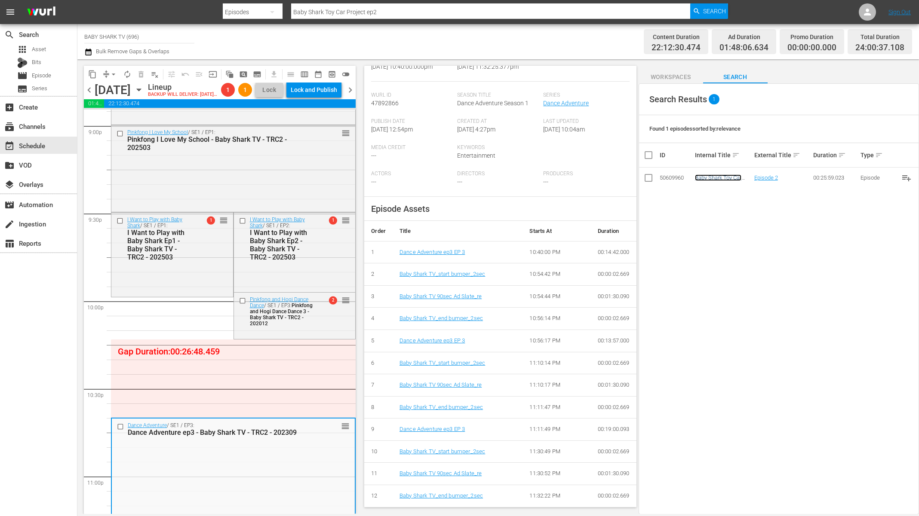
scroll to position [3631, 0]
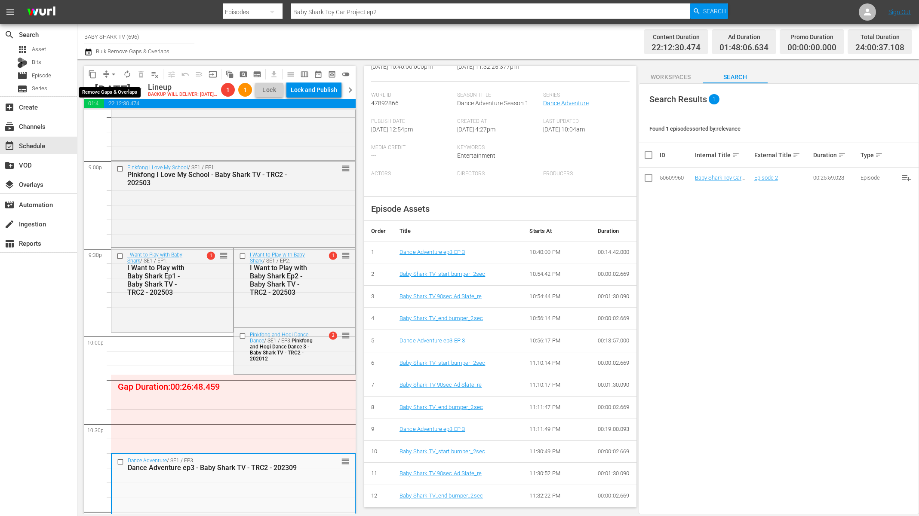
click at [114, 76] on span "arrow_drop_down" at bounding box center [113, 74] width 9 height 9
click at [132, 90] on li "Align to Midnight" at bounding box center [114, 92] width 90 height 14
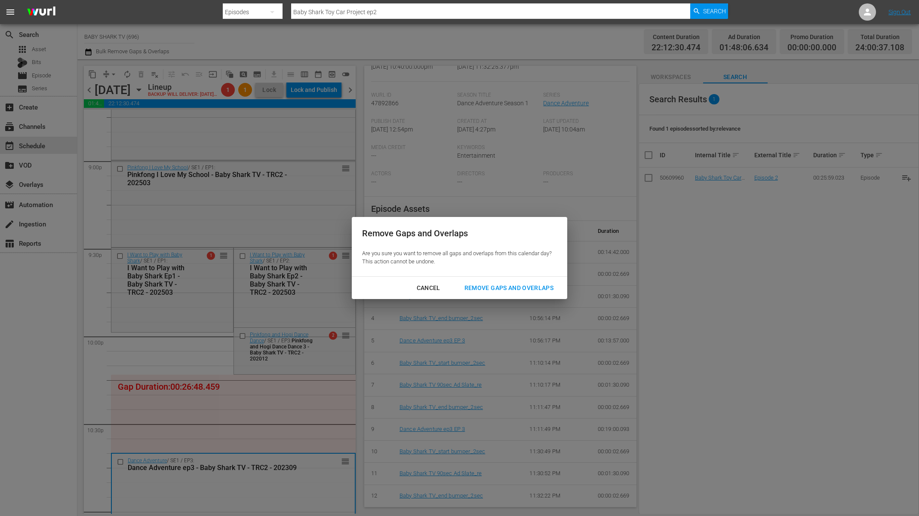
click at [520, 291] on div "Remove Gaps and Overlaps" at bounding box center [508, 288] width 103 height 11
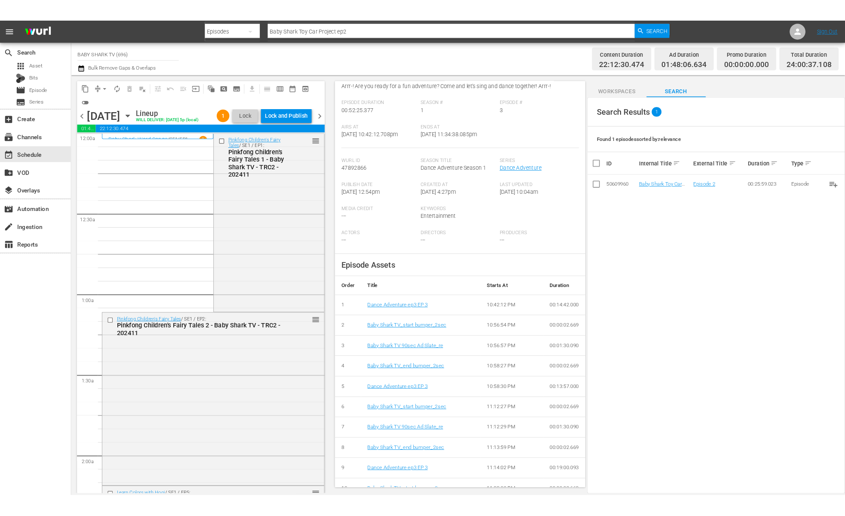
scroll to position [0, 0]
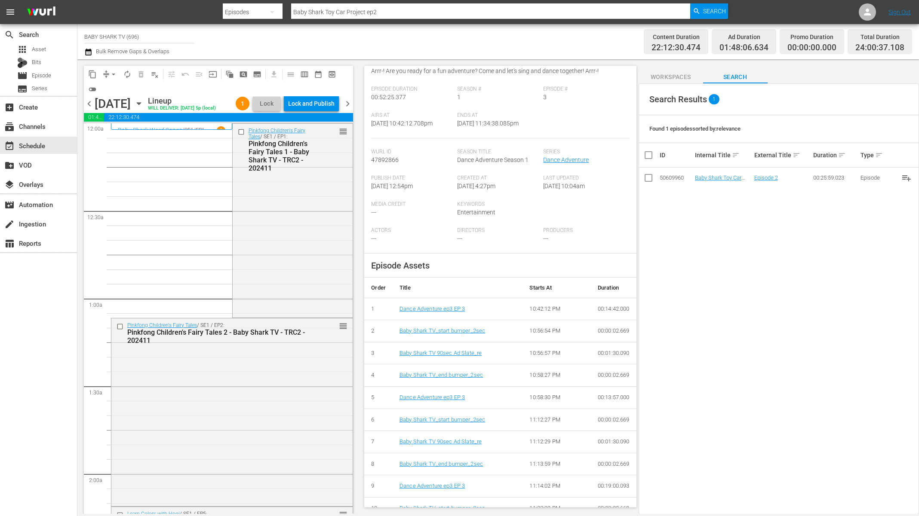
click at [300, 107] on div "Lock and Publish" at bounding box center [311, 103] width 46 height 15
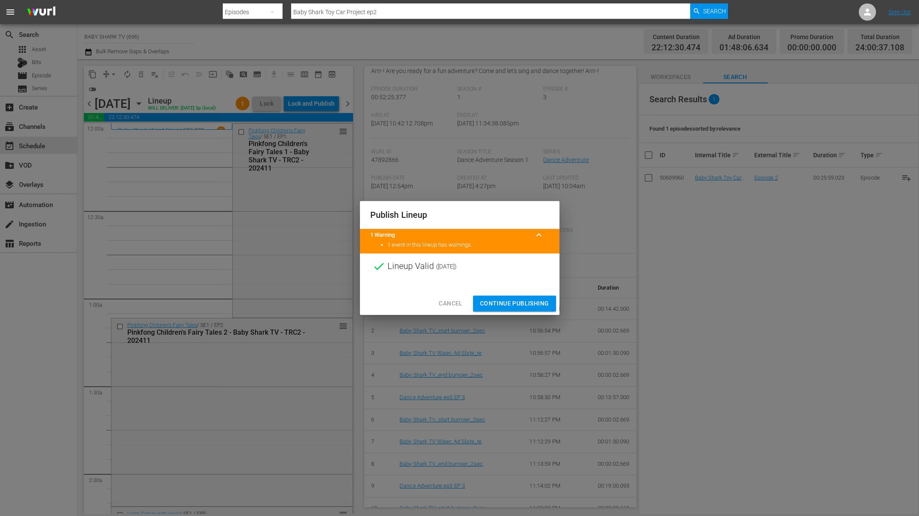
click at [530, 306] on span "Continue Publishing" at bounding box center [514, 303] width 69 height 11
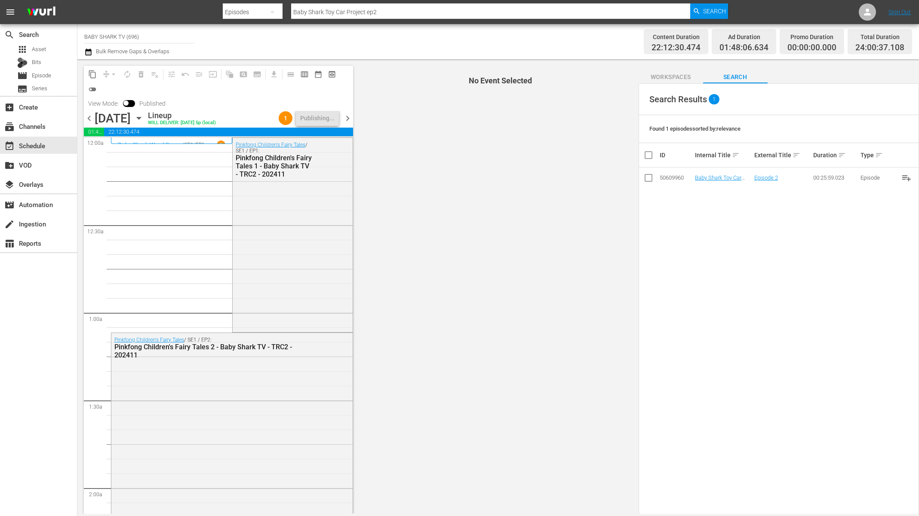
click at [748, 305] on div "Search Results 1 Found 1 episodes sorted by: relevance ID Internal Title sort E…" at bounding box center [778, 298] width 280 height 431
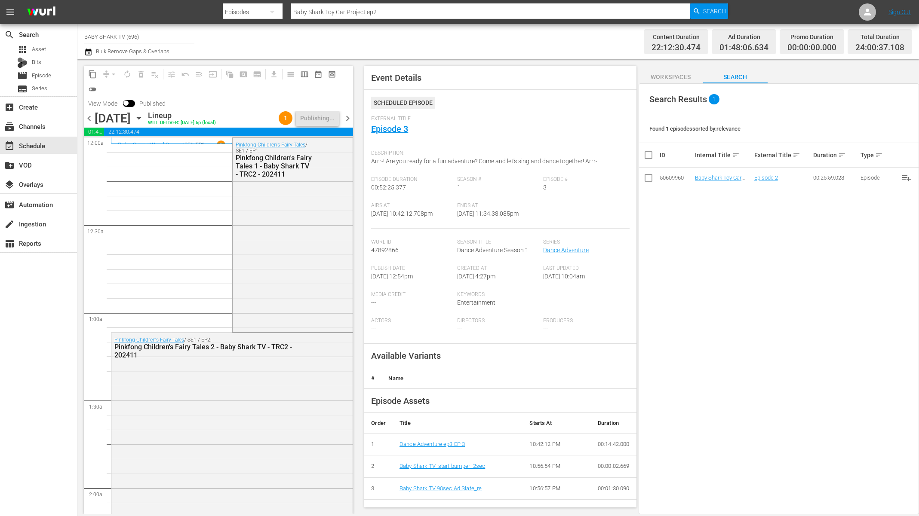
click at [144, 121] on icon "button" at bounding box center [138, 117] width 9 height 9
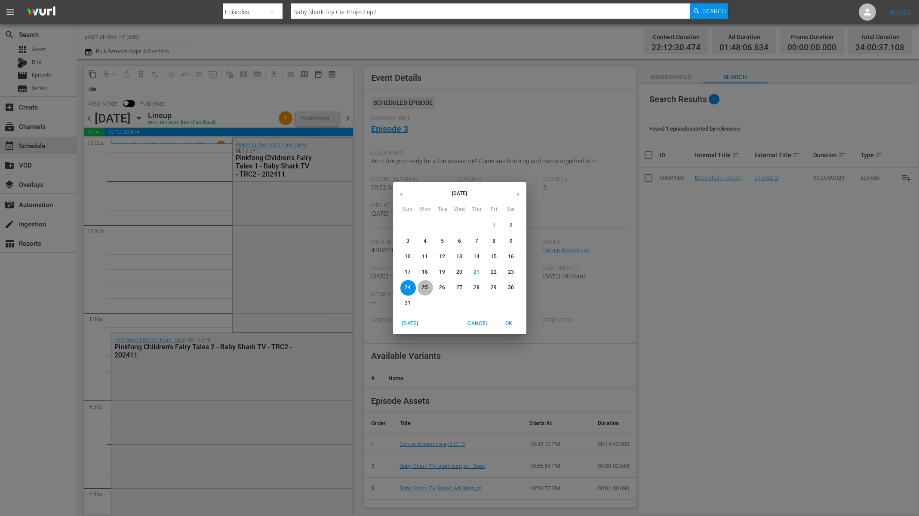
click at [430, 293] on button "25" at bounding box center [424, 287] width 15 height 15
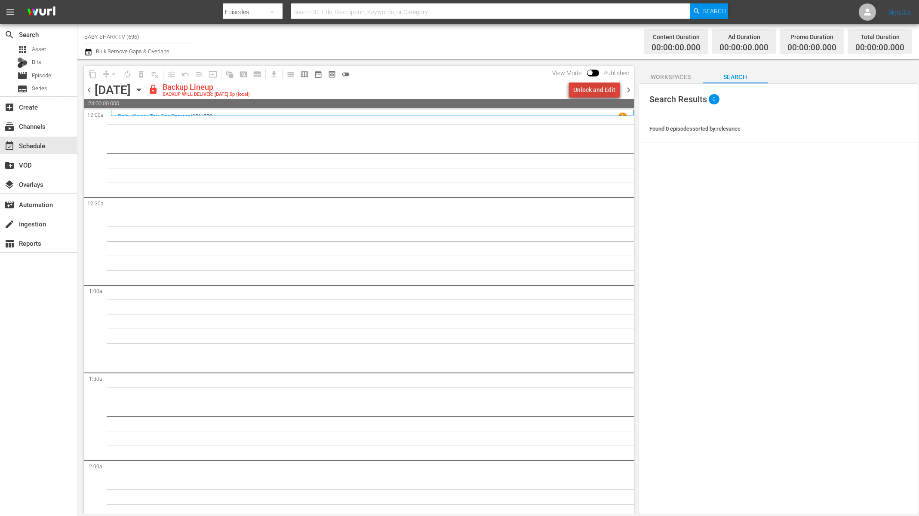
click at [607, 92] on div "Unlock and Edit" at bounding box center [594, 89] width 42 height 15
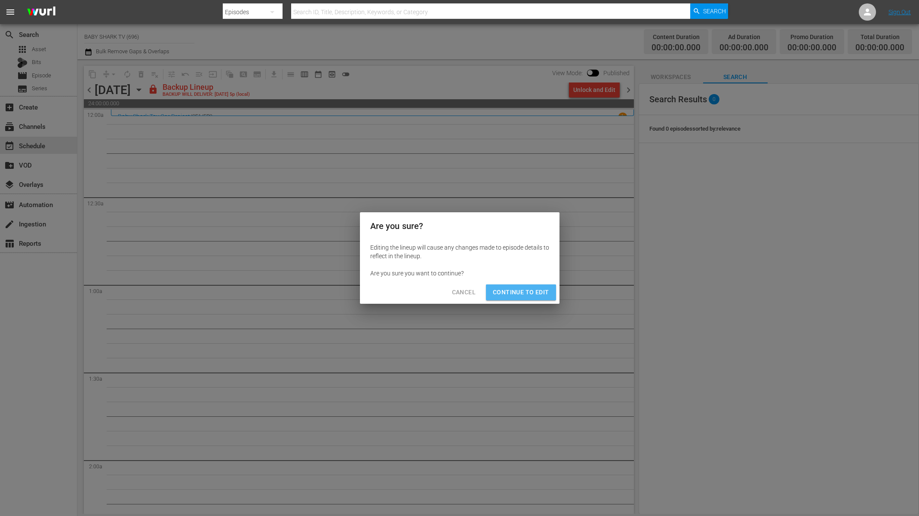
click at [541, 290] on span "Continue to Edit" at bounding box center [521, 292] width 56 height 11
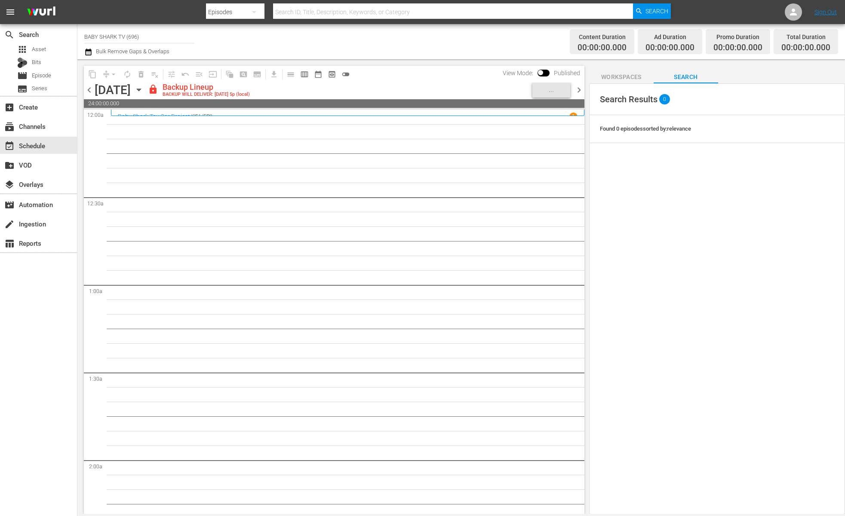
scroll to position [141, 0]
click at [221, 83] on div "BACKUP WILL DELIVER: 8/24/2025 5:00pm +09:00 (local)" at bounding box center [268, 76] width 135 height 14
click at [144, 89] on icon "button" at bounding box center [138, 89] width 9 height 9
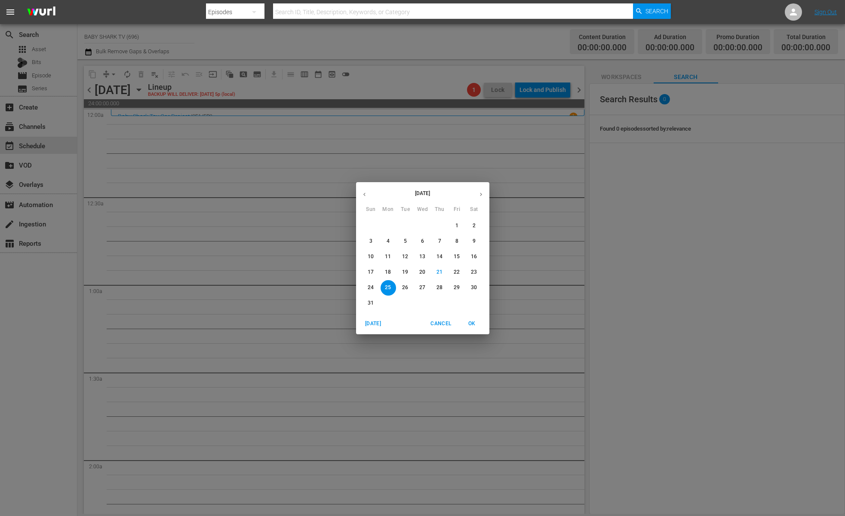
click at [407, 289] on p "26" at bounding box center [405, 287] width 6 height 7
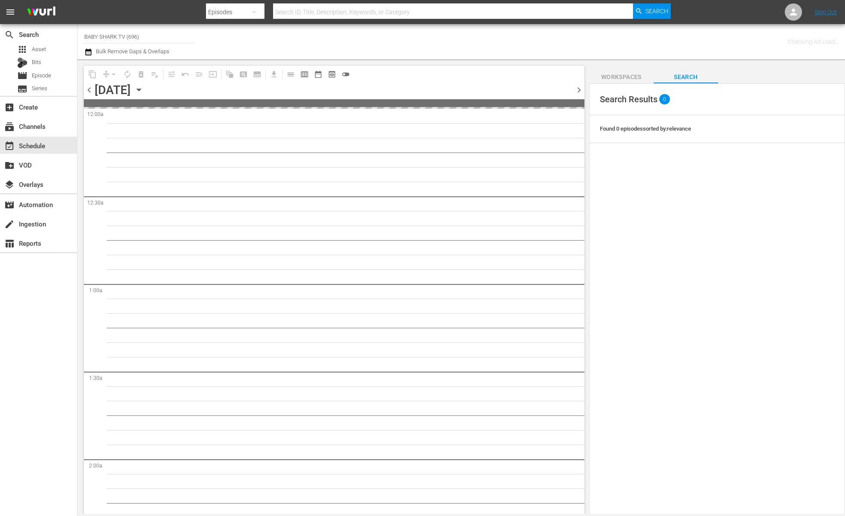
click at [706, 199] on div "Search Results 0 Found 0 episodes sorted by: relevance" at bounding box center [717, 298] width 256 height 431
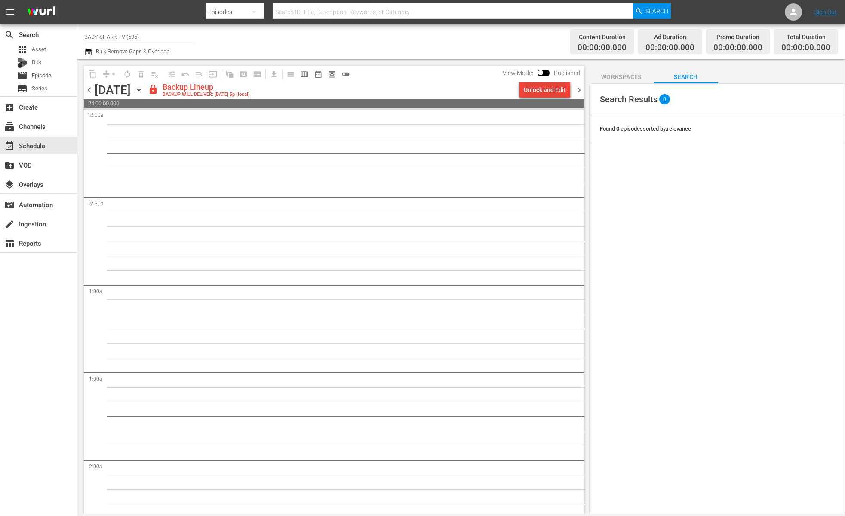
click at [532, 97] on div "Unlock and Edit" at bounding box center [545, 89] width 42 height 15
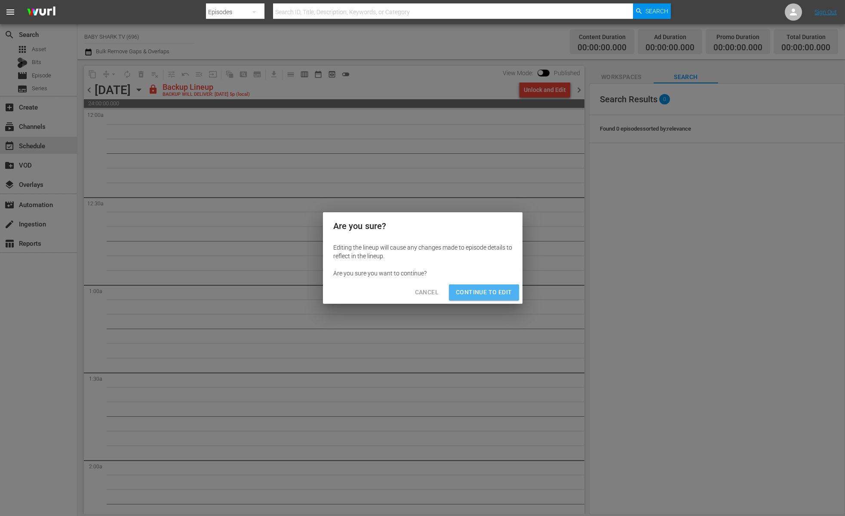
click at [506, 289] on span "Continue to Edit" at bounding box center [484, 292] width 56 height 11
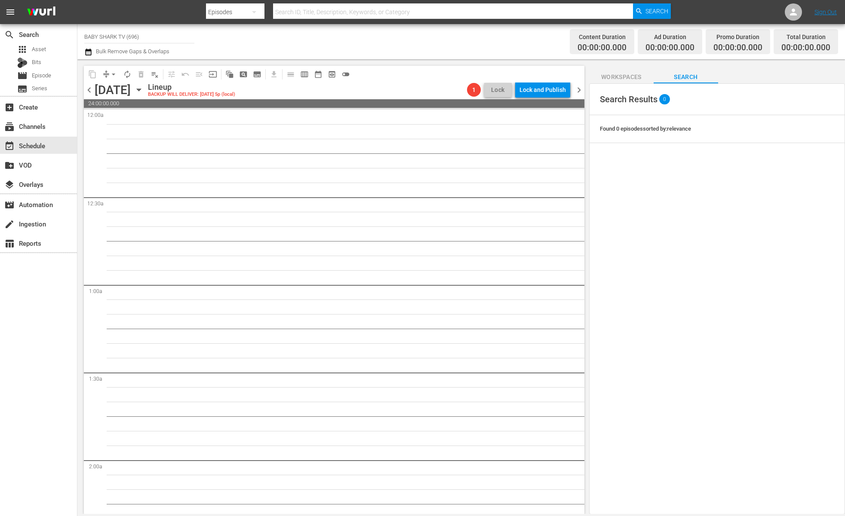
click at [144, 87] on icon "button" at bounding box center [138, 89] width 9 height 9
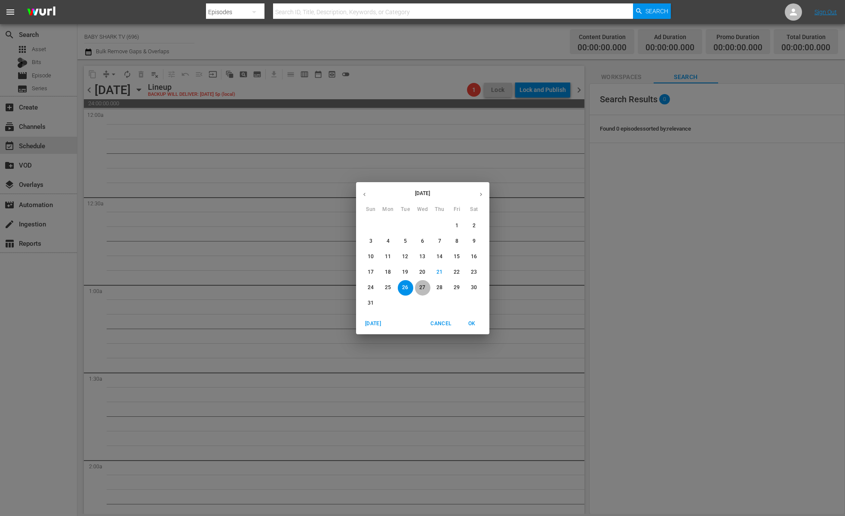
click at [425, 289] on p "27" at bounding box center [422, 287] width 6 height 7
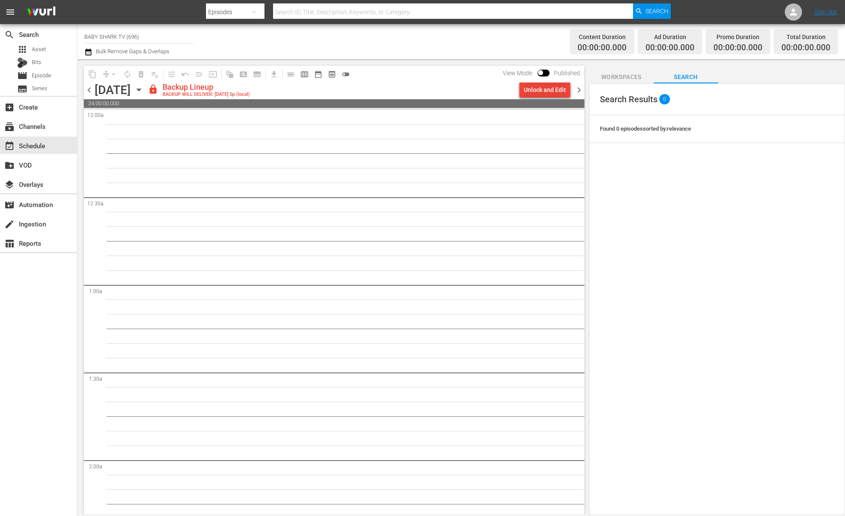
click at [544, 83] on div "Unlock and Edit" at bounding box center [545, 89] width 42 height 15
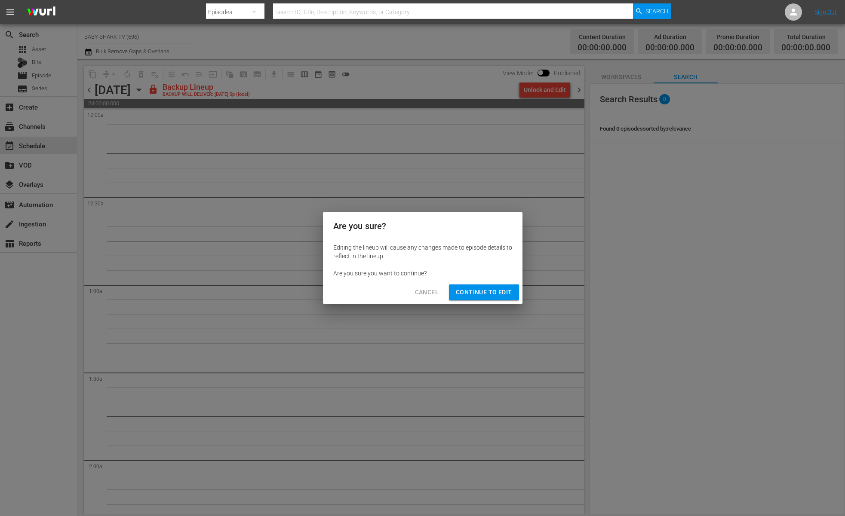
click at [462, 299] on button "Continue to Edit" at bounding box center [484, 293] width 70 height 16
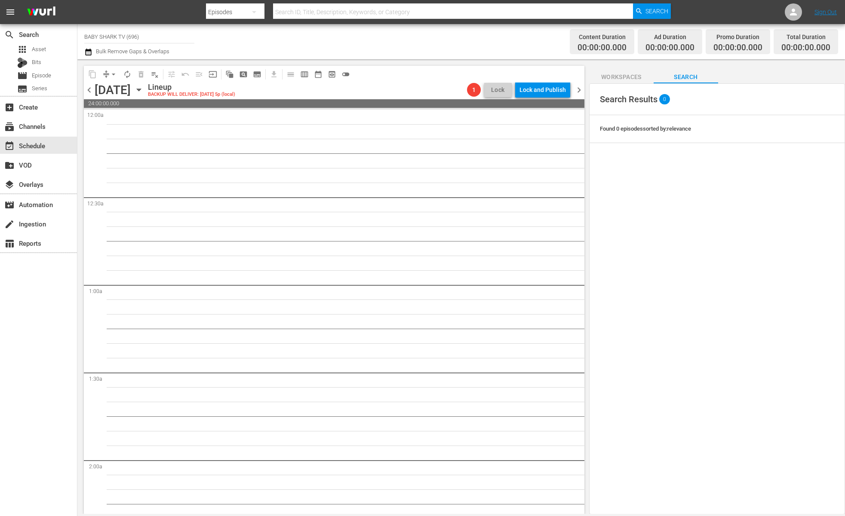
click at [235, 83] on div "BACKUP WILL DELIVER: 8/26/2025 5:00pm +09:00 (local)" at bounding box center [287, 76] width 135 height 14
click at [144, 94] on icon "button" at bounding box center [138, 89] width 9 height 9
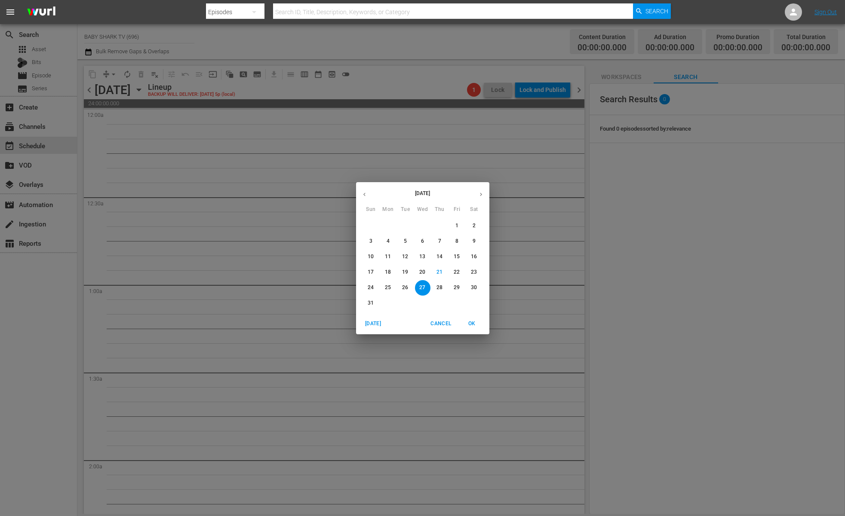
click at [439, 285] on p "28" at bounding box center [439, 287] width 6 height 7
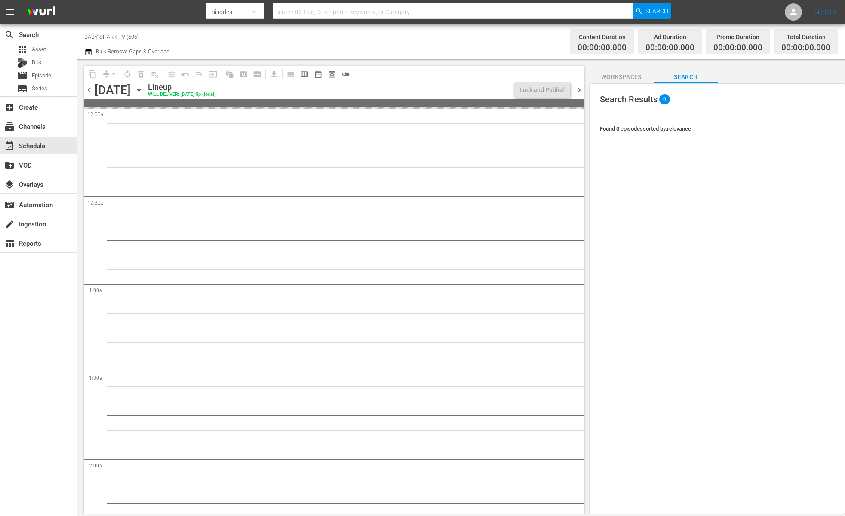
click at [144, 92] on icon "button" at bounding box center [138, 89] width 9 height 9
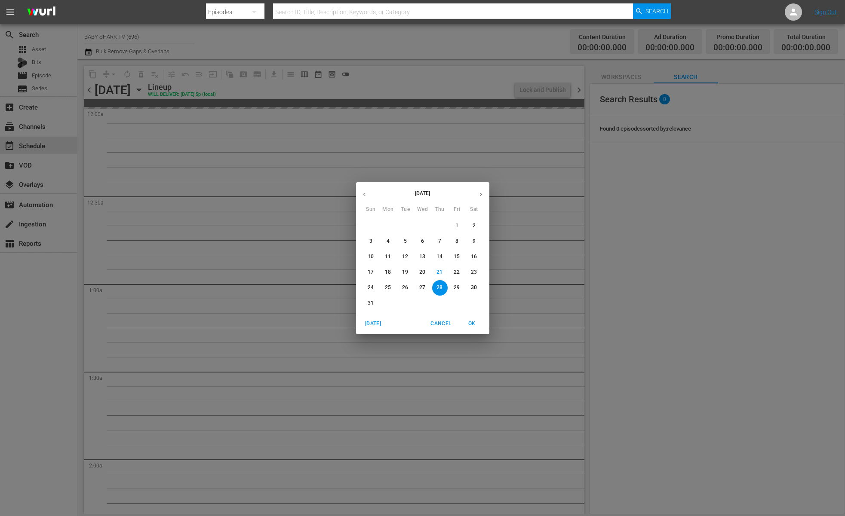
click at [462, 286] on span "29" at bounding box center [456, 287] width 15 height 7
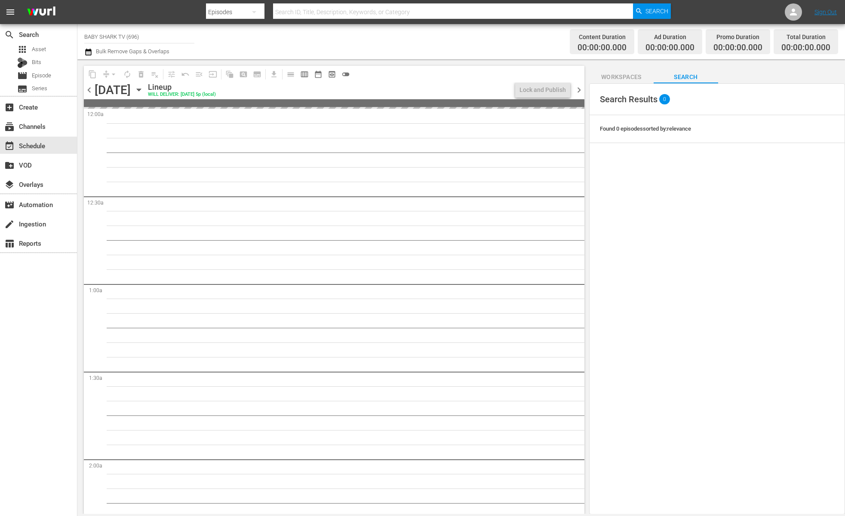
click at [433, 87] on div "Lineup WILL DELIVER: [DATE] 5p (local)" at bounding box center [330, 90] width 364 height 15
click at [379, 80] on div "content_copy compress arrow_drop_down autorenew_outlined delete_forever_outline…" at bounding box center [334, 74] width 500 height 17
click at [324, 88] on div "Lineup WILL DELIVER: [DATE] 5p (local)" at bounding box center [330, 90] width 364 height 15
click at [144, 87] on icon "button" at bounding box center [138, 89] width 9 height 9
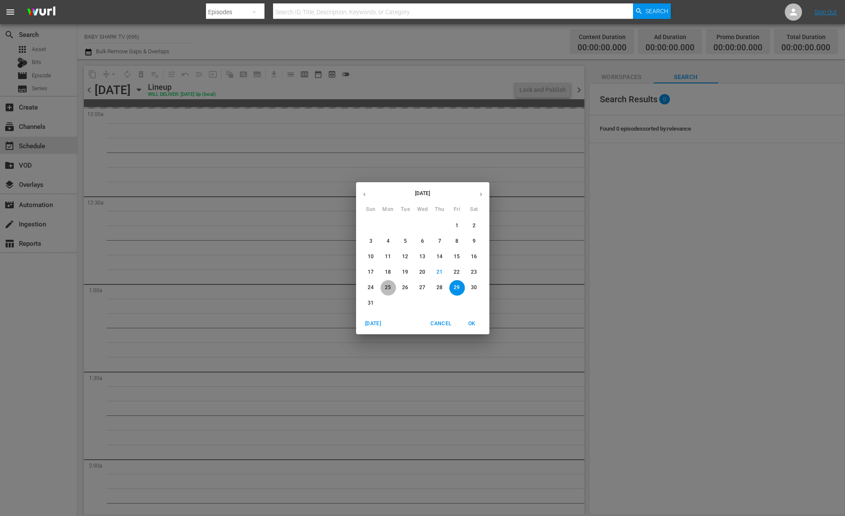
click at [389, 285] on p "25" at bounding box center [388, 287] width 6 height 7
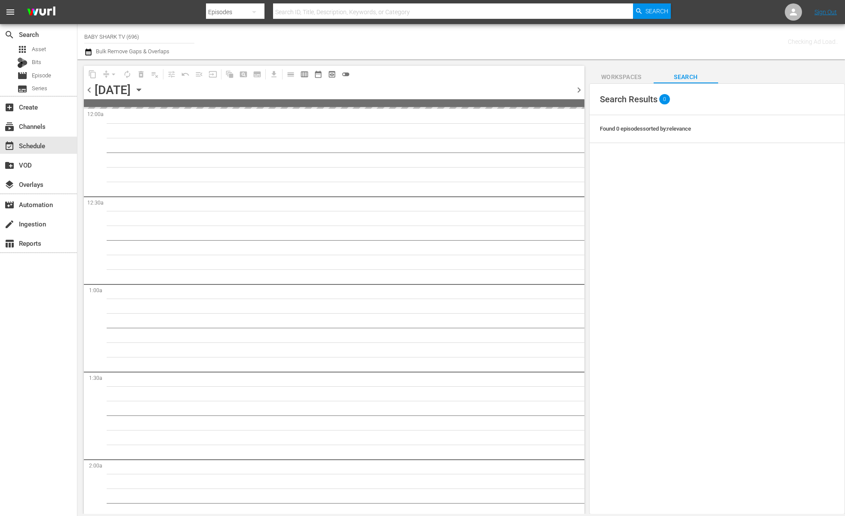
click at [811, 162] on div "Search Results 0 Found 0 episodes sorted by: relevance" at bounding box center [717, 298] width 256 height 431
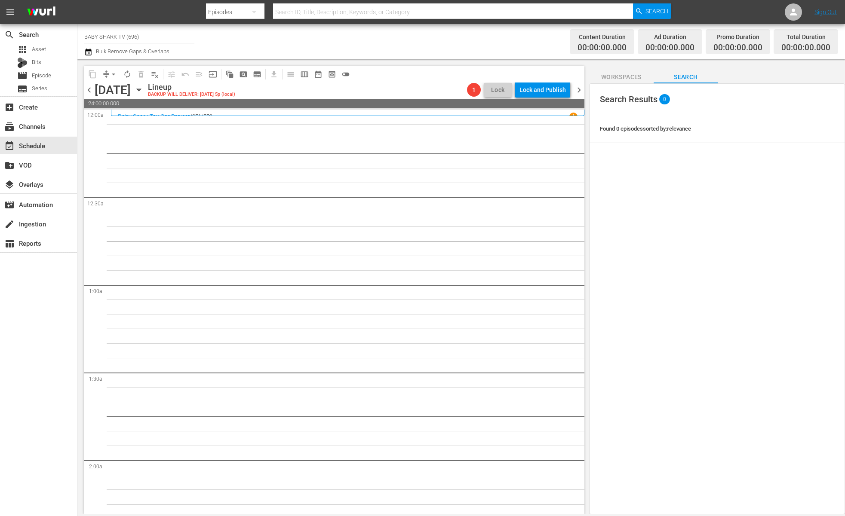
click at [144, 90] on icon "button" at bounding box center [138, 89] width 9 height 9
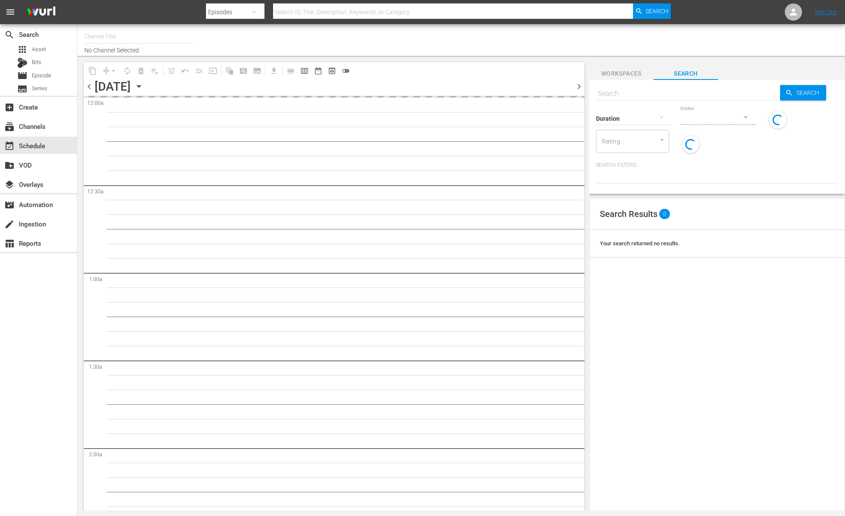
type input "BABY SHARK TV (696)"
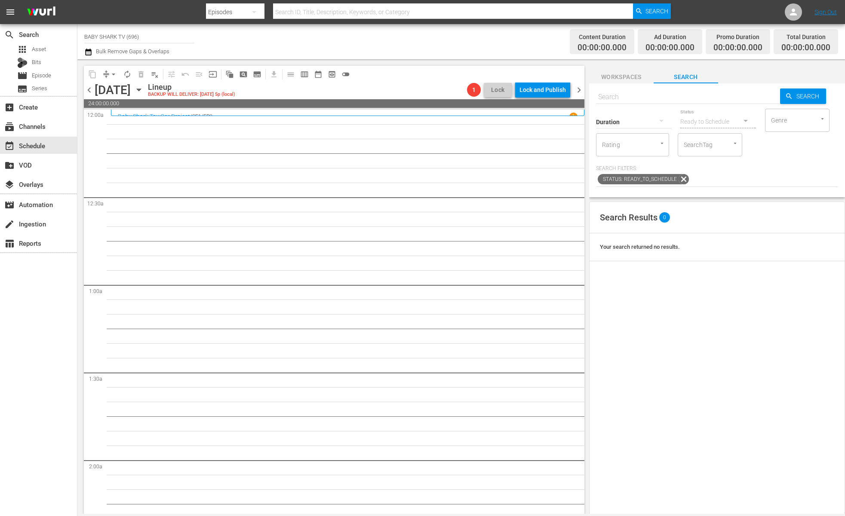
click at [144, 91] on icon "button" at bounding box center [138, 89] width 9 height 9
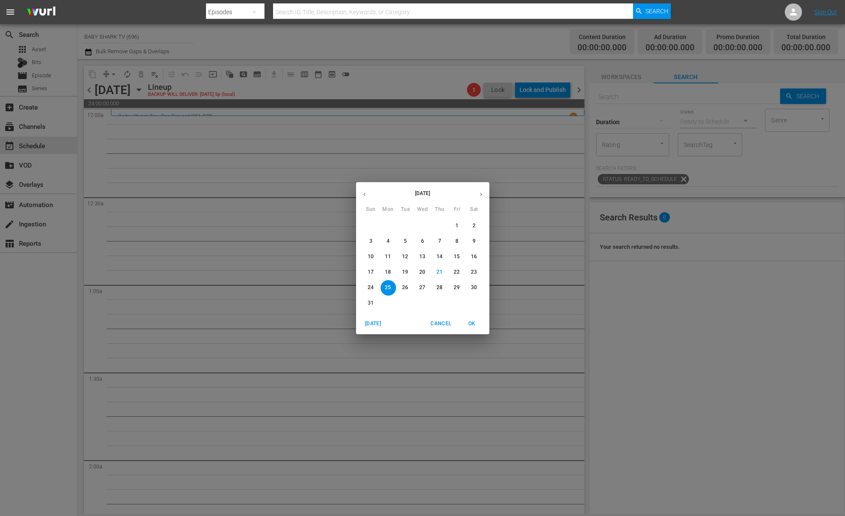
click at [423, 274] on p "20" at bounding box center [422, 272] width 6 height 7
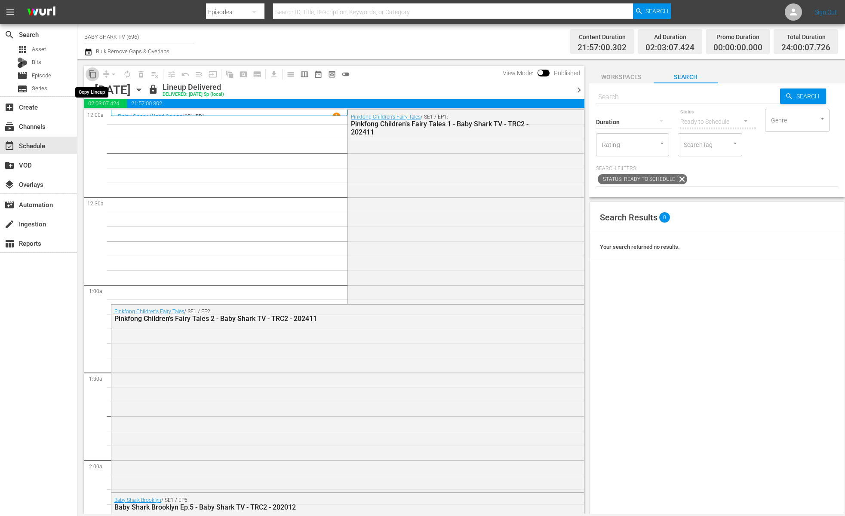
click at [92, 74] on span "content_copy" at bounding box center [92, 74] width 9 height 9
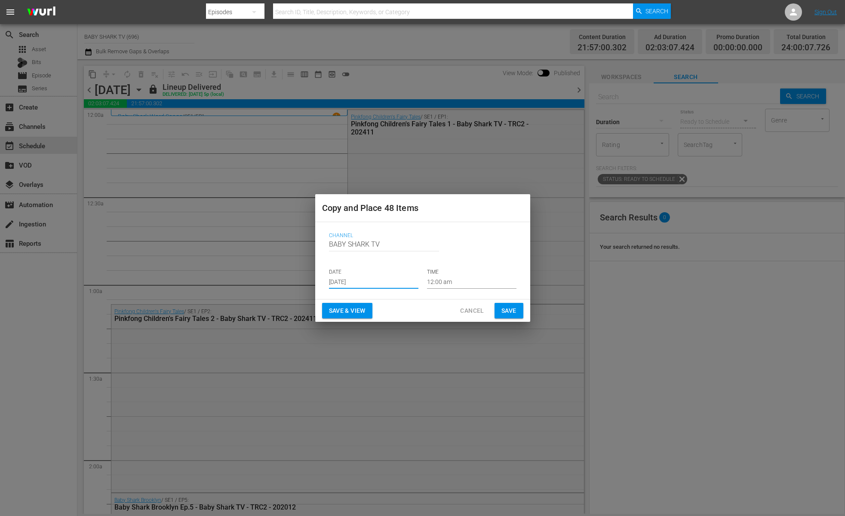
click at [366, 282] on input "[DATE]" at bounding box center [373, 282] width 89 height 13
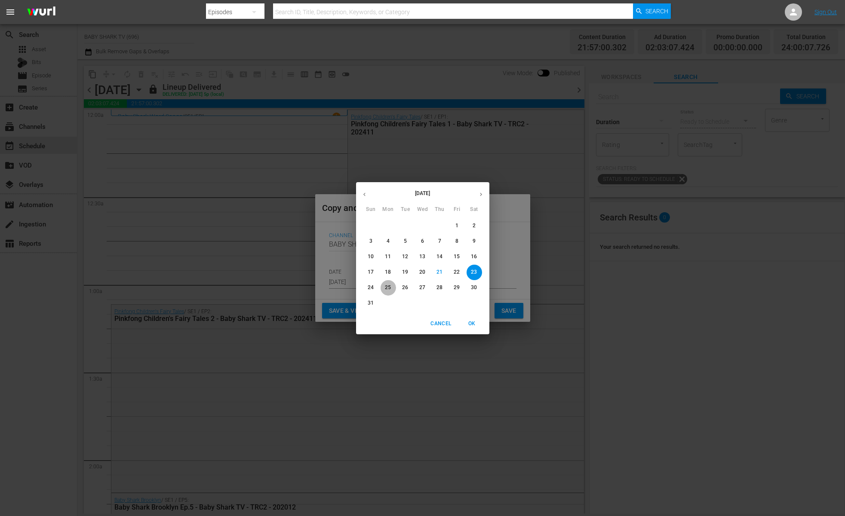
click at [391, 290] on span "25" at bounding box center [387, 287] width 15 height 7
type input "[DATE]"
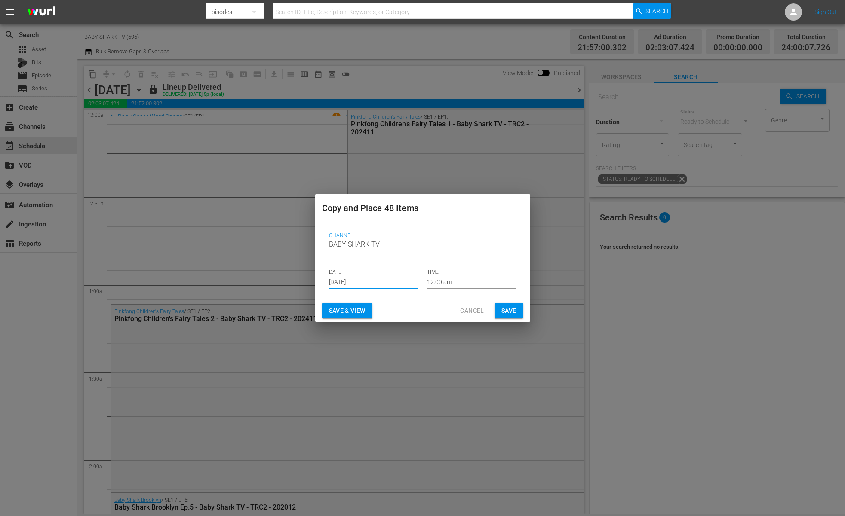
click at [496, 304] on button "Save" at bounding box center [508, 311] width 29 height 16
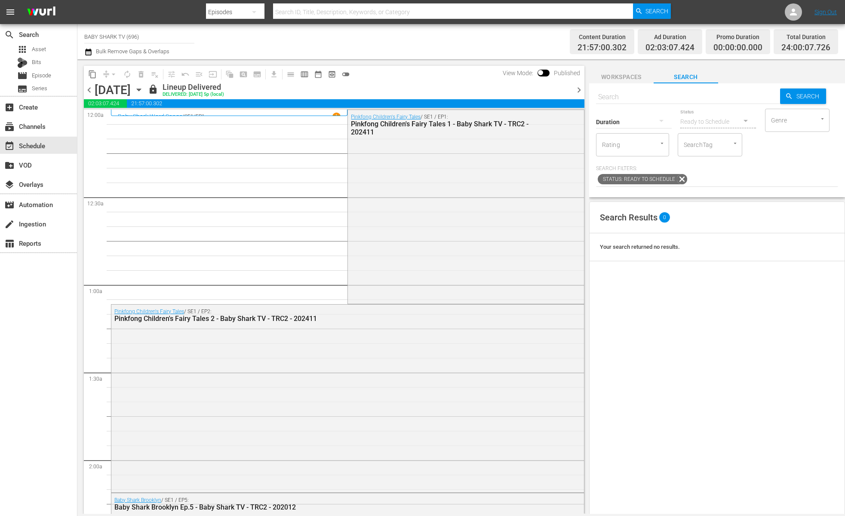
click at [144, 91] on icon "button" at bounding box center [138, 89] width 9 height 9
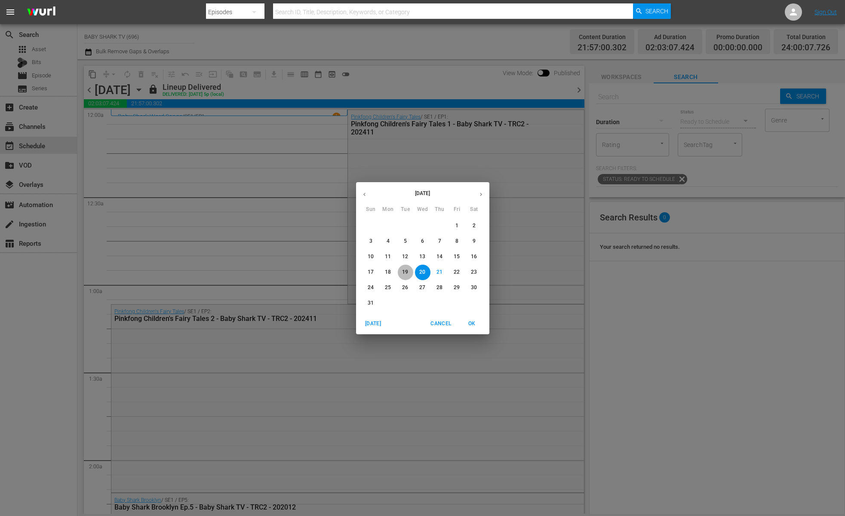
click at [408, 273] on p "19" at bounding box center [405, 272] width 6 height 7
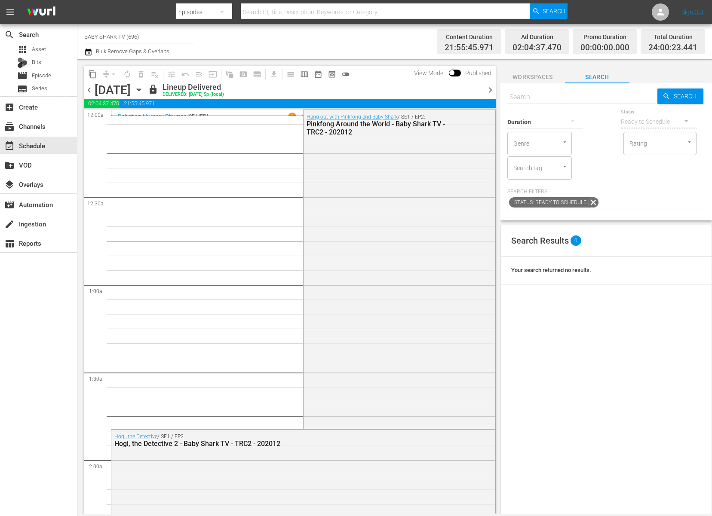
click at [89, 74] on span "content_copy" at bounding box center [92, 74] width 9 height 9
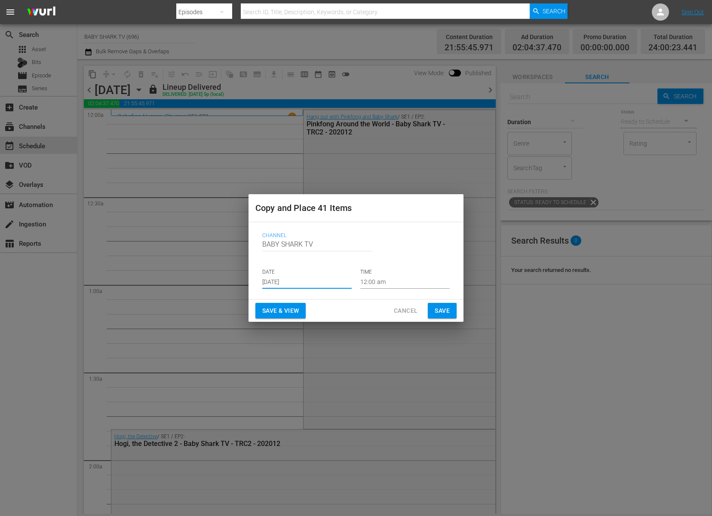
click at [320, 279] on input "[DATE]" at bounding box center [306, 282] width 89 height 13
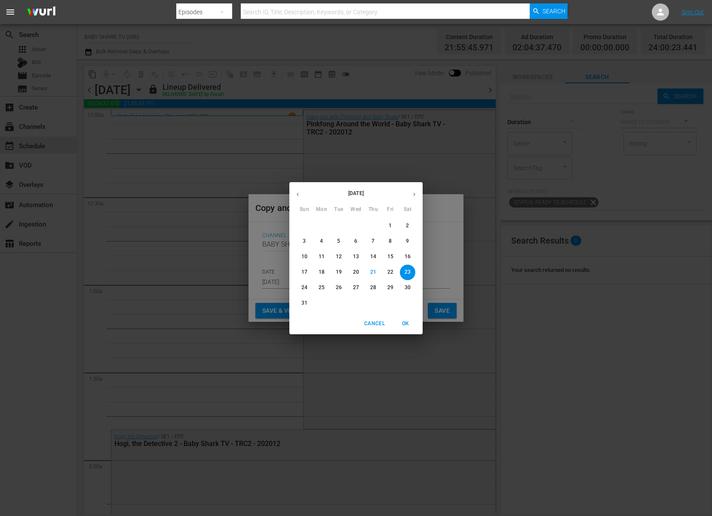
click at [343, 288] on span "26" at bounding box center [338, 287] width 15 height 7
type input "[DATE]"
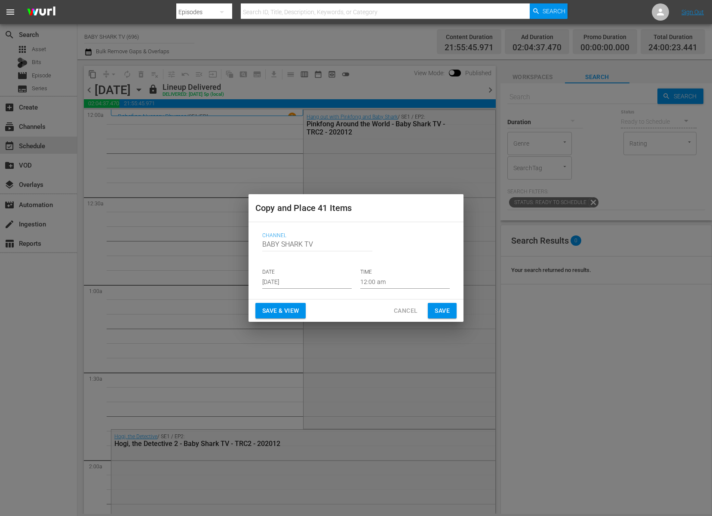
click at [343, 297] on div "Channel Channel Title BABY SHARK TV DATE [DATE] TIME 12:00 am" at bounding box center [355, 260] width 215 height 77
click at [447, 315] on span "Save" at bounding box center [442, 311] width 15 height 11
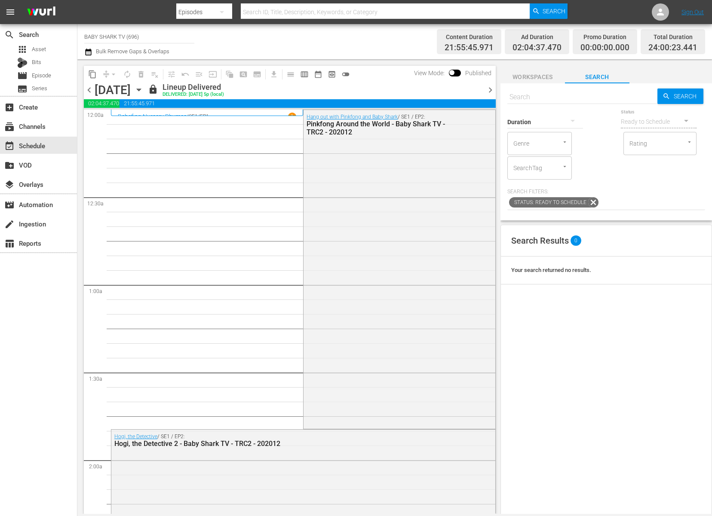
click at [144, 86] on icon "button" at bounding box center [138, 89] width 9 height 9
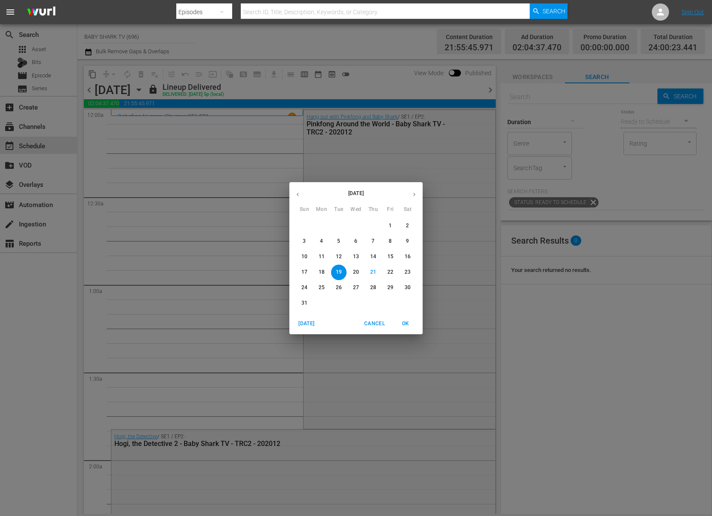
click at [391, 276] on p "22" at bounding box center [390, 272] width 6 height 7
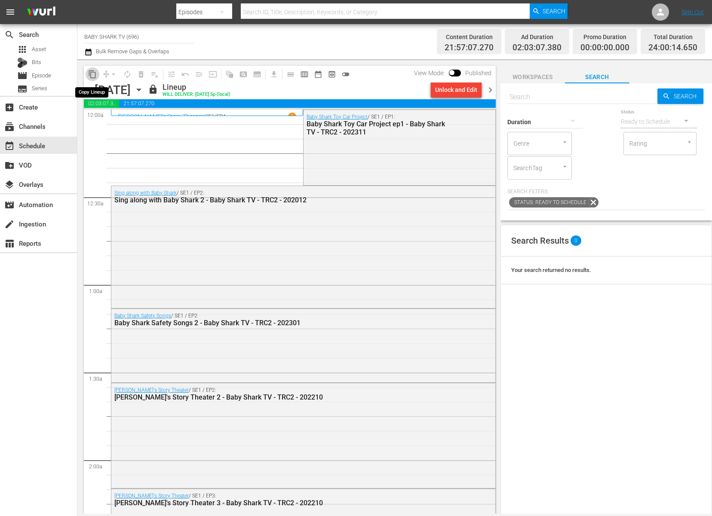
click at [97, 76] on button "content_copy" at bounding box center [93, 74] width 14 height 14
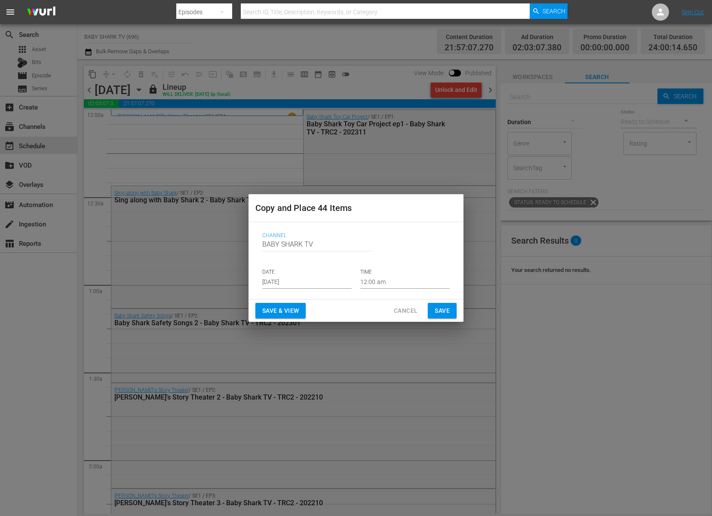
click at [316, 284] on input "[DATE]" at bounding box center [306, 282] width 89 height 13
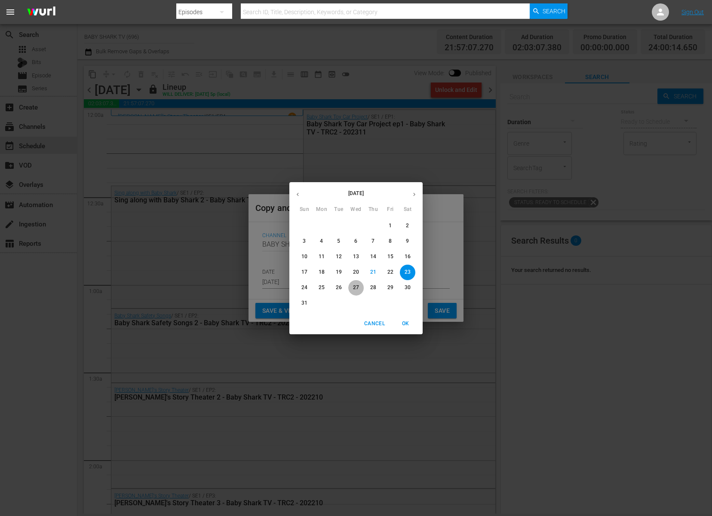
click at [355, 290] on p "27" at bounding box center [356, 287] width 6 height 7
type input "[DATE]"
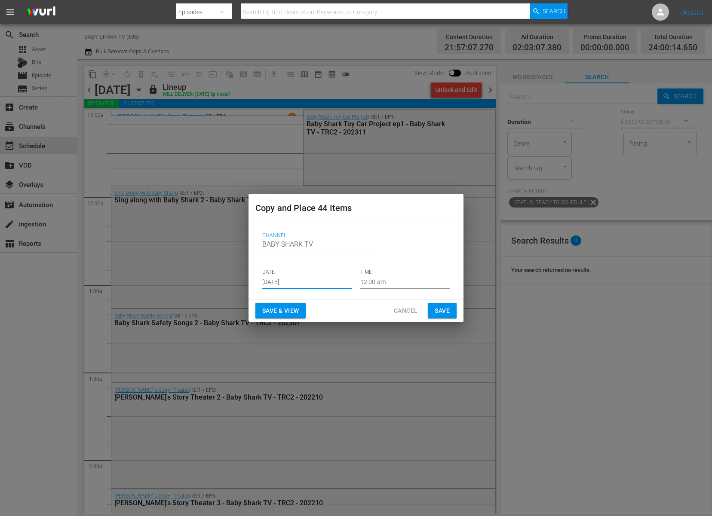
drag, startPoint x: 339, startPoint y: 309, endPoint x: 379, endPoint y: 308, distance: 40.0
click at [339, 309] on div "Save & View Cancel Save" at bounding box center [355, 311] width 215 height 23
click at [444, 312] on span "Save" at bounding box center [442, 311] width 15 height 11
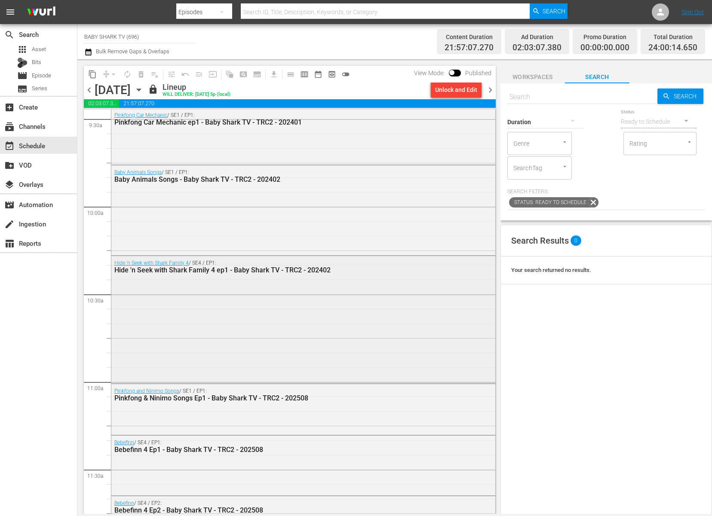
scroll to position [1781, 0]
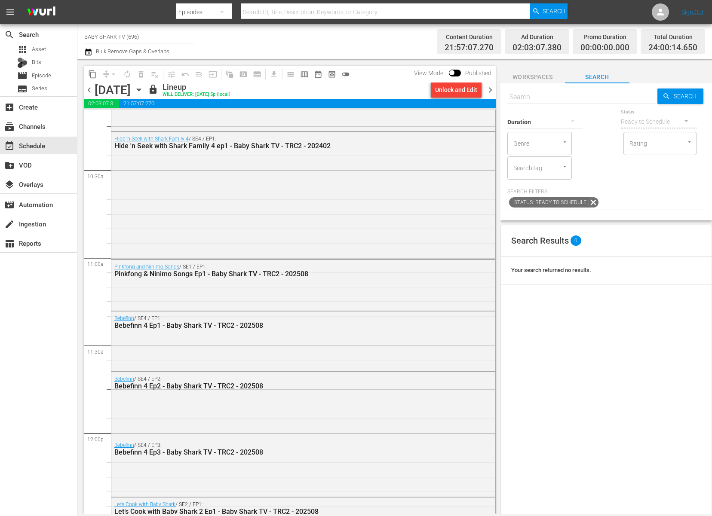
click at [144, 89] on icon "button" at bounding box center [138, 89] width 9 height 9
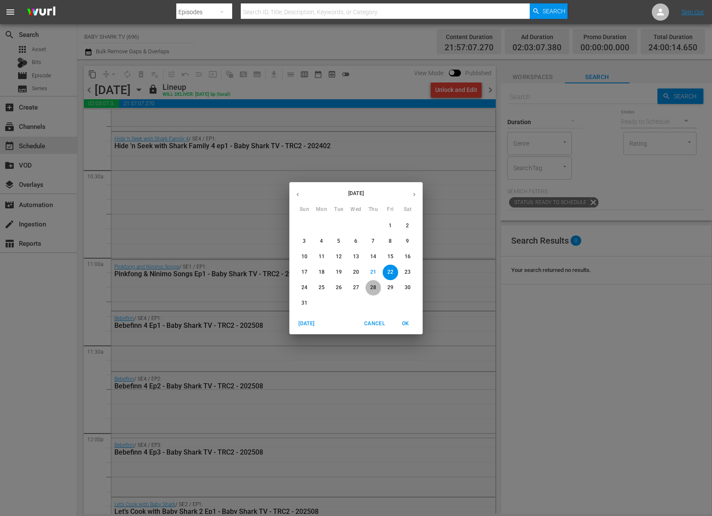
click at [374, 290] on p "28" at bounding box center [373, 287] width 6 height 7
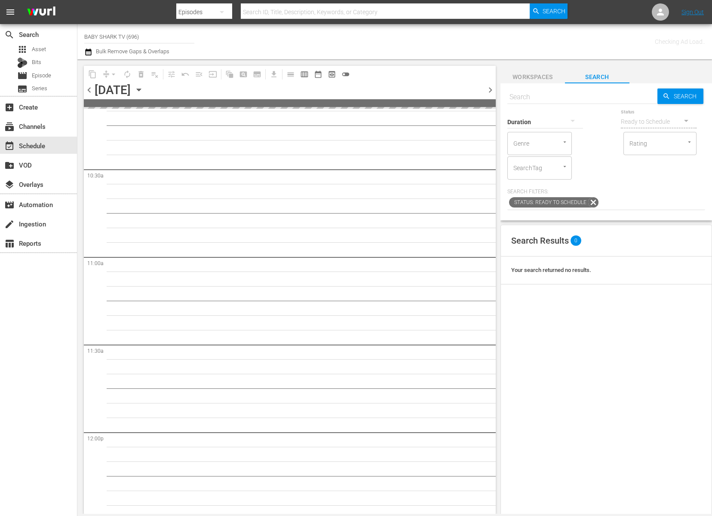
scroll to position [1942, 0]
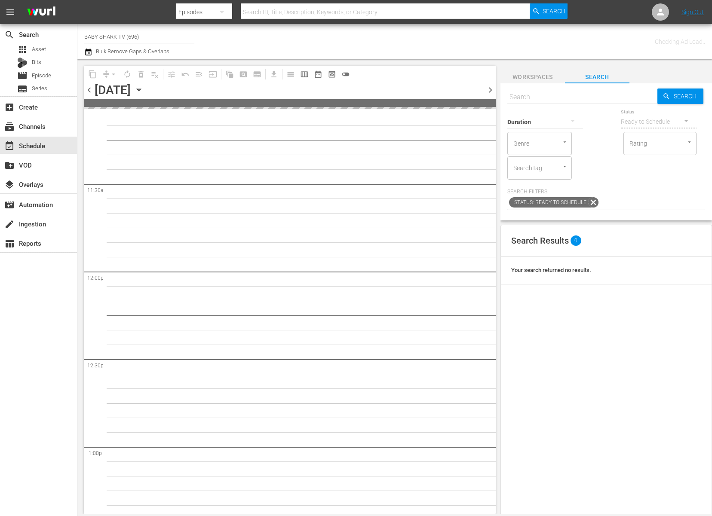
click at [144, 86] on icon "button" at bounding box center [138, 89] width 9 height 9
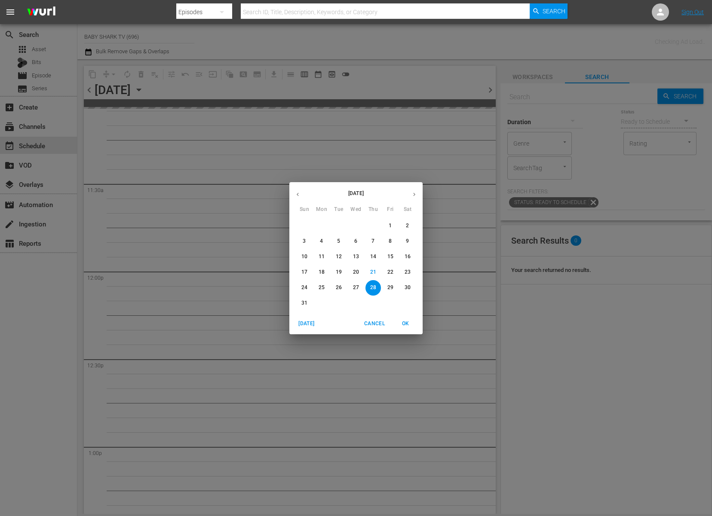
click at [351, 287] on span "27" at bounding box center [355, 287] width 15 height 7
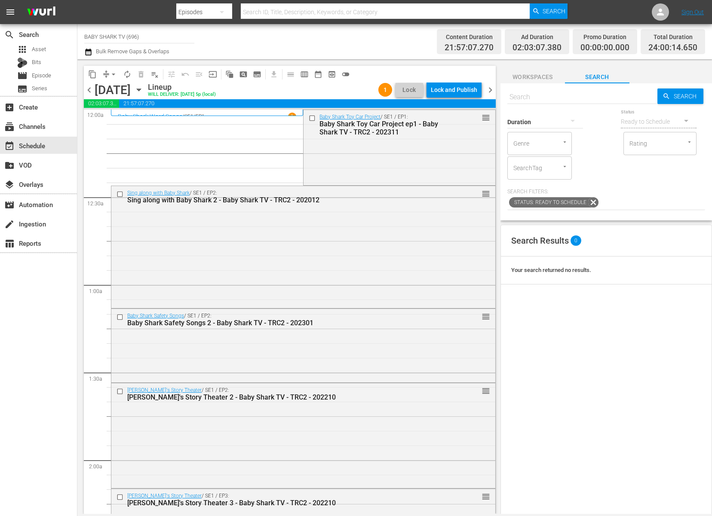
click at [146, 91] on div "Wednesday, August 27th August 27th" at bounding box center [120, 90] width 51 height 14
click at [144, 91] on icon "button" at bounding box center [138, 89] width 9 height 9
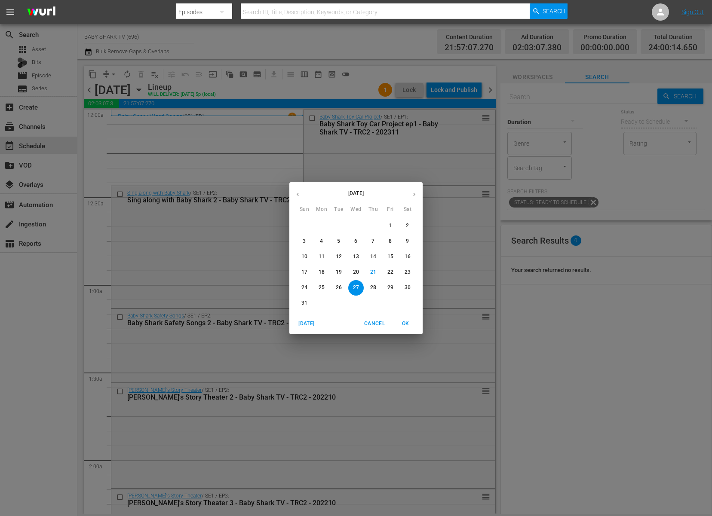
click at [370, 288] on p "28" at bounding box center [373, 287] width 6 height 7
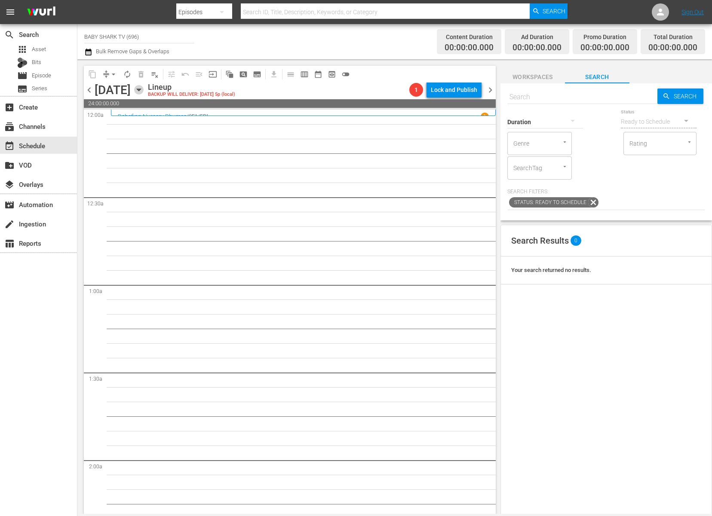
click at [141, 90] on icon "button" at bounding box center [139, 90] width 4 height 2
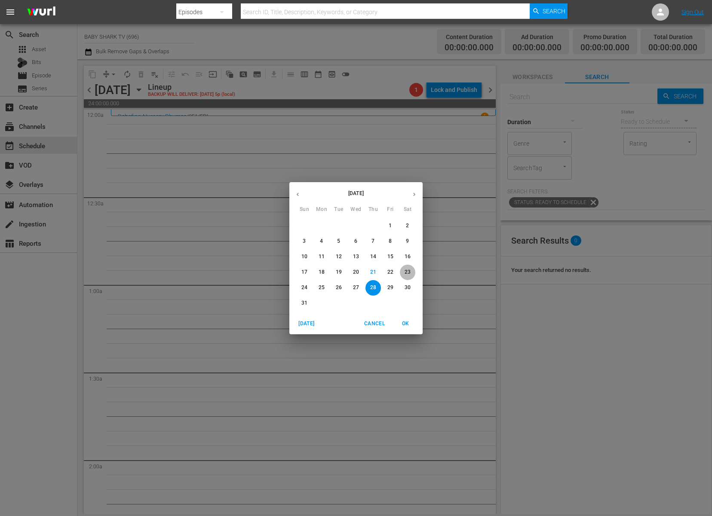
click at [411, 274] on span "23" at bounding box center [407, 272] width 15 height 7
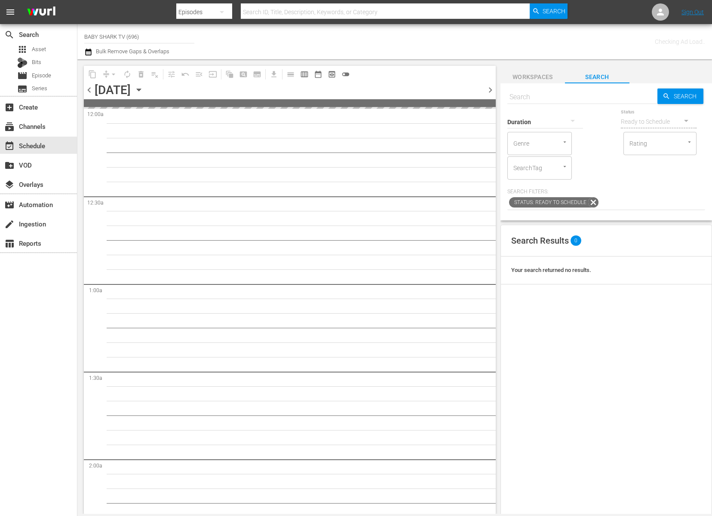
click at [287, 87] on div "chevron_left Saturday, August 23rd August 23rd chevron_right" at bounding box center [290, 91] width 412 height 17
click at [144, 87] on icon "button" at bounding box center [138, 89] width 9 height 9
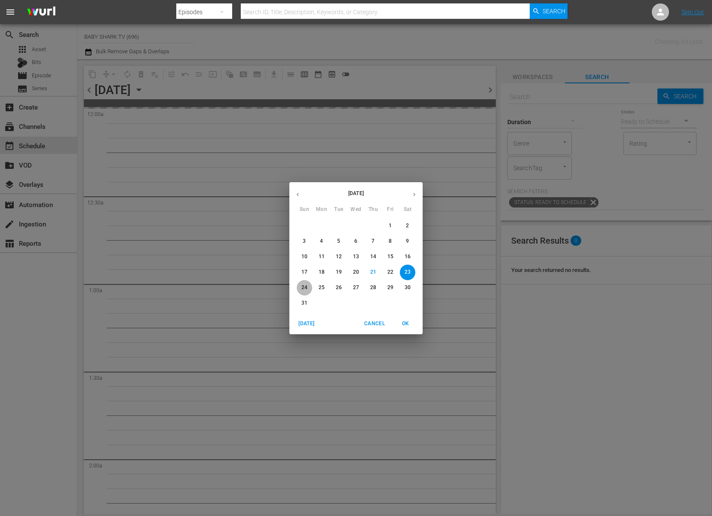
click at [300, 289] on span "24" at bounding box center [304, 287] width 15 height 7
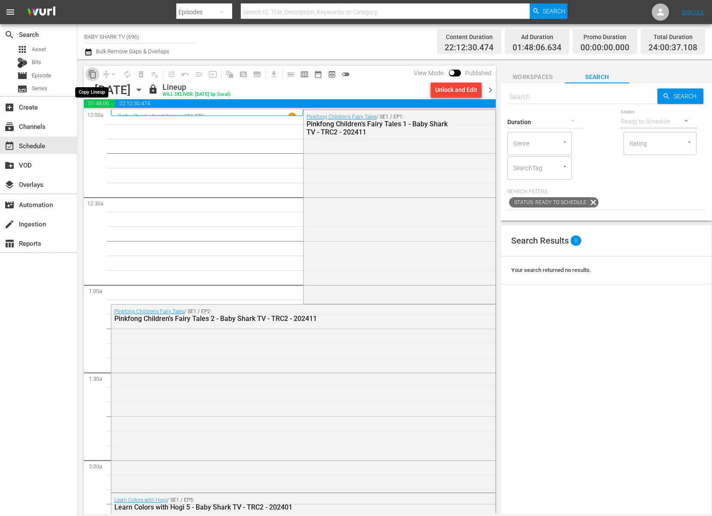
click at [93, 77] on span "content_copy" at bounding box center [92, 74] width 9 height 9
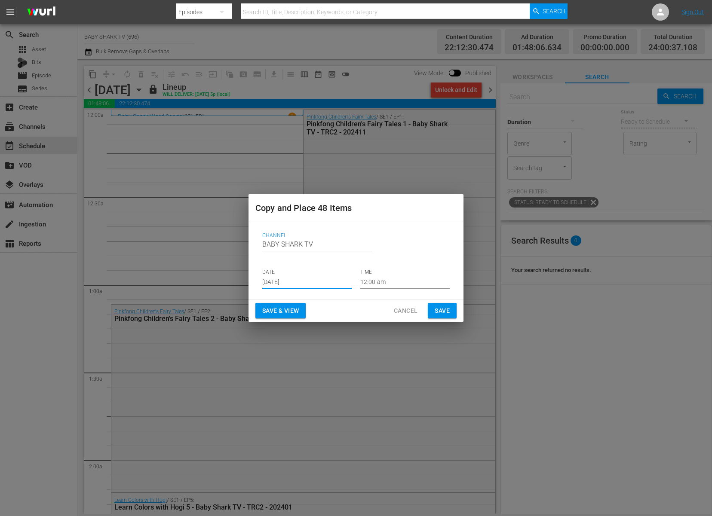
click at [340, 285] on input "[DATE]" at bounding box center [306, 282] width 89 height 13
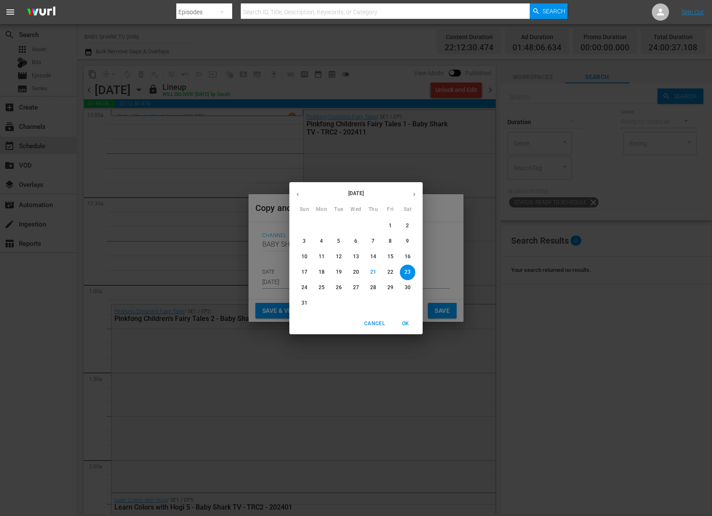
click at [375, 288] on p "28" at bounding box center [373, 287] width 6 height 7
type input "Aug 28th 2025"
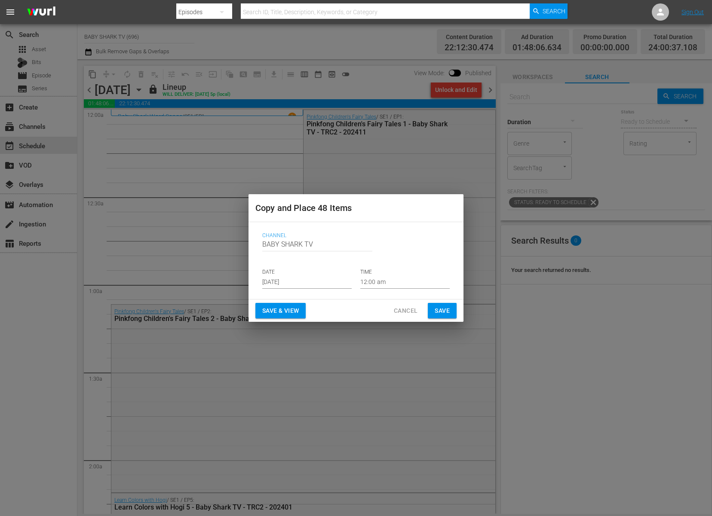
click at [352, 307] on div "Save & View Cancel Save" at bounding box center [355, 311] width 215 height 23
click at [451, 308] on button "Save" at bounding box center [442, 311] width 29 height 16
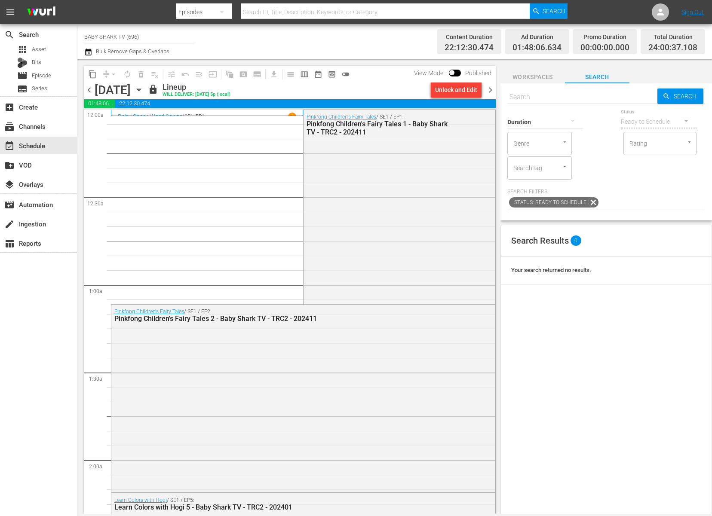
click at [376, 88] on div "lock Lineup WILL DELIVER: 8/23 @ 5p (local)" at bounding box center [287, 90] width 279 height 15
click at [144, 90] on icon "button" at bounding box center [138, 89] width 9 height 9
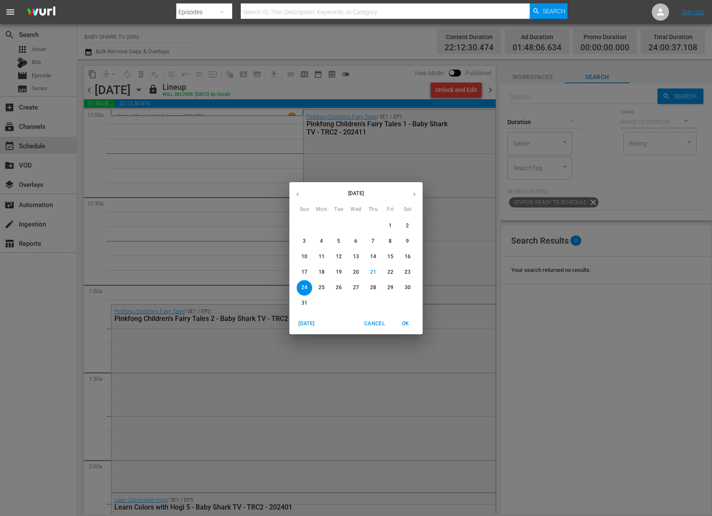
click at [647, 321] on div "[DATE] Sun Mon Tue Wed Thu Fri Sat 27 28 29 30 31 1 2 3 4 5 6 7 8 9 10 11 12 13…" at bounding box center [356, 258] width 712 height 516
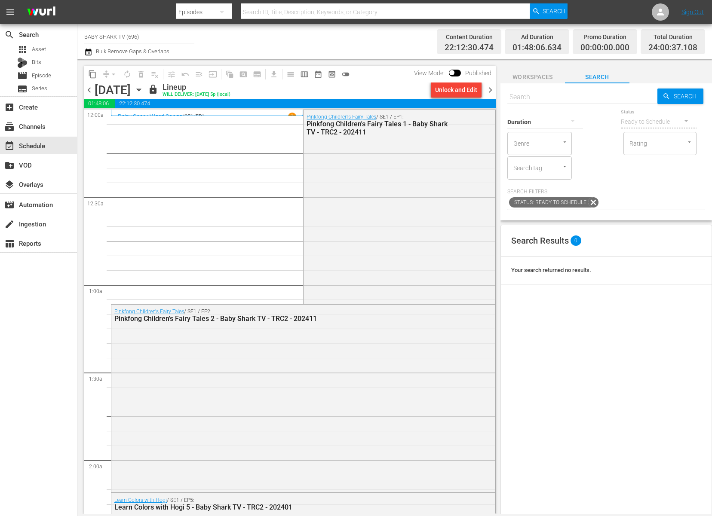
click at [89, 75] on span "content_copy" at bounding box center [92, 74] width 9 height 9
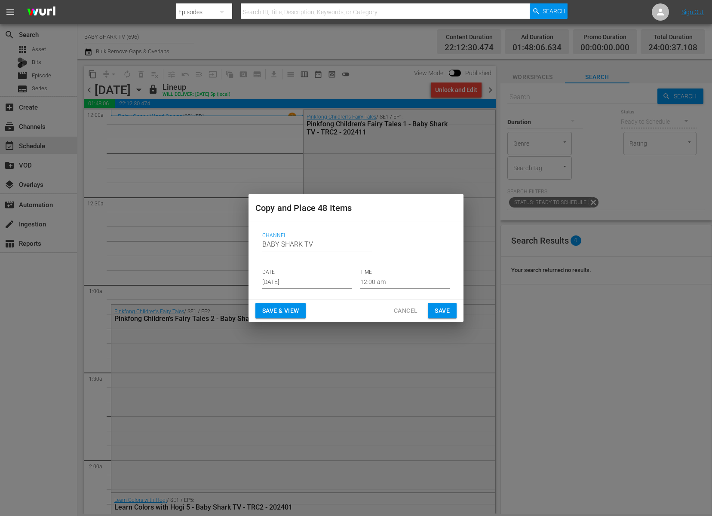
click at [304, 278] on input "[DATE]" at bounding box center [306, 282] width 89 height 13
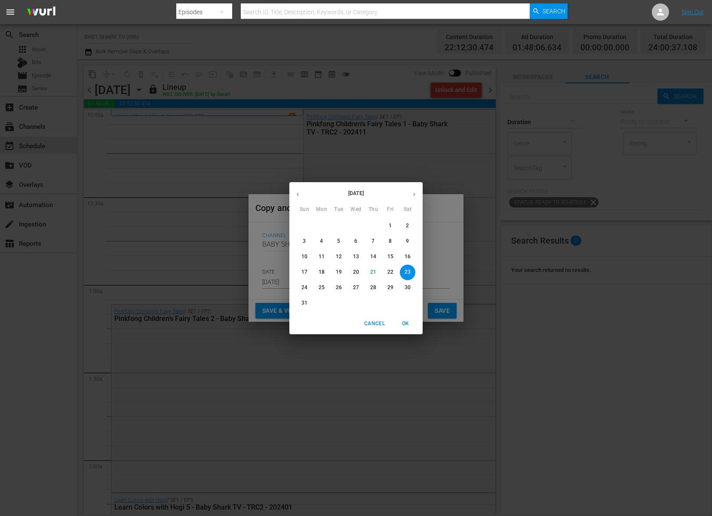
click at [370, 291] on p "28" at bounding box center [373, 287] width 6 height 7
type input "Aug 28th 2025"
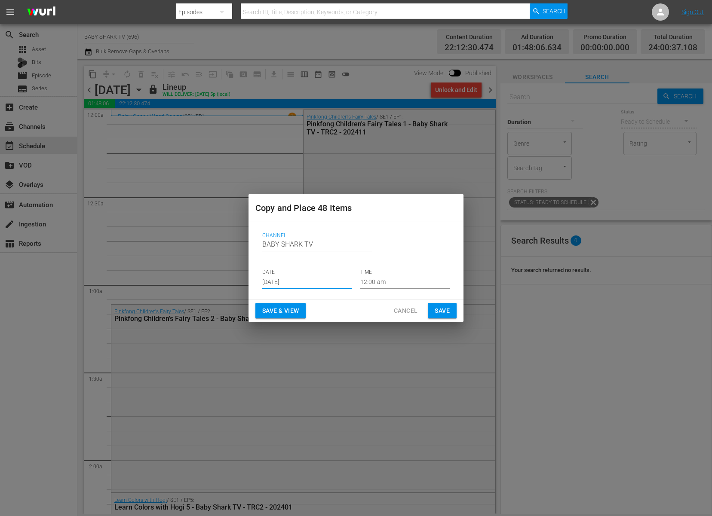
click at [351, 300] on div "Save & View Cancel Save" at bounding box center [355, 311] width 215 height 23
click at [447, 312] on span "Save" at bounding box center [442, 311] width 15 height 11
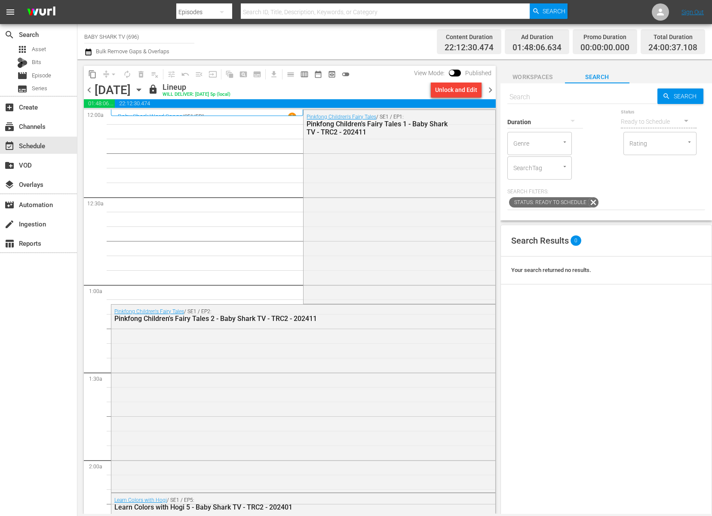
click at [592, 325] on div "Search Results 0 Your search returned no results." at bounding box center [605, 440] width 211 height 431
click at [144, 93] on icon "button" at bounding box center [138, 89] width 9 height 9
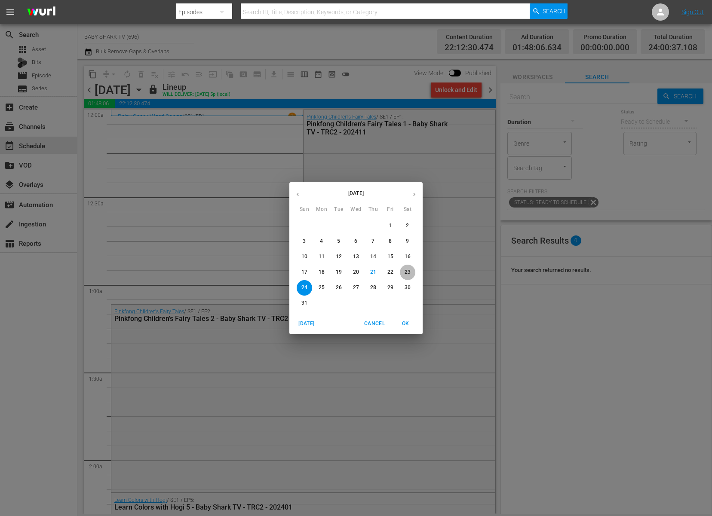
click at [404, 271] on span "23" at bounding box center [407, 272] width 15 height 7
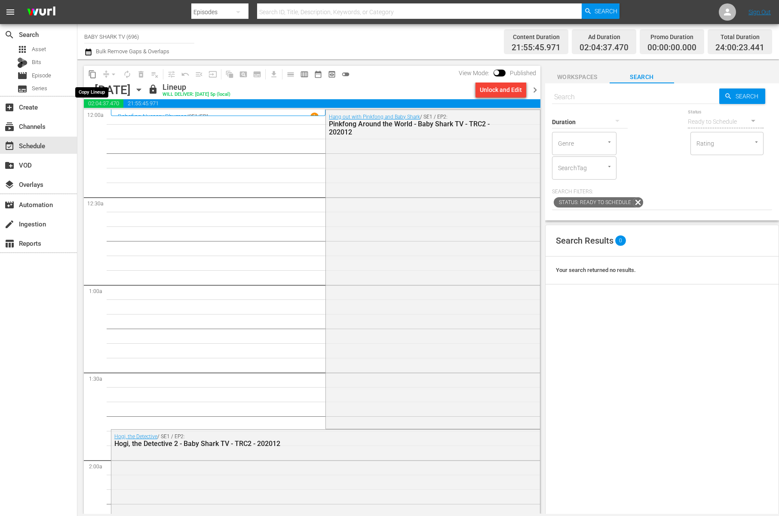
click at [91, 77] on span "content_copy" at bounding box center [92, 74] width 9 height 9
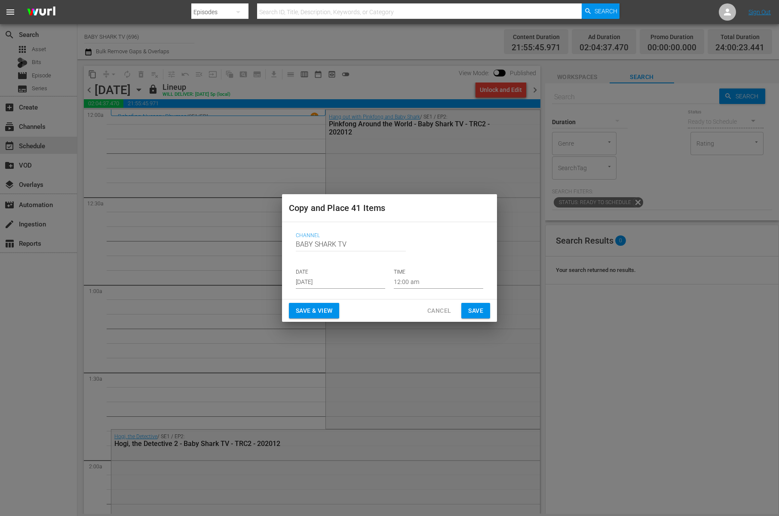
click at [365, 277] on input "[DATE]" at bounding box center [340, 282] width 89 height 13
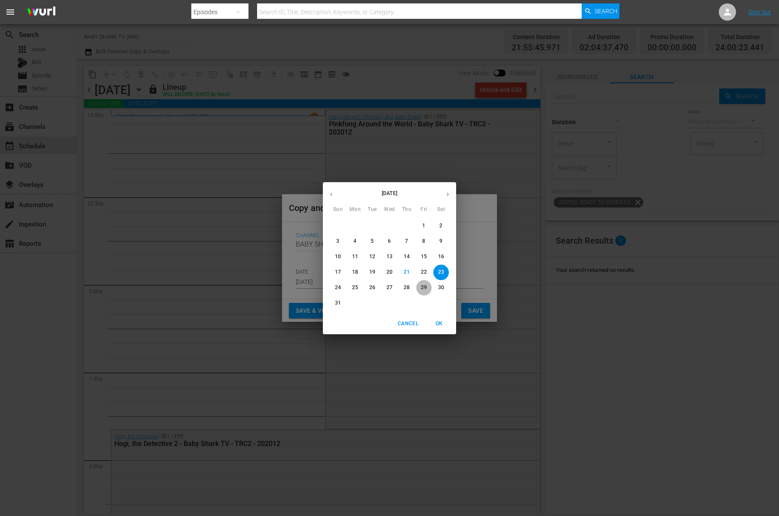
click at [423, 287] on p "29" at bounding box center [424, 287] width 6 height 7
type input "Aug 29th 2025"
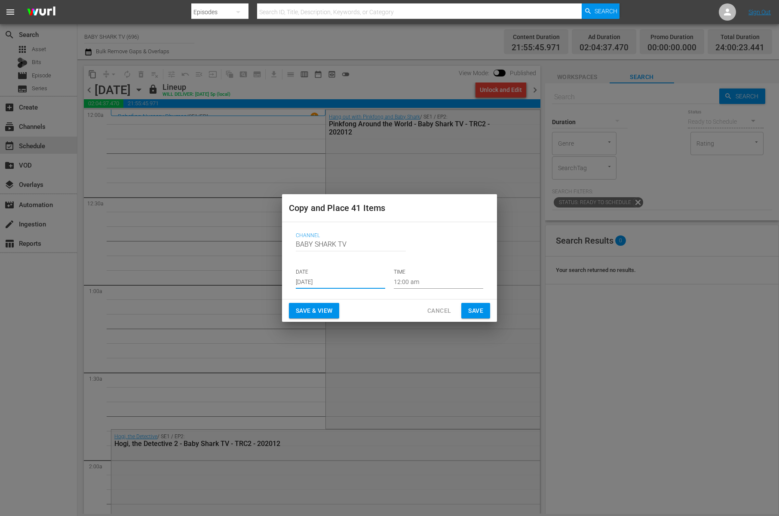
click at [383, 319] on div "Save & View Cancel Save" at bounding box center [389, 311] width 215 height 23
click at [490, 307] on button "Save" at bounding box center [475, 311] width 29 height 16
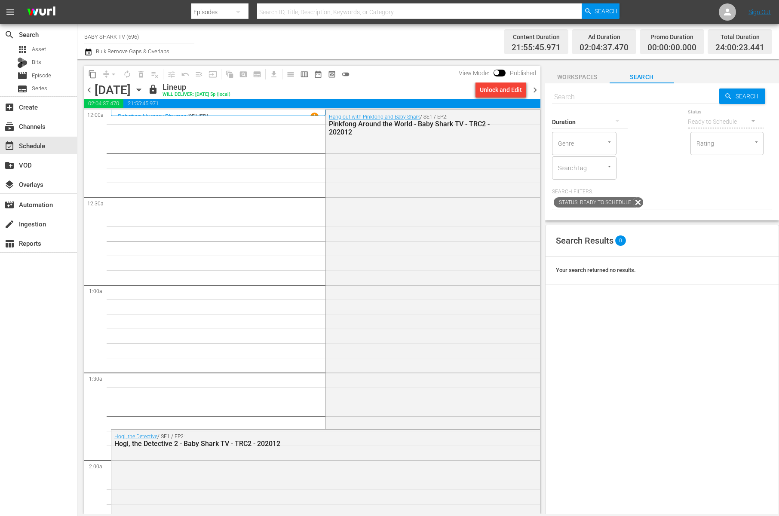
click at [585, 316] on div "Search Results 0 Your search returned no results." at bounding box center [662, 440] width 234 height 431
click at [144, 93] on icon "button" at bounding box center [138, 89] width 9 height 9
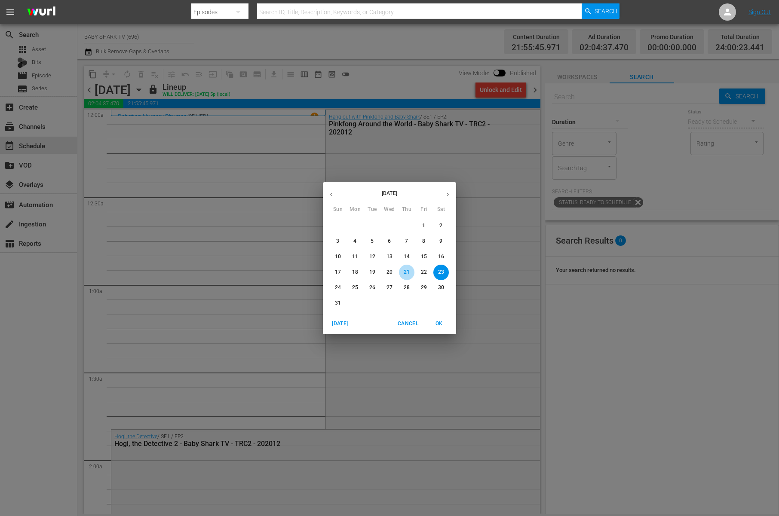
click at [409, 271] on p "21" at bounding box center [407, 272] width 6 height 7
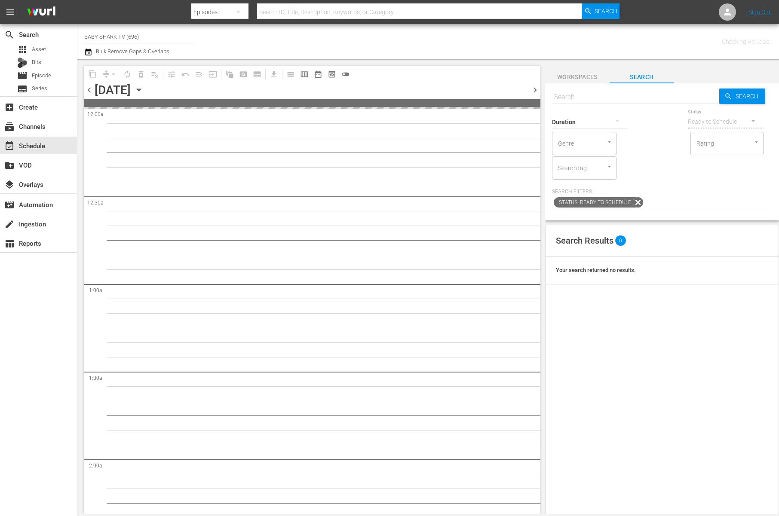
click at [421, 81] on div "content_copy compress arrow_drop_down autorenew_outlined delete_forever_outline…" at bounding box center [312, 74] width 457 height 17
click at [141, 89] on icon "button" at bounding box center [139, 90] width 4 height 2
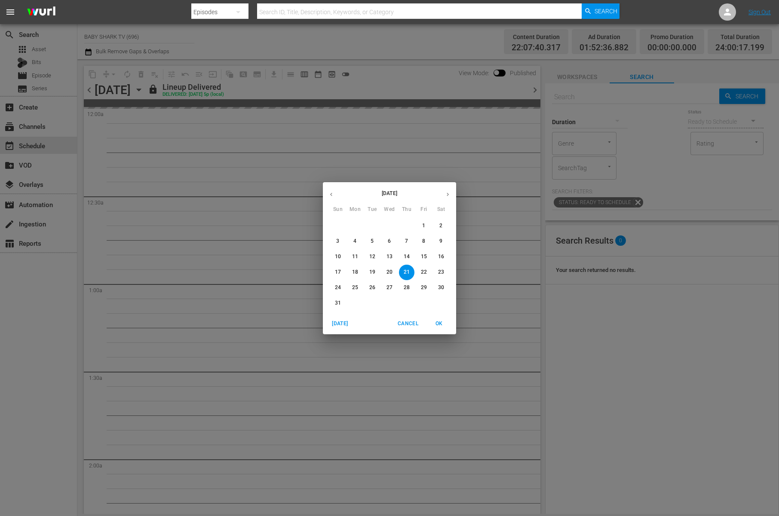
click at [417, 291] on span "29" at bounding box center [423, 287] width 15 height 7
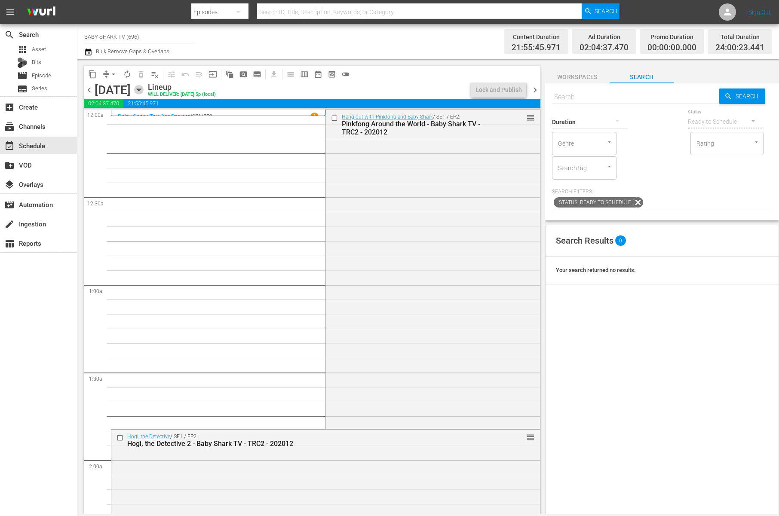
click at [144, 90] on icon "button" at bounding box center [138, 89] width 9 height 9
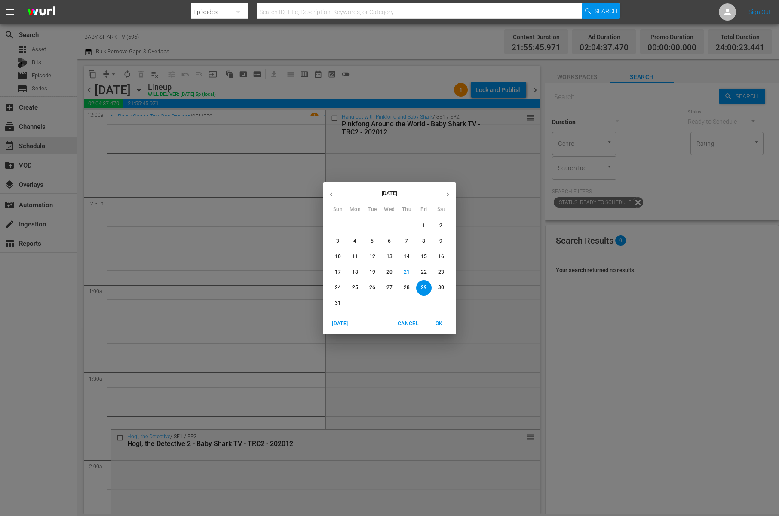
click at [407, 272] on p "21" at bounding box center [407, 272] width 6 height 7
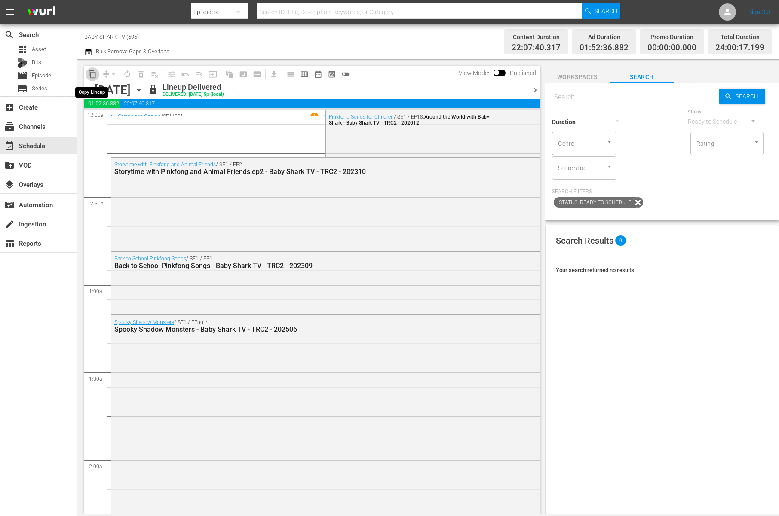
click at [92, 71] on span "content_copy" at bounding box center [92, 74] width 9 height 9
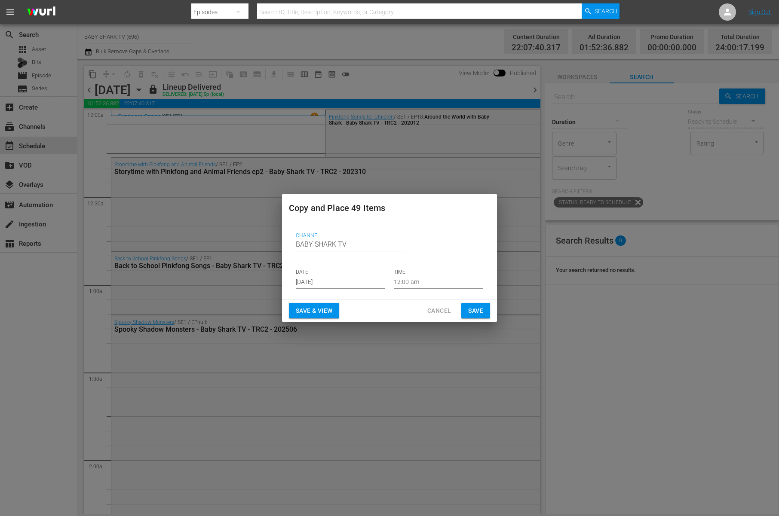
click at [370, 282] on input "[DATE]" at bounding box center [340, 282] width 89 height 13
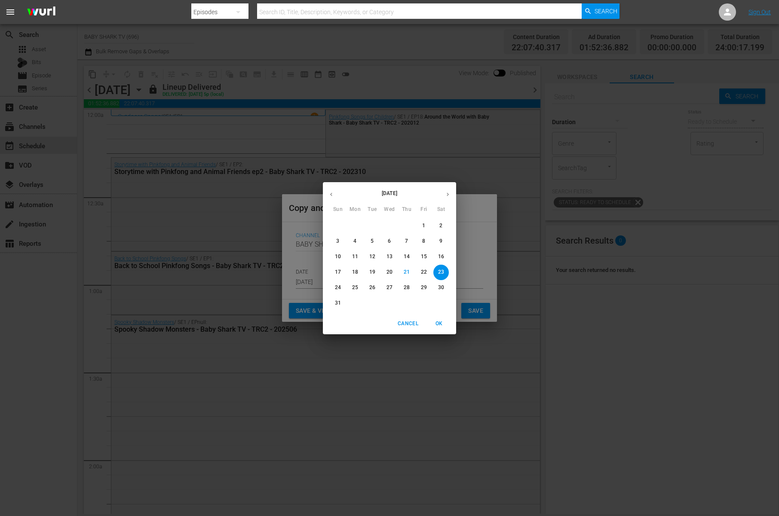
click at [440, 288] on p "30" at bounding box center [441, 287] width 6 height 7
type input "[DATE]"
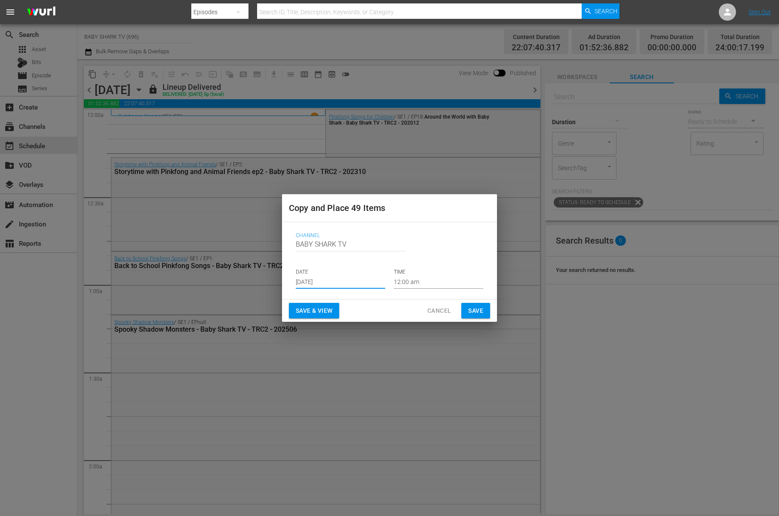
click at [397, 310] on div "Save & View Cancel Save" at bounding box center [389, 311] width 215 height 23
click at [482, 309] on span "Save" at bounding box center [475, 311] width 15 height 11
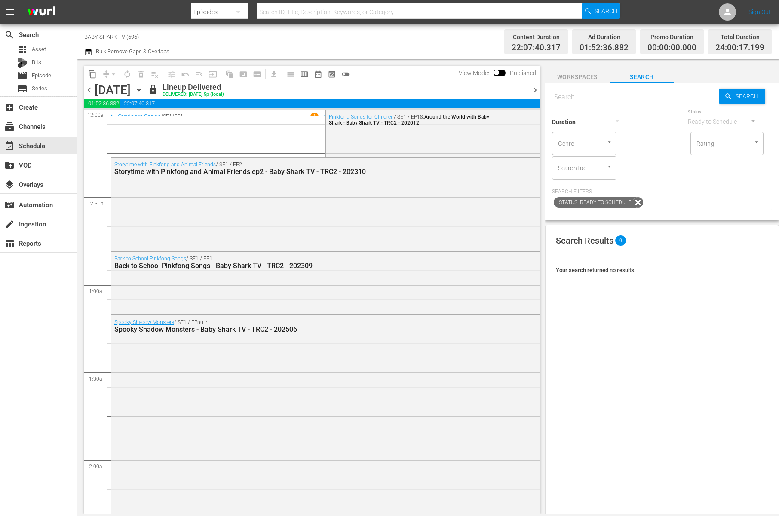
click at [144, 93] on icon "button" at bounding box center [138, 89] width 9 height 9
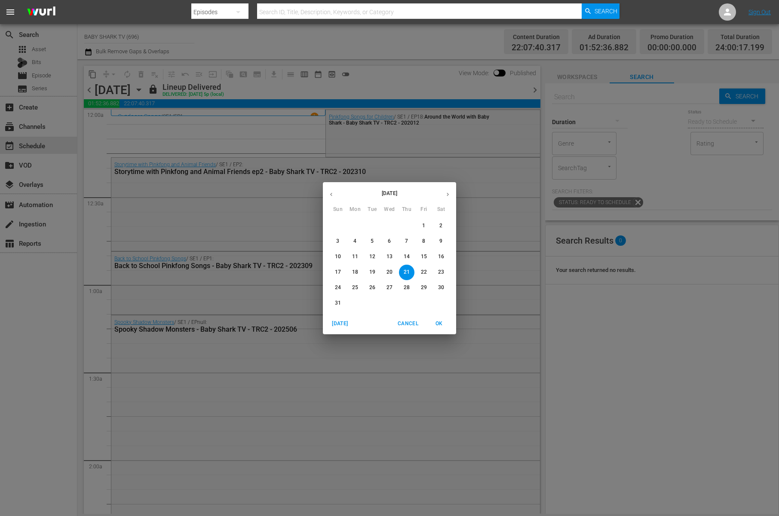
click at [449, 67] on div "[DATE] Sun Mon Tue Wed Thu Fri Sat 27 28 29 30 31 1 2 3 4 5 6 7 8 9 10 11 12 13…" at bounding box center [389, 258] width 779 height 516
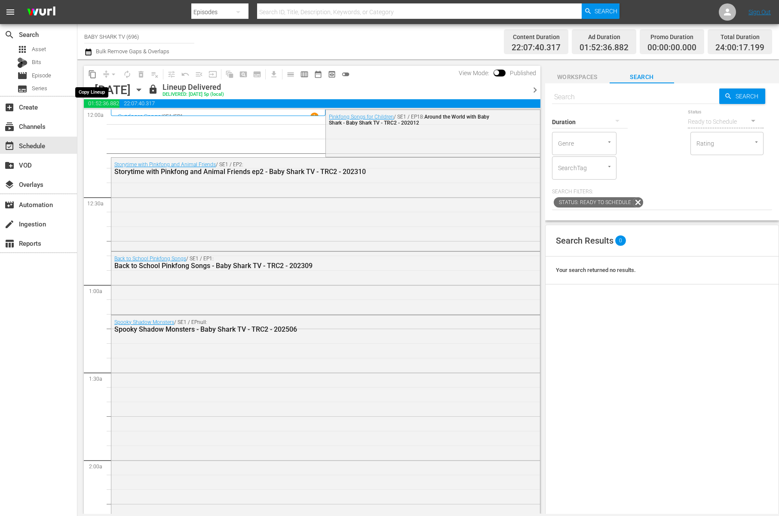
click at [97, 75] on button "content_copy" at bounding box center [93, 74] width 14 height 14
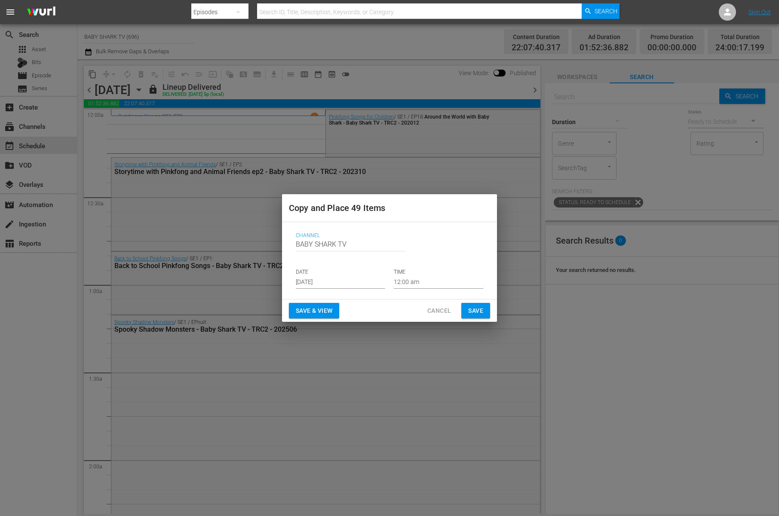
click at [348, 276] on p "DATE" at bounding box center [340, 272] width 89 height 7
click at [352, 282] on input "[DATE]" at bounding box center [340, 282] width 89 height 13
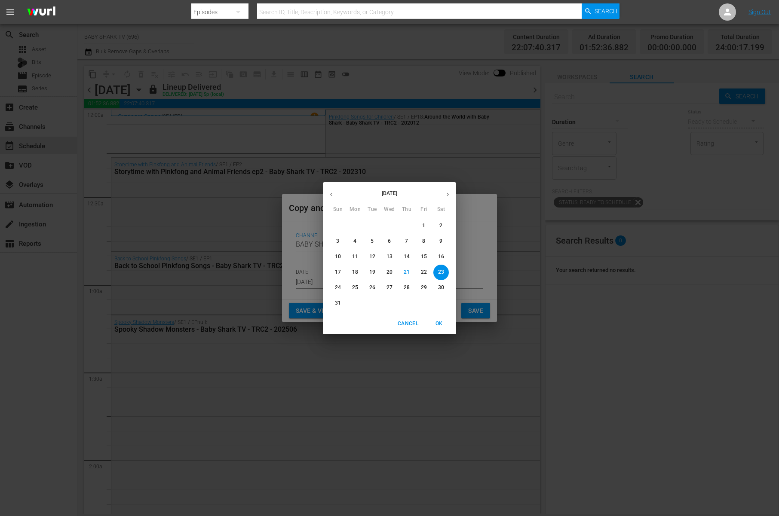
click at [438, 285] on p "30" at bounding box center [441, 287] width 6 height 7
type input "[DATE]"
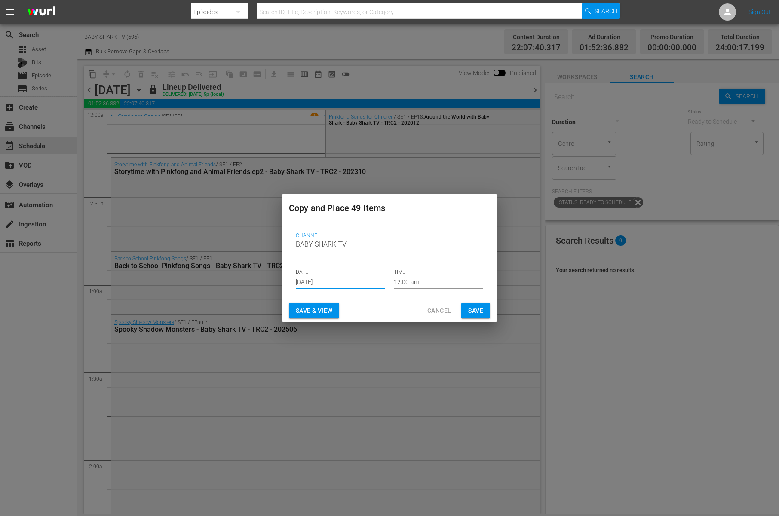
click at [470, 312] on span "Save" at bounding box center [475, 311] width 15 height 11
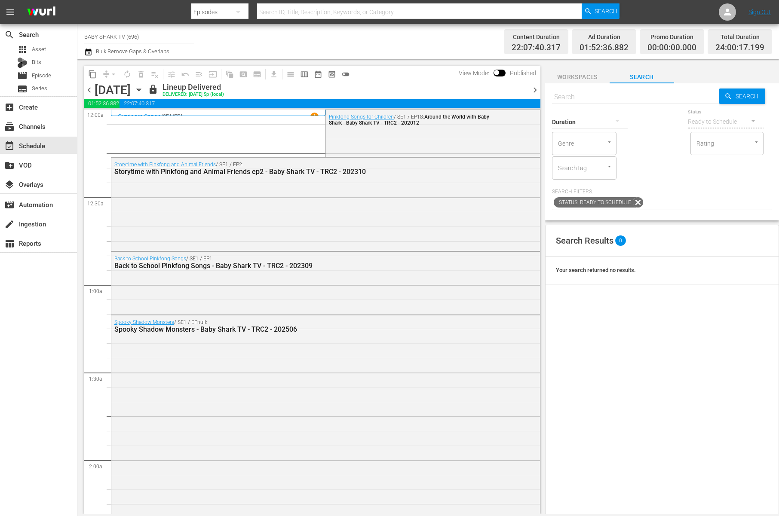
click at [141, 89] on icon "button" at bounding box center [139, 90] width 4 height 2
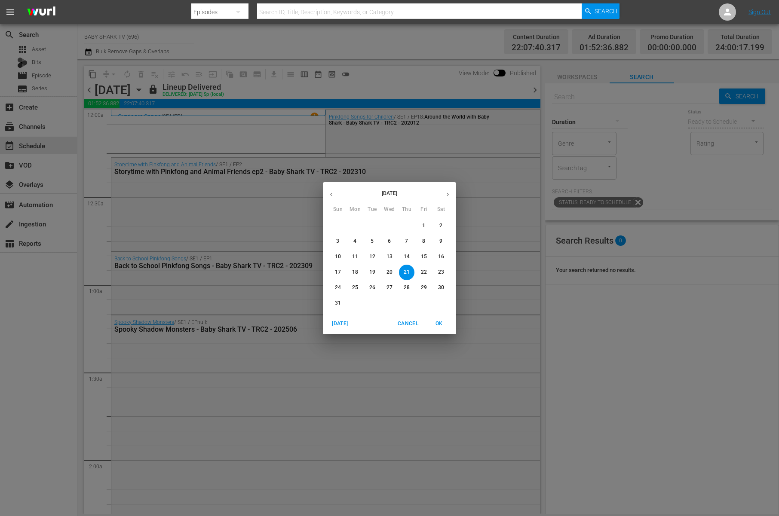
click at [359, 273] on span "18" at bounding box center [354, 272] width 15 height 7
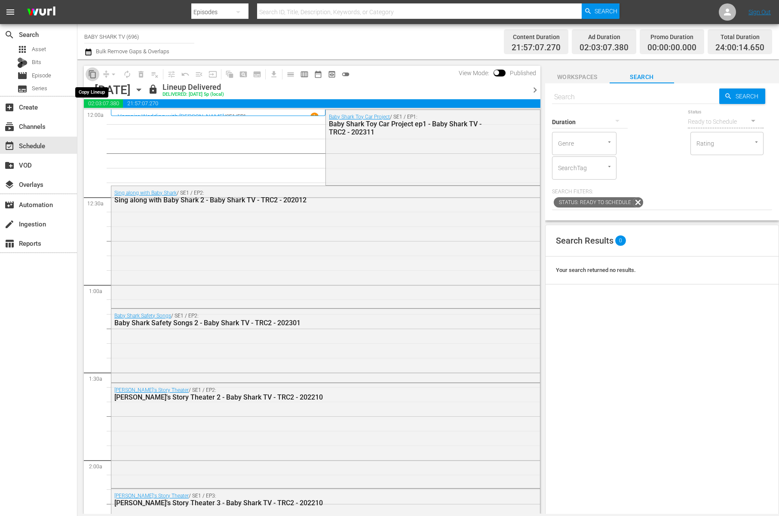
click at [91, 74] on span "content_copy" at bounding box center [92, 74] width 9 height 9
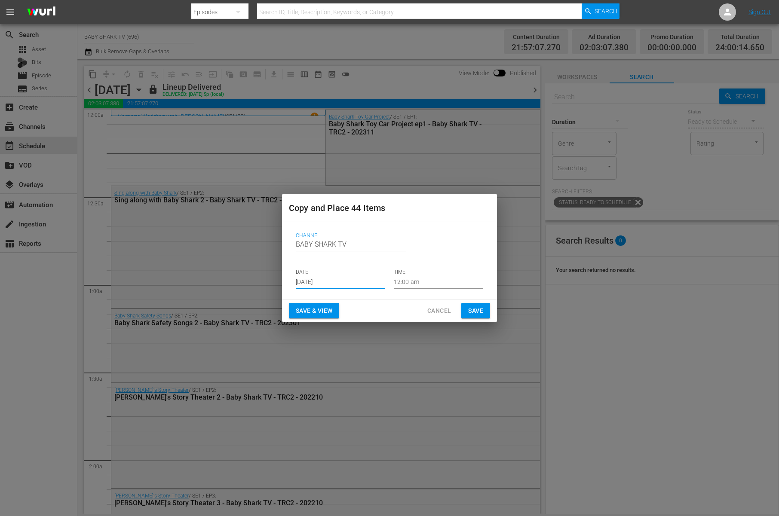
click at [313, 285] on input "[DATE]" at bounding box center [340, 282] width 89 height 13
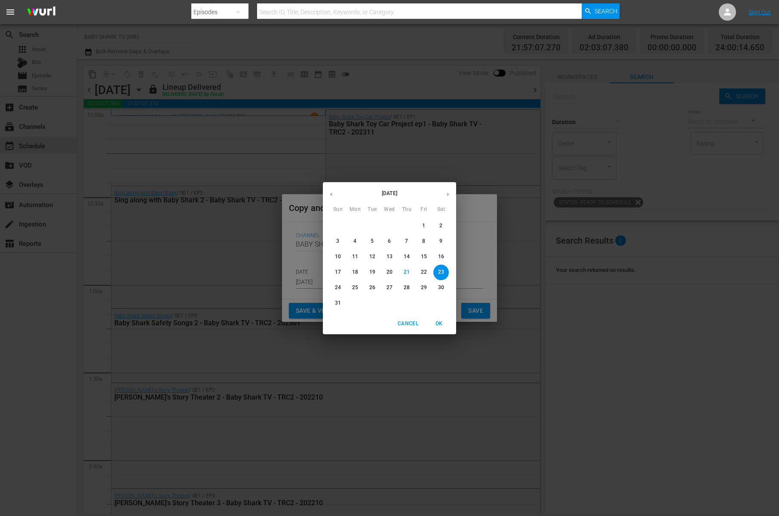
click at [340, 302] on p "31" at bounding box center [338, 303] width 6 height 7
type input "Aug 31st 2025"
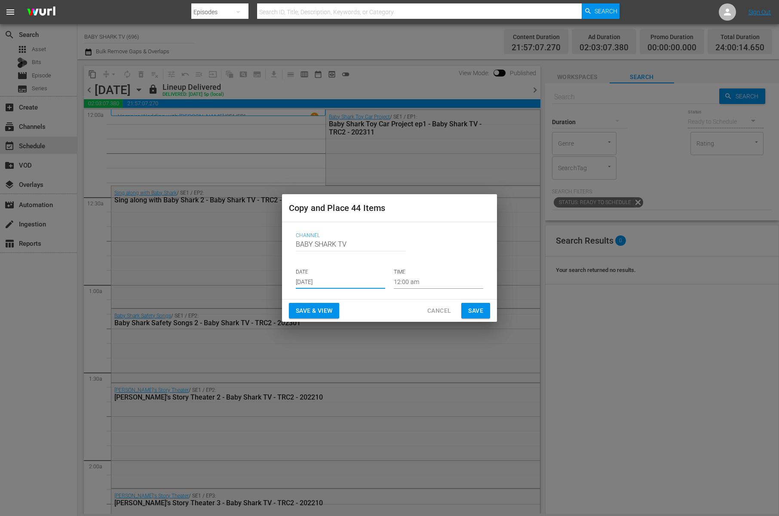
click at [363, 307] on div "Save & View Cancel Save" at bounding box center [389, 311] width 215 height 23
click at [487, 311] on button "Save" at bounding box center [475, 311] width 29 height 16
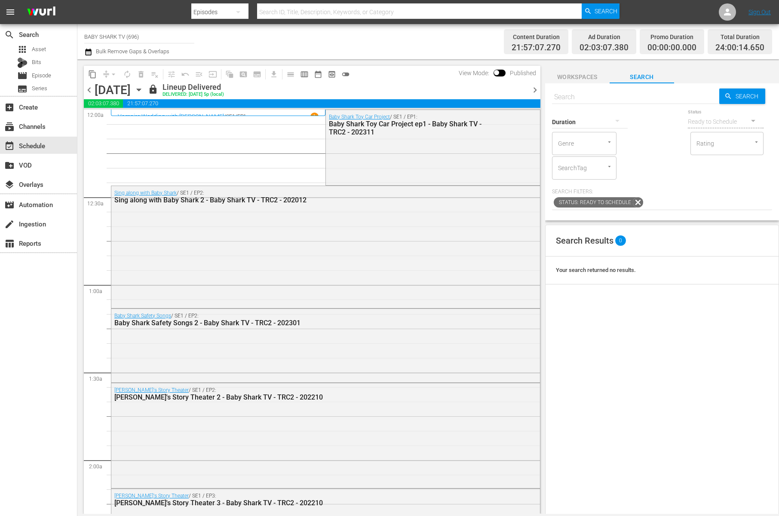
click at [610, 341] on div "Search Results 0 Your search returned no results." at bounding box center [662, 440] width 234 height 431
click at [141, 89] on icon "button" at bounding box center [139, 90] width 4 height 2
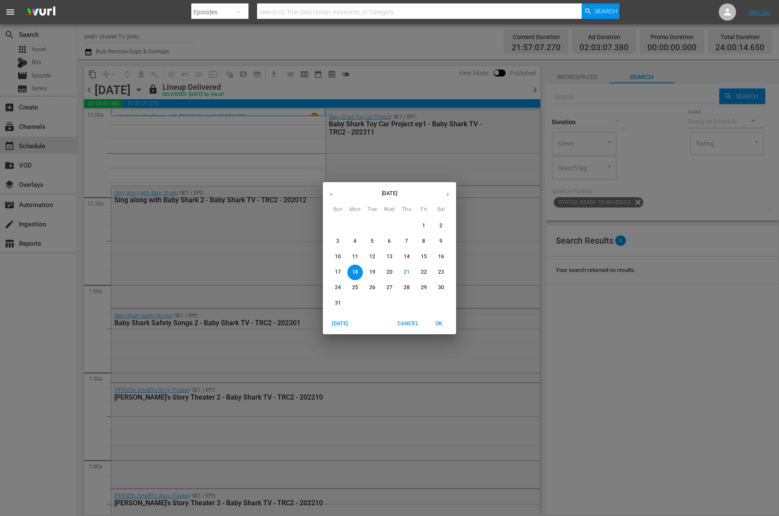
click at [359, 287] on span "25" at bounding box center [354, 287] width 15 height 7
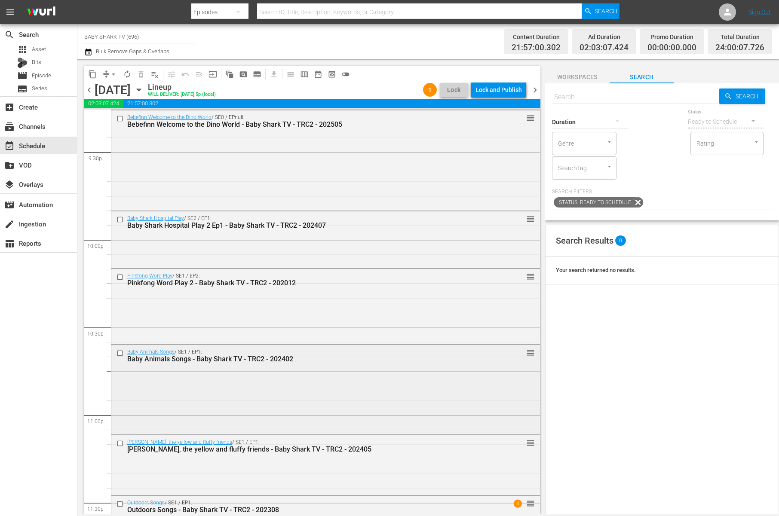
scroll to position [3805, 0]
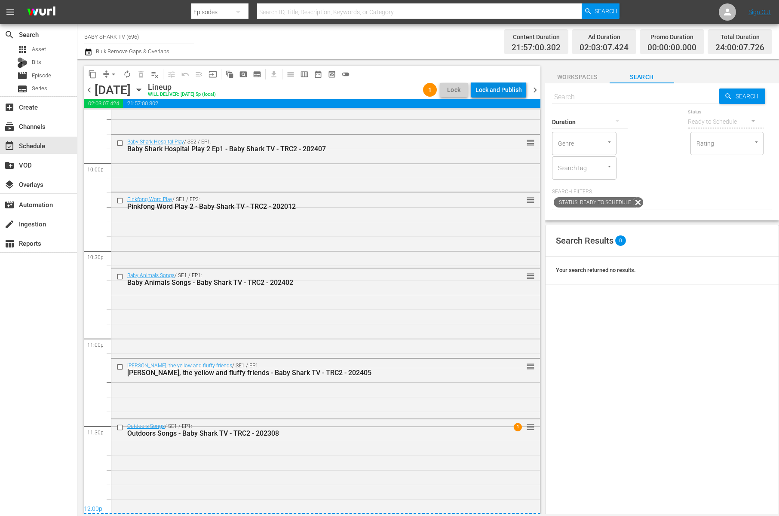
click at [476, 93] on div "Lock and Publish" at bounding box center [498, 89] width 46 height 15
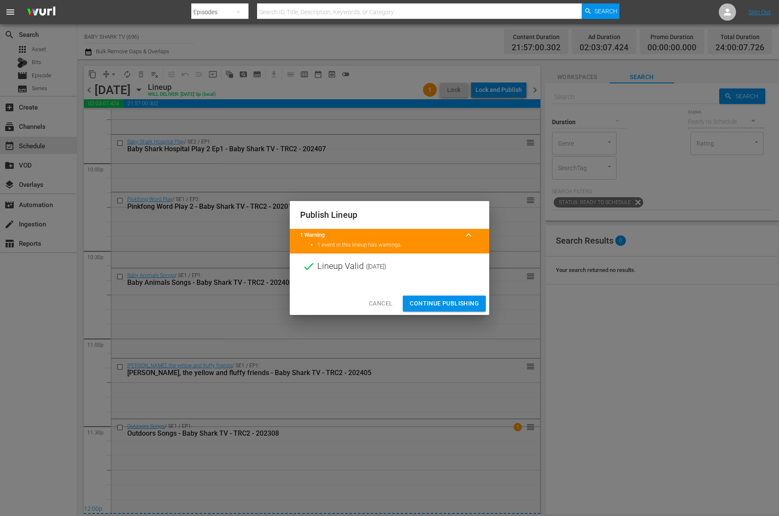
click at [477, 305] on span "Continue Publishing" at bounding box center [444, 303] width 69 height 11
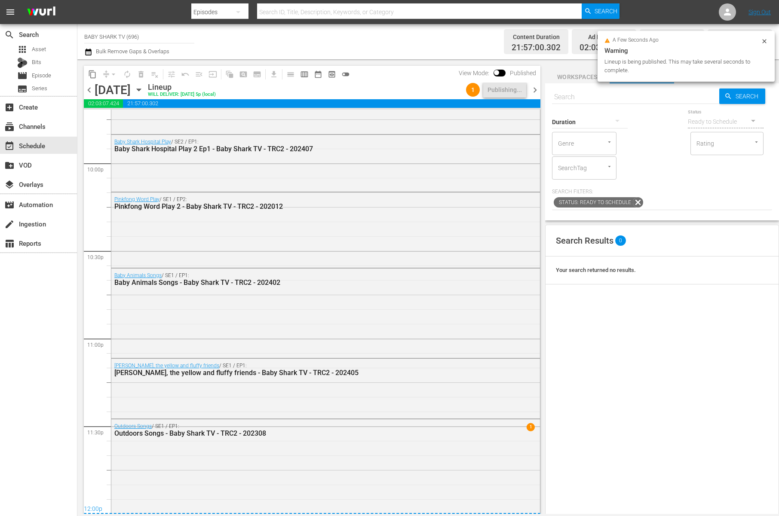
scroll to position [3803, 0]
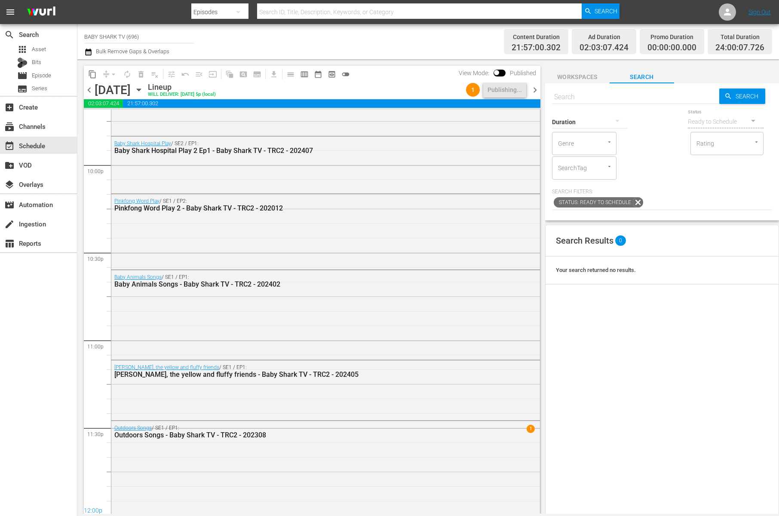
click at [144, 90] on icon "button" at bounding box center [138, 89] width 9 height 9
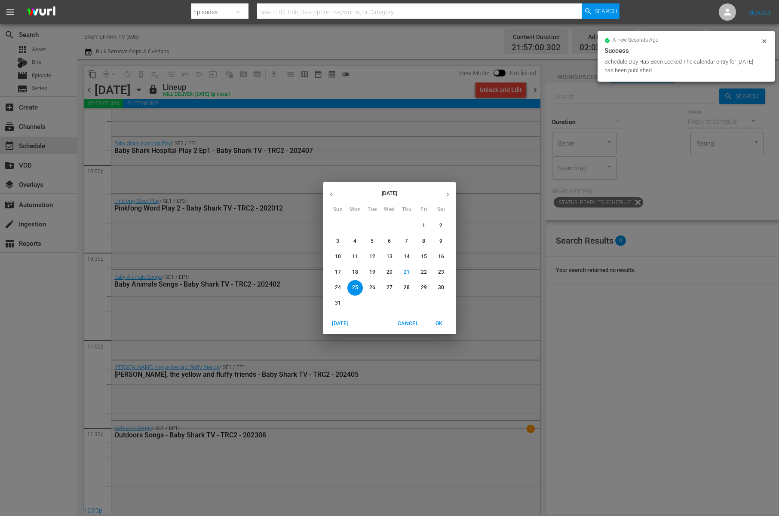
click at [372, 290] on p "26" at bounding box center [372, 287] width 6 height 7
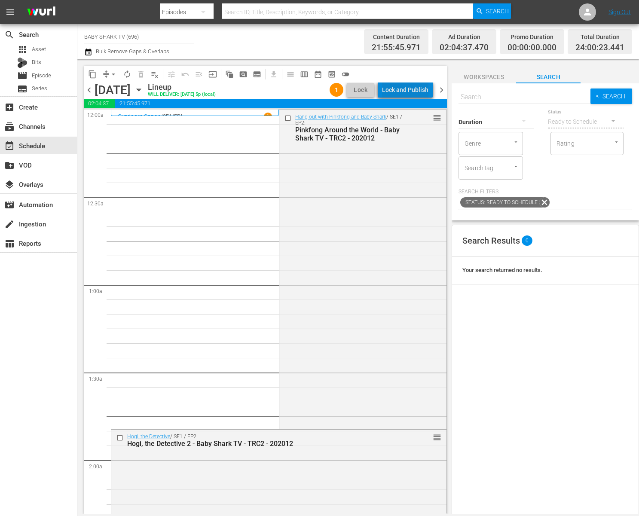
click at [426, 88] on div "Lock and Publish" at bounding box center [405, 89] width 46 height 15
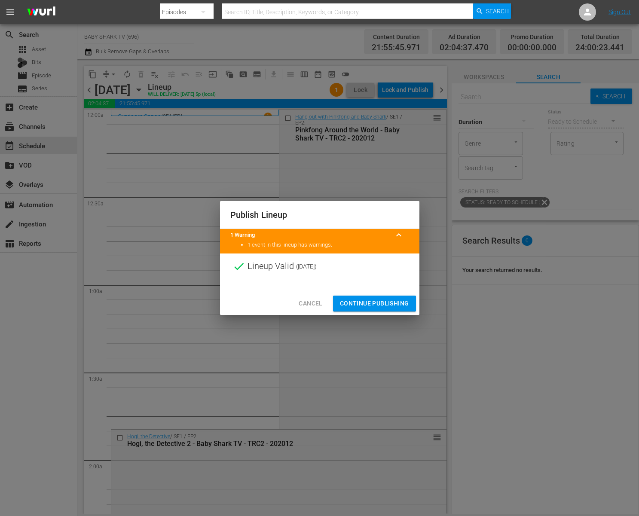
click at [379, 319] on div "Publish Lineup 1 Warning keyboard_arrow_up 1 event in this lineup has warnings.…" at bounding box center [319, 258] width 639 height 516
click at [380, 305] on span "Continue Publishing" at bounding box center [374, 303] width 69 height 11
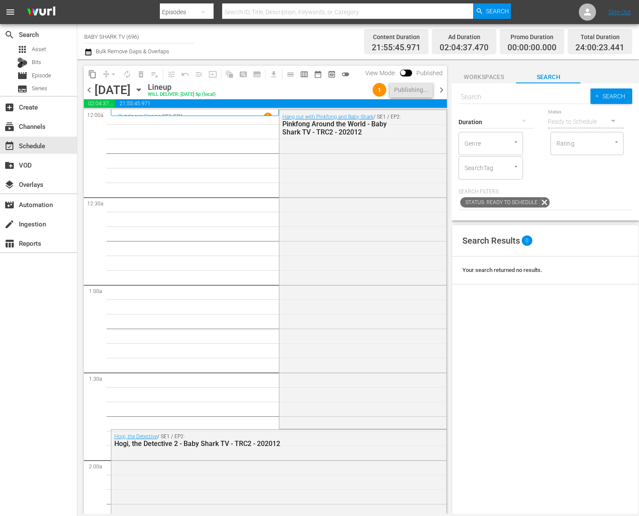
click at [334, 95] on div "Lineup WILL DELIVER: 8/25 @ 5p (local)" at bounding box center [258, 90] width 221 height 15
click at [158, 89] on span "lock" at bounding box center [153, 89] width 10 height 10
click at [144, 87] on icon "button" at bounding box center [138, 89] width 9 height 9
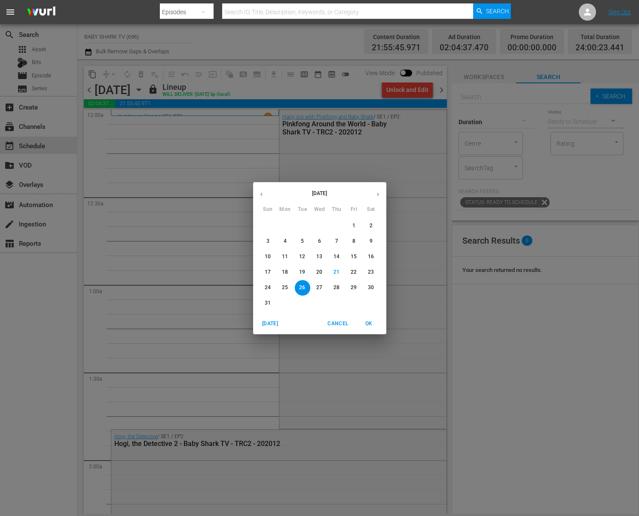
click at [320, 290] on p "27" at bounding box center [319, 287] width 6 height 7
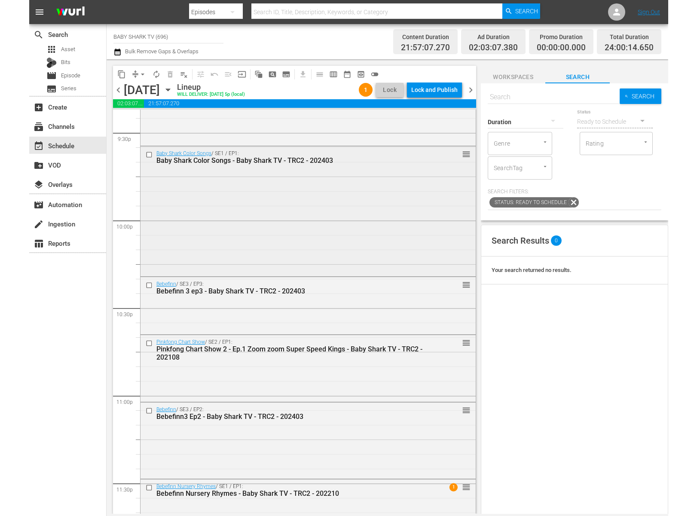
scroll to position [3805, 0]
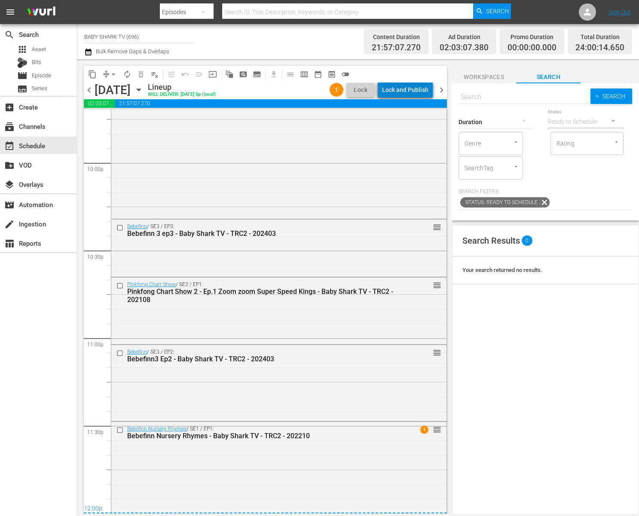
click at [424, 93] on div "Lock and Publish" at bounding box center [405, 89] width 46 height 15
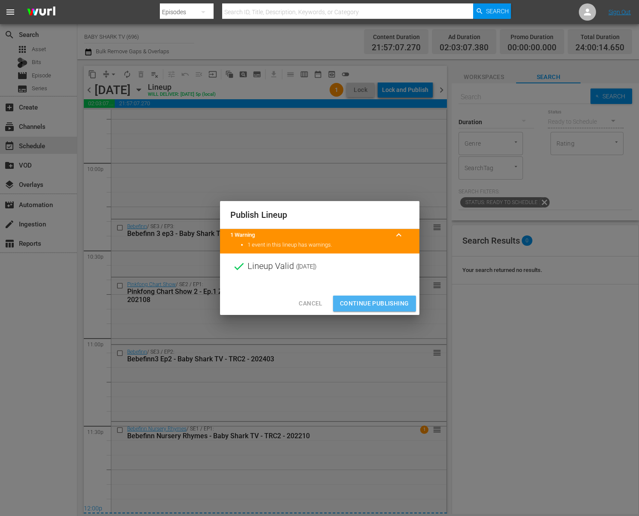
click at [400, 303] on span "Continue Publishing" at bounding box center [374, 303] width 69 height 11
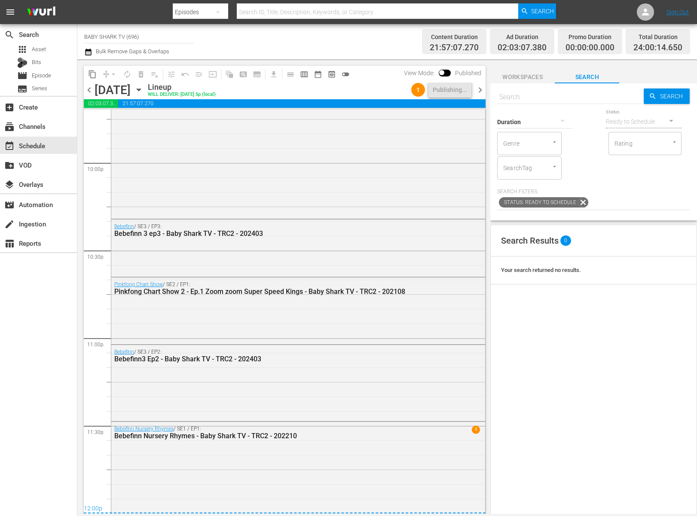
click at [144, 91] on icon "button" at bounding box center [138, 89] width 9 height 9
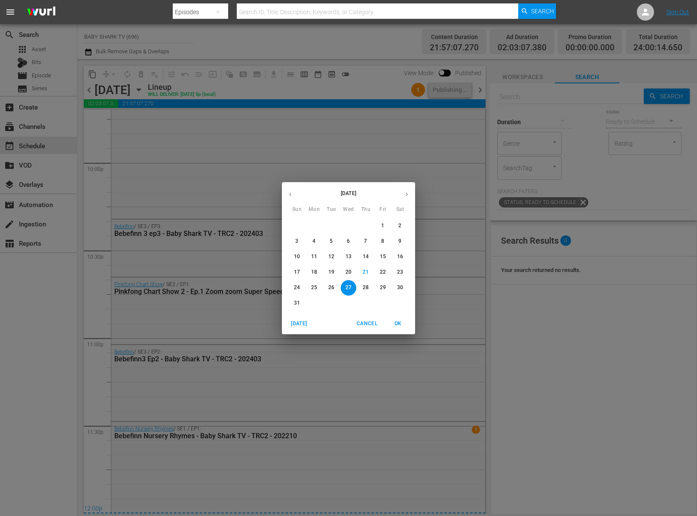
click at [367, 292] on button "28" at bounding box center [365, 287] width 15 height 15
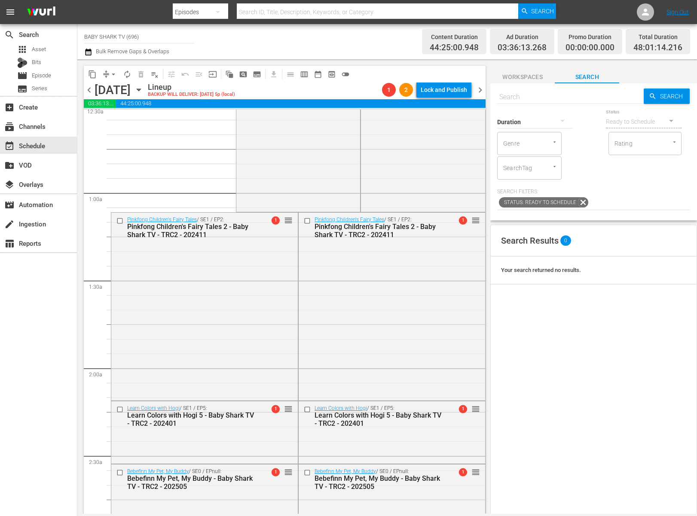
scroll to position [95, 0]
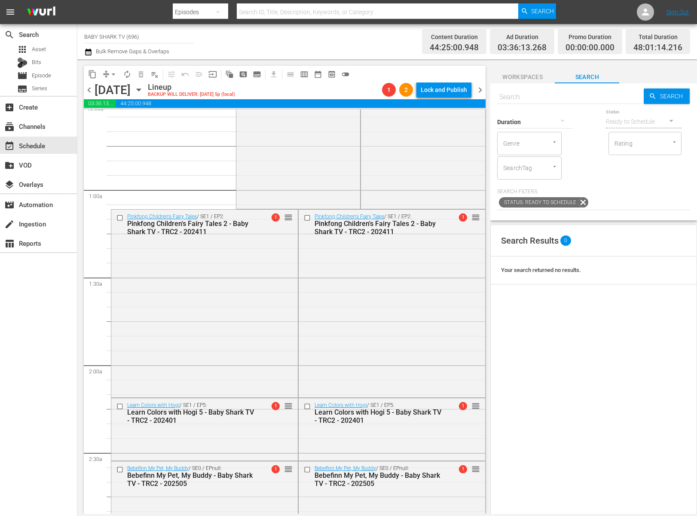
click at [99, 76] on button "content_copy" at bounding box center [93, 74] width 14 height 14
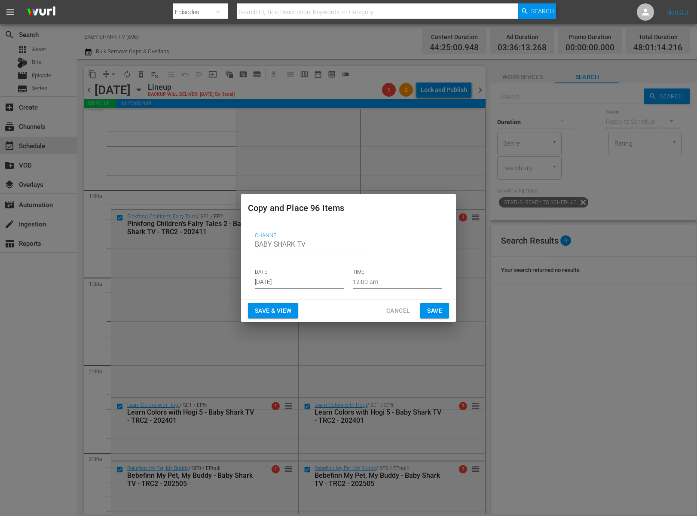
drag, startPoint x: 409, startPoint y: 313, endPoint x: 135, endPoint y: 78, distance: 361.2
click at [410, 313] on span "Cancel" at bounding box center [398, 311] width 24 height 11
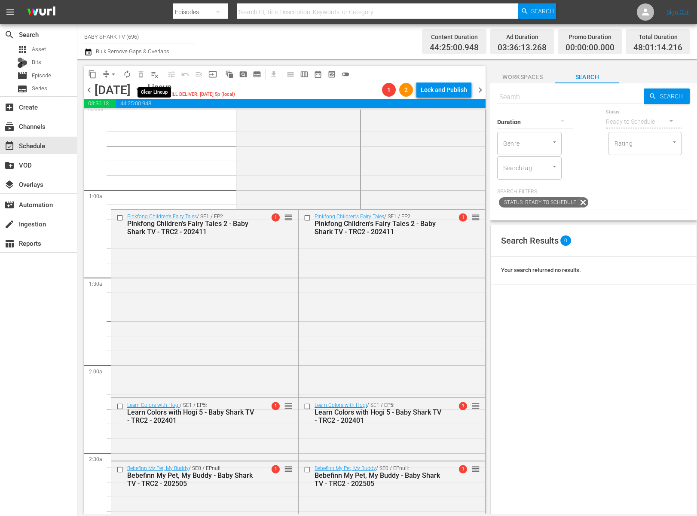
click at [151, 75] on span "playlist_remove_outlined" at bounding box center [154, 74] width 9 height 9
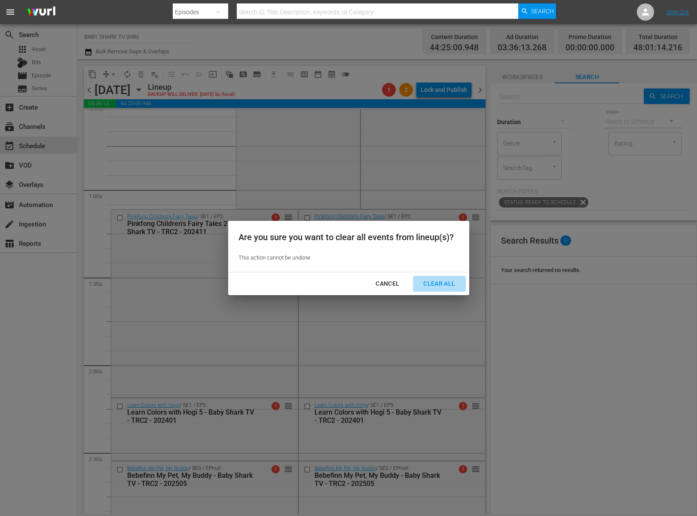
click at [433, 279] on div "Clear All" at bounding box center [440, 284] width 46 height 11
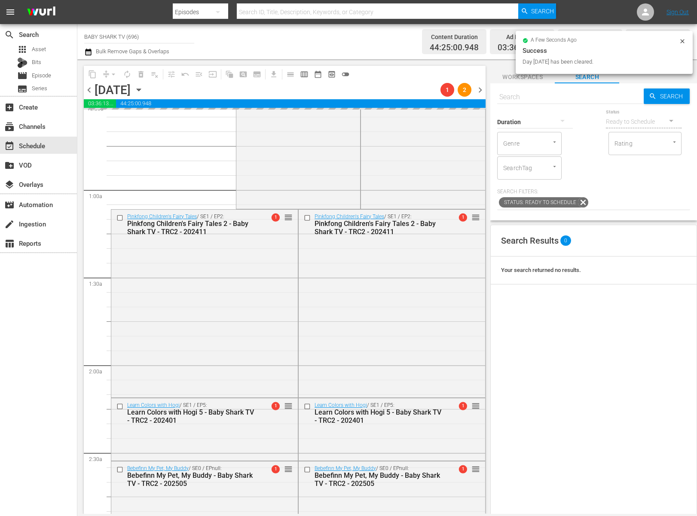
click at [144, 92] on icon "button" at bounding box center [138, 89] width 9 height 9
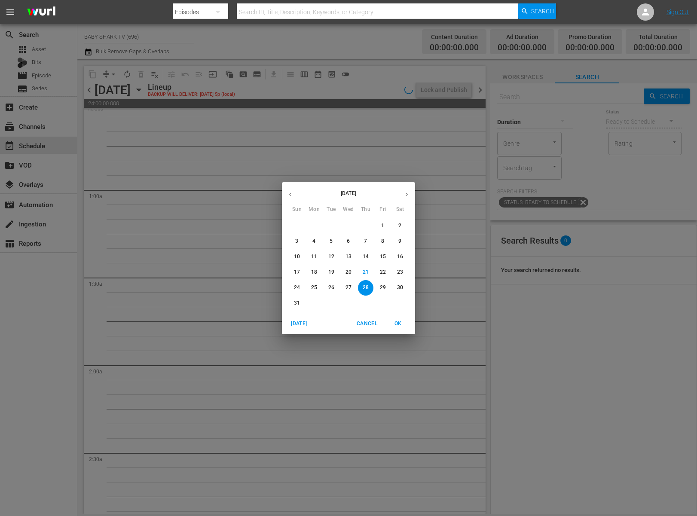
click at [295, 289] on p "24" at bounding box center [297, 287] width 6 height 7
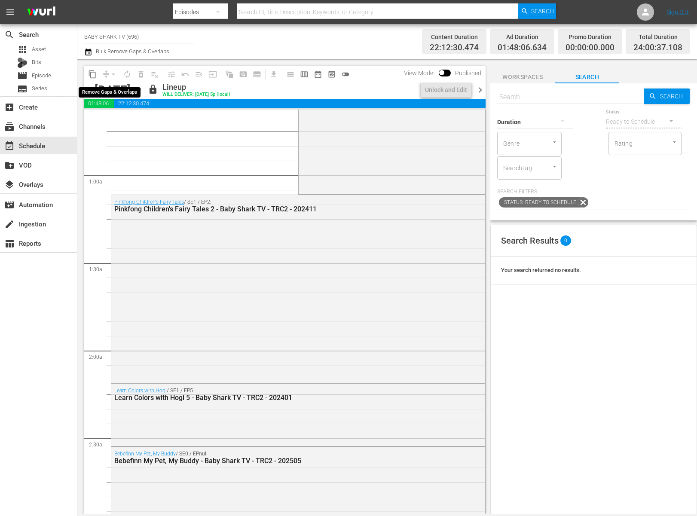
scroll to position [95, 0]
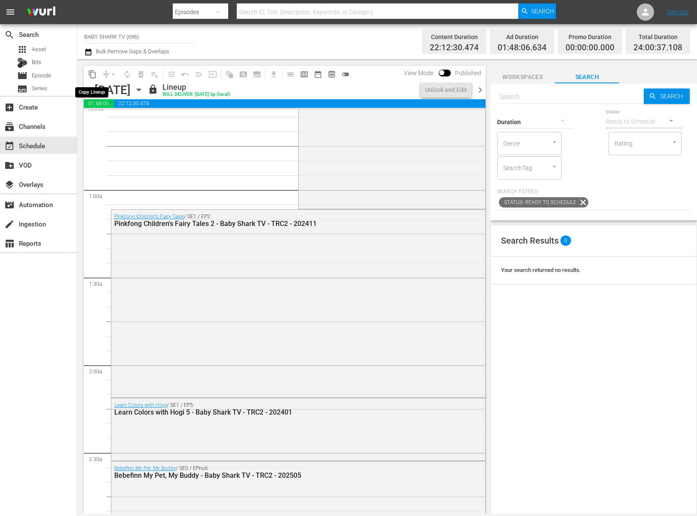
click at [92, 73] on span "content_copy" at bounding box center [92, 74] width 9 height 9
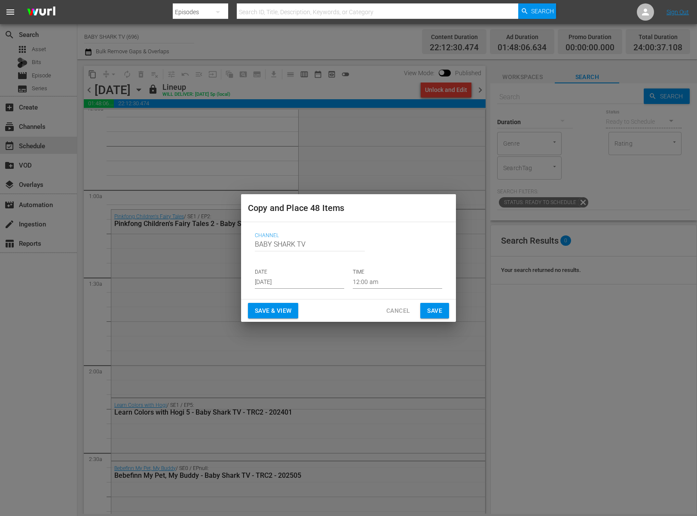
click at [313, 283] on input "[DATE]" at bounding box center [299, 282] width 89 height 13
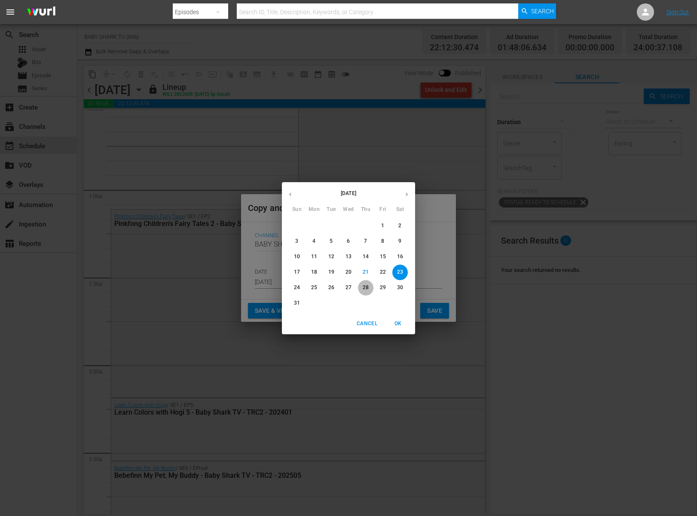
click at [361, 287] on span "28" at bounding box center [365, 287] width 15 height 7
type input "Aug 28th 2025"
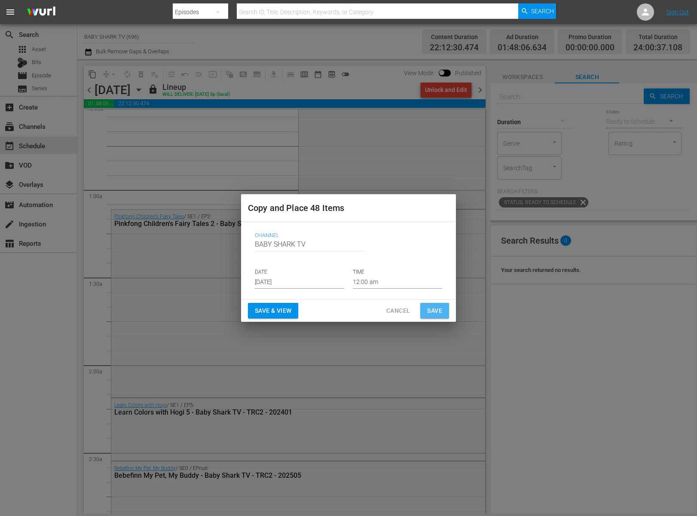
click at [438, 312] on span "Save" at bounding box center [434, 311] width 15 height 11
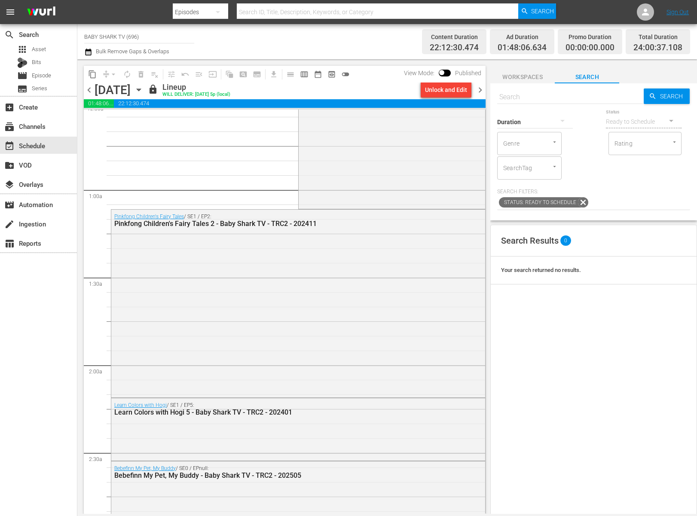
click at [144, 88] on icon "button" at bounding box center [138, 89] width 9 height 9
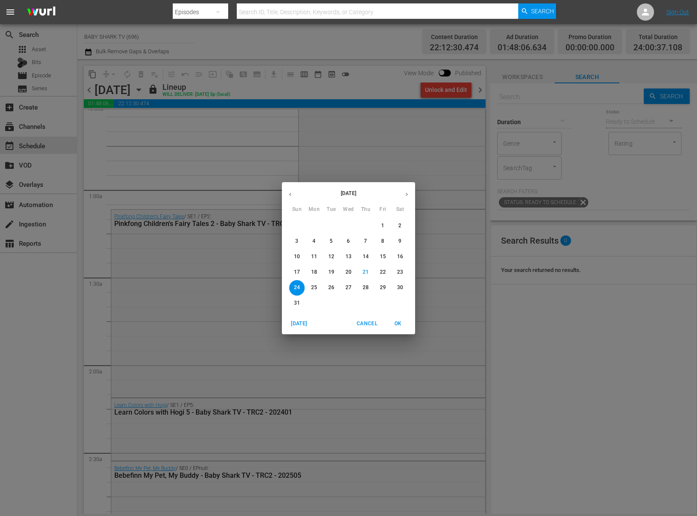
click at [346, 291] on p "27" at bounding box center [349, 287] width 6 height 7
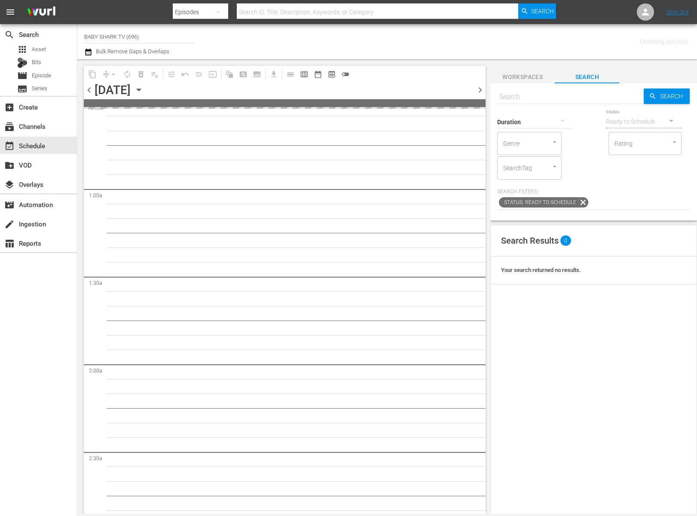
scroll to position [110, 0]
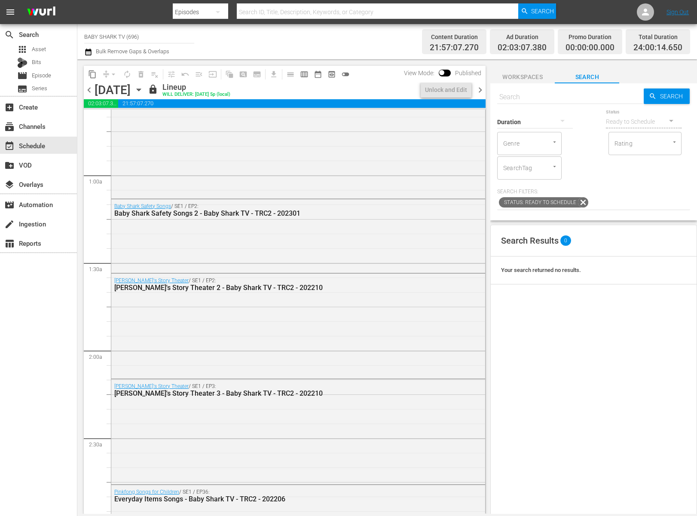
click at [144, 93] on icon "button" at bounding box center [138, 89] width 9 height 9
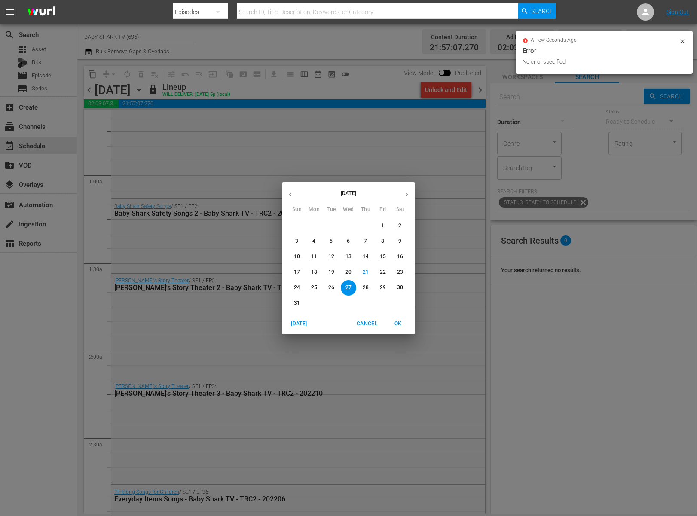
click at [372, 306] on div "4" at bounding box center [365, 303] width 17 height 15
click at [367, 290] on p "28" at bounding box center [366, 287] width 6 height 7
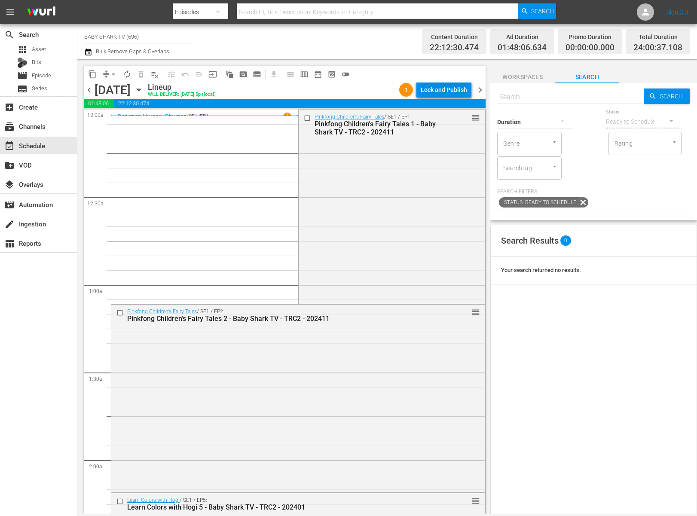
click at [433, 91] on div "Lock and Publish" at bounding box center [444, 89] width 46 height 15
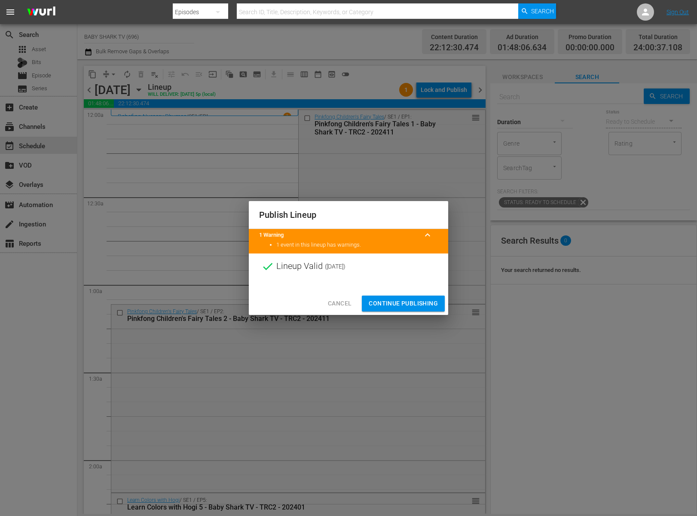
click at [412, 302] on span "Continue Publishing" at bounding box center [403, 303] width 69 height 11
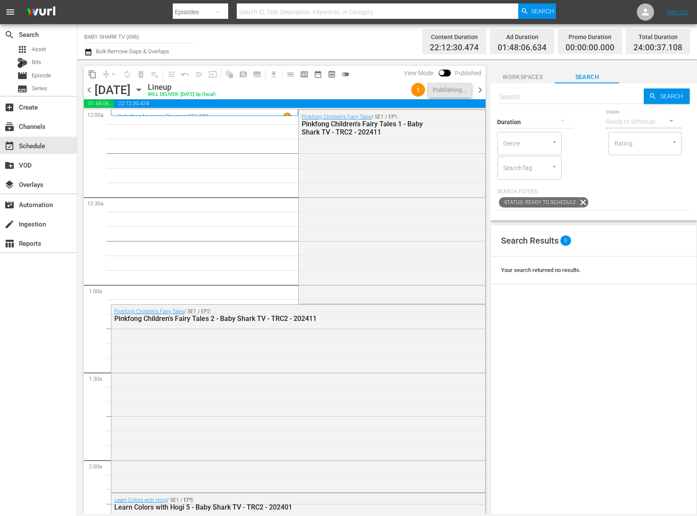
click at [331, 92] on div "Lineup WILL DELIVER: 8/27 @ 5p (local)" at bounding box center [278, 90] width 260 height 15
click at [144, 88] on icon "button" at bounding box center [138, 89] width 9 height 9
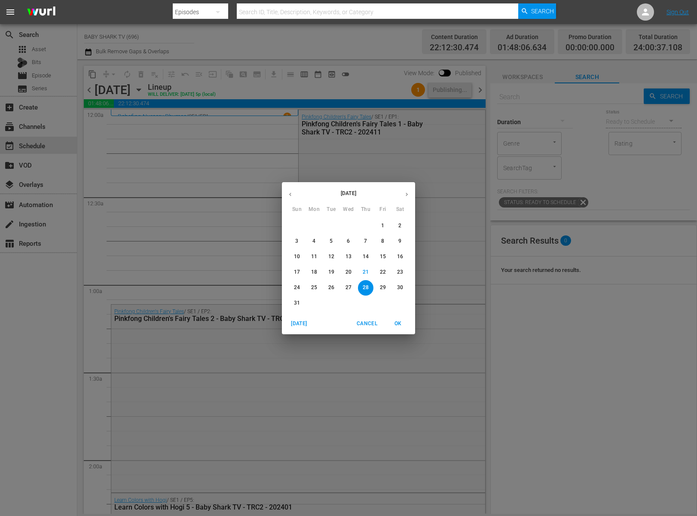
click at [224, 88] on div "[DATE] Sun Mon Tue Wed Thu Fri Sat 27 28 29 30 31 1 2 3 4 5 6 7 8 9 10 11 12 13…" at bounding box center [348, 258] width 697 height 516
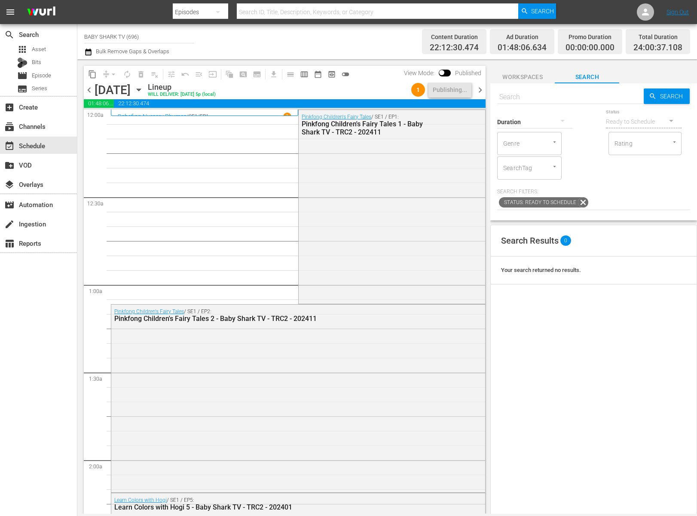
click at [144, 88] on icon "button" at bounding box center [138, 89] width 9 height 9
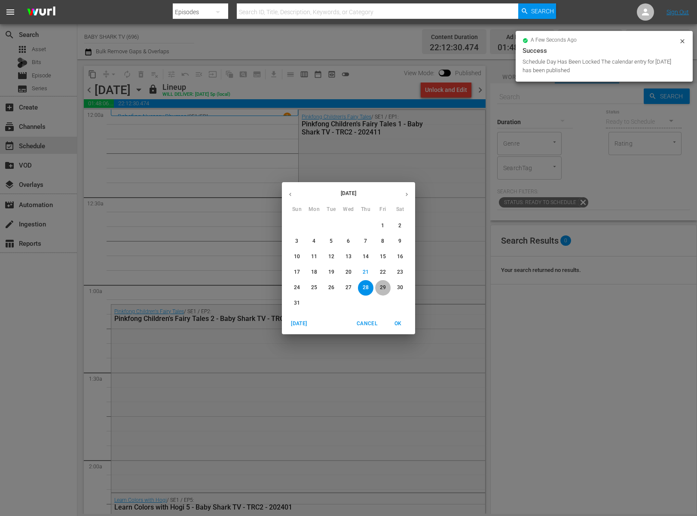
click at [380, 292] on button "29" at bounding box center [382, 287] width 15 height 15
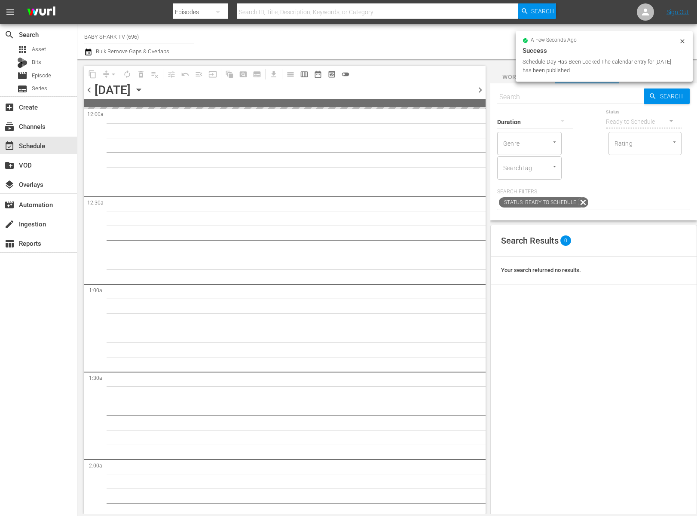
click at [584, 362] on div "Search Results 0 Your search returned no results." at bounding box center [593, 440] width 207 height 431
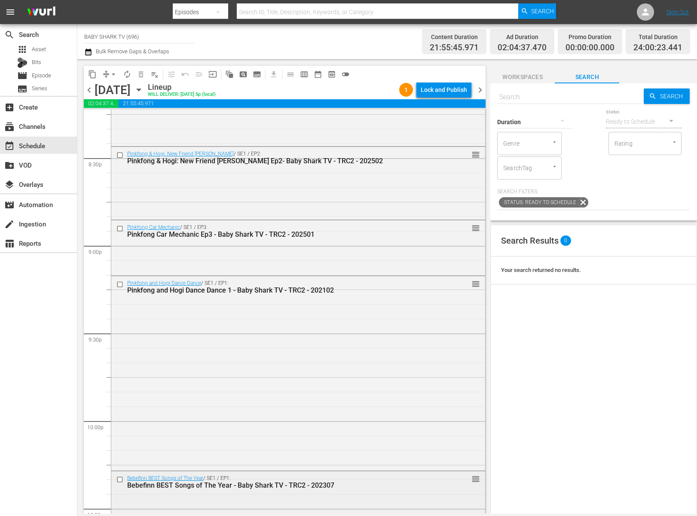
scroll to position [3806, 0]
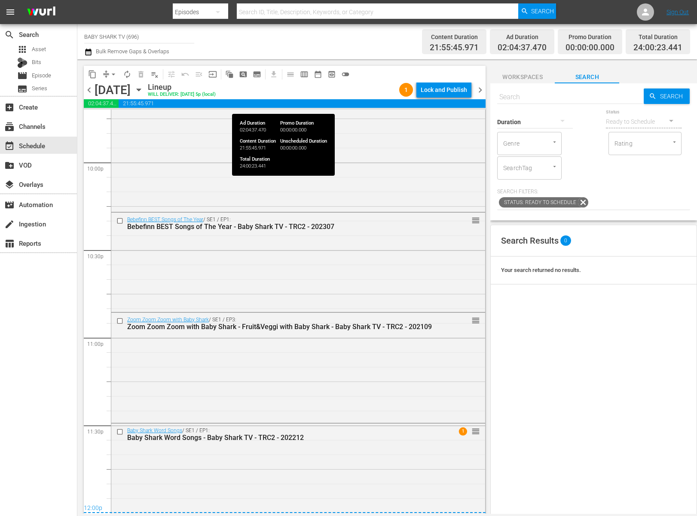
click at [374, 89] on div "Lineup WILL DELIVER: 8/28 @ 5p (local)" at bounding box center [272, 90] width 248 height 15
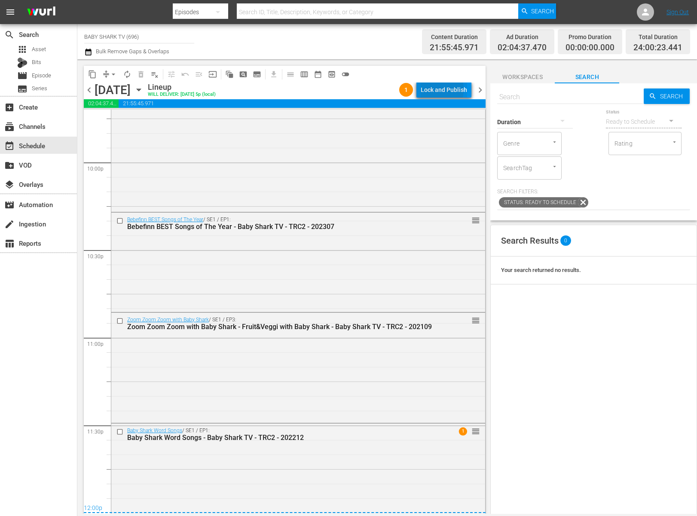
click at [434, 89] on div "Lock and Publish" at bounding box center [444, 89] width 46 height 15
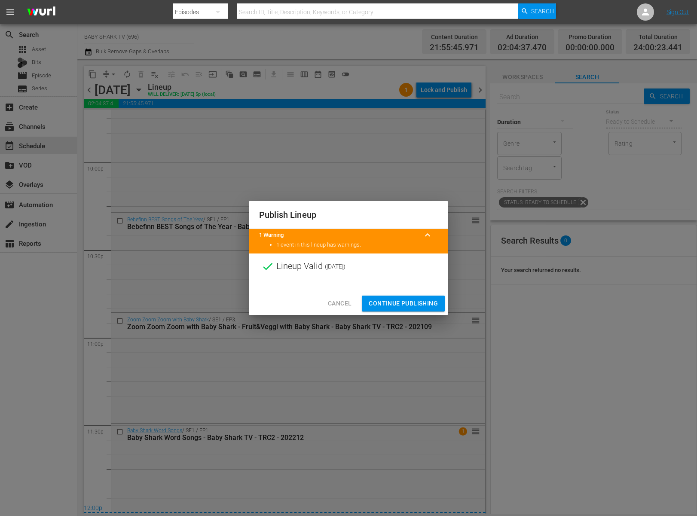
click at [435, 297] on button "Continue Publishing" at bounding box center [403, 304] width 83 height 16
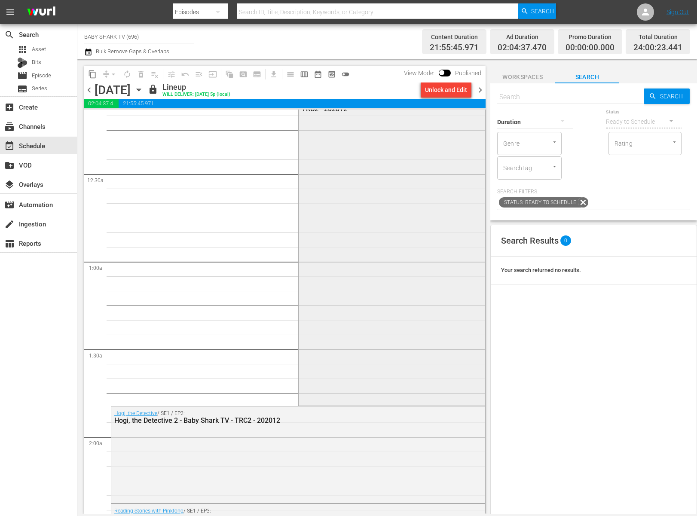
scroll to position [0, 0]
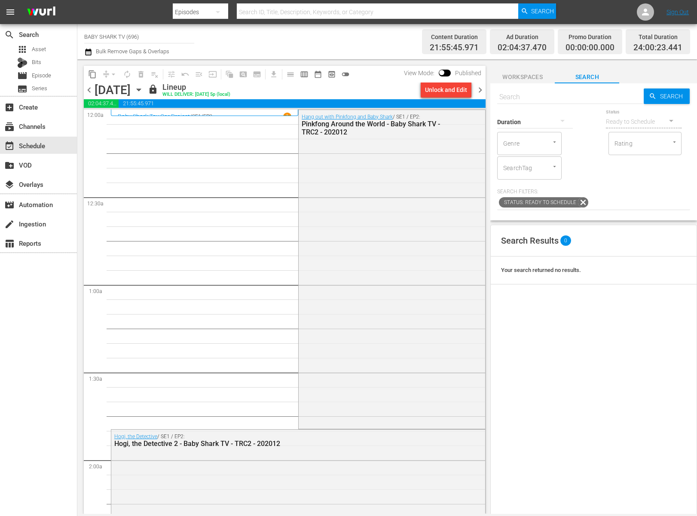
click at [144, 92] on icon "button" at bounding box center [138, 89] width 9 height 9
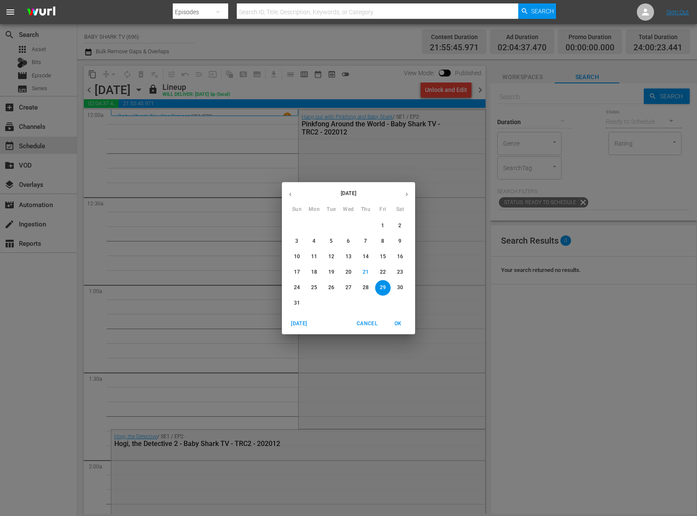
click at [401, 287] on p "30" at bounding box center [400, 287] width 6 height 7
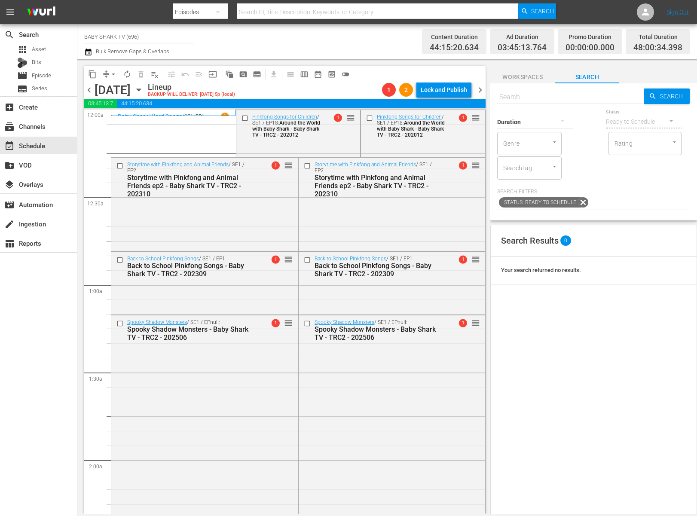
click at [144, 92] on icon "button" at bounding box center [138, 89] width 9 height 9
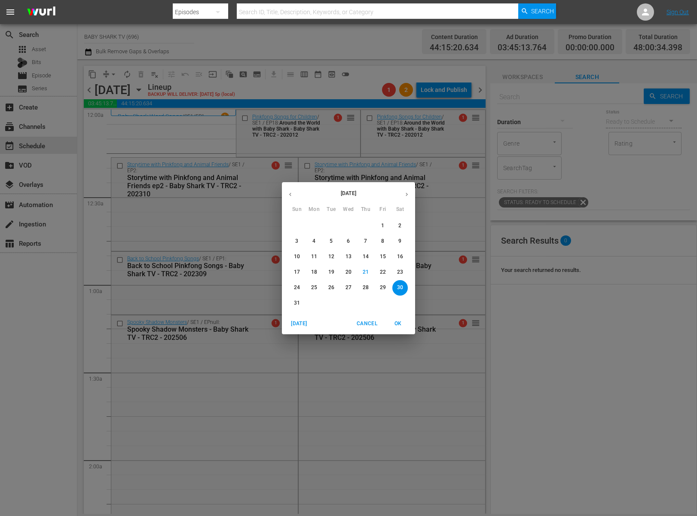
click at [200, 116] on div "[DATE] Sun Mon Tue Wed Thu Fri Sat 27 28 29 30 31 1 2 3 4 5 6 7 8 9 10 11 12 13…" at bounding box center [348, 258] width 697 height 516
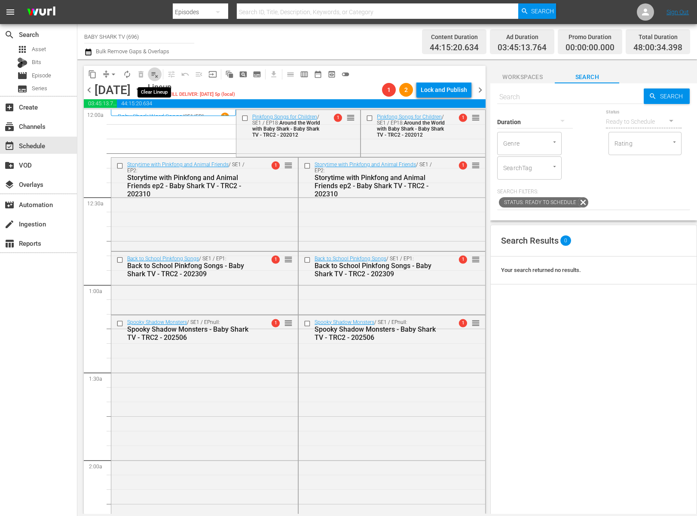
click at [157, 77] on span "playlist_remove_outlined" at bounding box center [154, 74] width 9 height 9
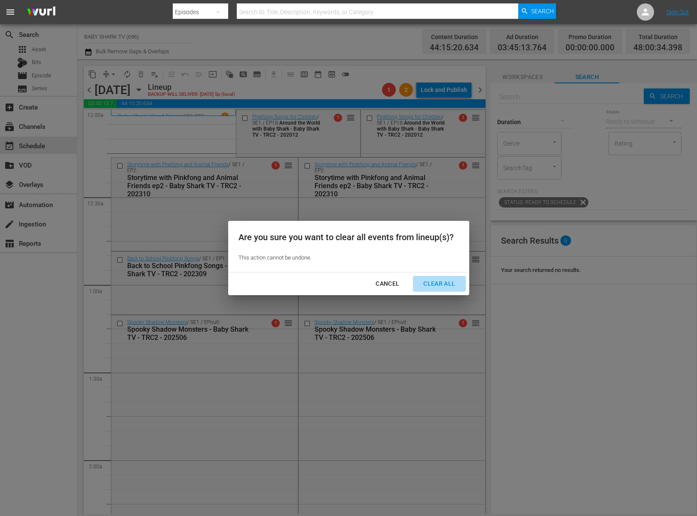
click at [421, 280] on div "Clear All" at bounding box center [440, 284] width 46 height 11
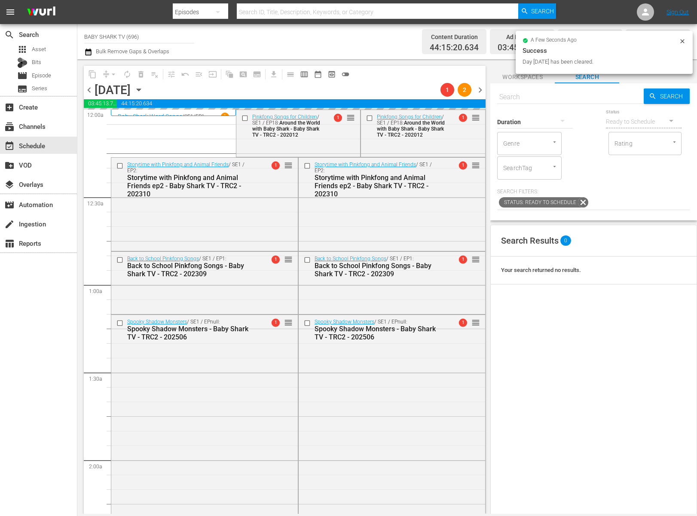
click at [562, 327] on div "Search Results 0 Your search returned no results." at bounding box center [593, 440] width 207 height 431
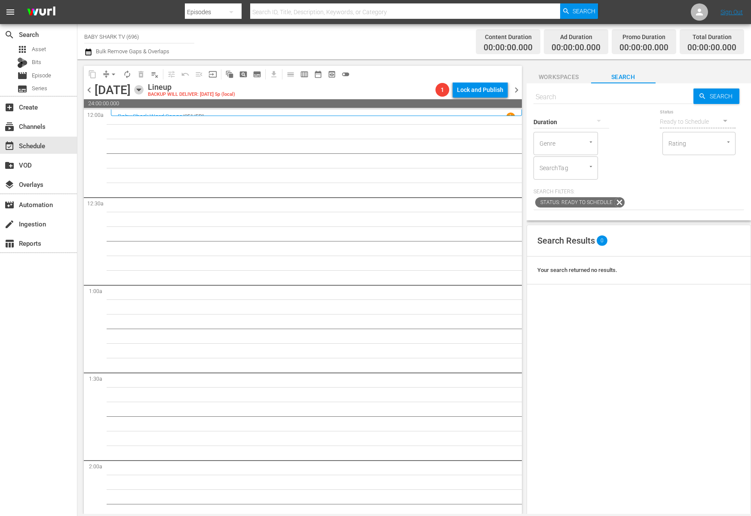
click at [144, 92] on icon "button" at bounding box center [138, 89] width 9 height 9
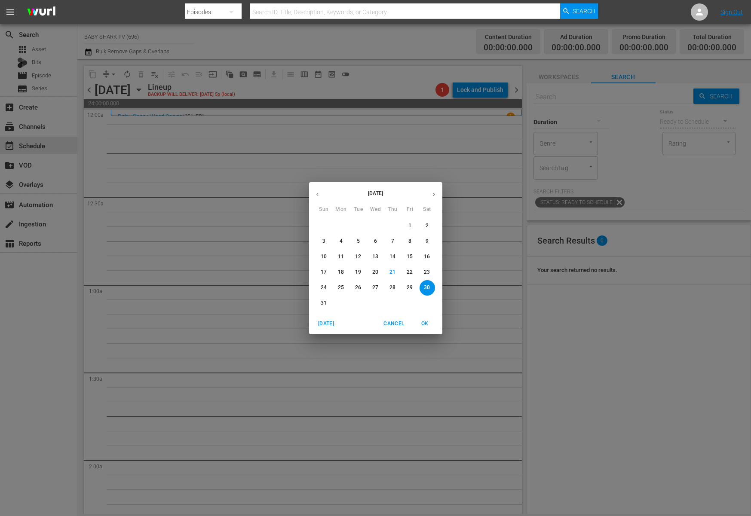
click at [324, 306] on p "31" at bounding box center [324, 303] width 6 height 7
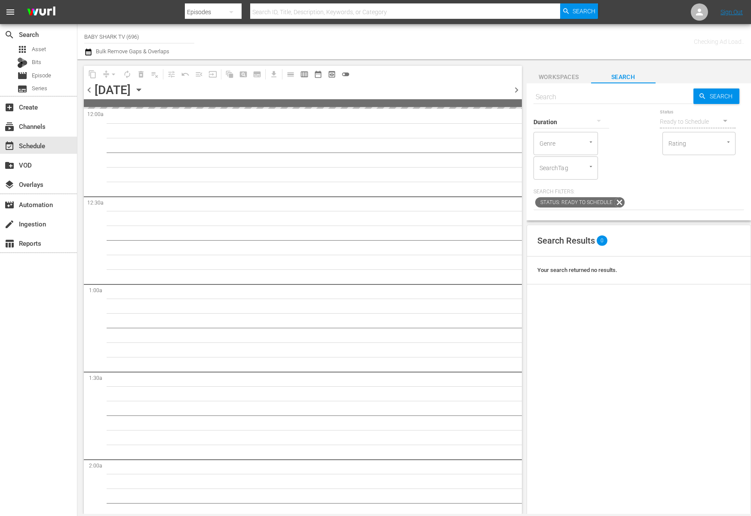
click at [631, 382] on div "Search Results 0 Your search returned no results." at bounding box center [639, 440] width 224 height 431
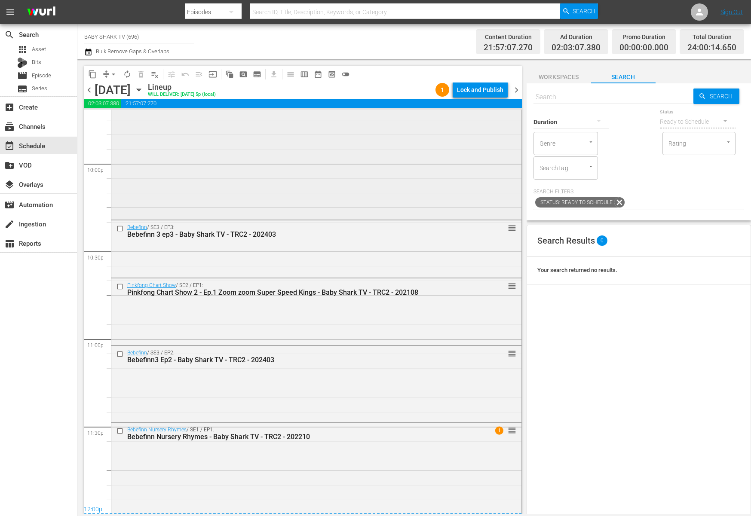
scroll to position [3805, 0]
click at [466, 88] on div "Lock and Publish" at bounding box center [480, 89] width 46 height 15
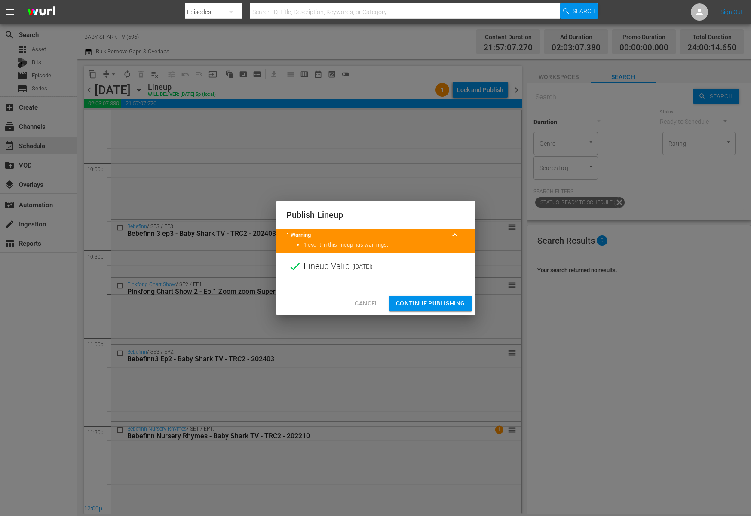
click at [432, 305] on span "Continue Publishing" at bounding box center [430, 303] width 69 height 11
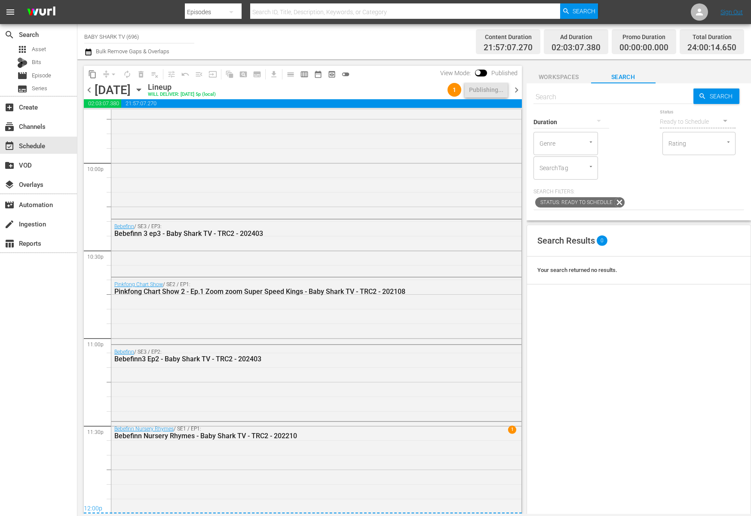
click at [361, 94] on div "Lineup WILL DELIVER: [DATE] 5p (local)" at bounding box center [296, 90] width 296 height 15
click at [141, 89] on icon "button" at bounding box center [139, 90] width 4 height 2
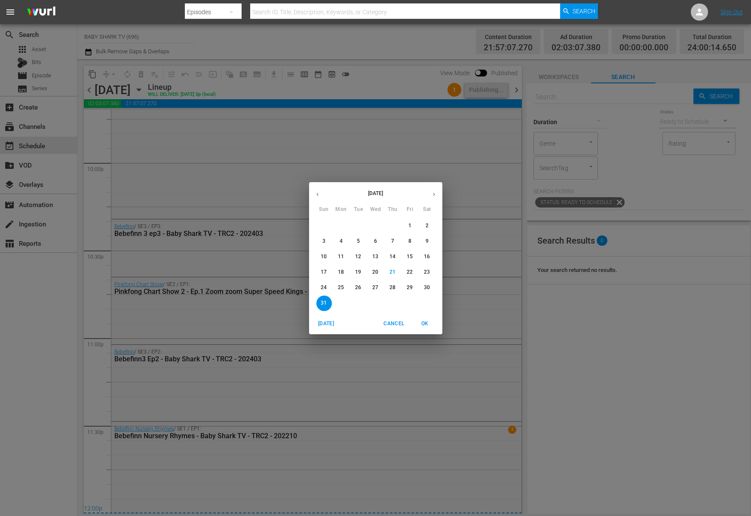
click at [391, 276] on button "21" at bounding box center [392, 272] width 15 height 15
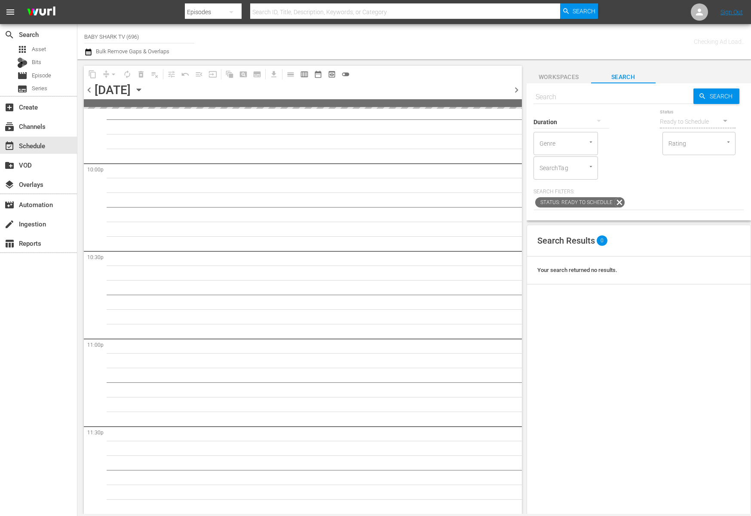
scroll to position [3804, 0]
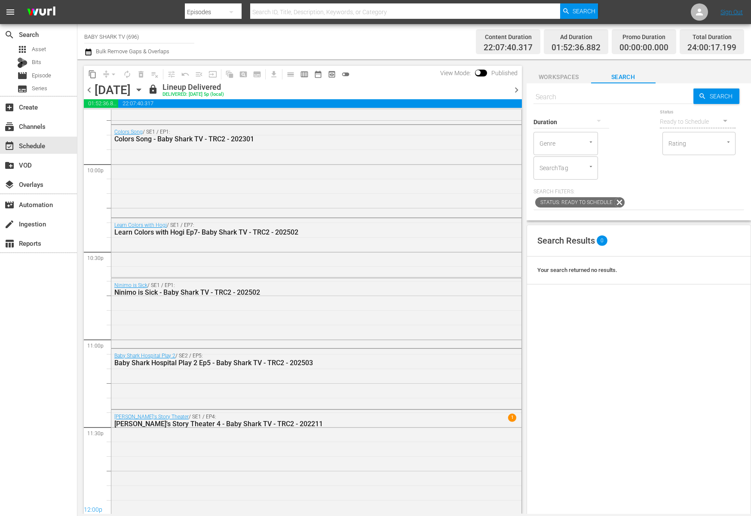
click at [427, 79] on div "content_copy compress arrow_drop_down autorenew_outlined delete_forever_outline…" at bounding box center [303, 74] width 438 height 17
click at [93, 78] on span "content_copy" at bounding box center [92, 74] width 9 height 9
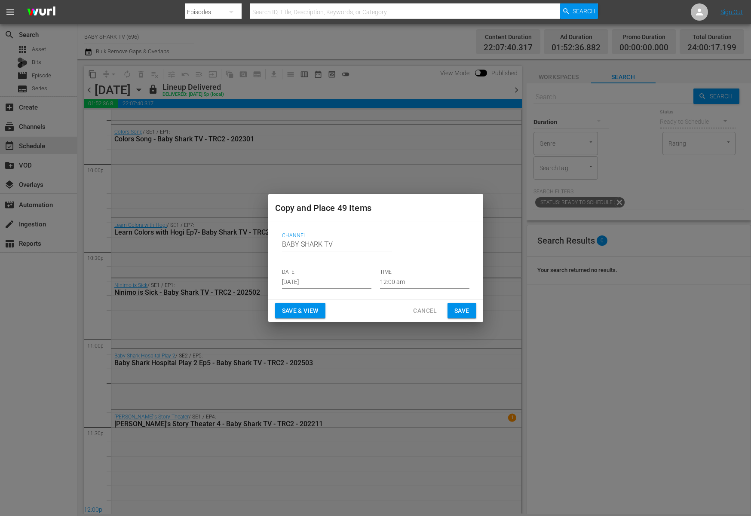
click at [311, 279] on input "[DATE]" at bounding box center [326, 282] width 89 height 13
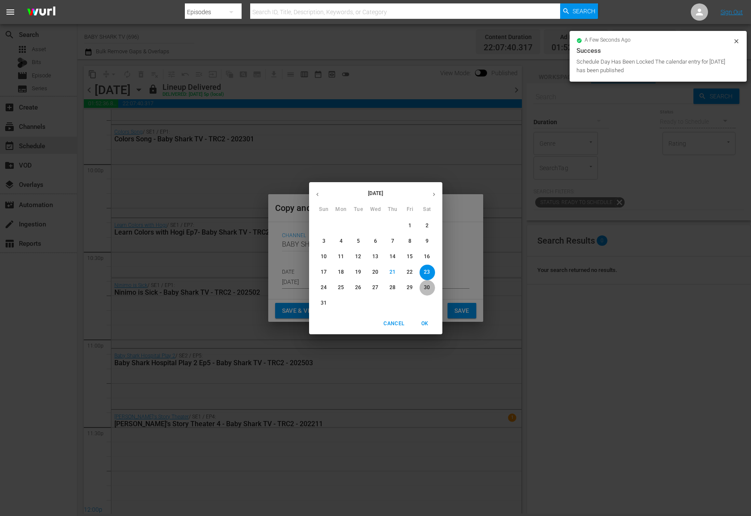
click at [431, 287] on span "30" at bounding box center [427, 287] width 15 height 7
type input "[DATE]"
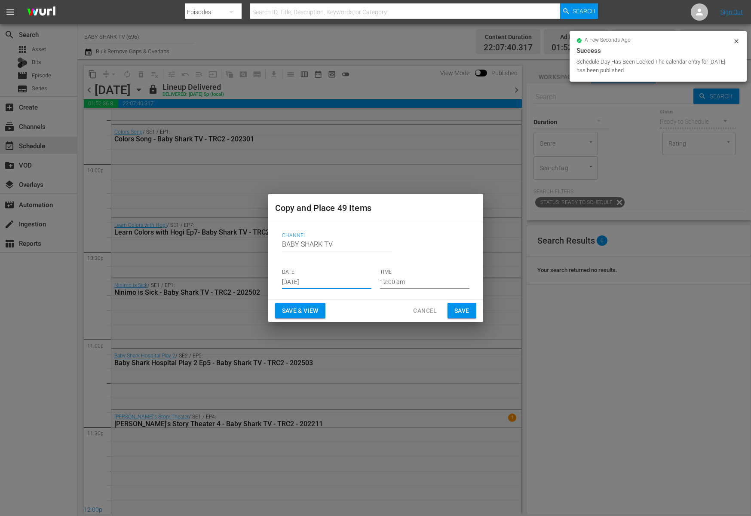
click at [369, 309] on div "Save & View Cancel Save" at bounding box center [375, 311] width 215 height 23
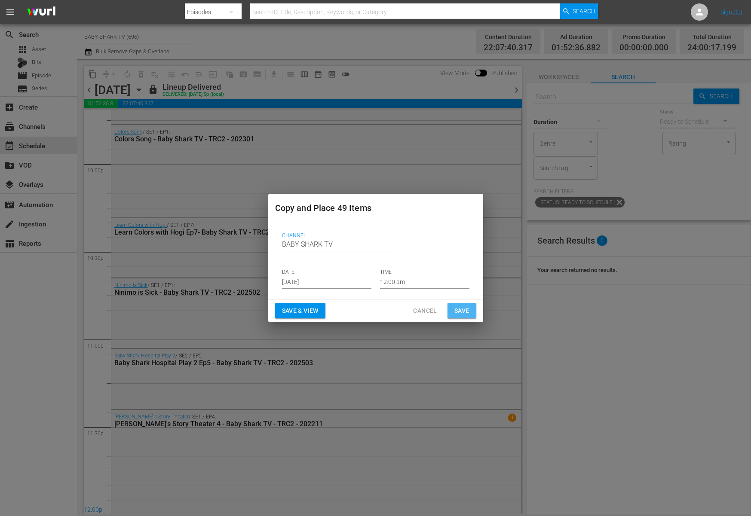
click at [450, 309] on button "Save" at bounding box center [461, 311] width 29 height 16
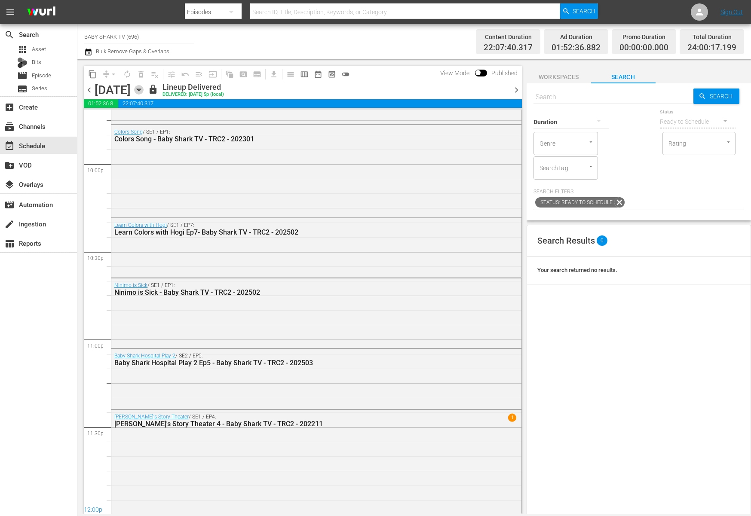
click at [144, 85] on icon "button" at bounding box center [138, 89] width 9 height 9
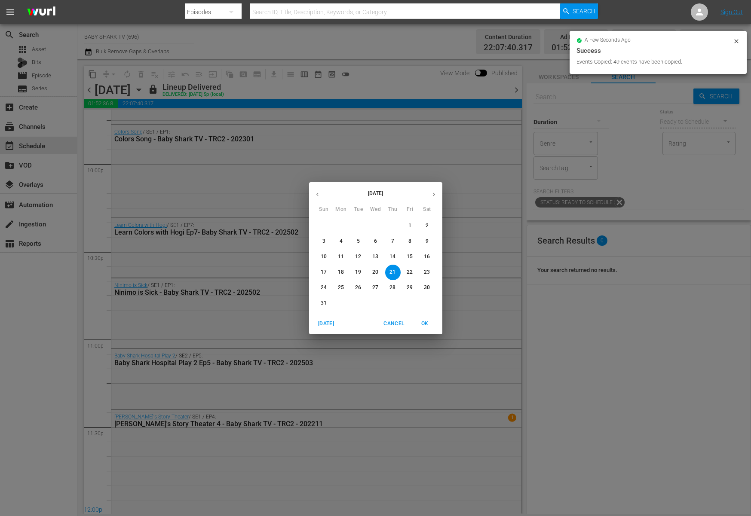
click at [339, 285] on p "25" at bounding box center [341, 287] width 6 height 7
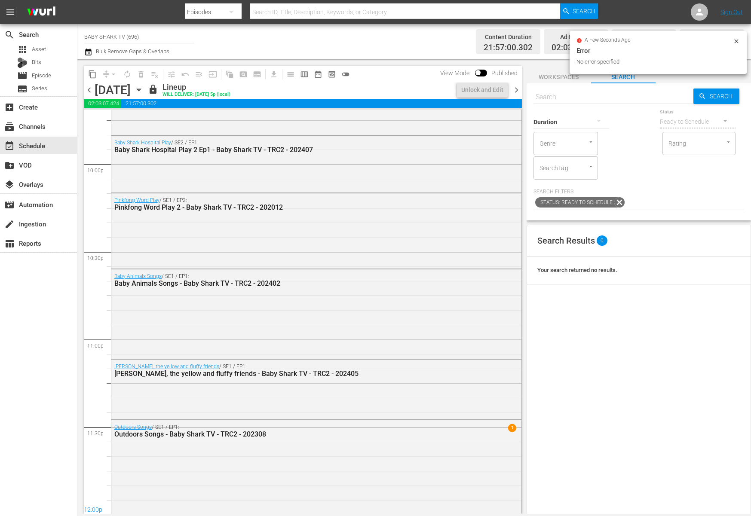
scroll to position [3805, 0]
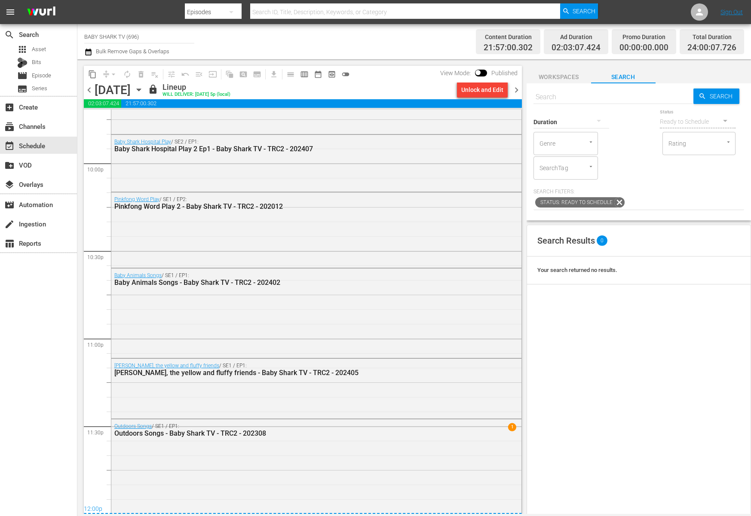
click at [144, 90] on icon "button" at bounding box center [138, 89] width 9 height 9
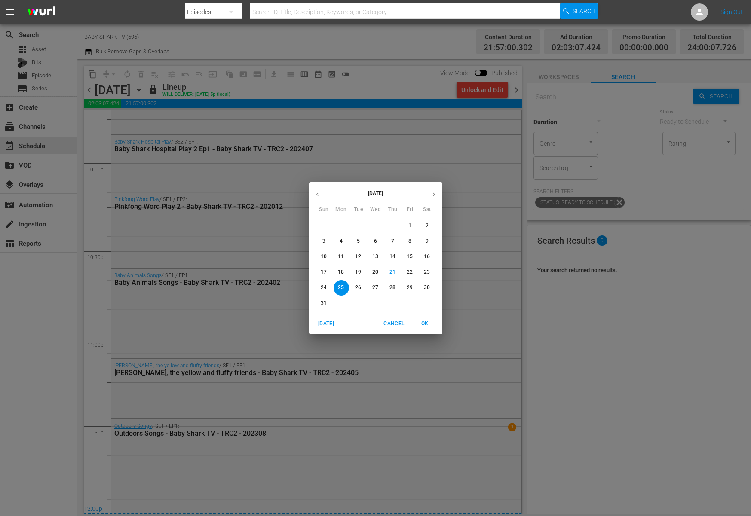
click at [364, 285] on span "26" at bounding box center [358, 287] width 15 height 7
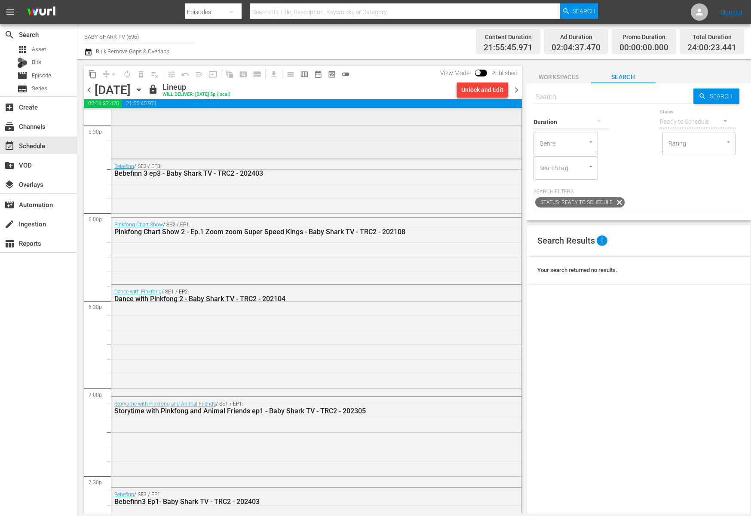
scroll to position [3085, 0]
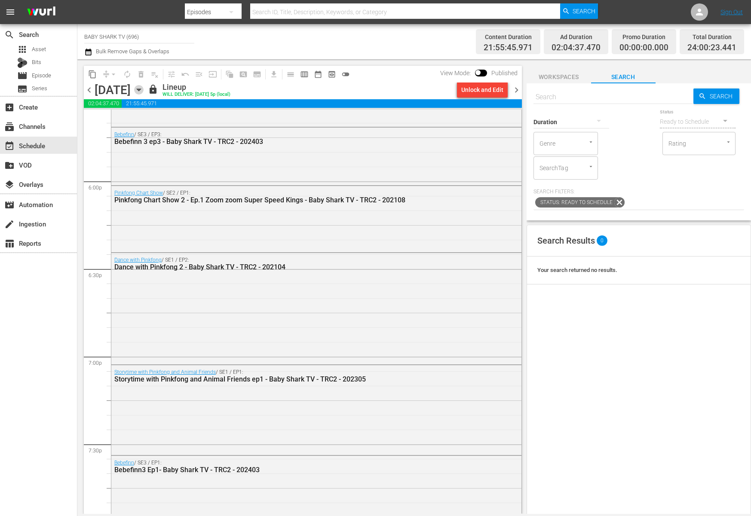
click at [144, 93] on icon "button" at bounding box center [138, 89] width 9 height 9
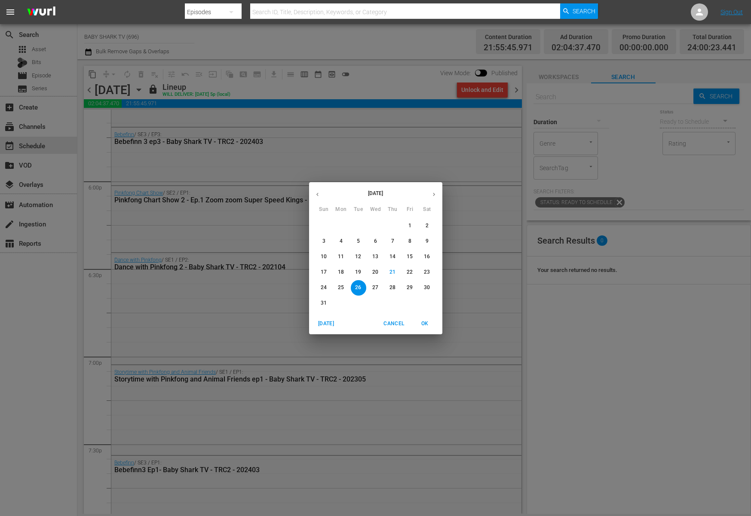
click at [373, 293] on button "27" at bounding box center [375, 287] width 15 height 15
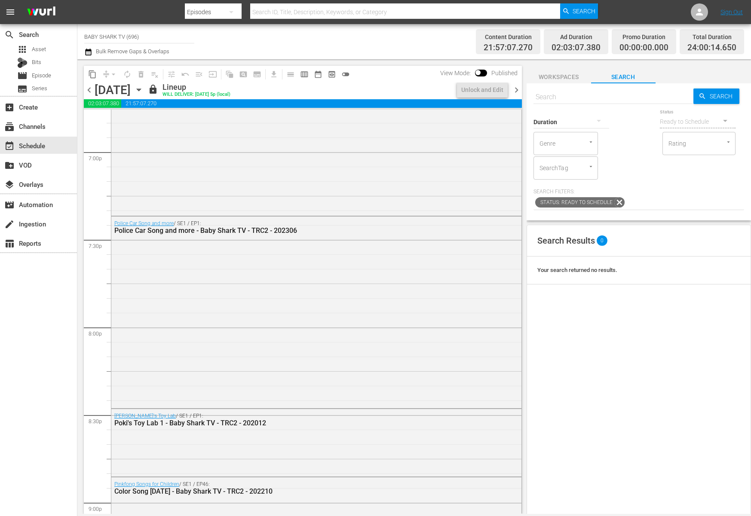
scroll to position [2968, 0]
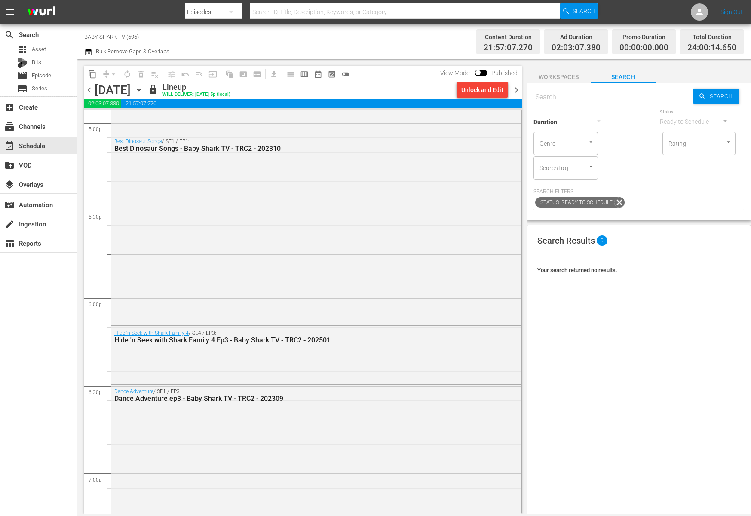
click at [144, 92] on icon "button" at bounding box center [138, 89] width 9 height 9
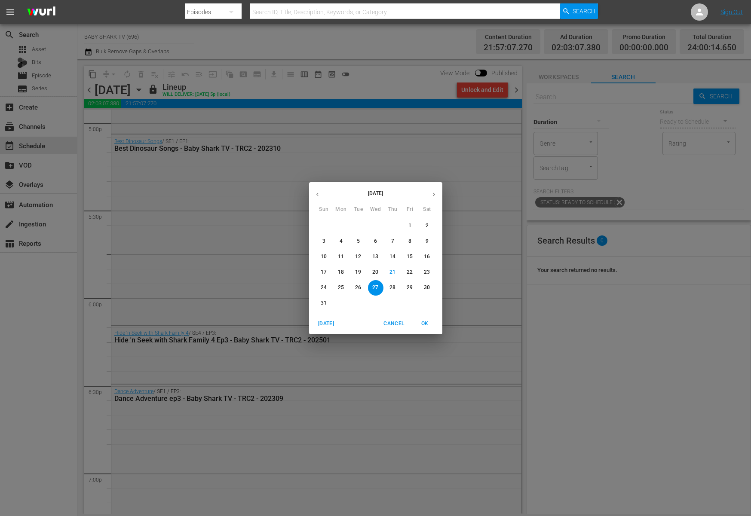
click at [391, 291] on p "28" at bounding box center [392, 287] width 6 height 7
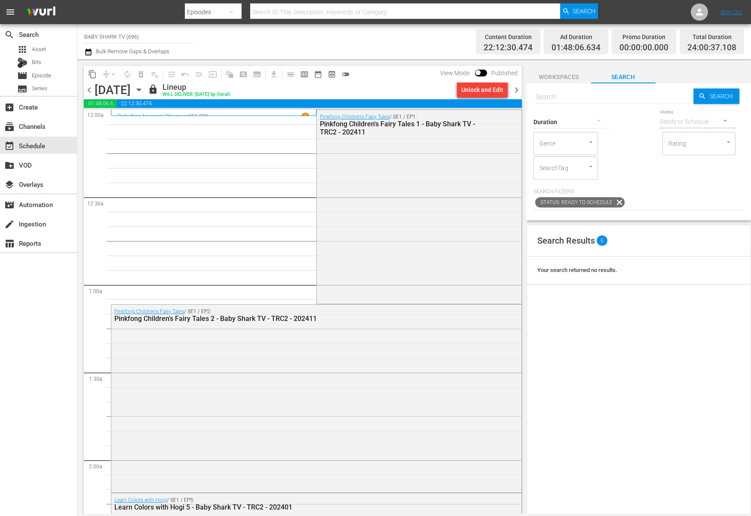
click at [144, 93] on icon "button" at bounding box center [138, 89] width 9 height 9
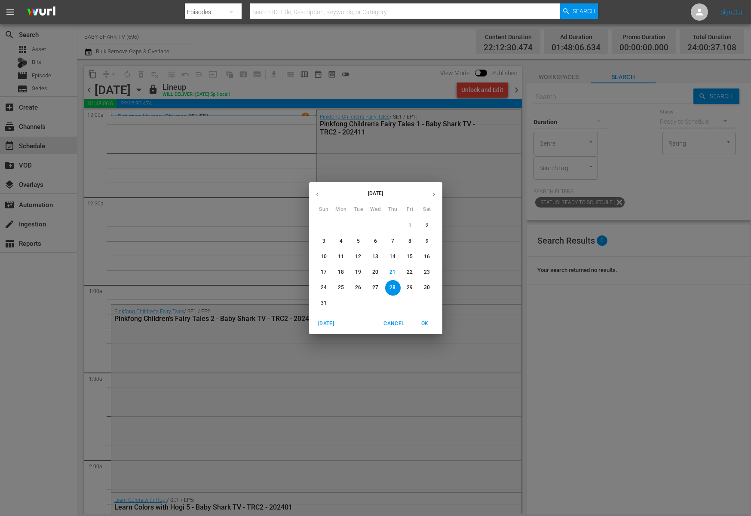
click at [404, 283] on button "29" at bounding box center [409, 287] width 15 height 15
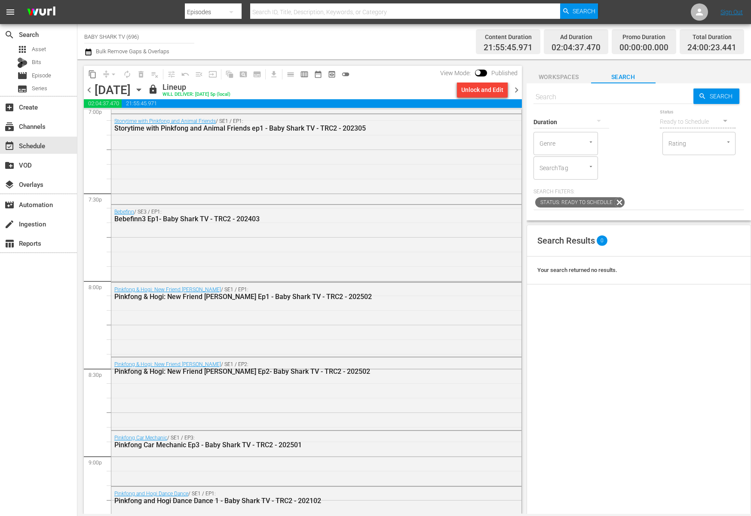
scroll to position [3806, 0]
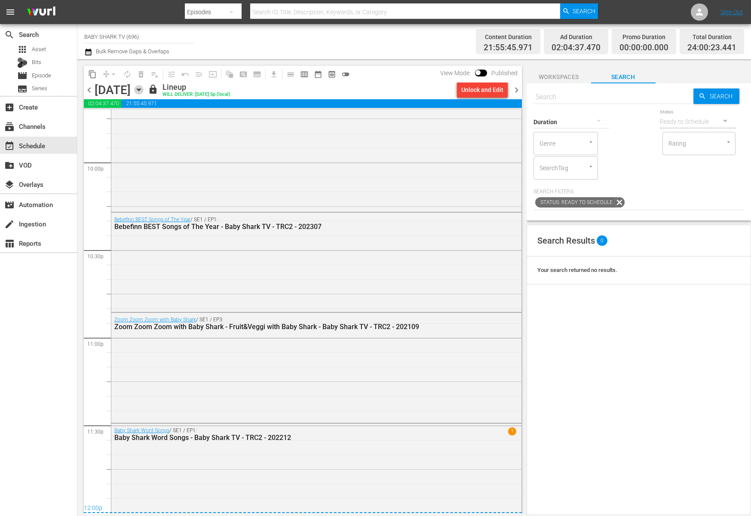
click at [144, 90] on icon "button" at bounding box center [138, 89] width 9 height 9
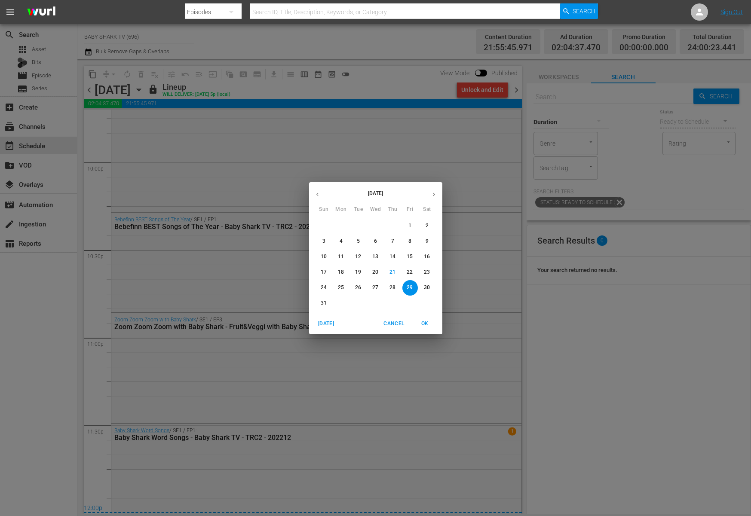
click at [207, 90] on div "[DATE] Sun Mon Tue Wed Thu Fri Sat 27 28 29 30 31 1 2 3 4 5 6 7 8 9 10 11 12 13…" at bounding box center [375, 258] width 751 height 516
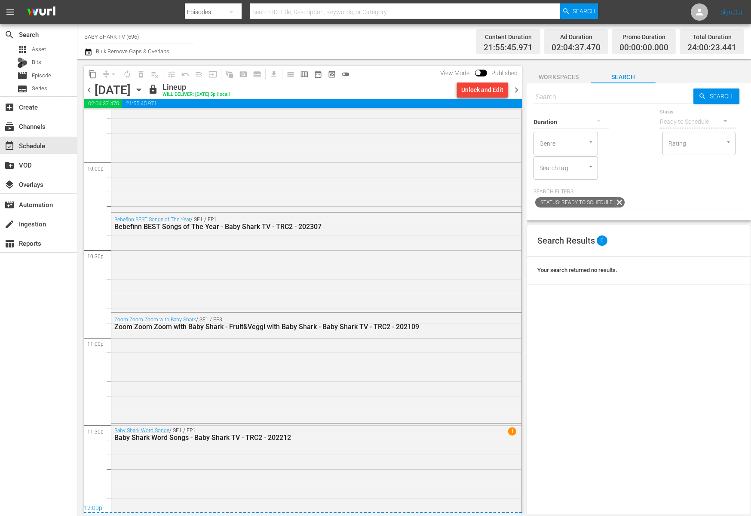
click at [144, 89] on icon "button" at bounding box center [138, 89] width 9 height 9
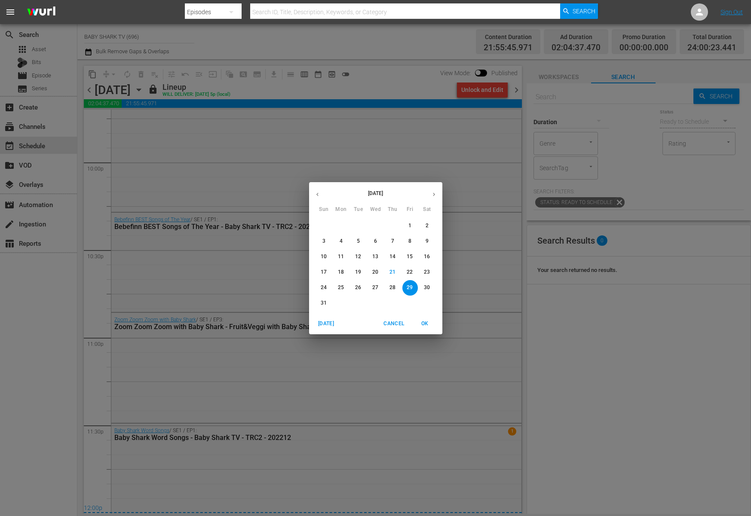
click at [422, 288] on span "30" at bounding box center [427, 287] width 15 height 7
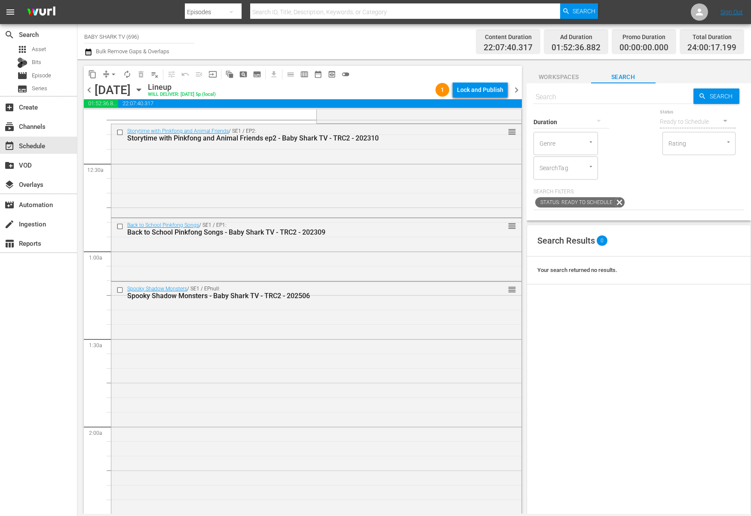
scroll to position [59, 0]
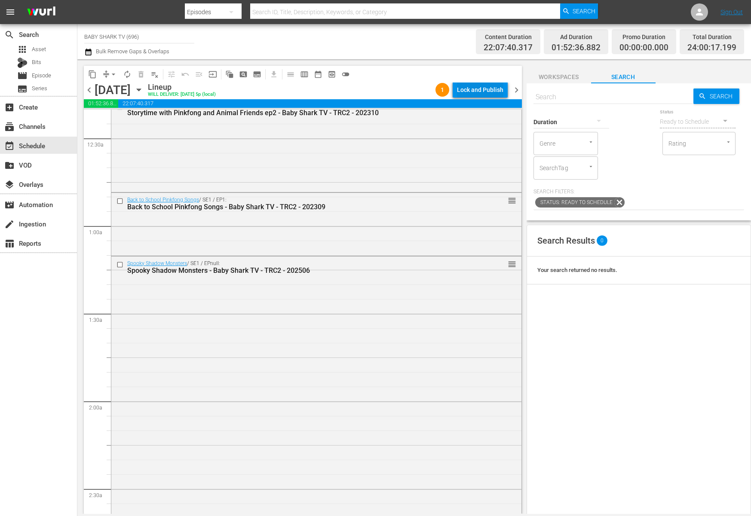
click at [460, 92] on div "Lock and Publish" at bounding box center [480, 89] width 46 height 15
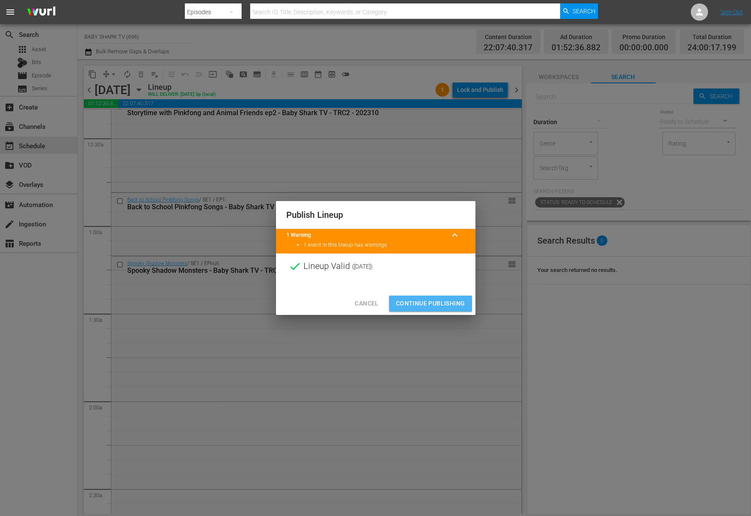
click at [418, 301] on span "Continue Publishing" at bounding box center [430, 303] width 69 height 11
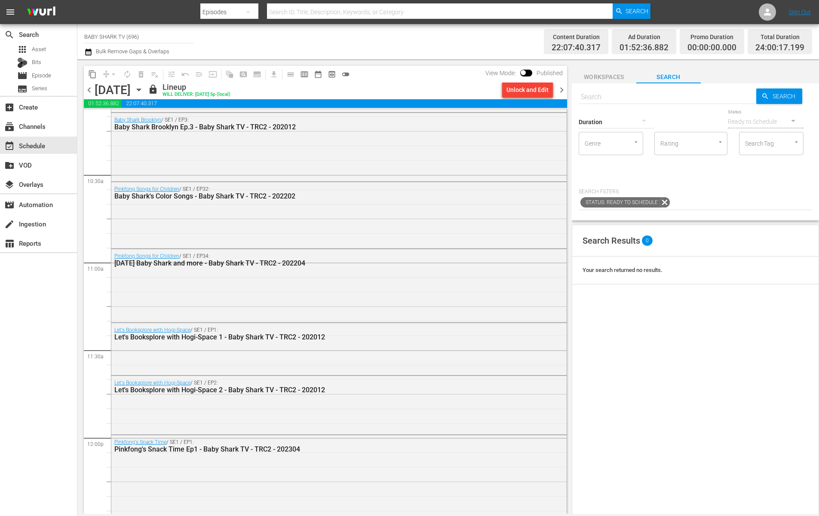
scroll to position [1434, 0]
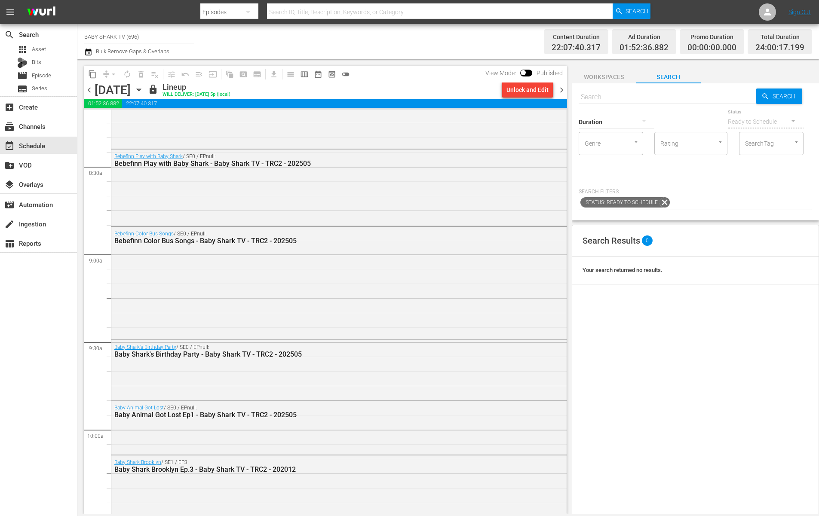
click at [144, 86] on icon "button" at bounding box center [138, 89] width 9 height 9
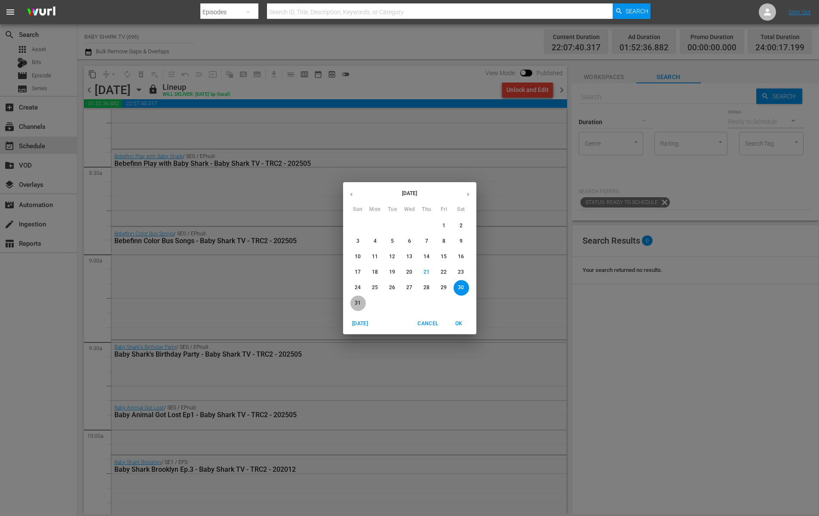
click at [363, 306] on span "31" at bounding box center [357, 303] width 15 height 7
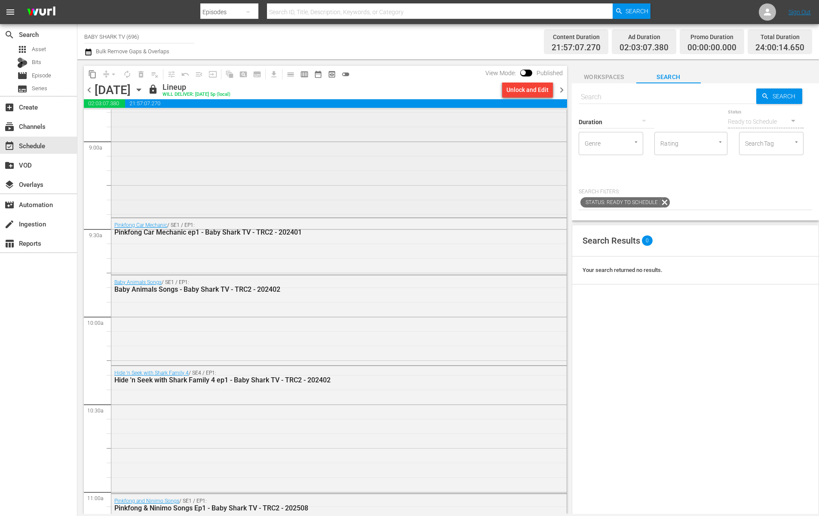
scroll to position [1967, 0]
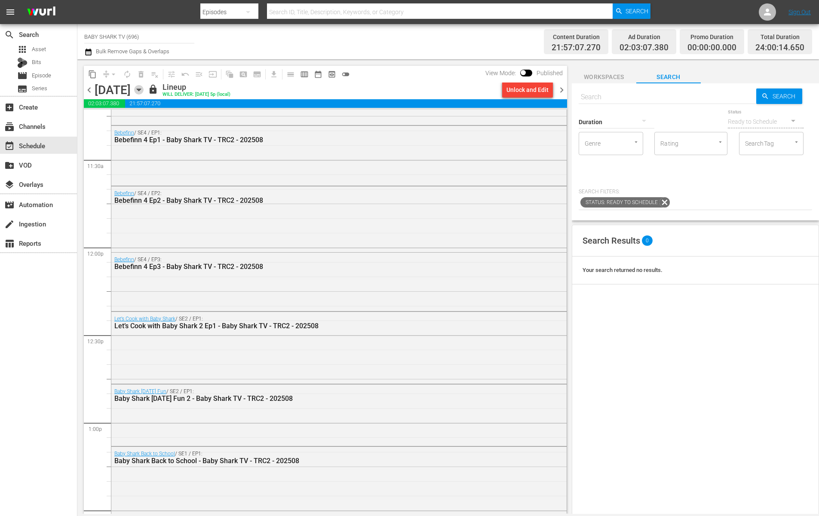
click at [144, 91] on icon "button" at bounding box center [138, 89] width 9 height 9
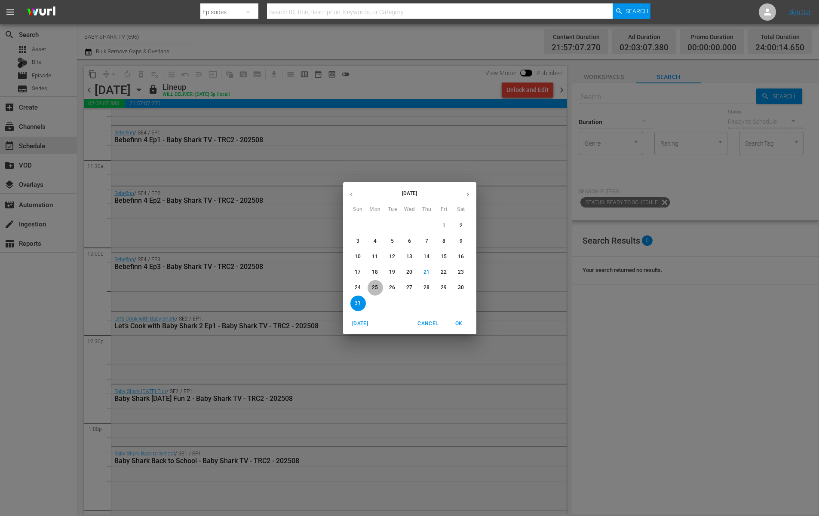
click at [374, 288] on p "25" at bounding box center [375, 287] width 6 height 7
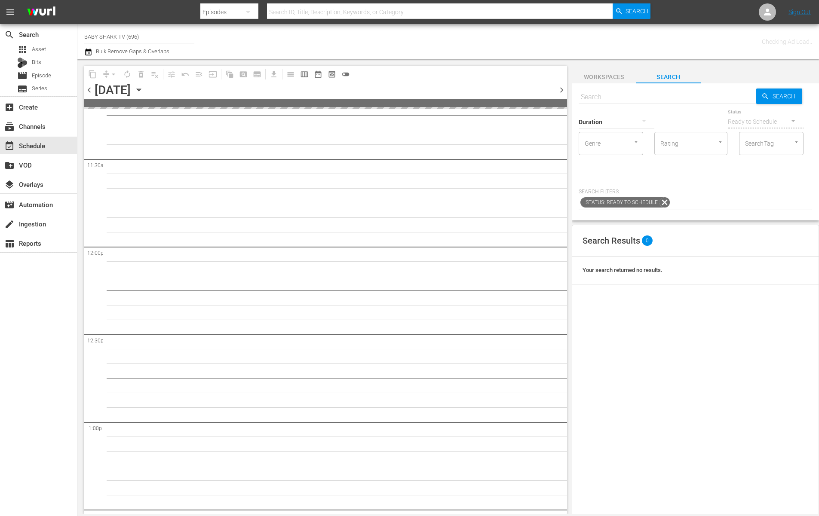
scroll to position [2142, 0]
click at [684, 377] on div "Search Results 0 Your search returned no results." at bounding box center [695, 440] width 247 height 431
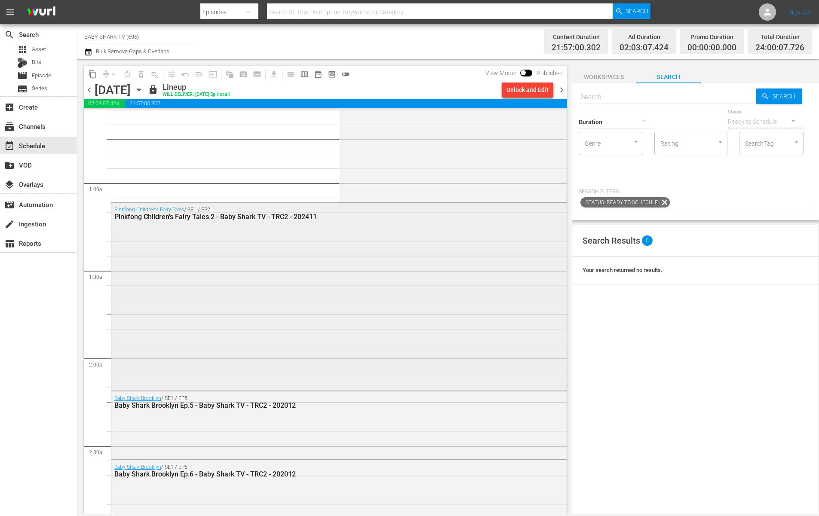
scroll to position [0, 0]
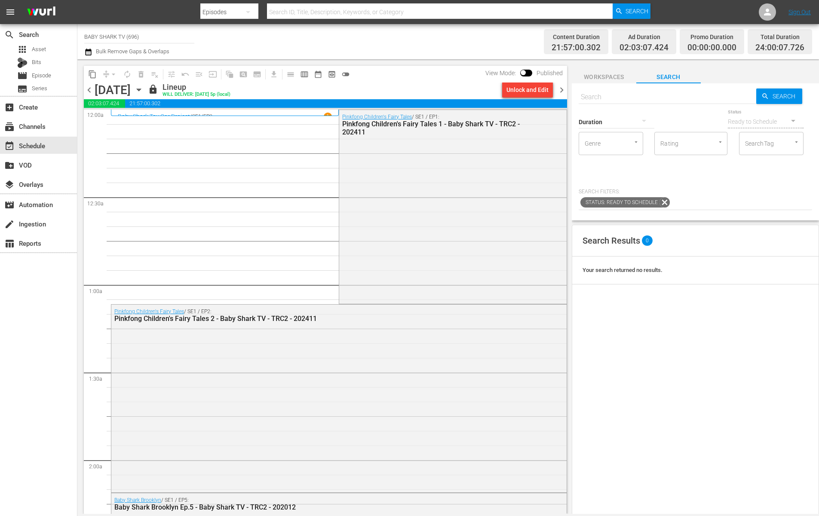
click at [144, 89] on icon "button" at bounding box center [138, 89] width 9 height 9
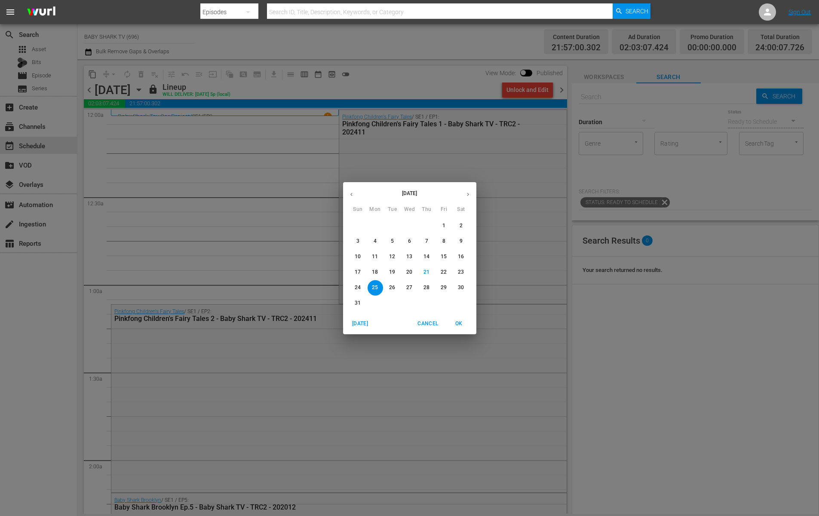
click at [392, 284] on p "26" at bounding box center [392, 287] width 6 height 7
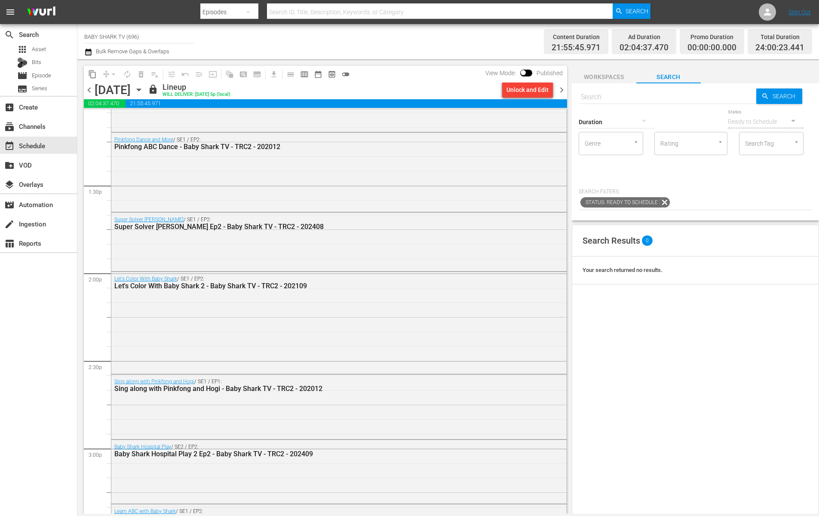
scroll to position [2341, 0]
